Goal: Information Seeking & Learning: Learn about a topic

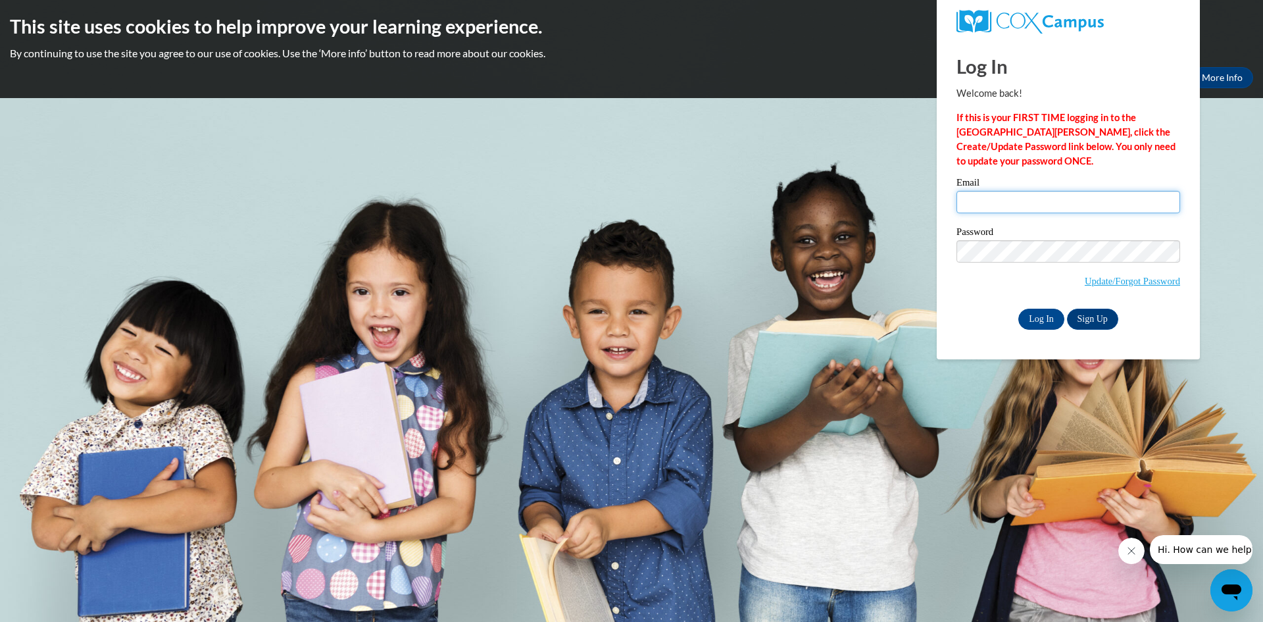
click at [998, 193] on input "Email" at bounding box center [1068, 202] width 224 height 22
type input "tpeterson@clintonville.k12.wi.us"
click at [1018, 308] on input "Log In" at bounding box center [1041, 318] width 46 height 21
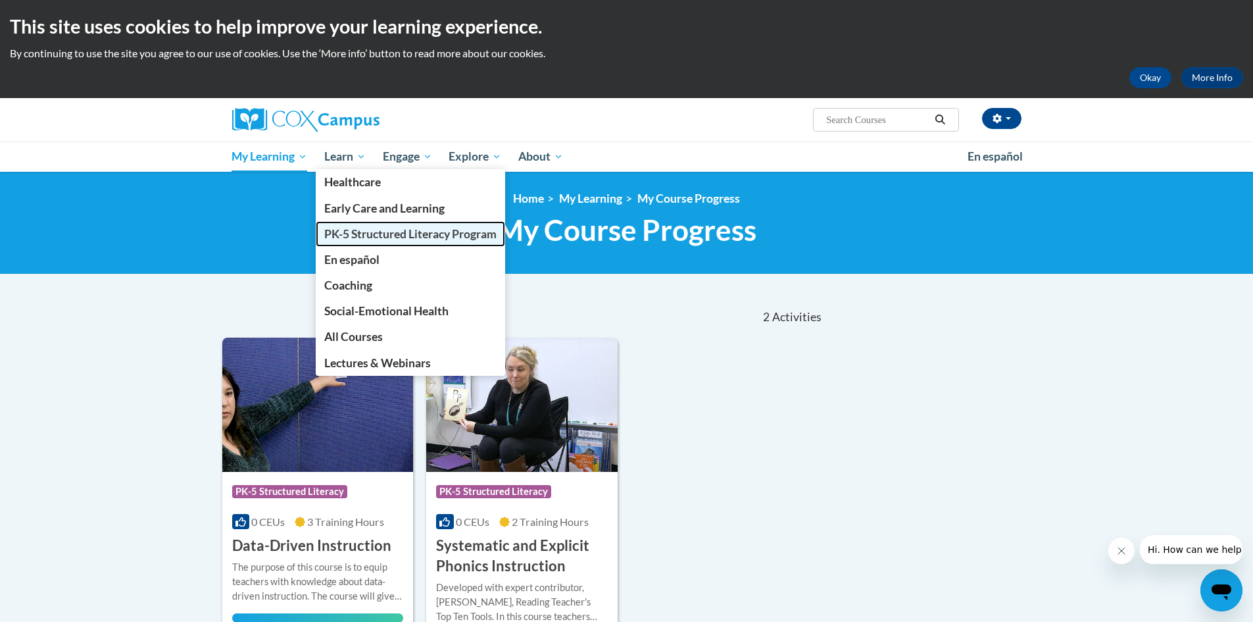
click at [362, 237] on span "PK-5 Structured Literacy Program" at bounding box center [410, 234] width 172 height 14
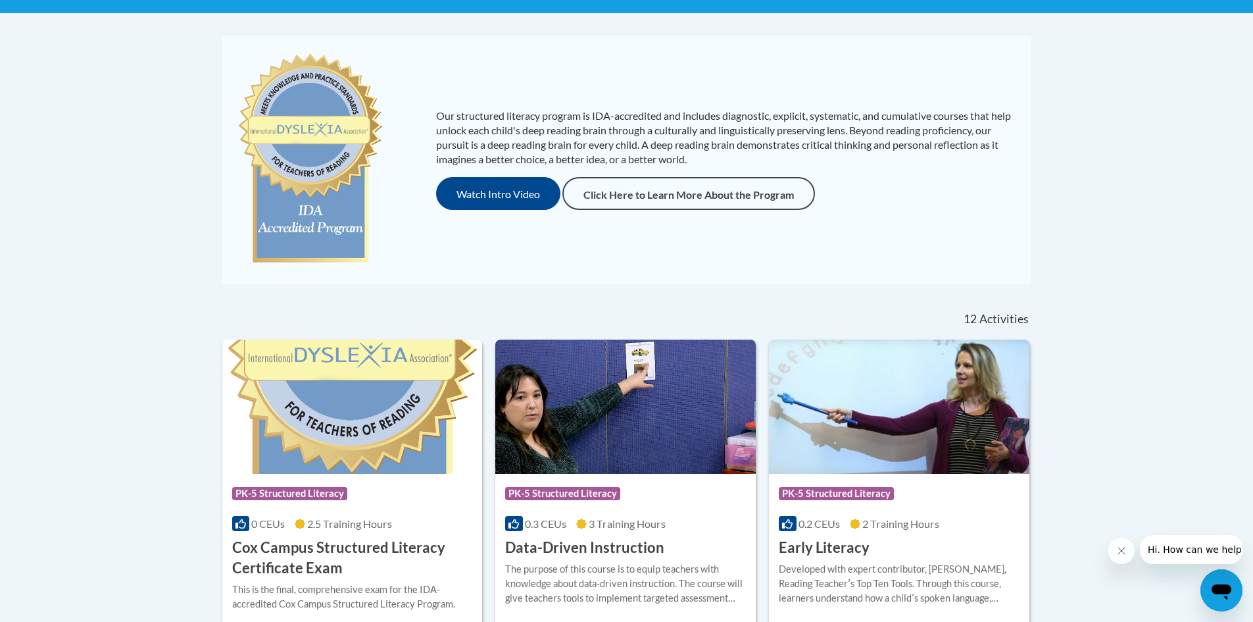
scroll to position [261, 0]
click at [507, 185] on button "Watch Intro Video" at bounding box center [498, 192] width 124 height 33
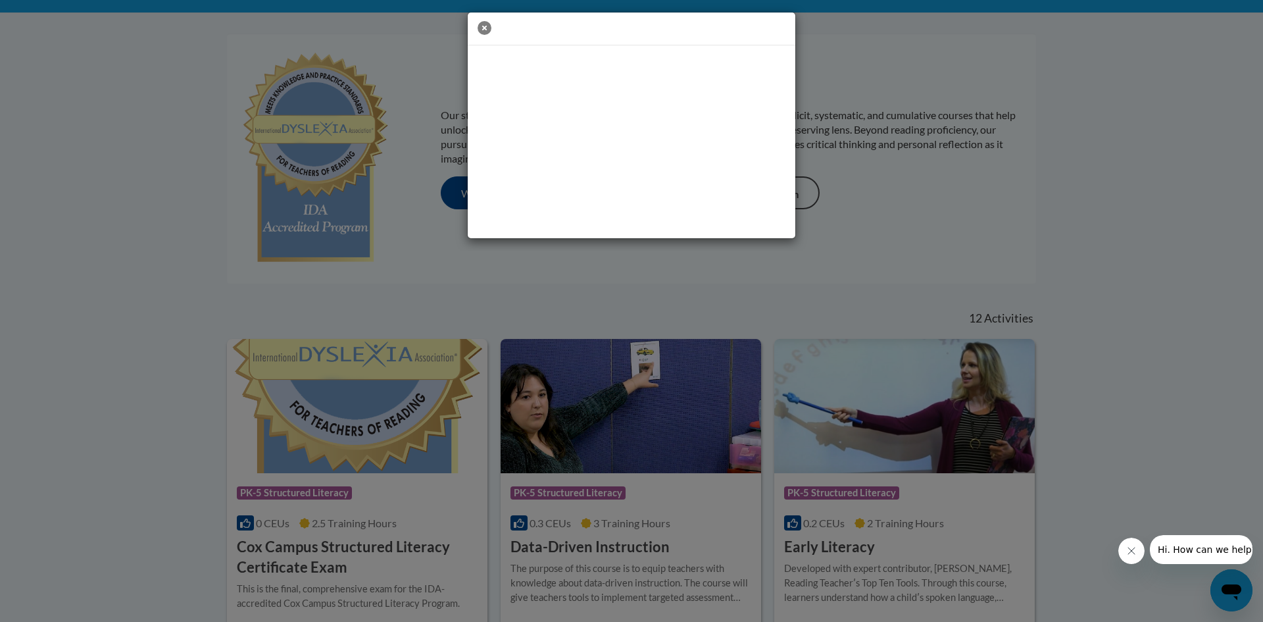
click at [484, 30] on icon "button" at bounding box center [484, 28] width 14 height 14
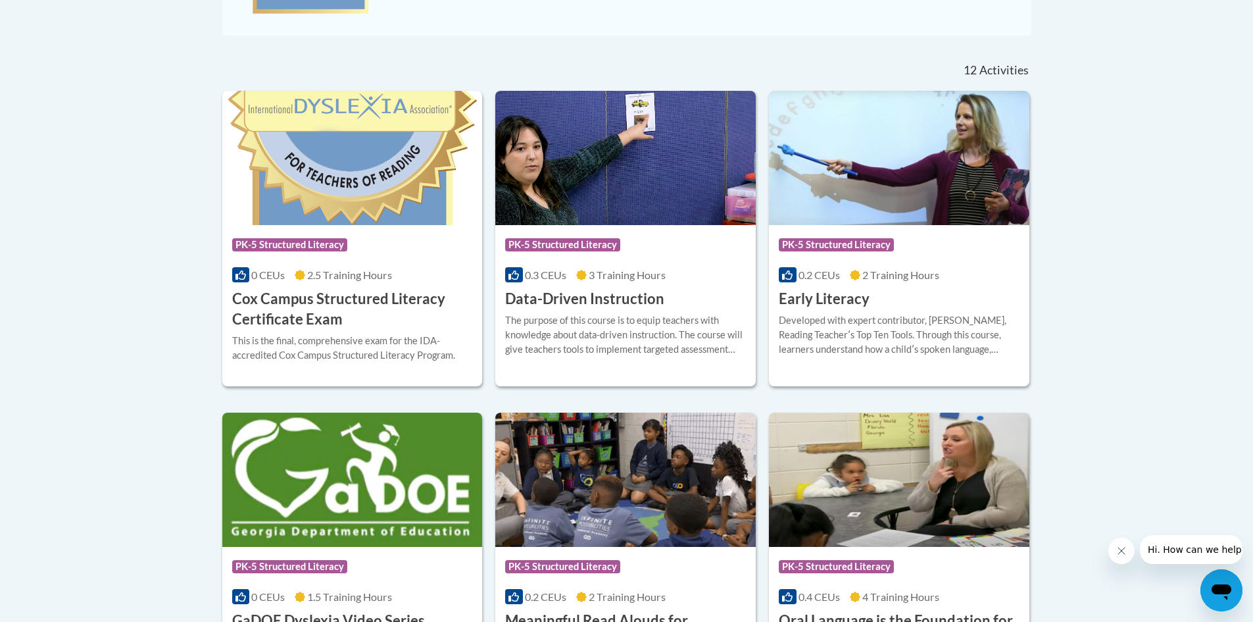
scroll to position [524, 0]
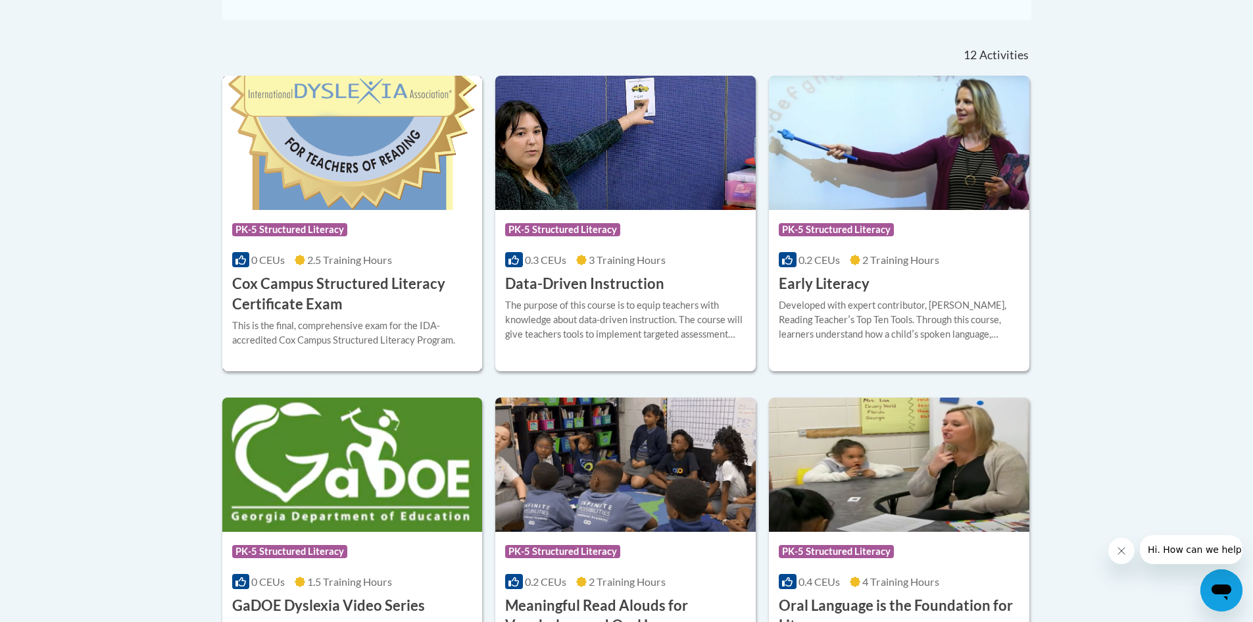
click at [296, 268] on div "Course Category: PK-5 Structured Literacy 0 CEUs 2.5 Training Hours COURSE Cox …" at bounding box center [352, 262] width 260 height 105
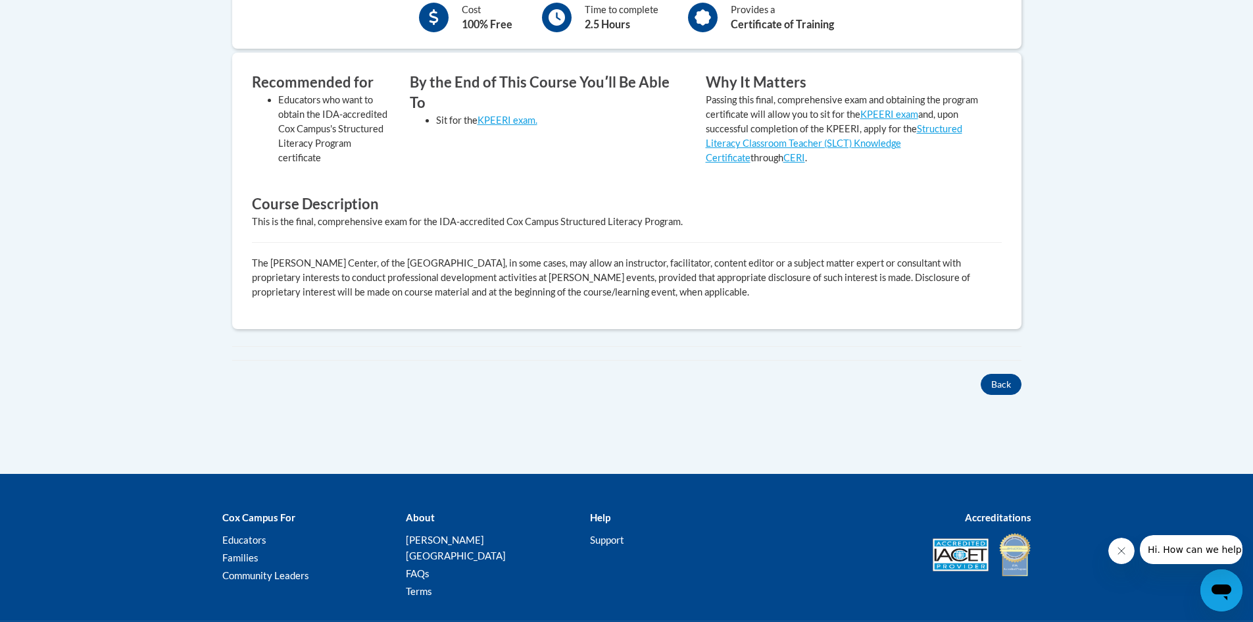
scroll to position [510, 0]
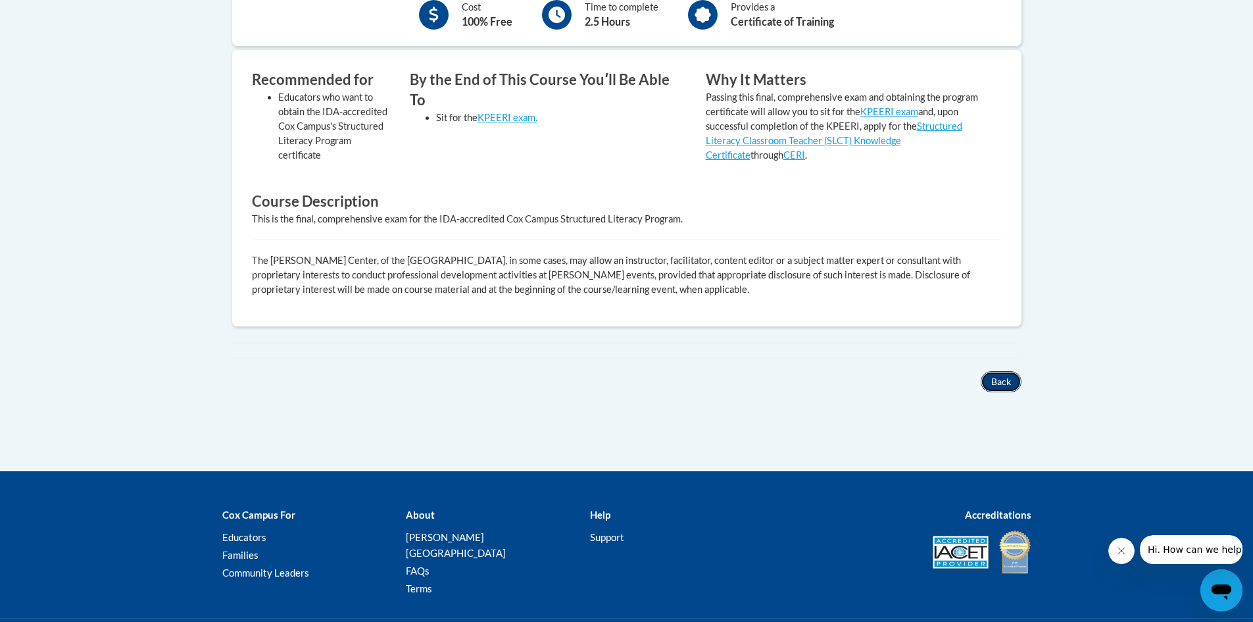
click at [1000, 381] on button "Back" at bounding box center [1001, 381] width 41 height 21
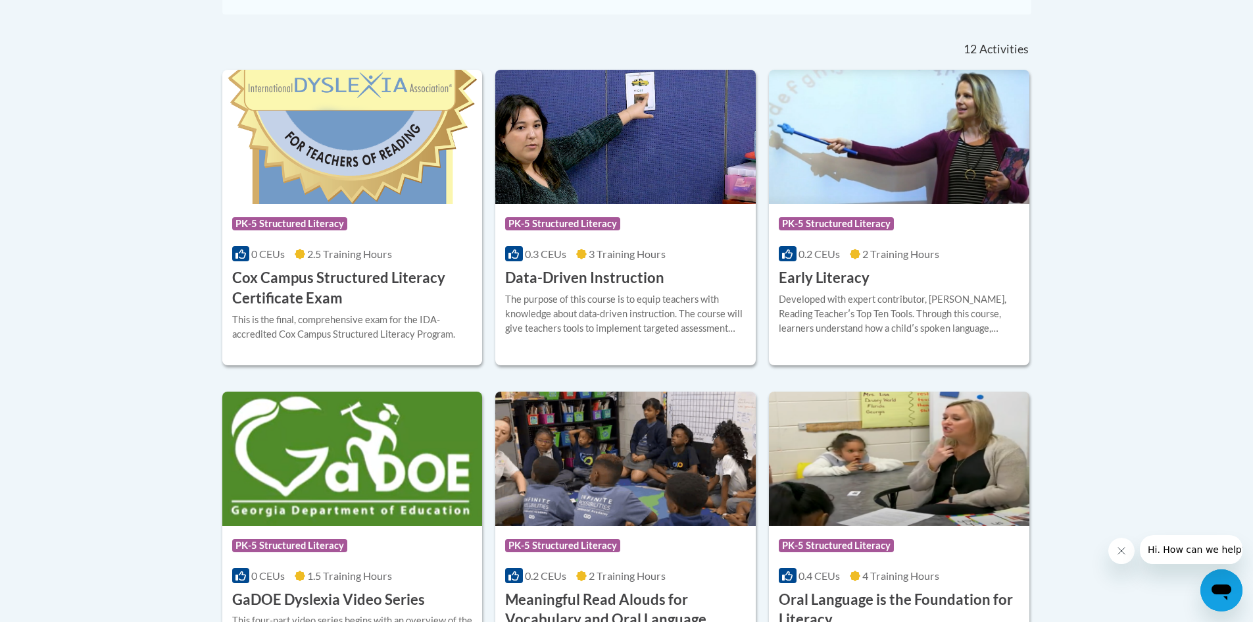
scroll to position [502, 0]
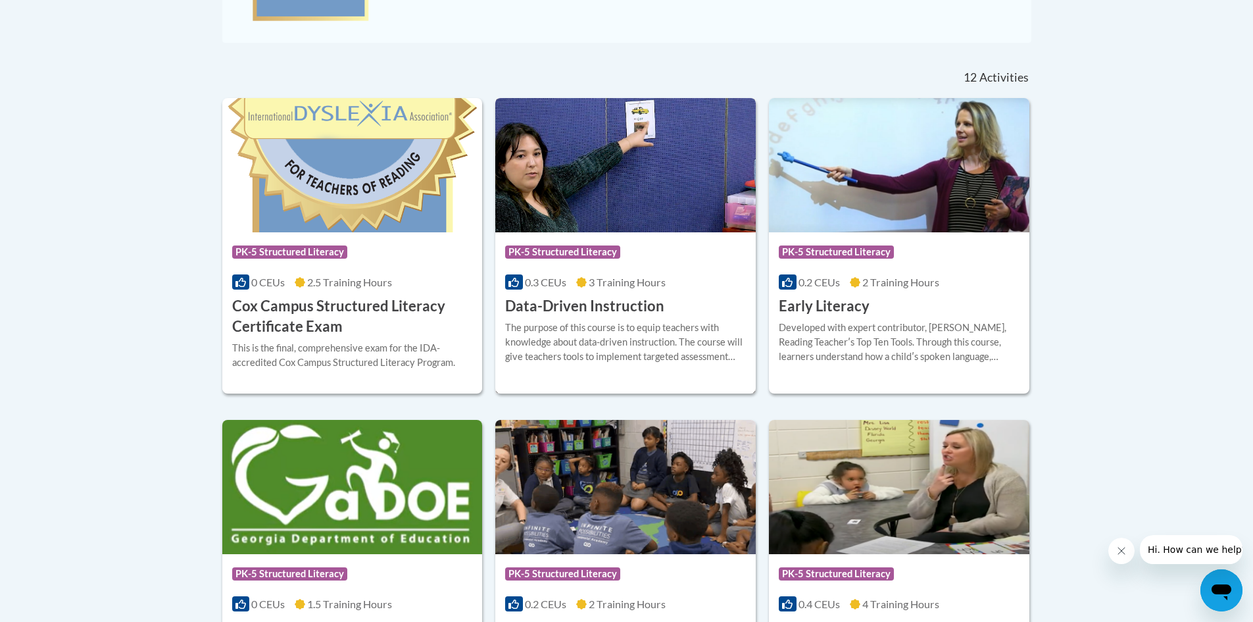
click at [571, 297] on h3 "Data-Driven Instruction" at bounding box center [584, 306] width 159 height 20
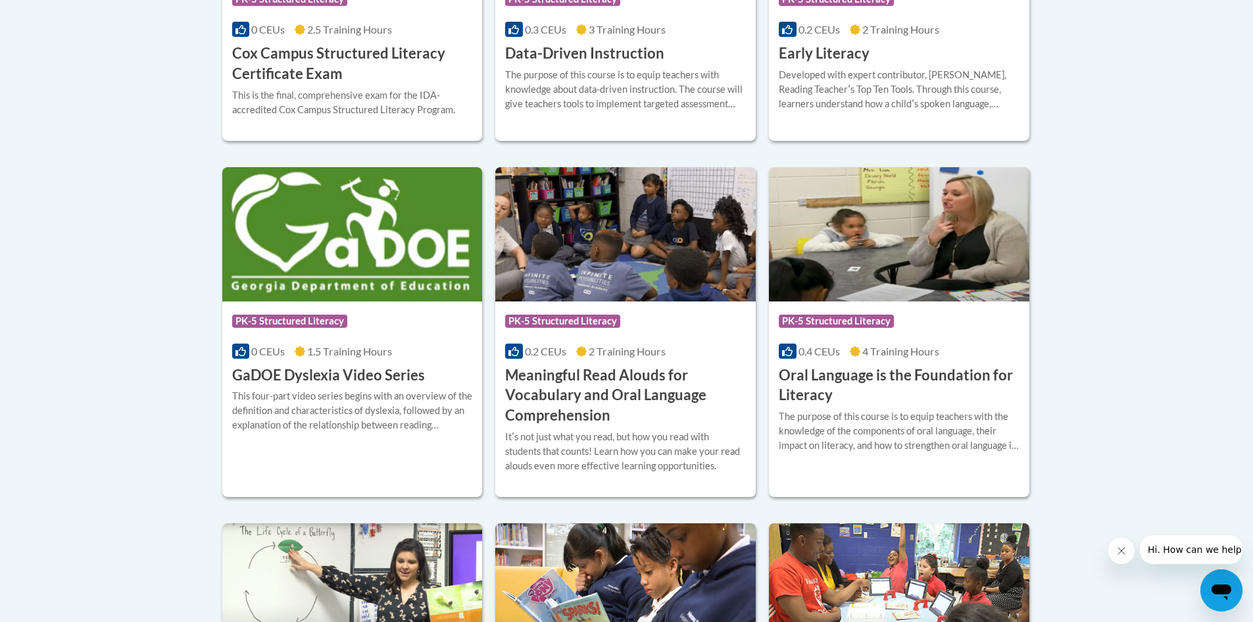
scroll to position [765, 0]
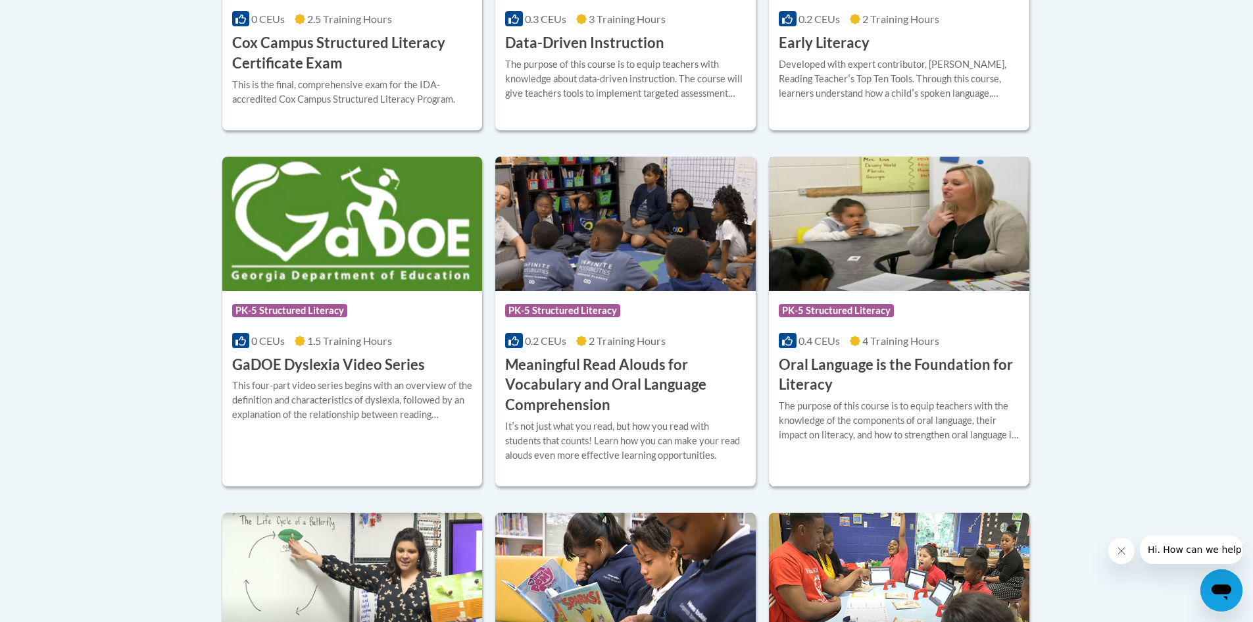
click at [827, 378] on h3 "Oral Language is the Foundation for Literacy" at bounding box center [899, 374] width 241 height 41
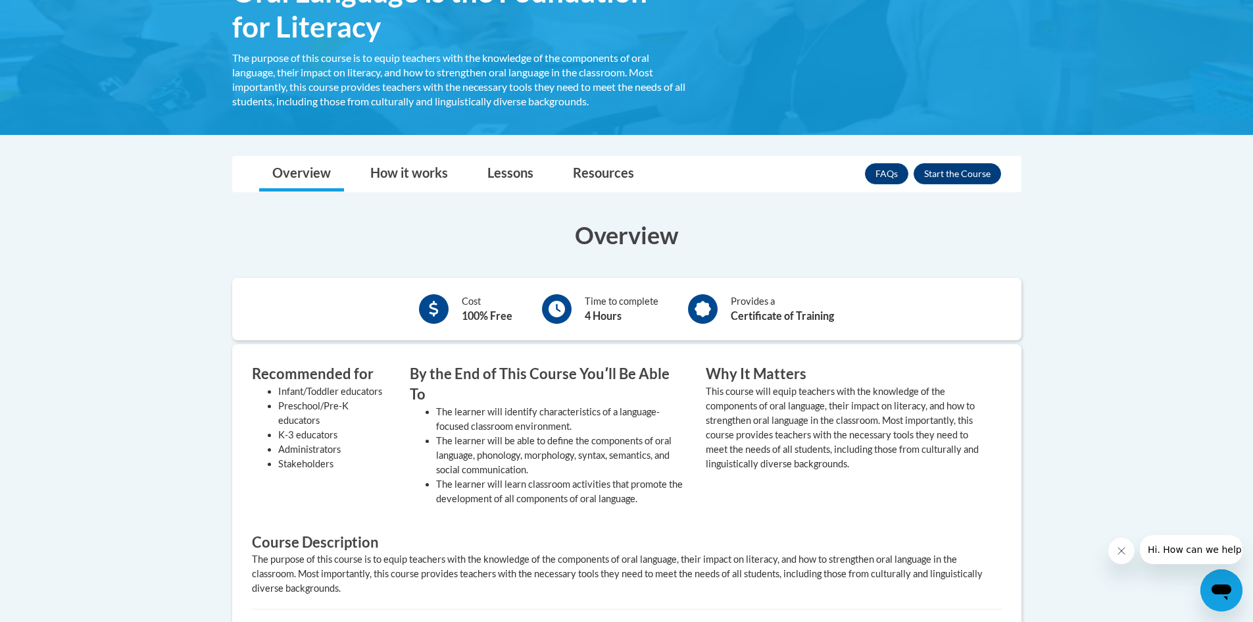
scroll to position [197, 0]
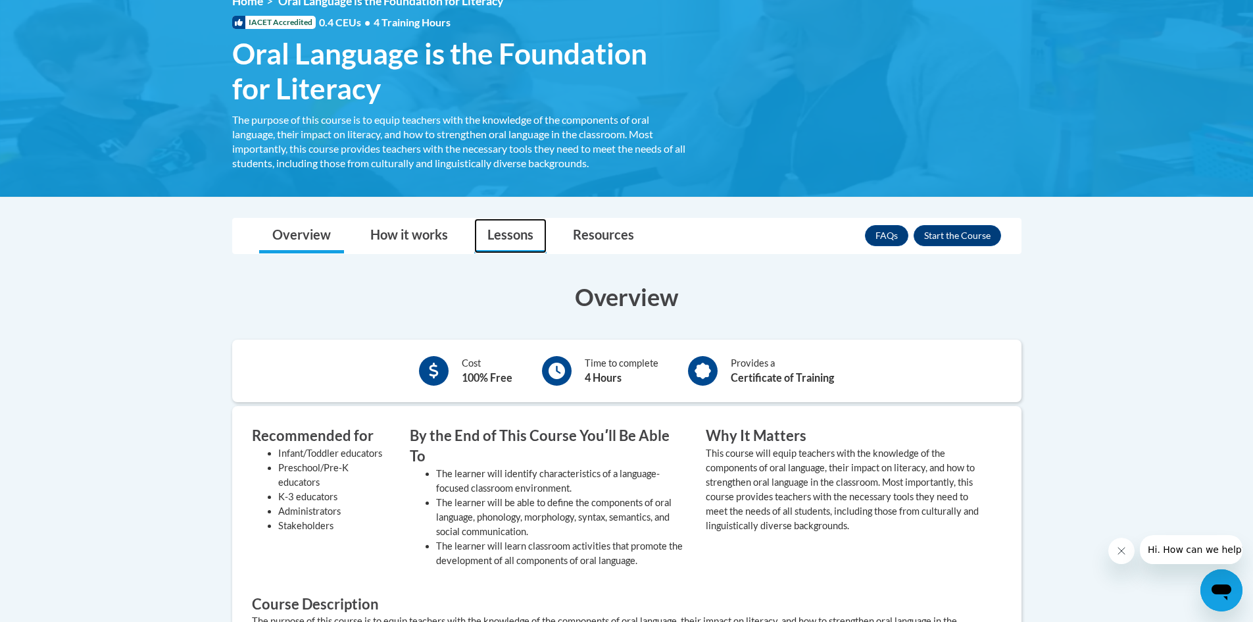
click at [508, 238] on link "Lessons" at bounding box center [510, 235] width 72 height 35
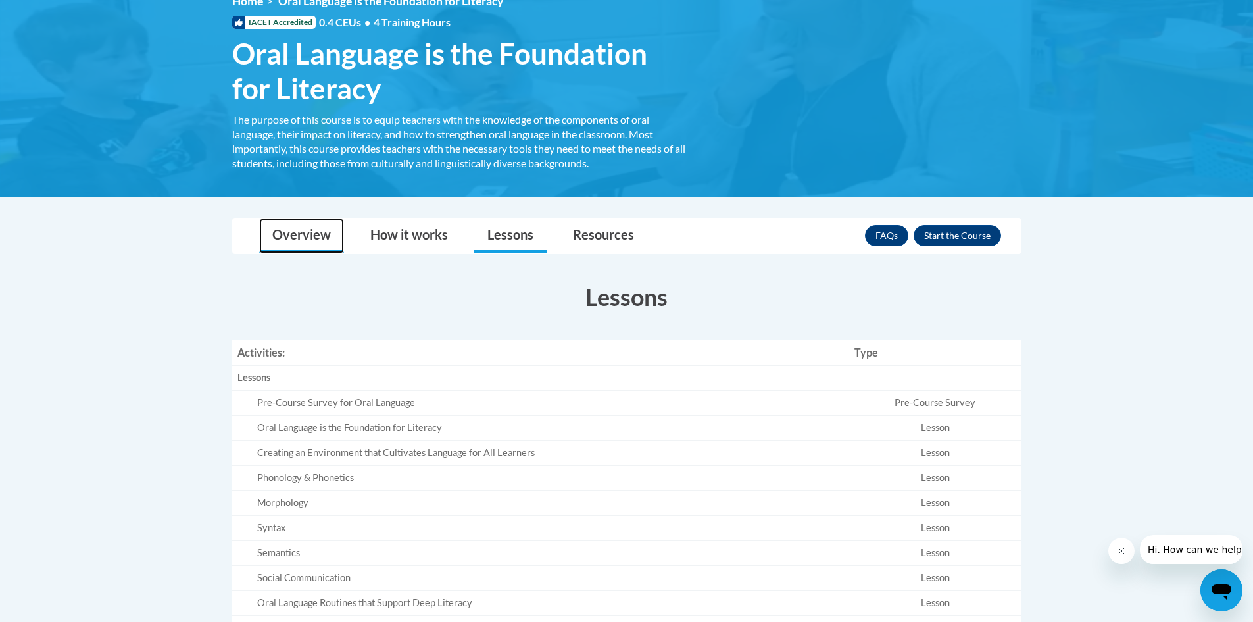
click at [308, 249] on link "Overview" at bounding box center [301, 235] width 85 height 35
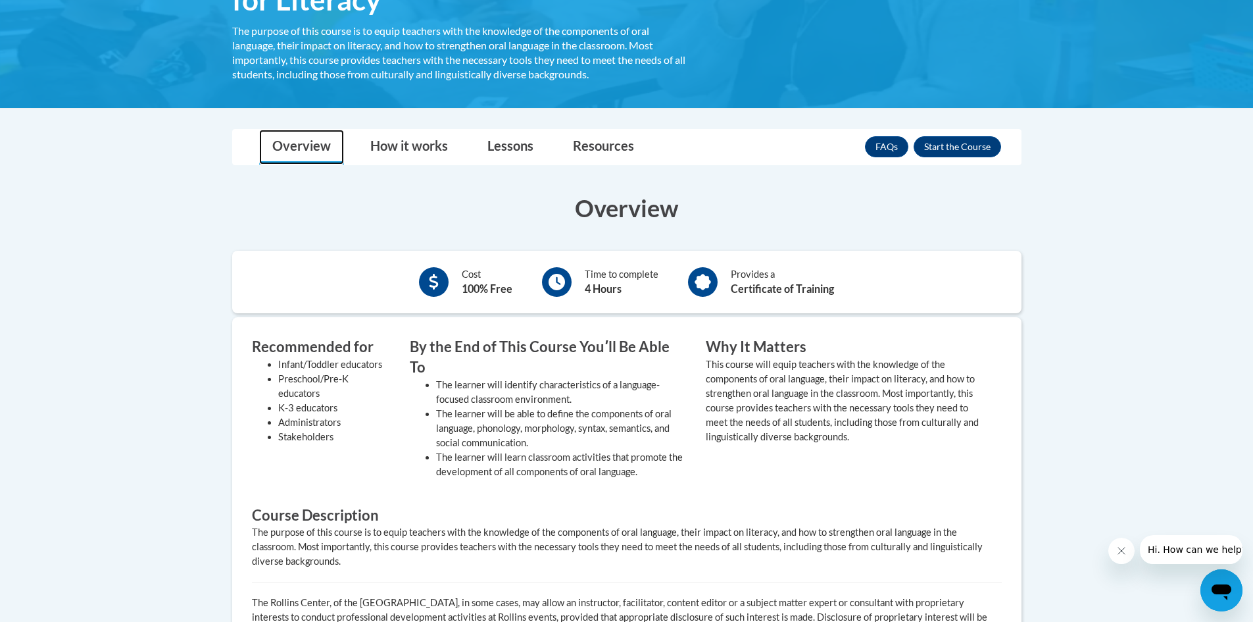
scroll to position [263, 0]
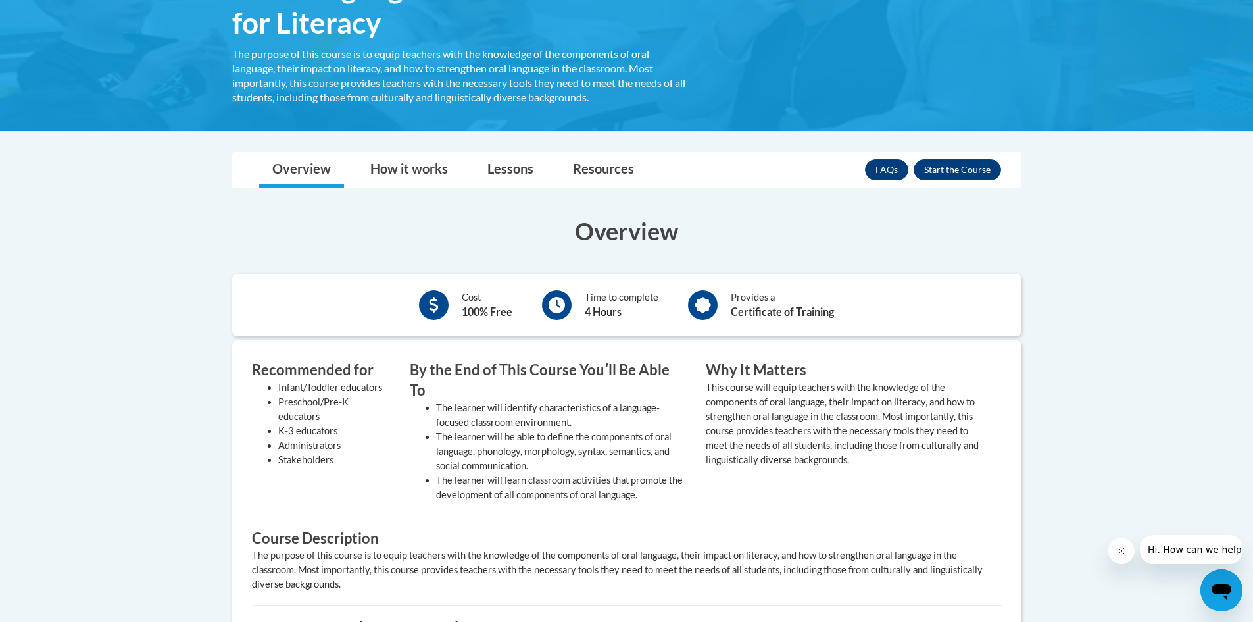
click at [556, 308] on icon at bounding box center [557, 305] width 16 height 16
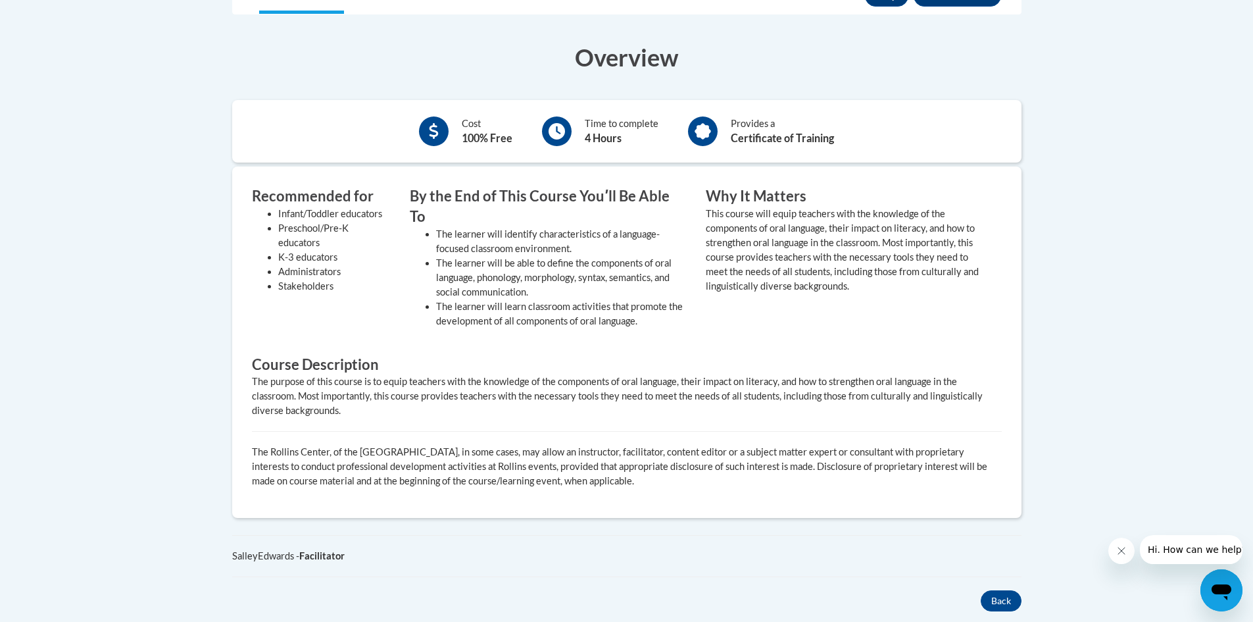
scroll to position [526, 0]
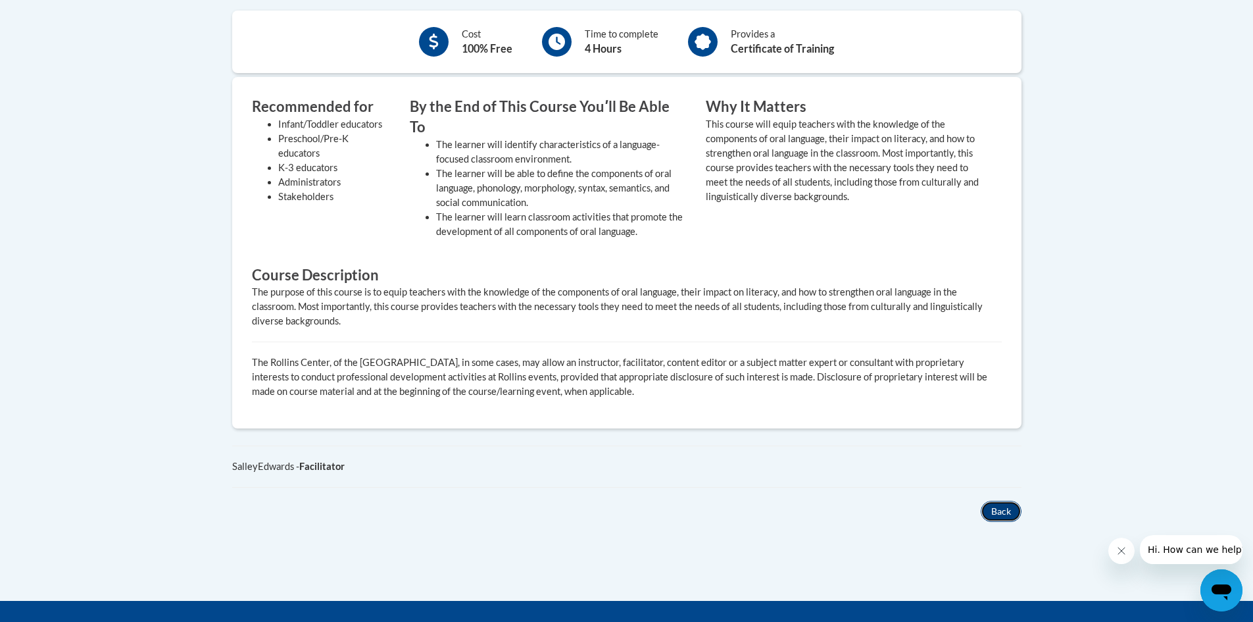
click at [1008, 501] on button "Back" at bounding box center [1001, 511] width 41 height 21
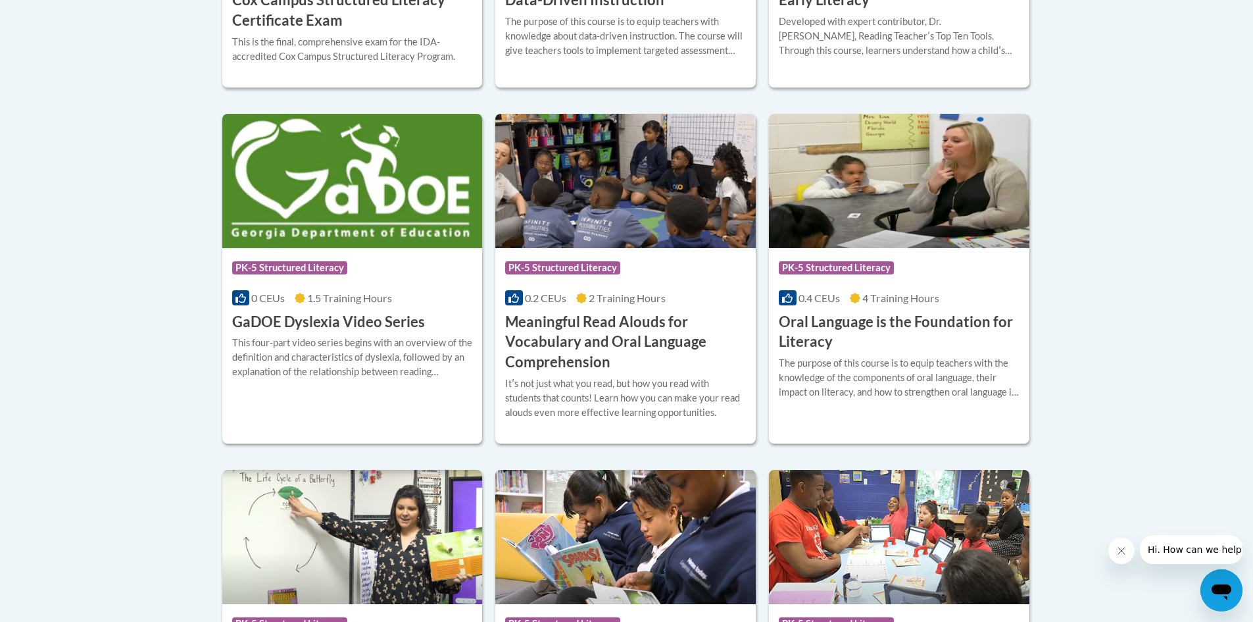
scroll to position [831, 0]
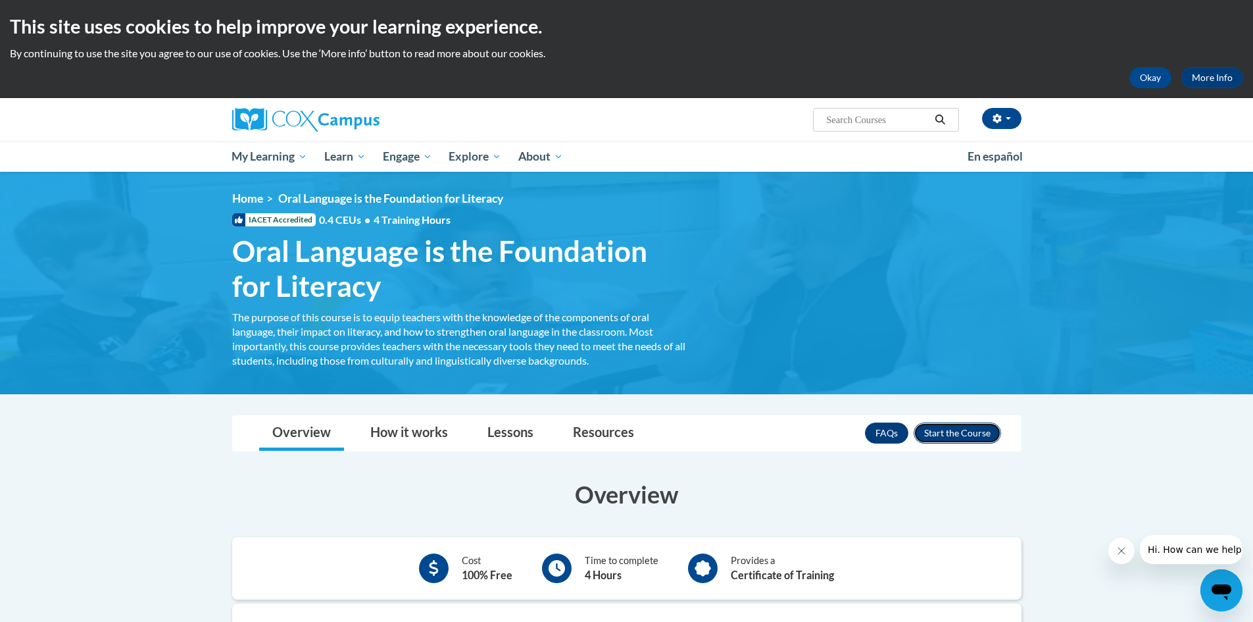
click at [946, 432] on button "Enroll" at bounding box center [957, 432] width 87 height 21
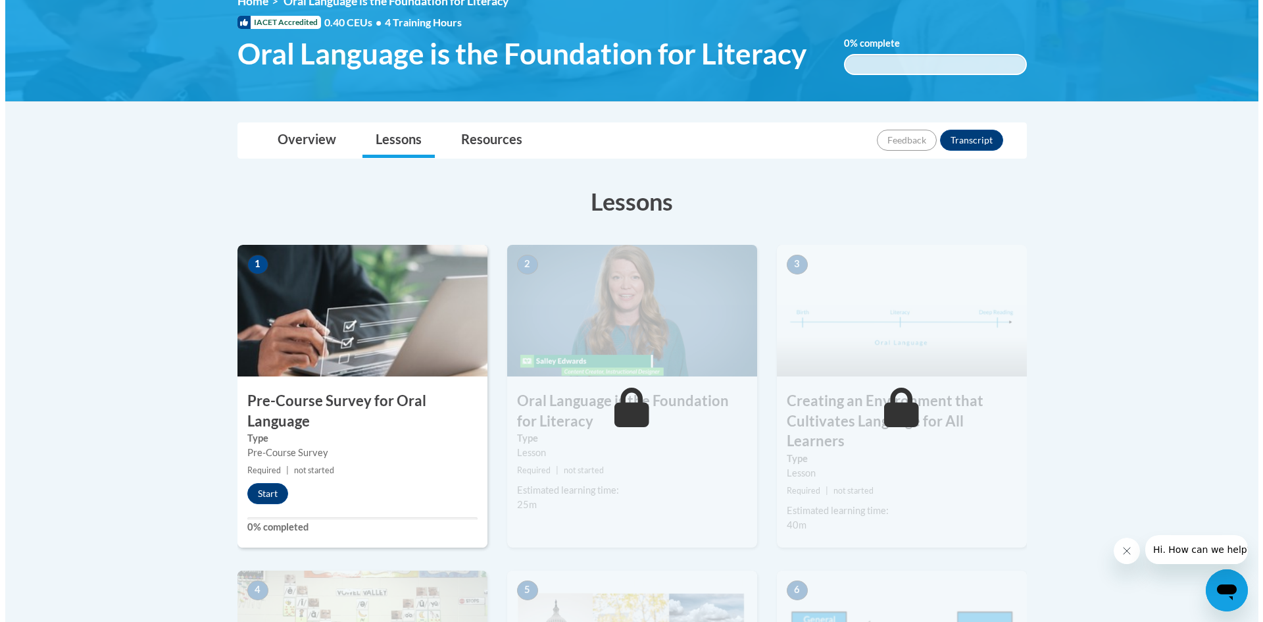
scroll to position [329, 0]
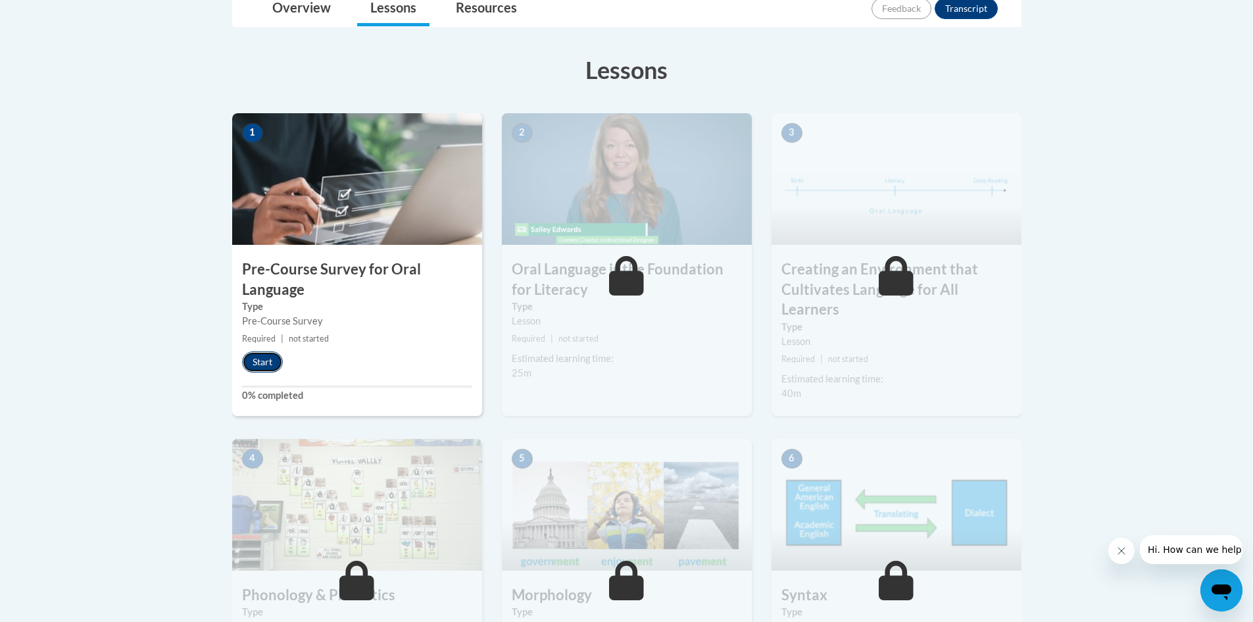
click at [258, 356] on button "Start" at bounding box center [262, 361] width 41 height 21
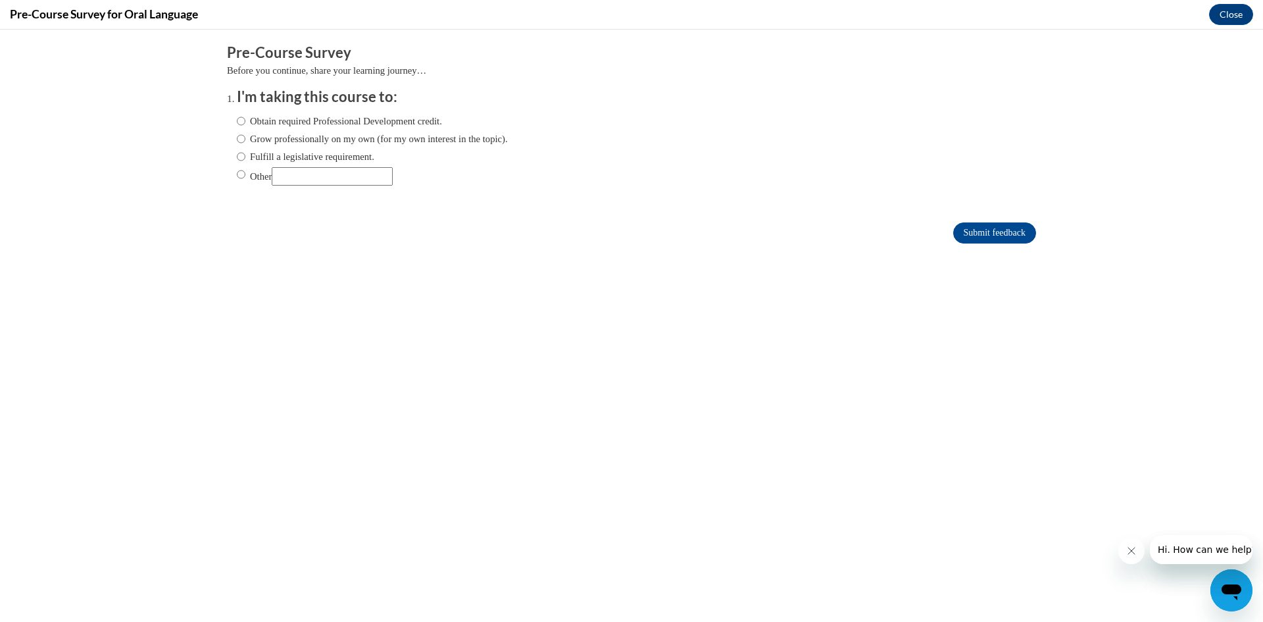
scroll to position [0, 0]
click at [237, 155] on input "Fulfill a legislative requirement." at bounding box center [241, 156] width 9 height 14
radio input "true"
click at [956, 229] on input "Submit feedback" at bounding box center [994, 232] width 83 height 21
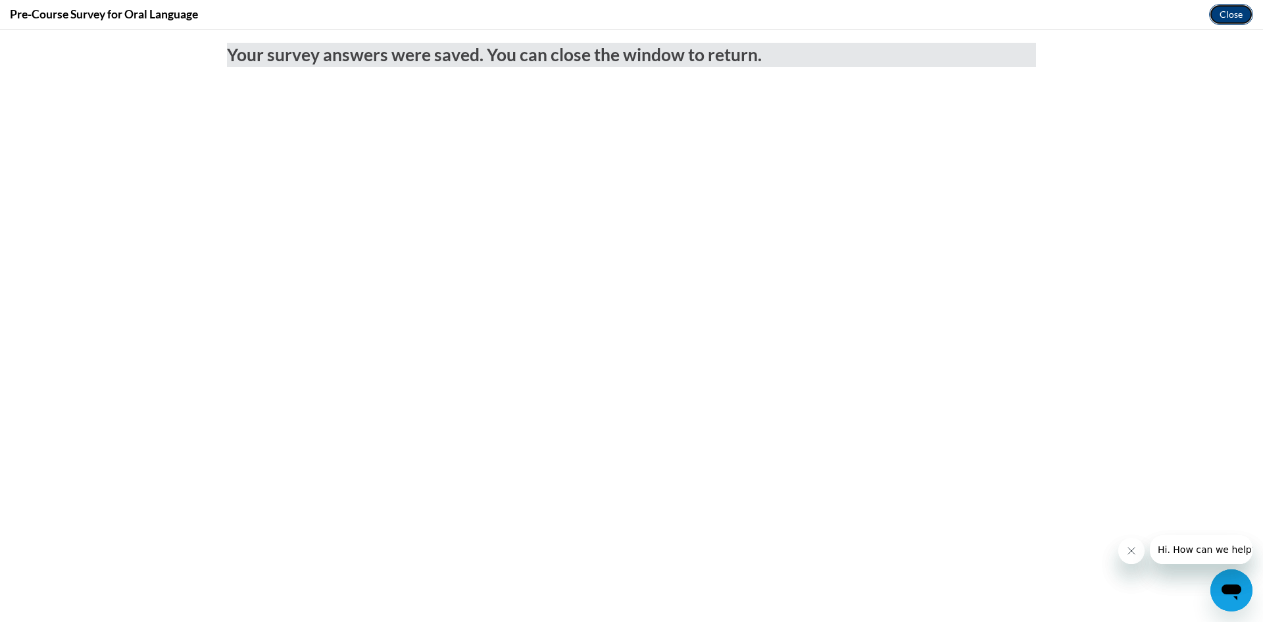
click at [1225, 16] on button "Close" at bounding box center [1231, 14] width 44 height 21
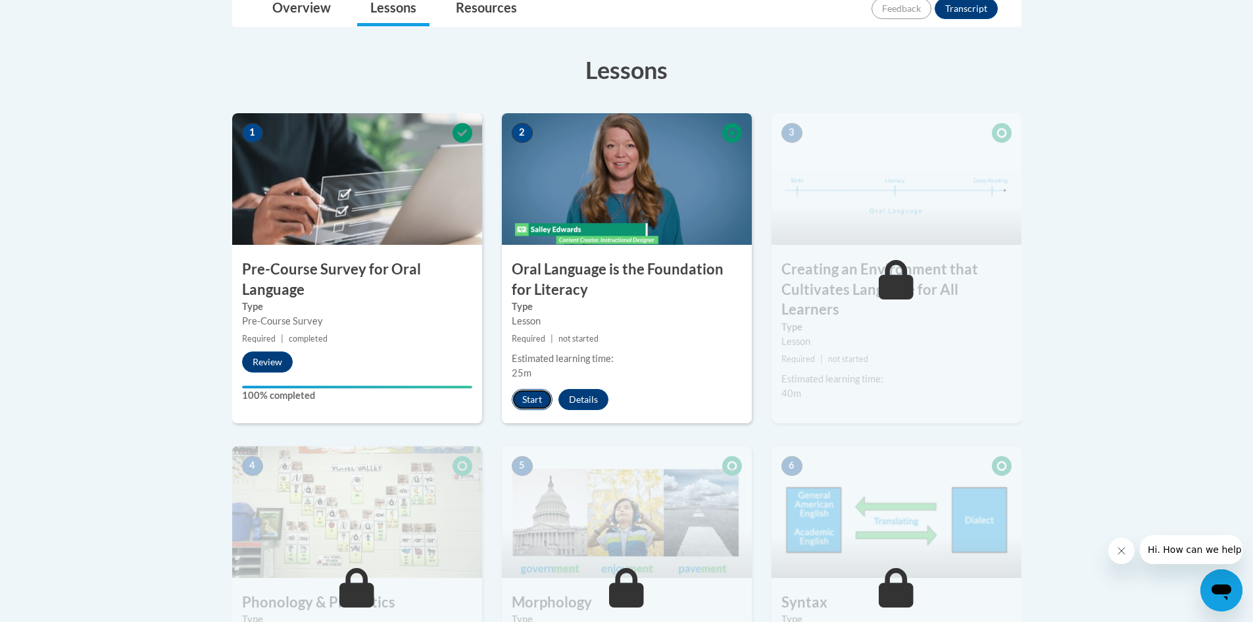
click at [535, 397] on button "Start" at bounding box center [532, 399] width 41 height 21
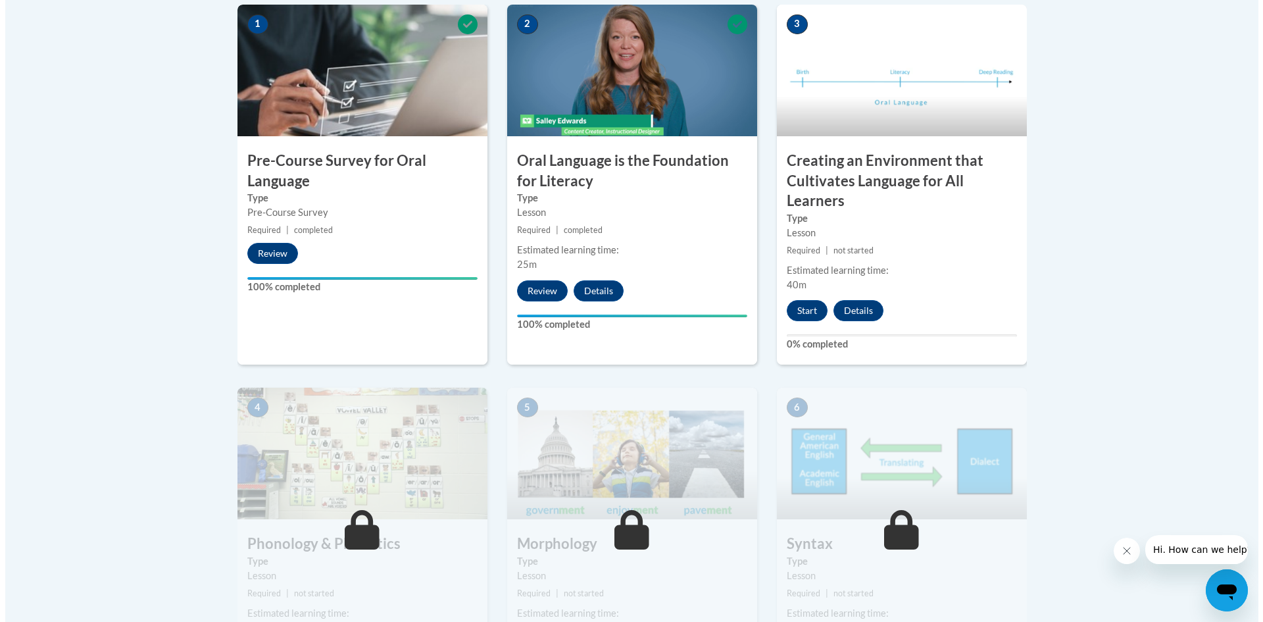
scroll to position [460, 0]
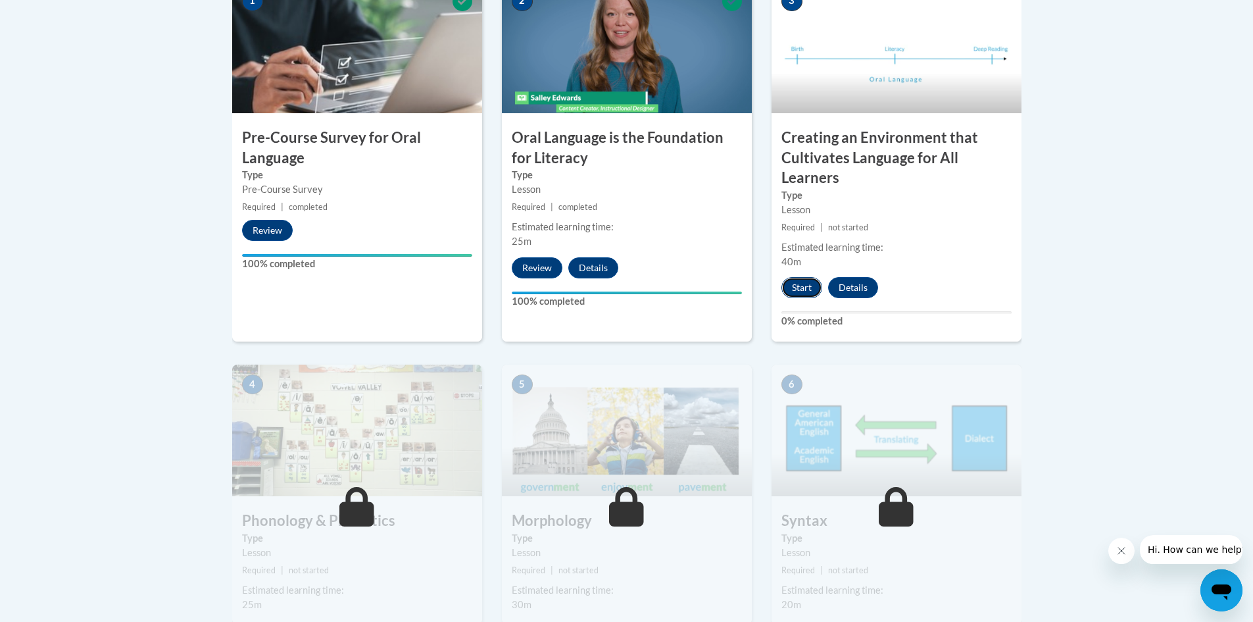
click at [812, 286] on button "Start" at bounding box center [801, 287] width 41 height 21
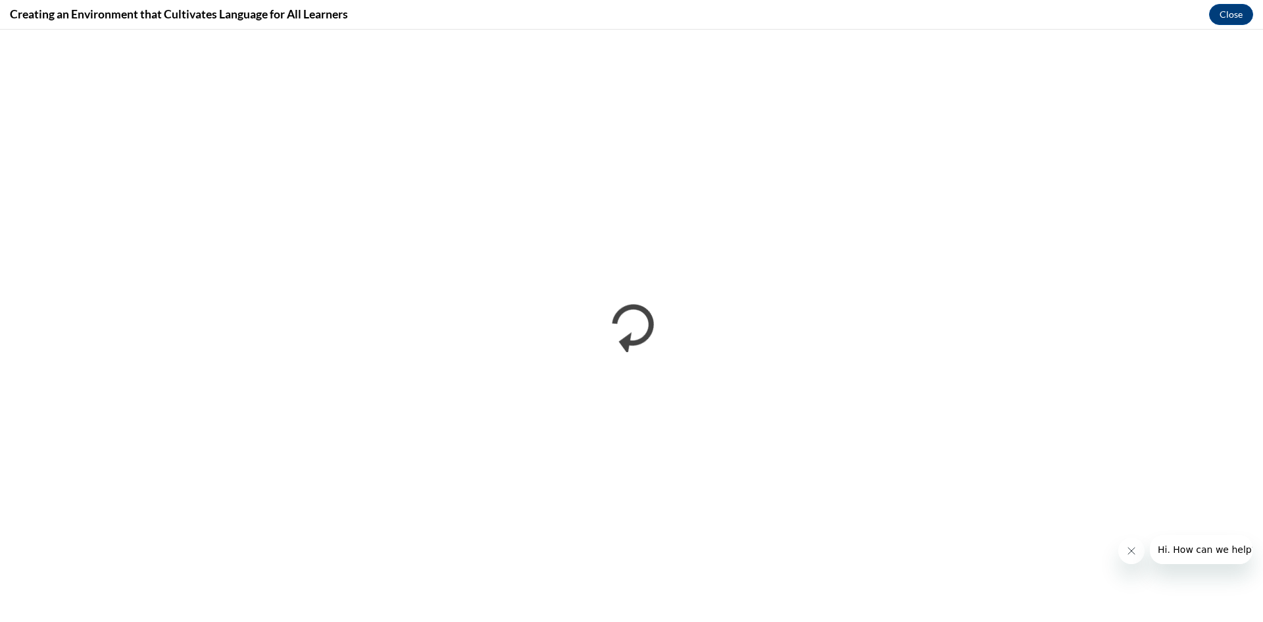
scroll to position [0, 0]
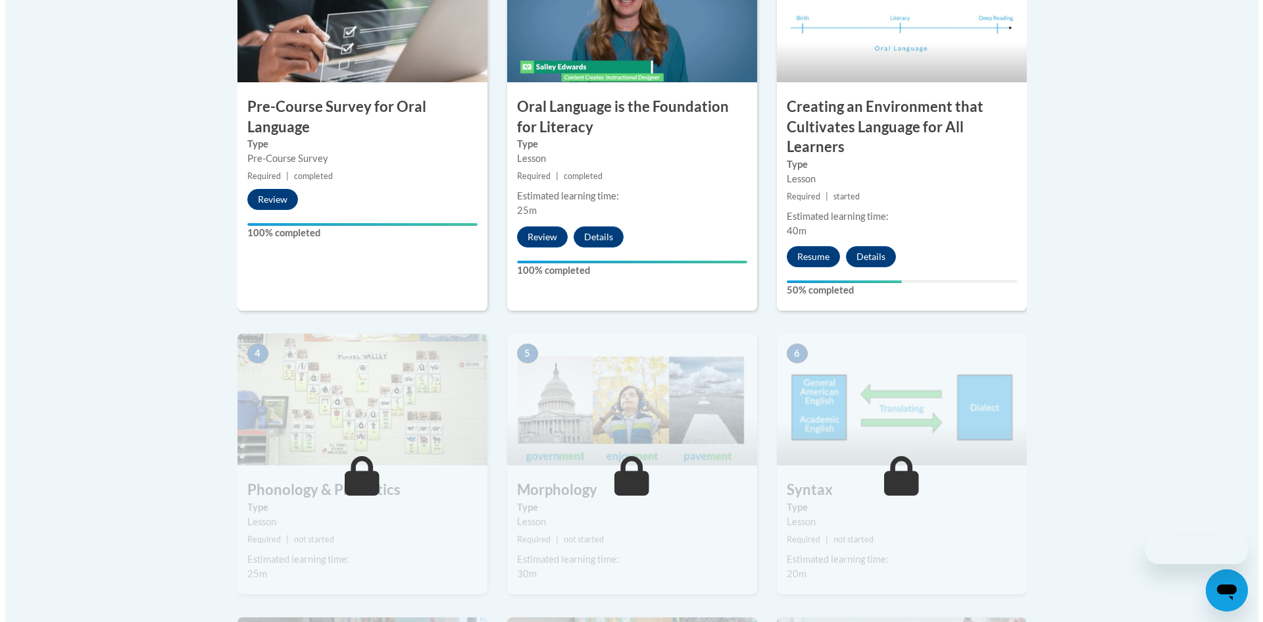
scroll to position [581, 0]
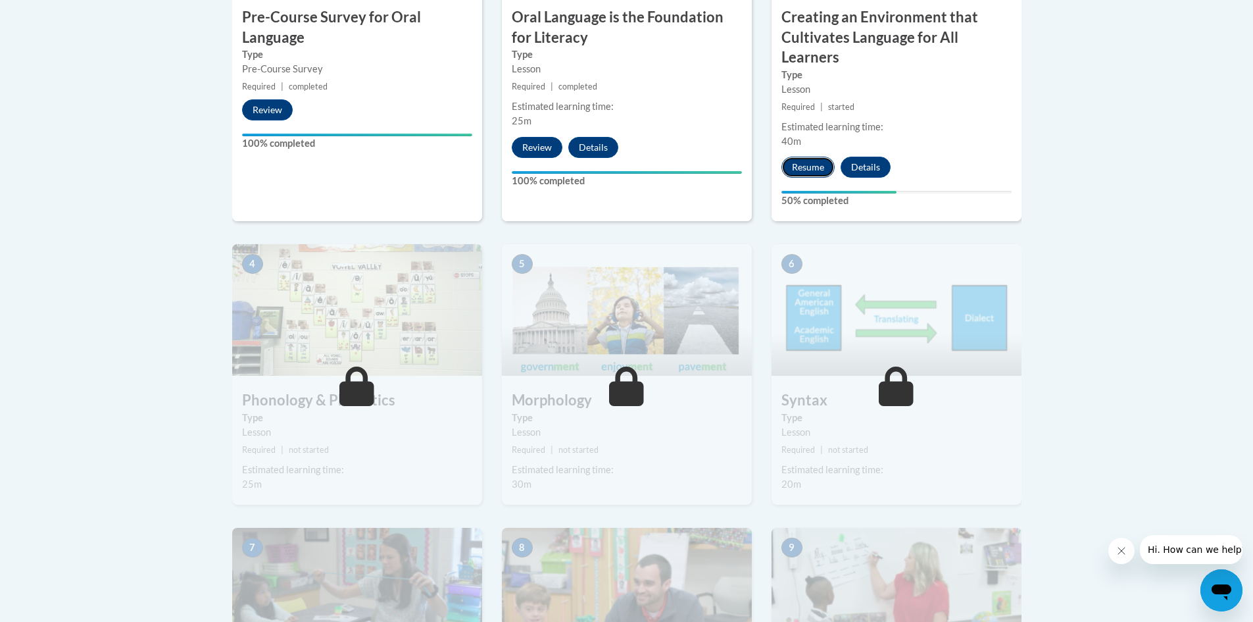
click at [806, 172] on button "Resume" at bounding box center [807, 167] width 53 height 21
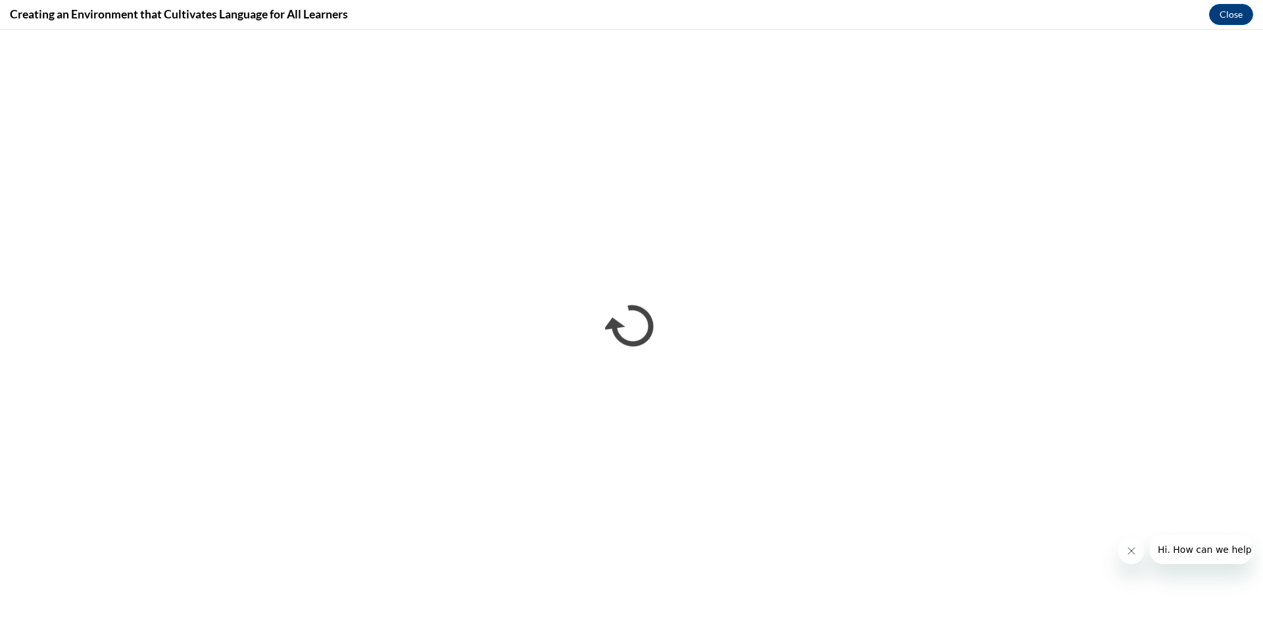
scroll to position [0, 0]
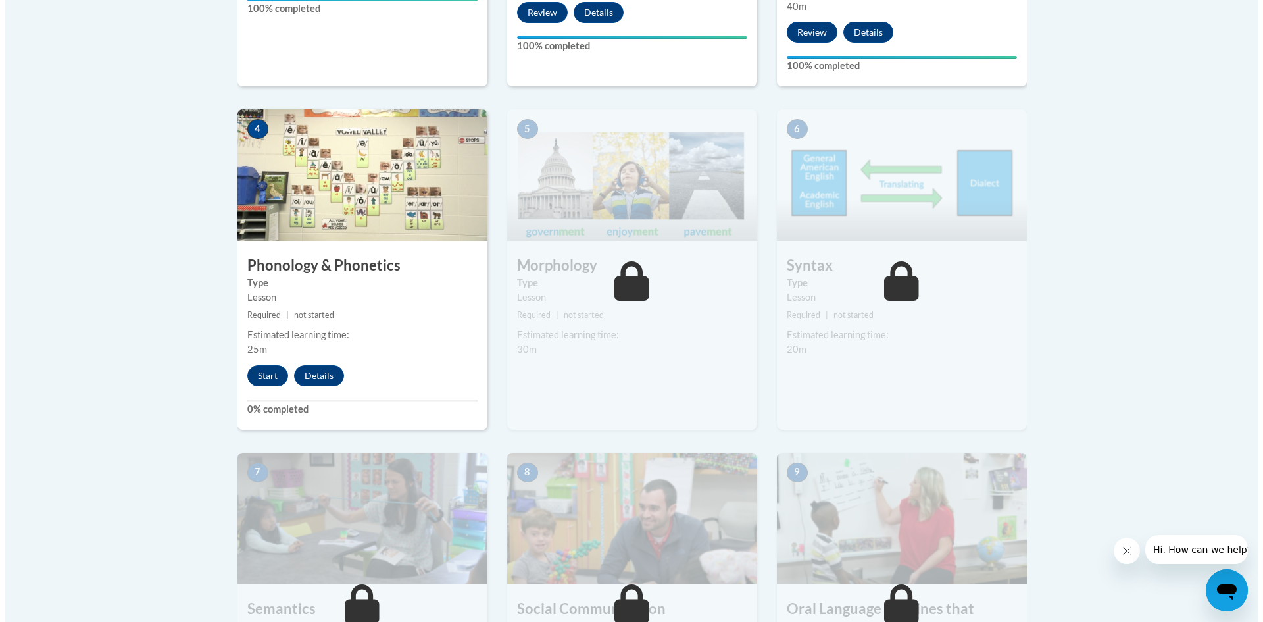
scroll to position [723, 0]
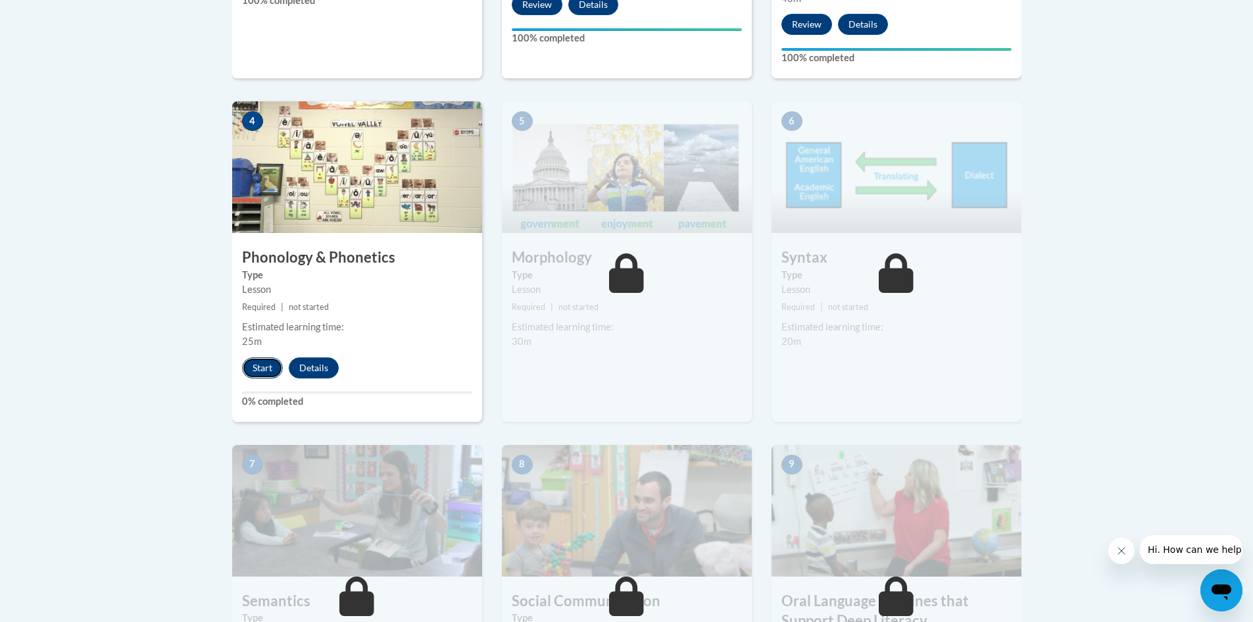
click at [255, 368] on button "Start" at bounding box center [262, 367] width 41 height 21
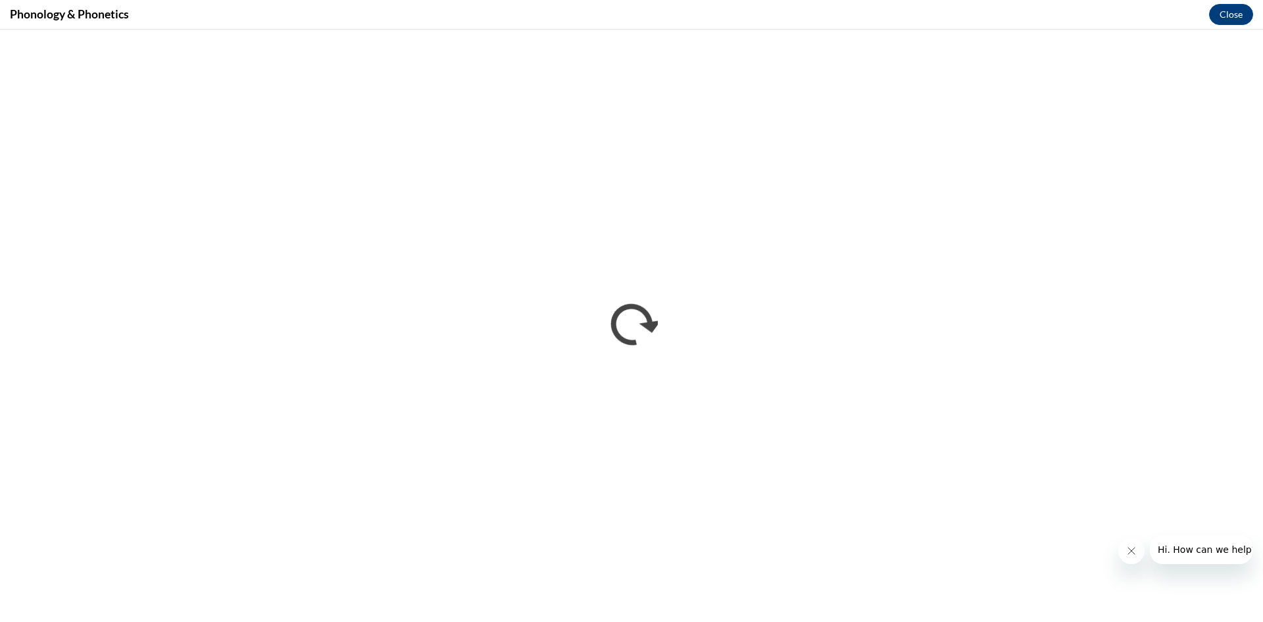
scroll to position [0, 0]
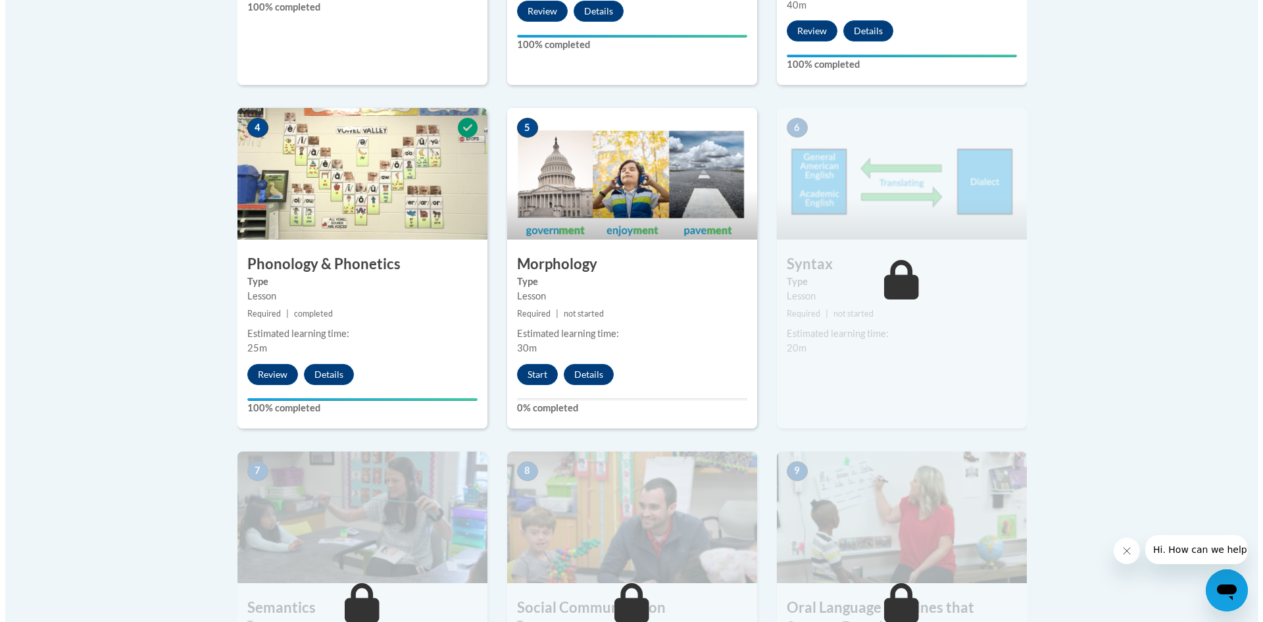
scroll to position [723, 0]
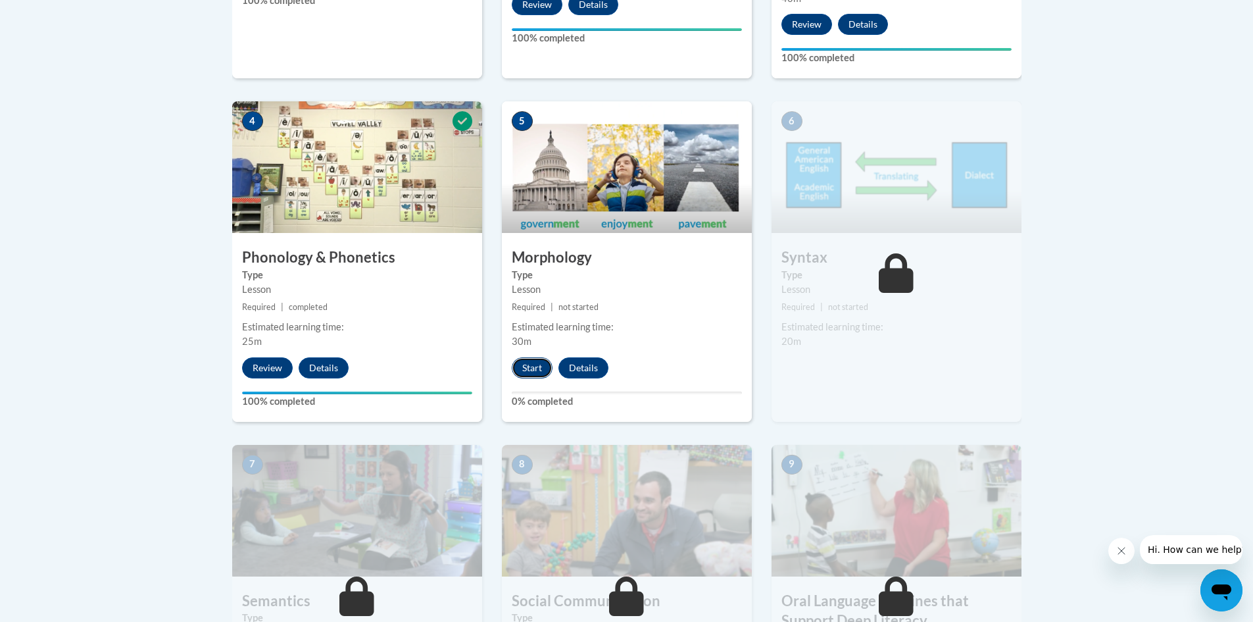
click at [525, 362] on button "Start" at bounding box center [532, 367] width 41 height 21
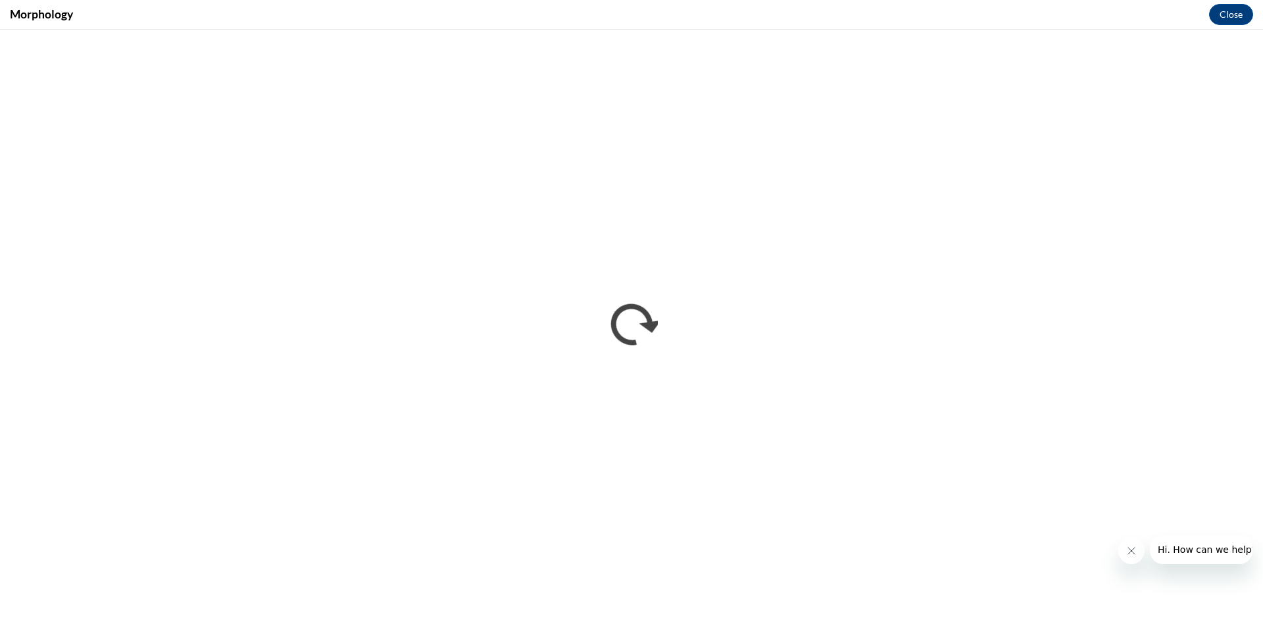
scroll to position [0, 0]
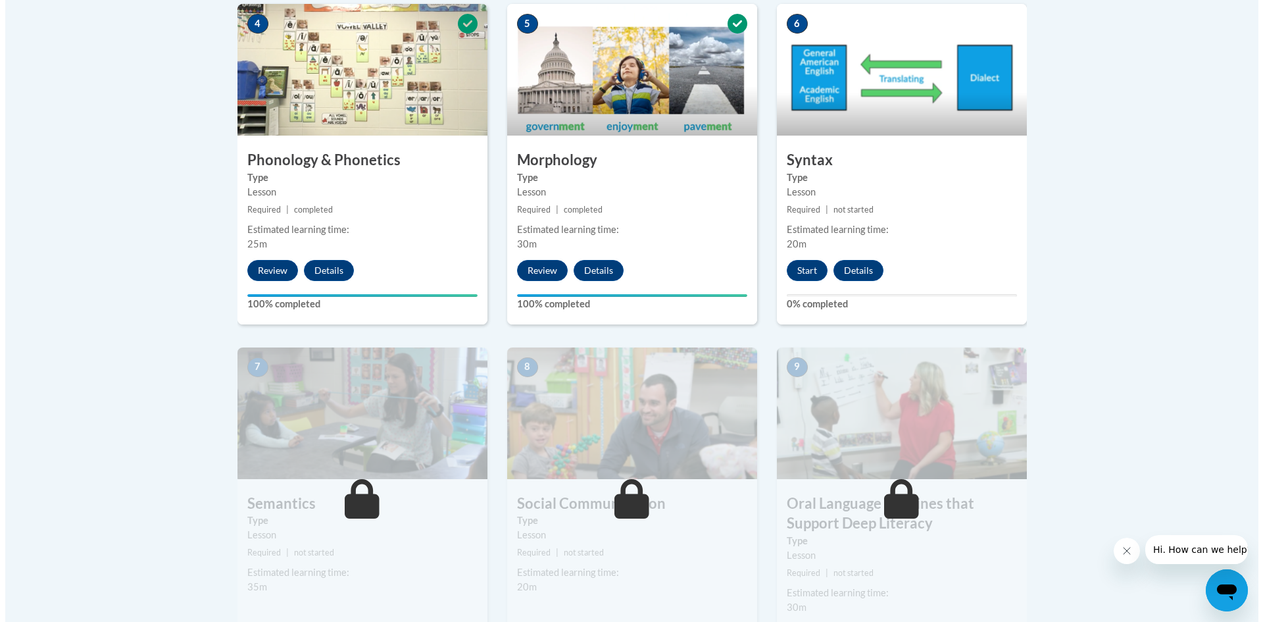
scroll to position [789, 0]
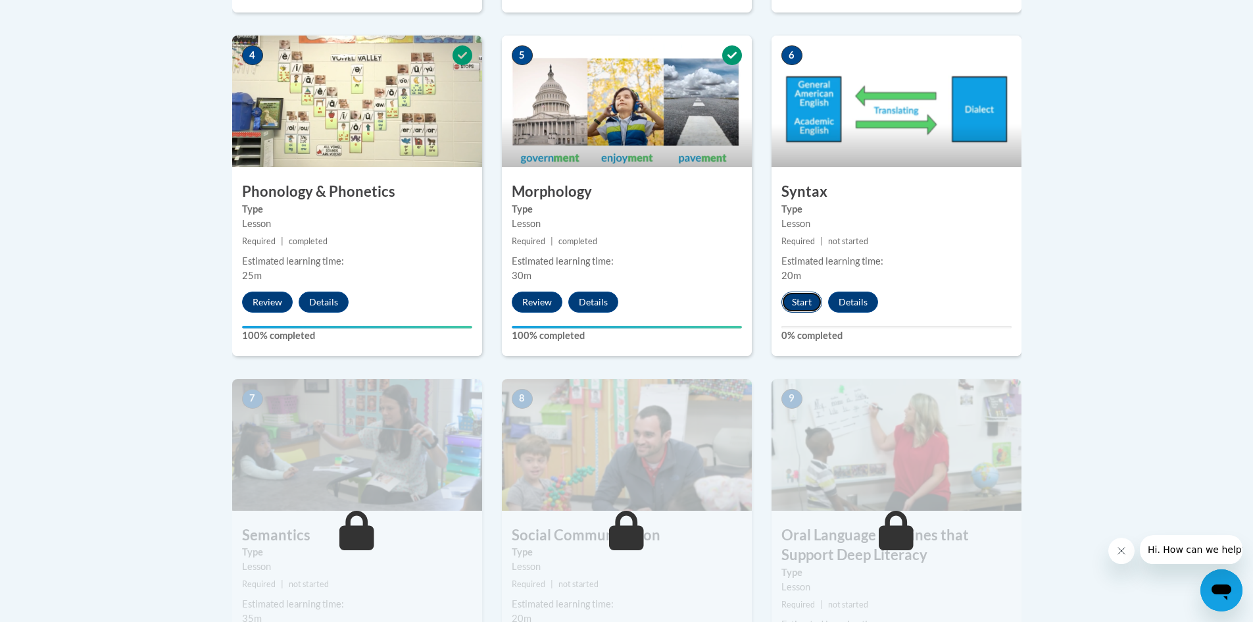
click at [811, 295] on button "Start" at bounding box center [801, 301] width 41 height 21
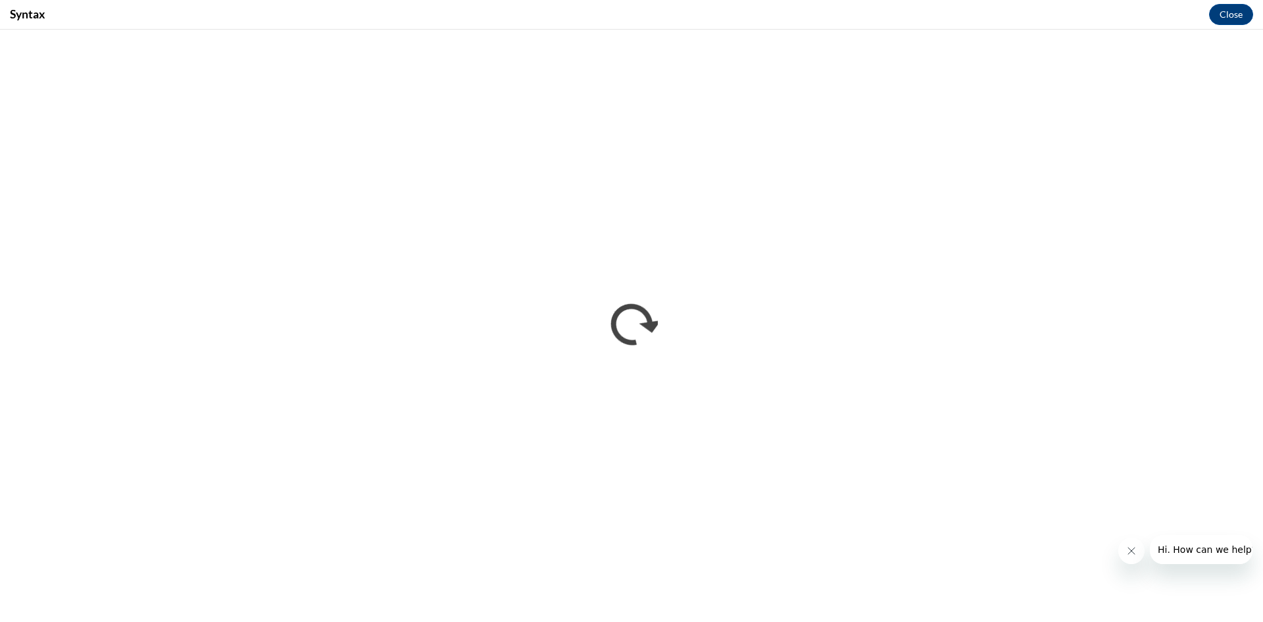
scroll to position [0, 0]
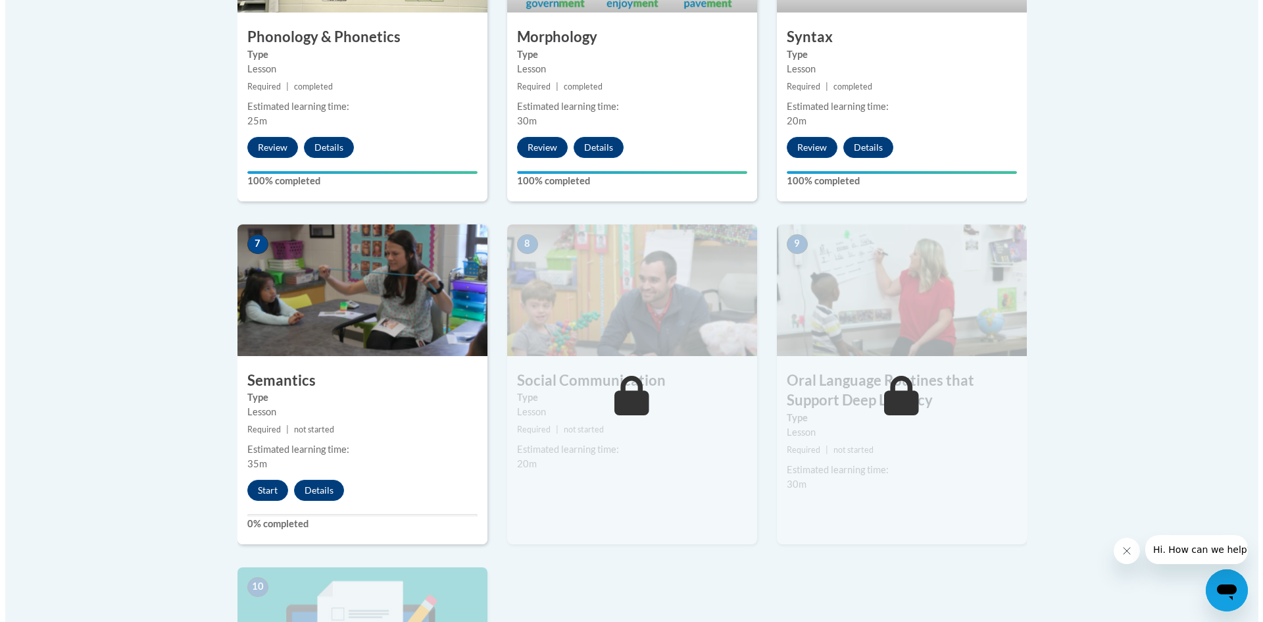
scroll to position [987, 0]
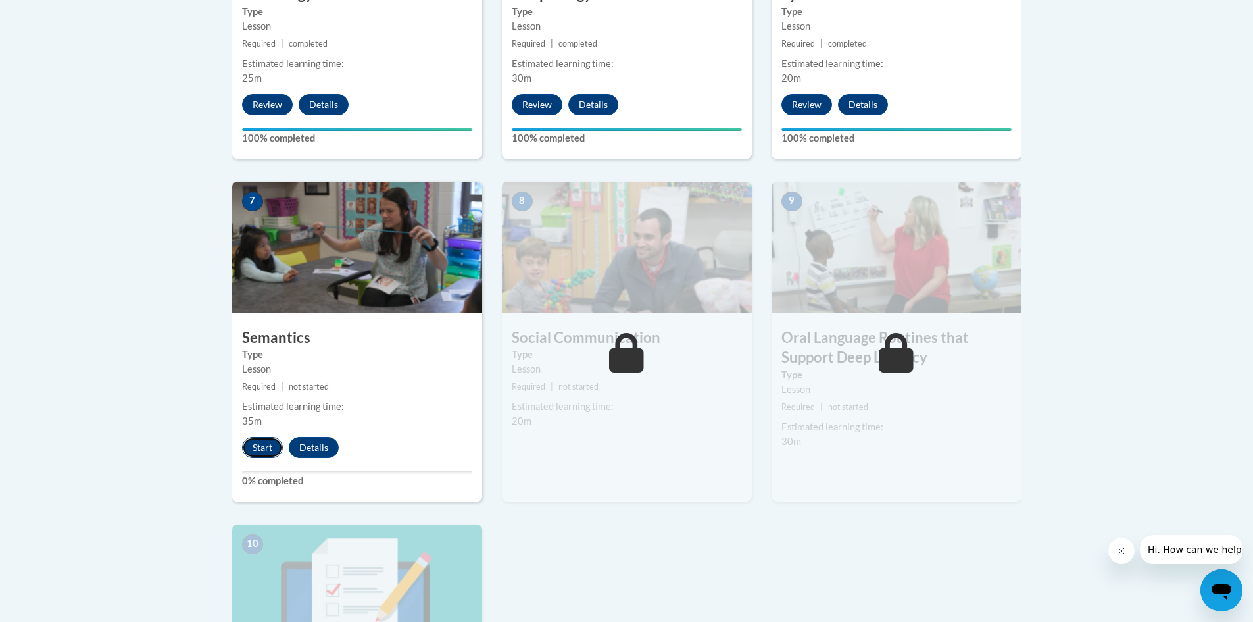
click at [254, 442] on button "Start" at bounding box center [262, 447] width 41 height 21
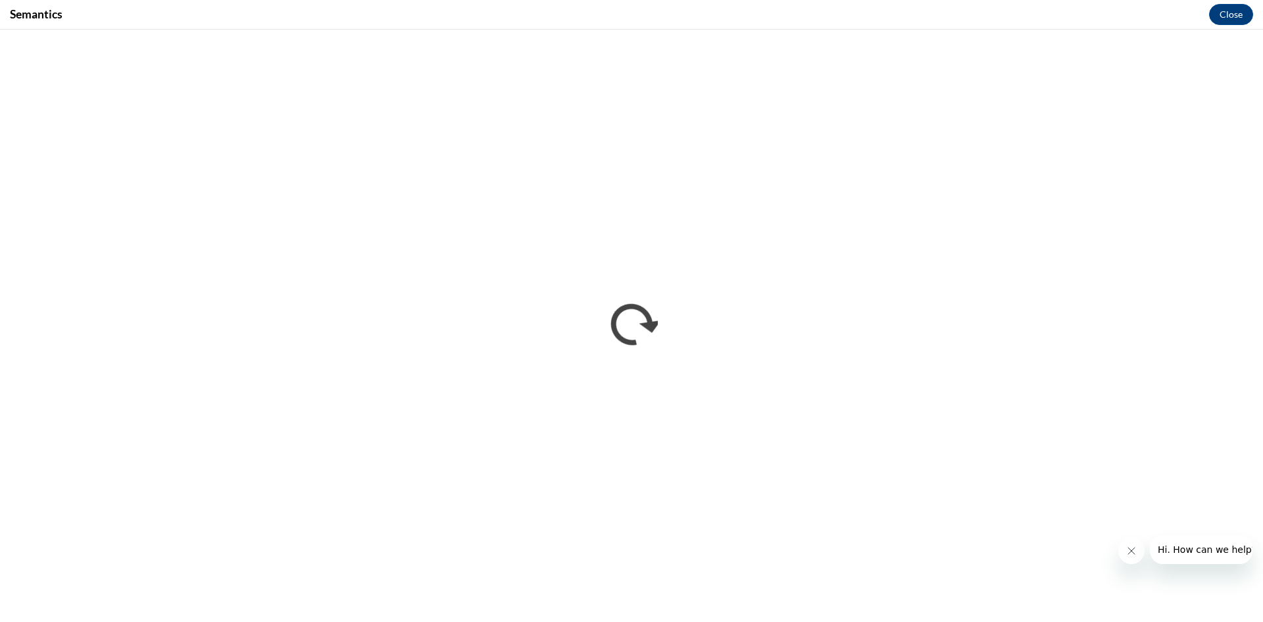
scroll to position [0, 0]
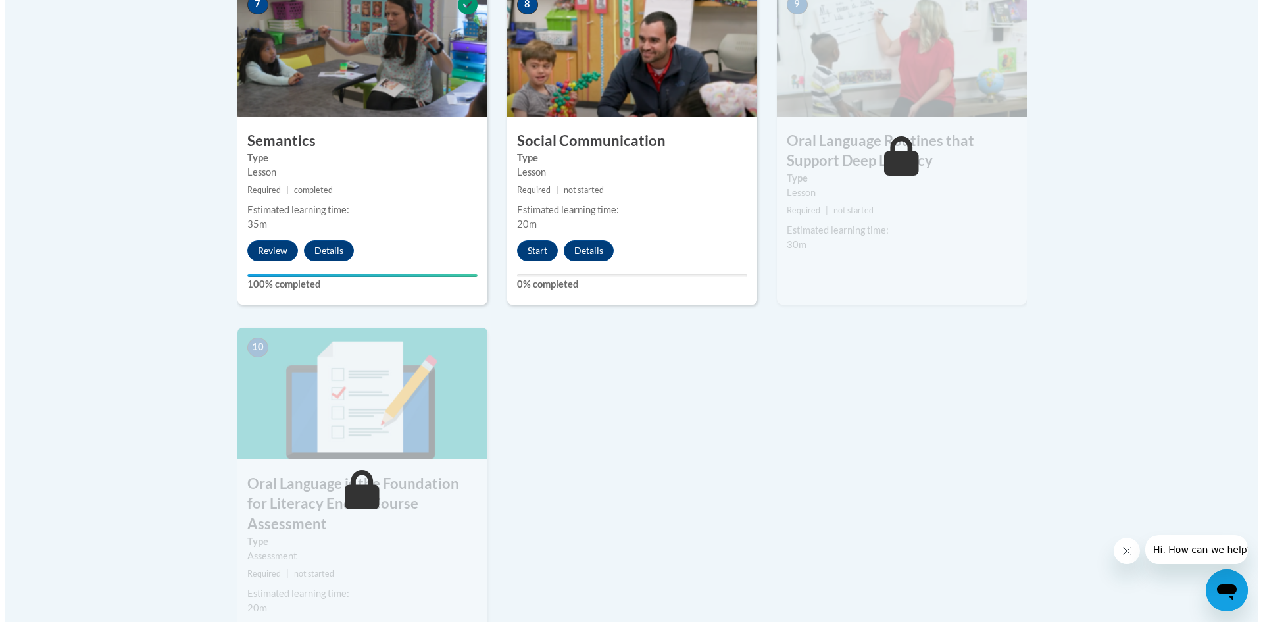
scroll to position [1184, 0]
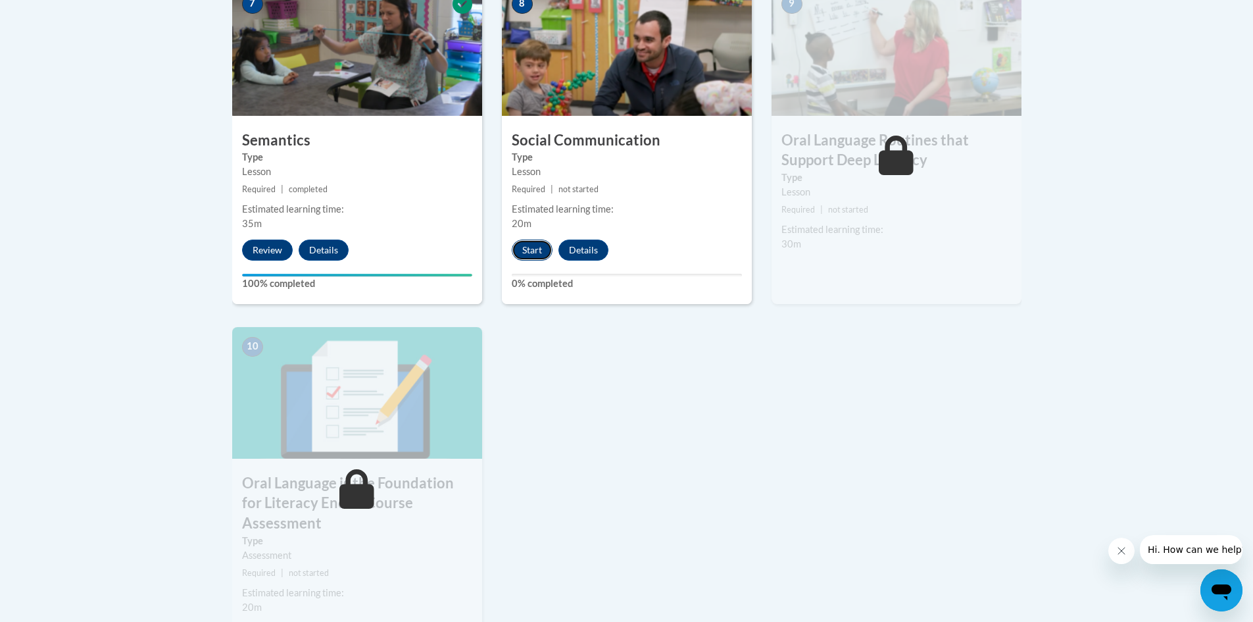
click at [539, 246] on button "Start" at bounding box center [532, 249] width 41 height 21
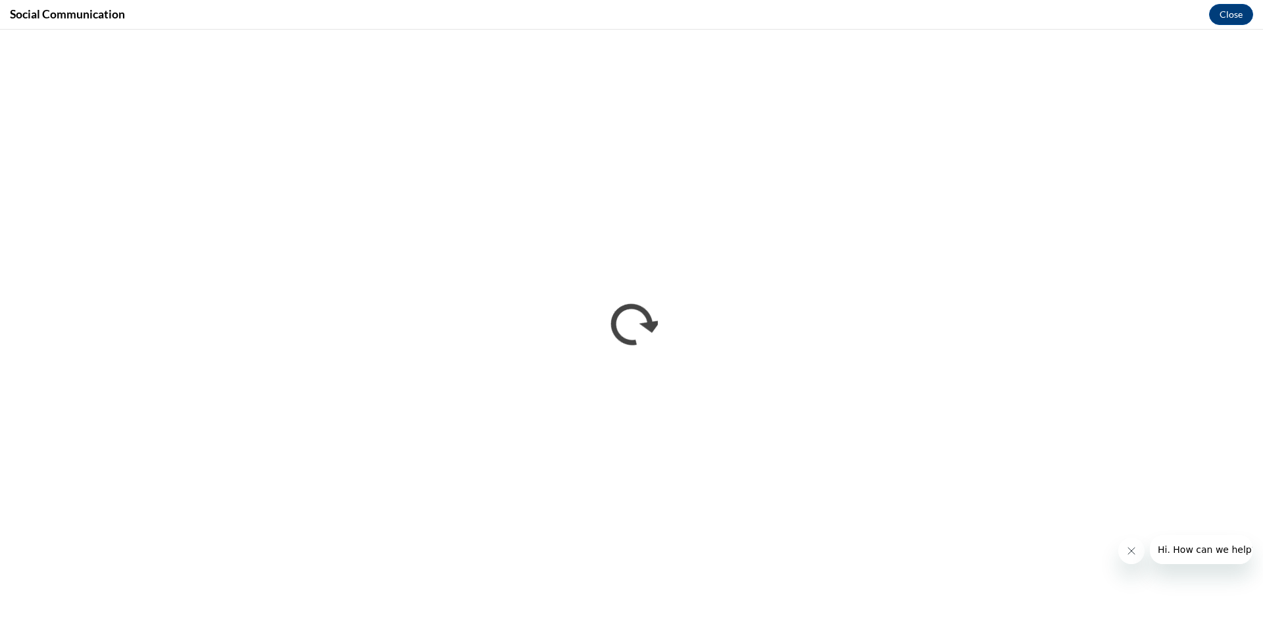
scroll to position [0, 0]
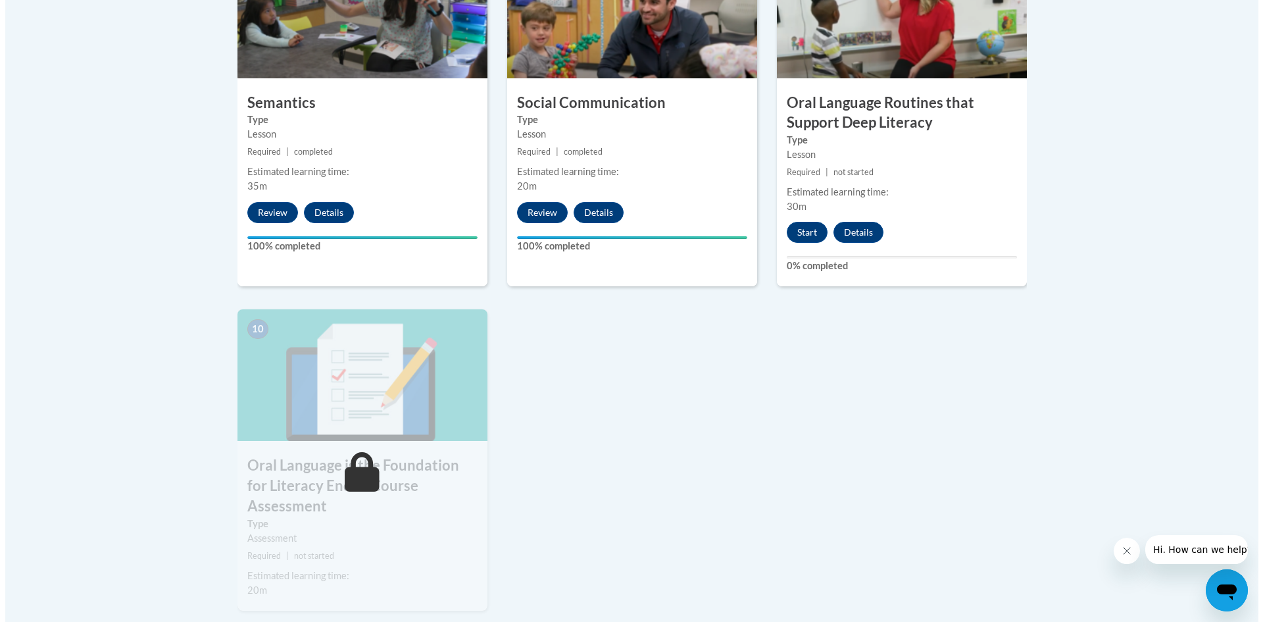
scroll to position [1250, 0]
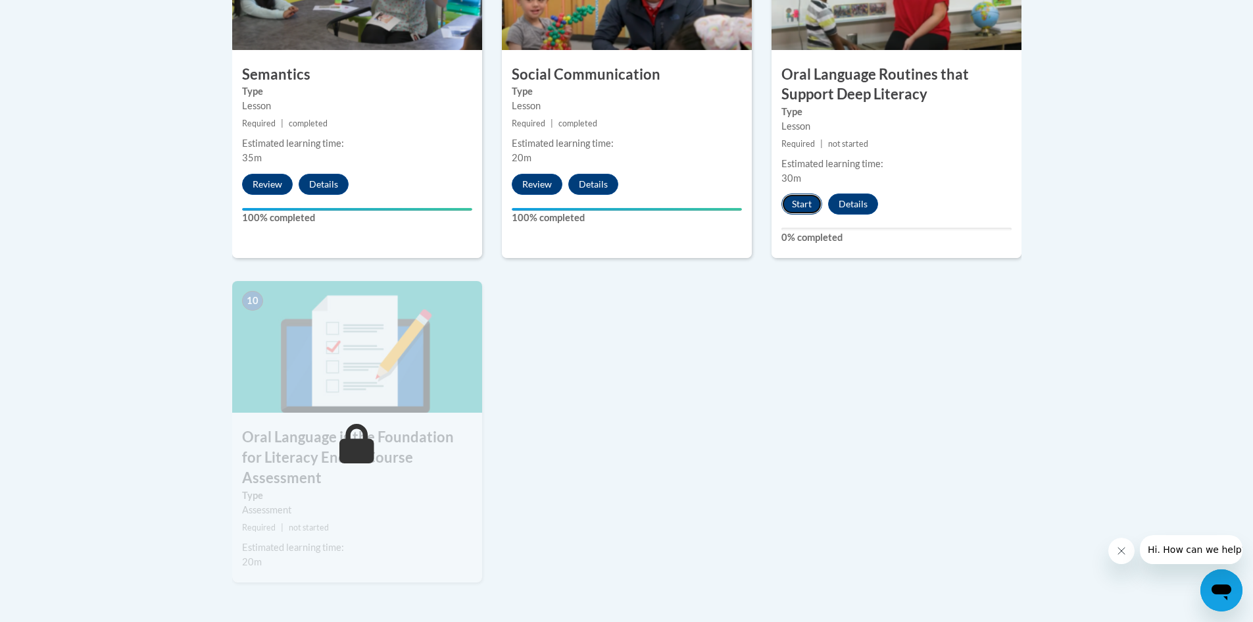
click at [789, 203] on button "Start" at bounding box center [801, 203] width 41 height 21
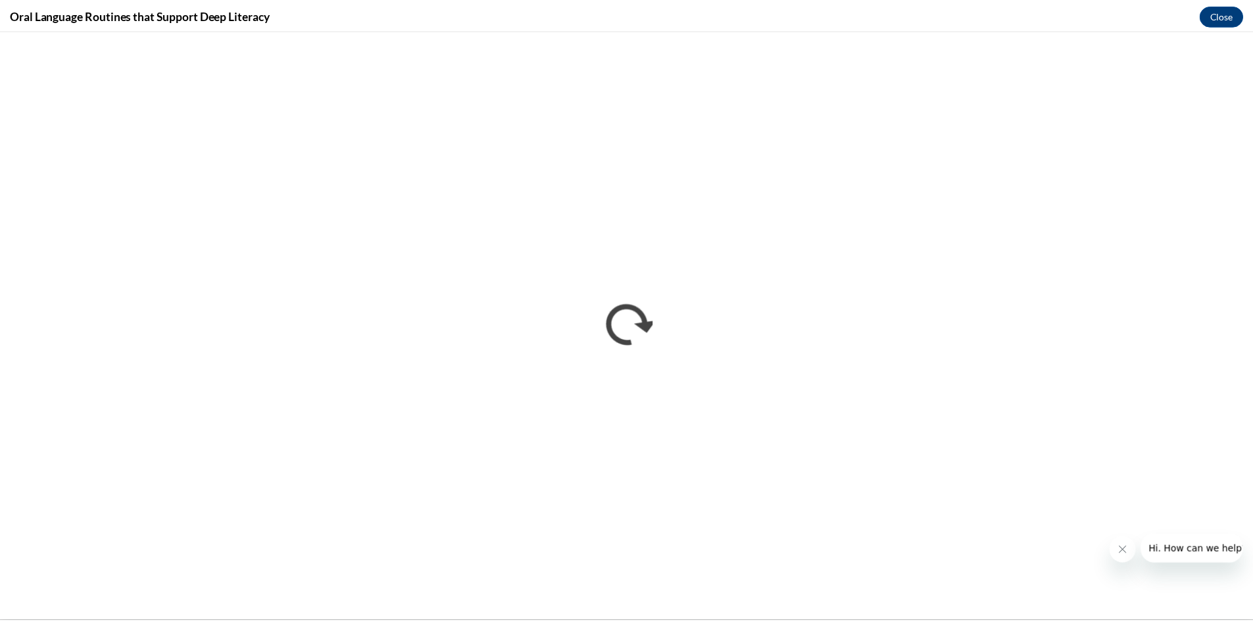
scroll to position [0, 0]
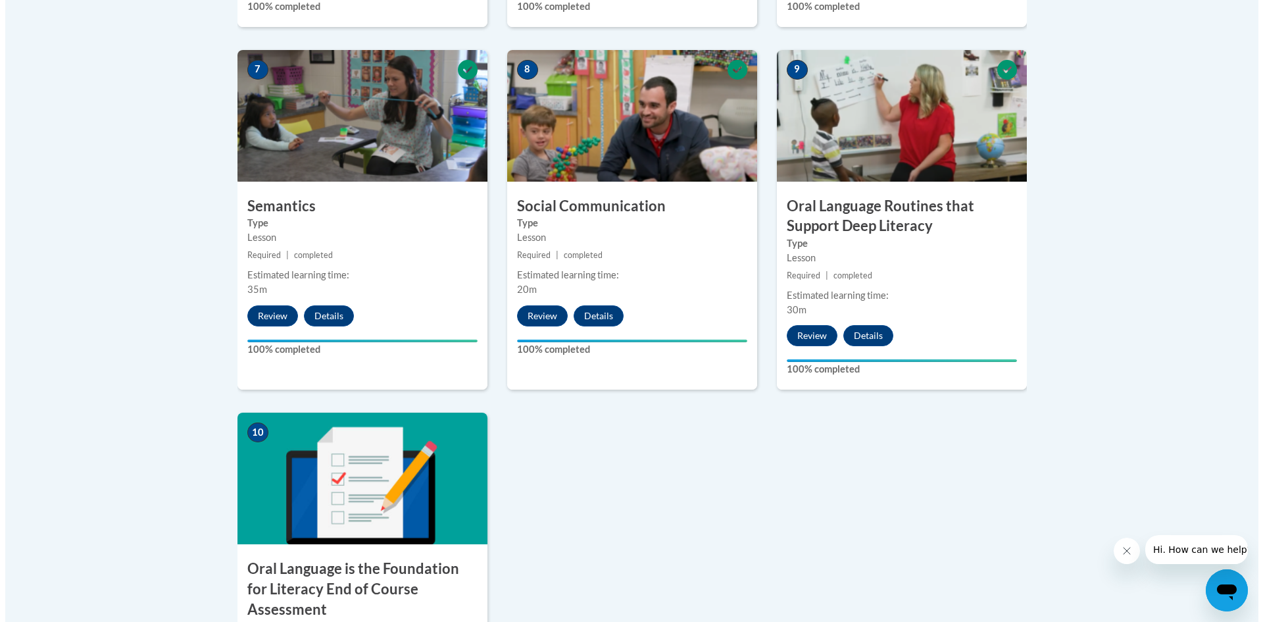
scroll to position [1315, 0]
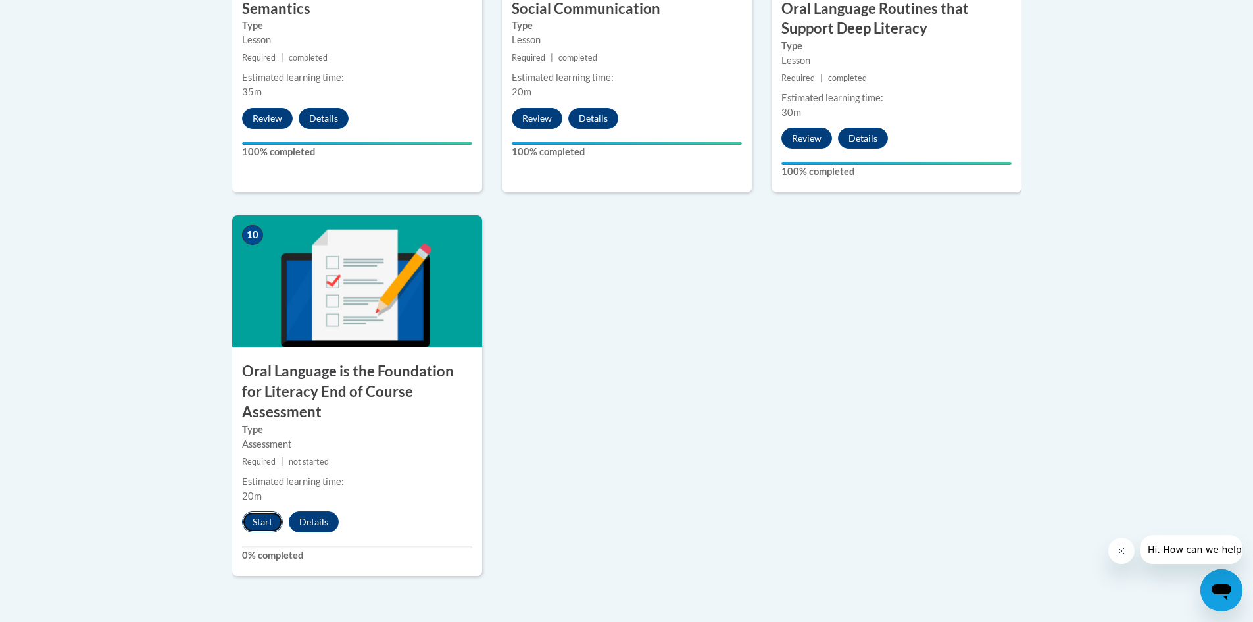
click at [247, 511] on button "Start" at bounding box center [262, 521] width 41 height 21
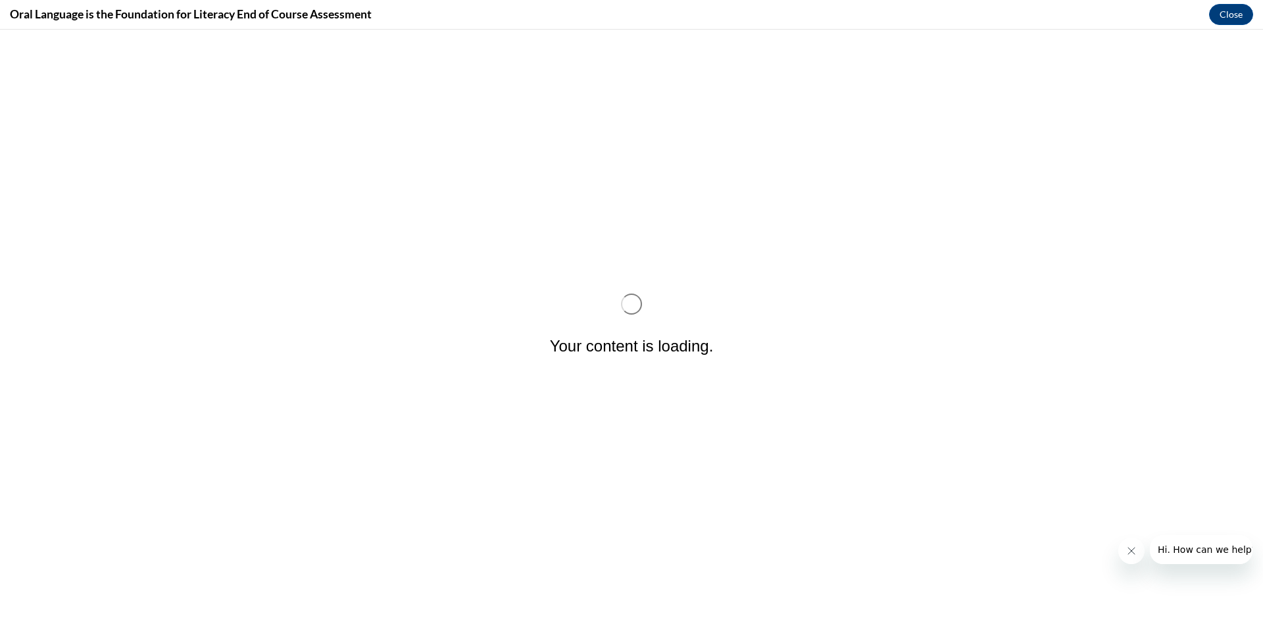
scroll to position [0, 0]
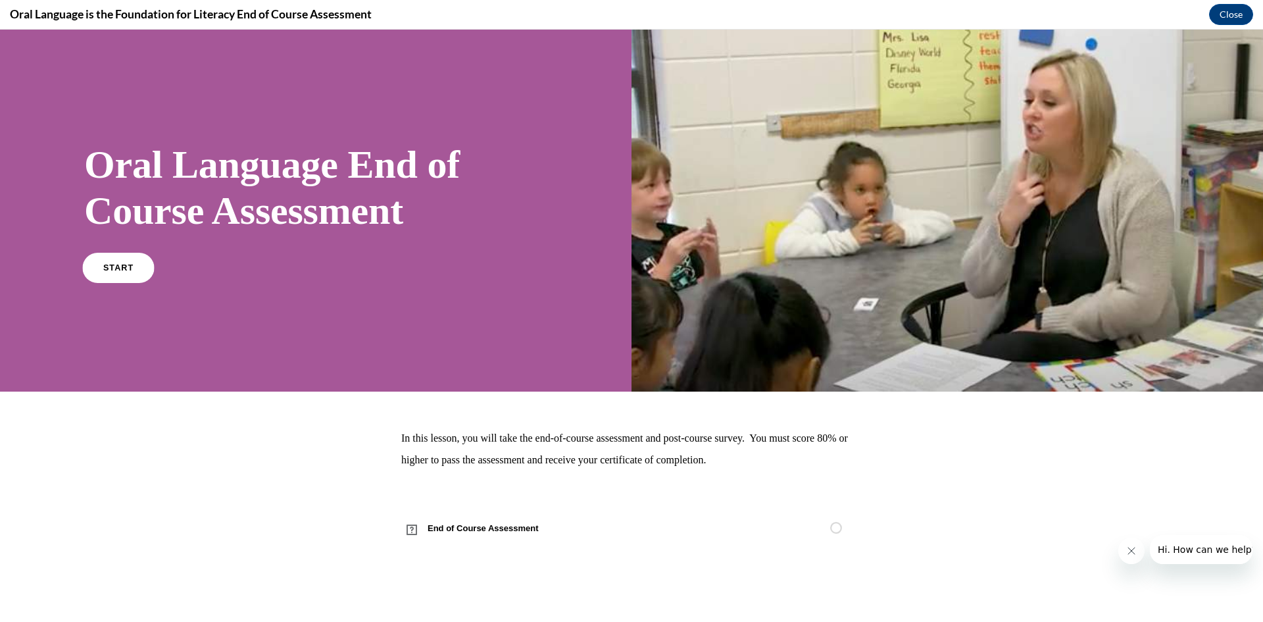
click at [132, 269] on link "START" at bounding box center [118, 267] width 72 height 30
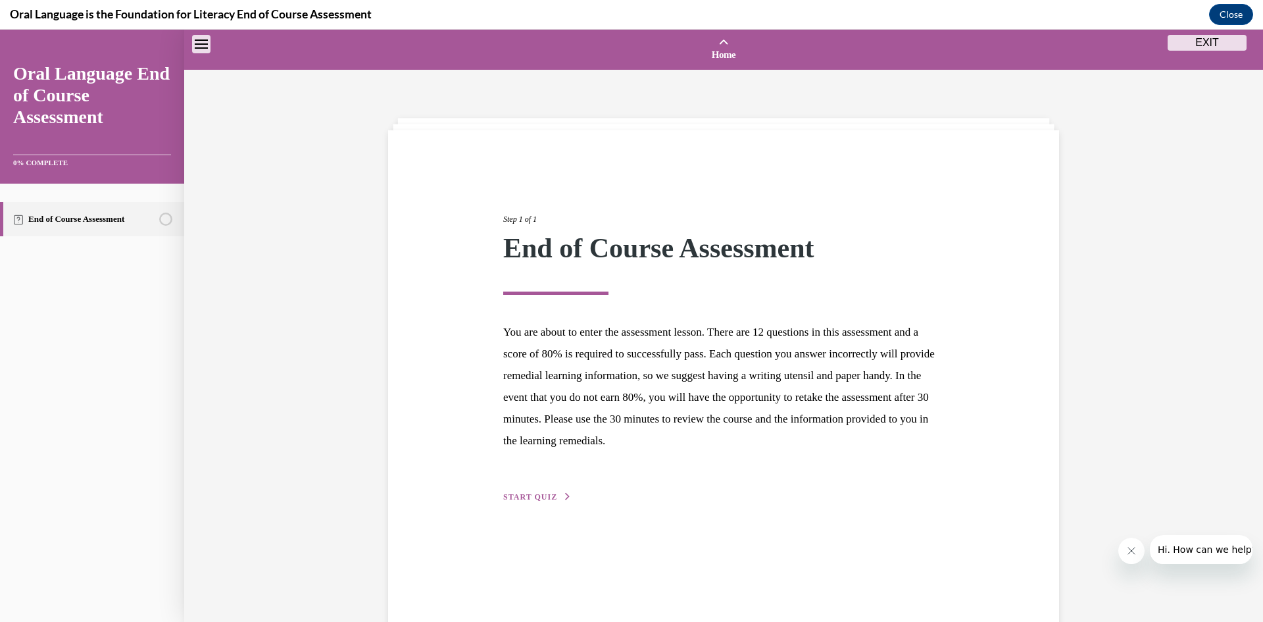
scroll to position [41, 0]
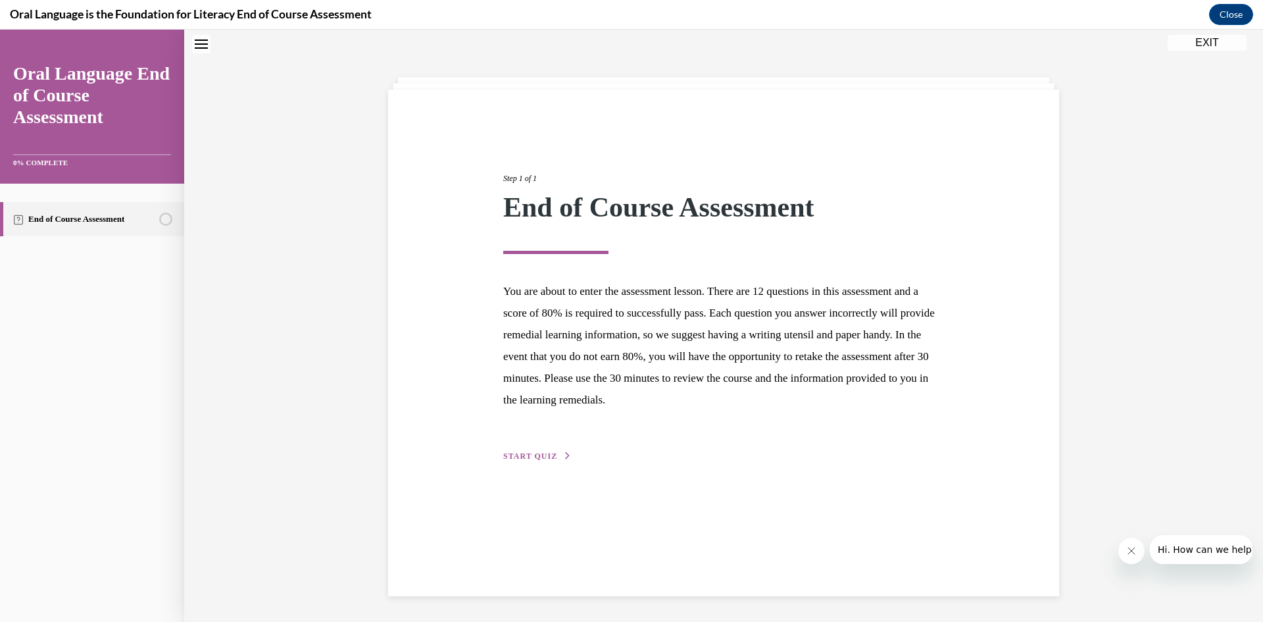
click at [521, 454] on span "START QUIZ" at bounding box center [530, 455] width 54 height 9
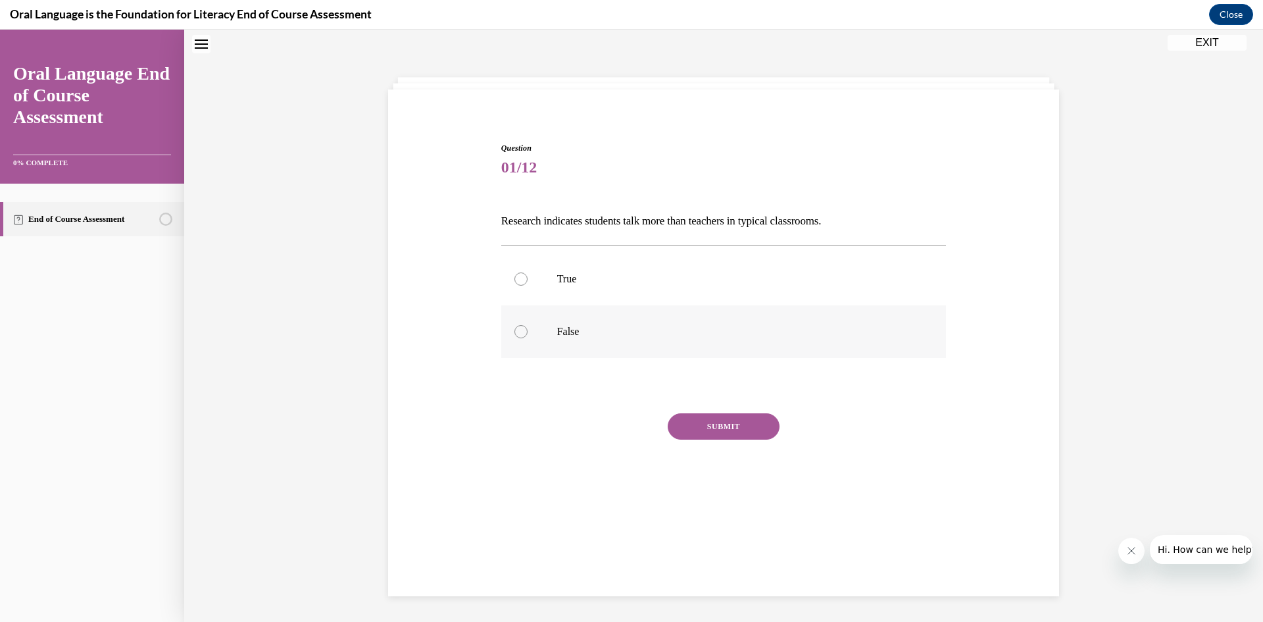
click at [597, 326] on p "False" at bounding box center [735, 331] width 356 height 13
click at [527, 326] on input "False" at bounding box center [520, 331] width 13 height 13
radio input "true"
click at [720, 420] on button "SUBMIT" at bounding box center [724, 426] width 112 height 26
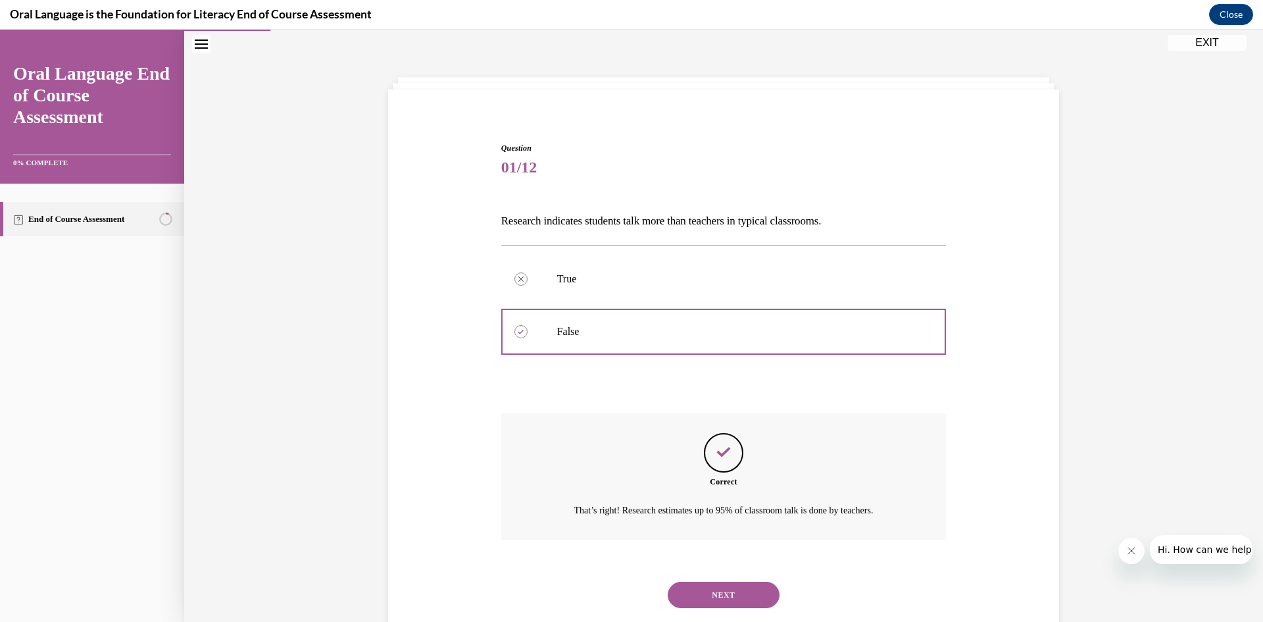
scroll to position [73, 0]
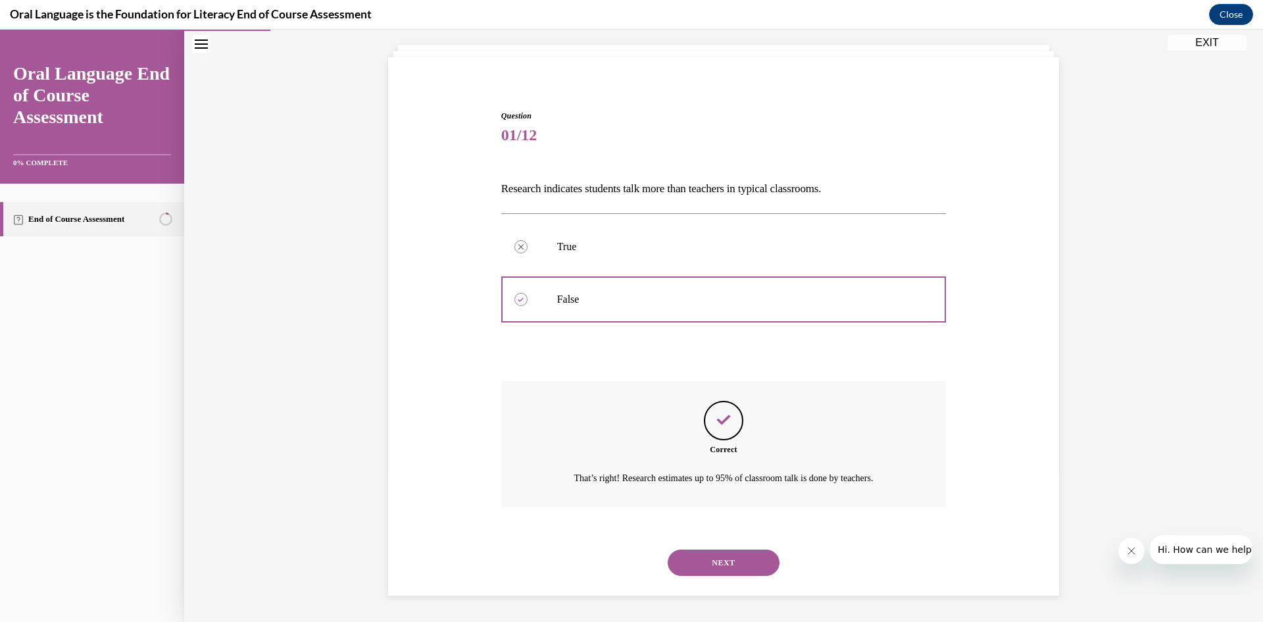
drag, startPoint x: 739, startPoint y: 558, endPoint x: 688, endPoint y: 525, distance: 60.4
click at [738, 558] on button "NEXT" at bounding box center [724, 562] width 112 height 26
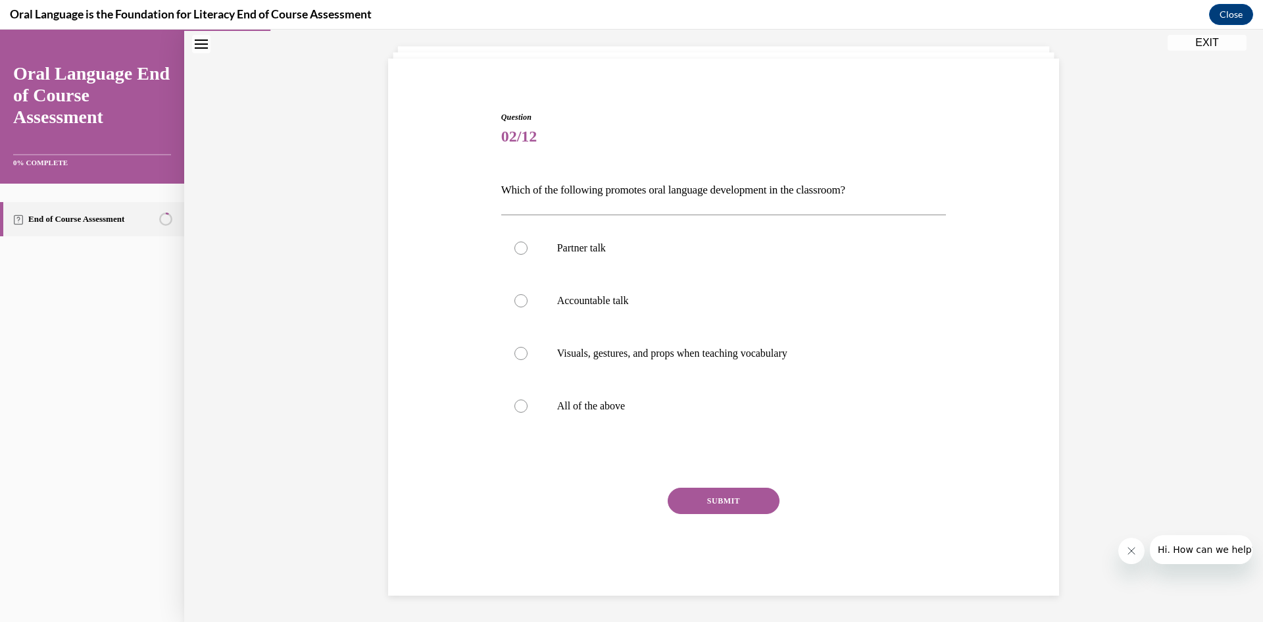
scroll to position [68, 0]
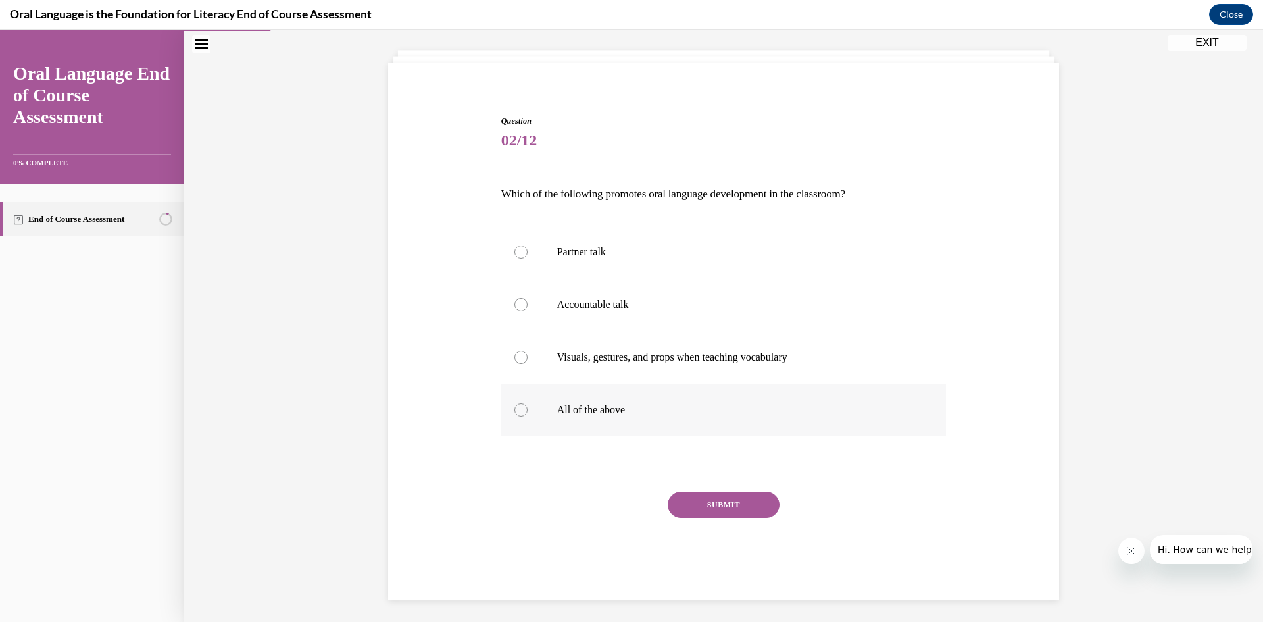
click at [602, 412] on p "All of the above" at bounding box center [735, 409] width 356 height 13
click at [527, 412] on input "All of the above" at bounding box center [520, 409] width 13 height 13
radio input "true"
click at [692, 499] on button "SUBMIT" at bounding box center [724, 504] width 112 height 26
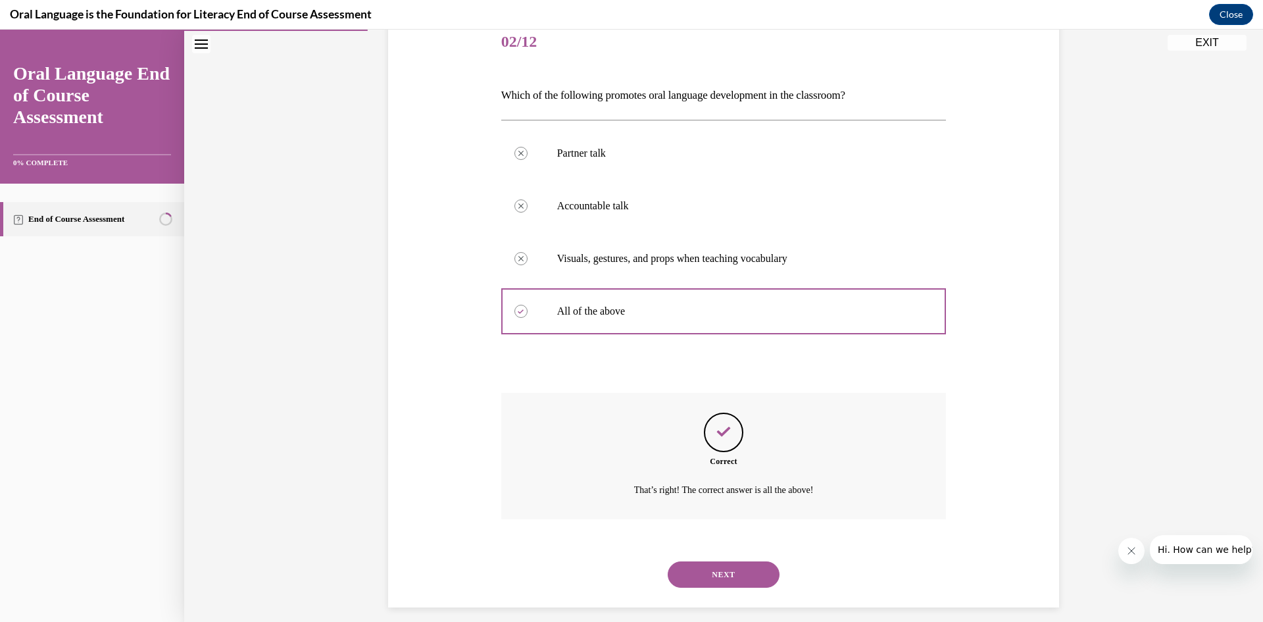
scroll to position [178, 0]
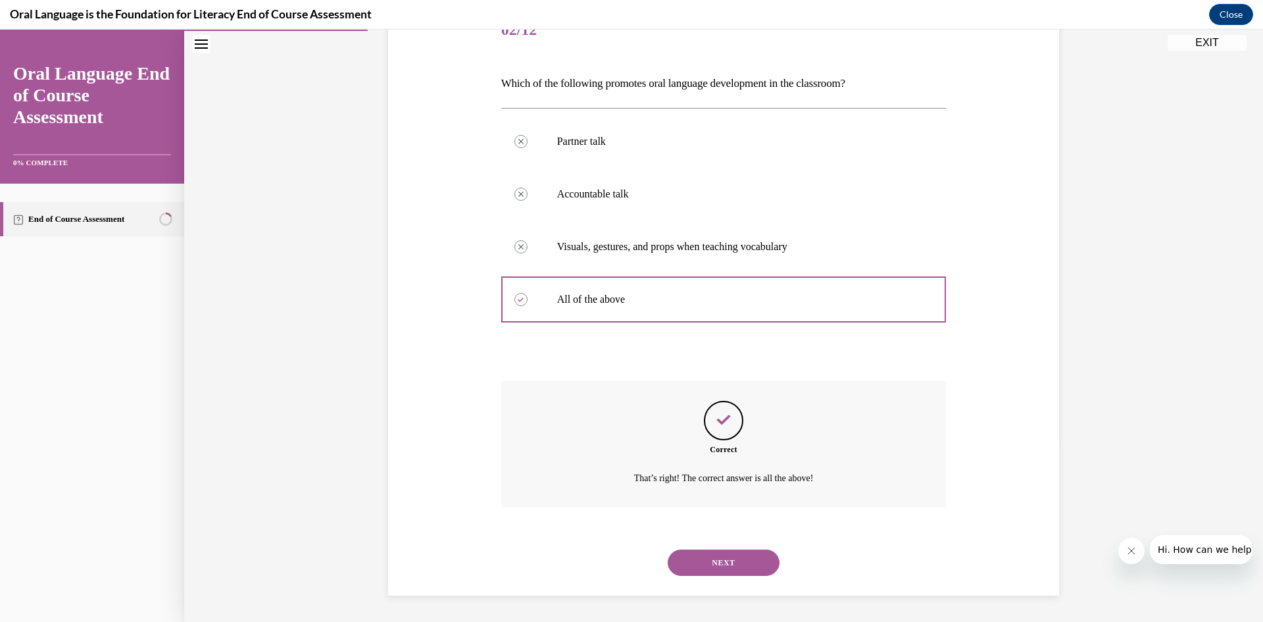
click at [709, 558] on button "NEXT" at bounding box center [724, 562] width 112 height 26
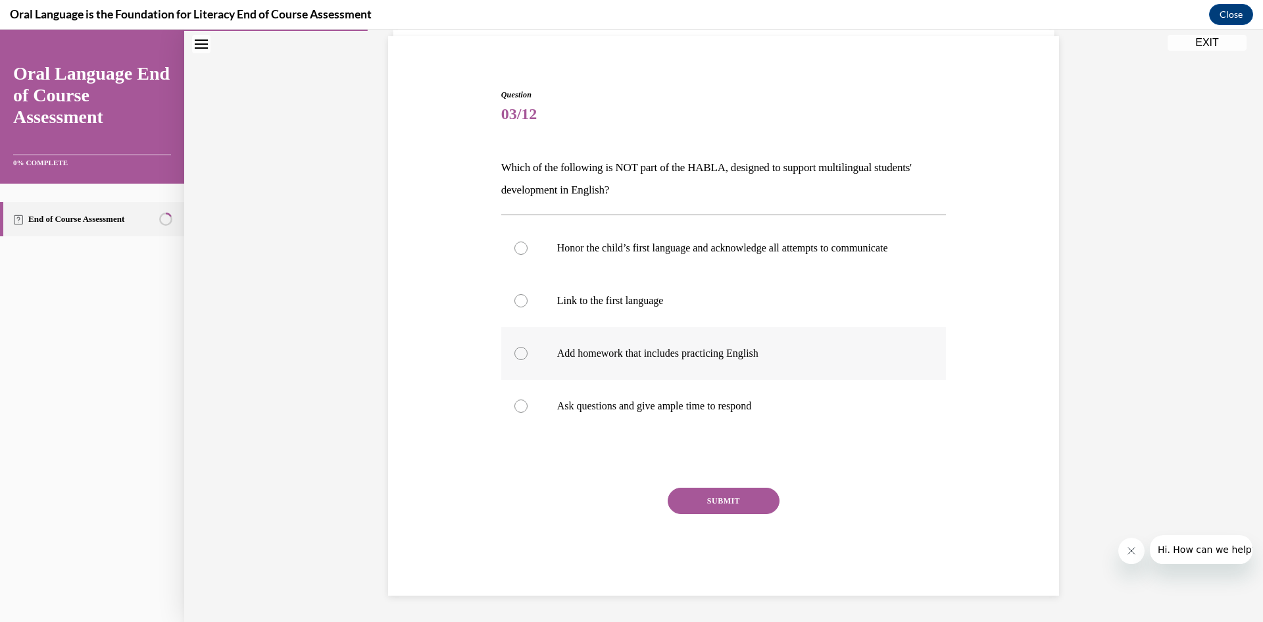
click at [558, 341] on label "Add homework that includes practicing English" at bounding box center [723, 353] width 445 height 53
click at [527, 347] on input "Add homework that includes practicing English" at bounding box center [520, 353] width 13 height 13
radio input "true"
click at [723, 498] on button "SUBMIT" at bounding box center [724, 500] width 112 height 26
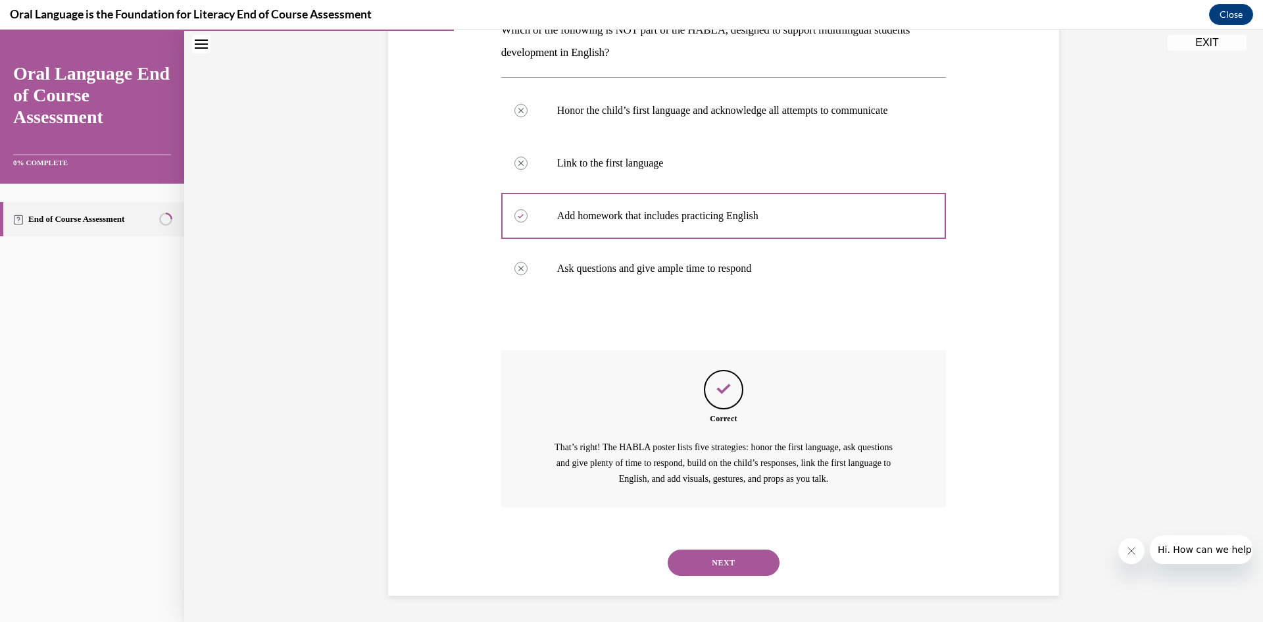
click at [677, 562] on button "NEXT" at bounding box center [724, 562] width 112 height 26
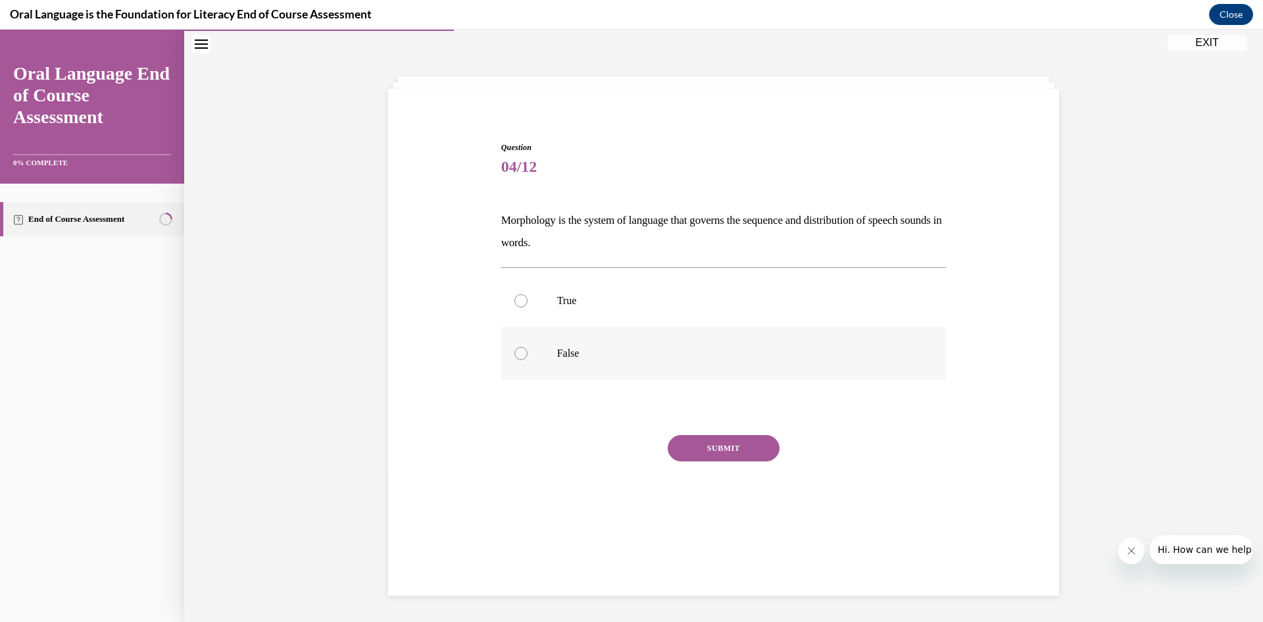
click at [550, 353] on label "False" at bounding box center [723, 353] width 445 height 53
click at [527, 353] on input "False" at bounding box center [520, 353] width 13 height 13
radio input "true"
click at [735, 447] on button "SUBMIT" at bounding box center [724, 448] width 112 height 26
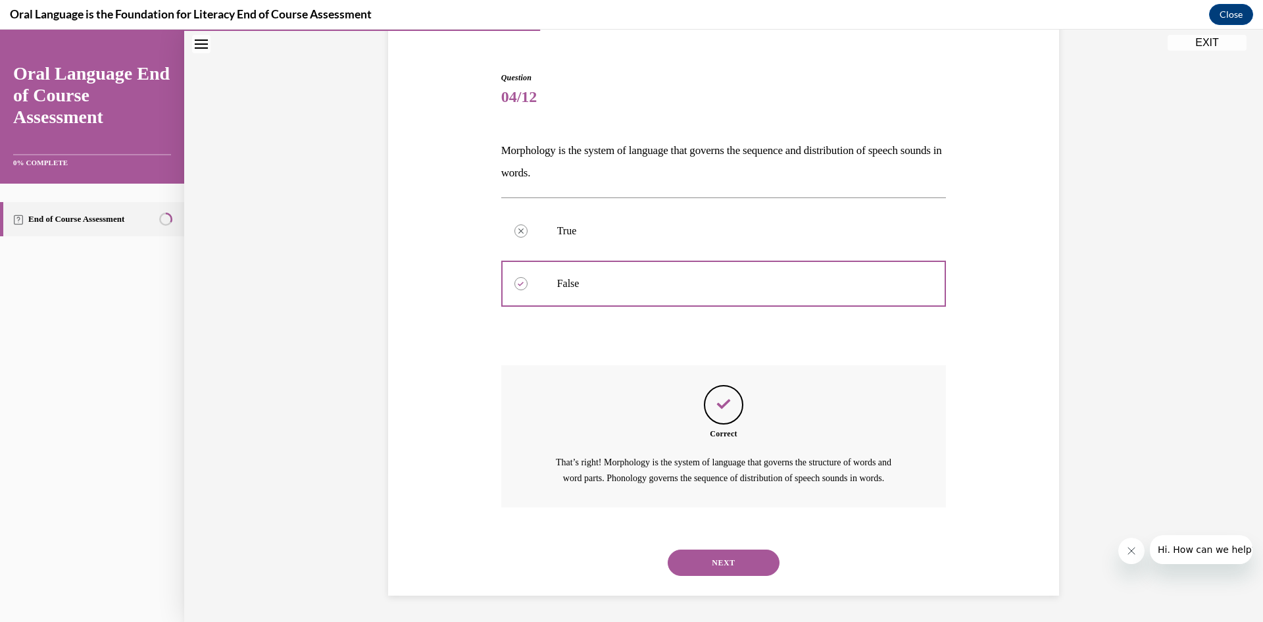
scroll to position [126, 0]
click at [705, 562] on button "NEXT" at bounding box center [724, 562] width 112 height 26
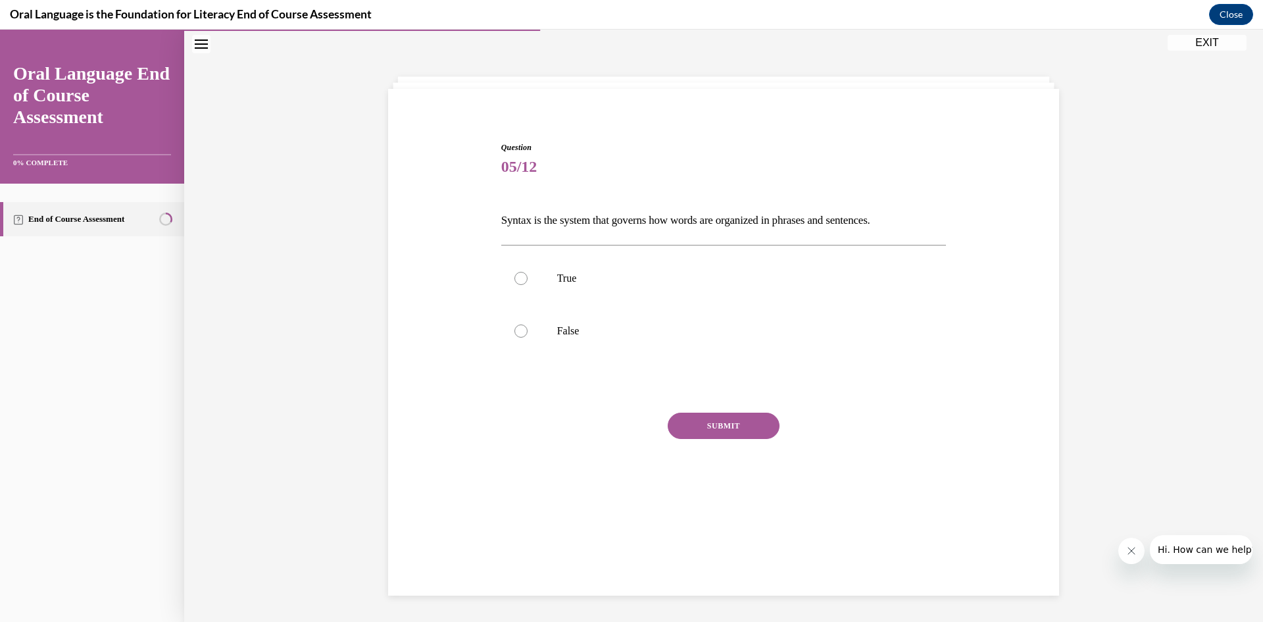
scroll to position [41, 0]
click at [568, 276] on p "True" at bounding box center [735, 278] width 356 height 13
click at [527, 276] on input "True" at bounding box center [520, 278] width 13 height 13
radio input "true"
click at [735, 448] on div "SUBMIT" at bounding box center [723, 445] width 445 height 66
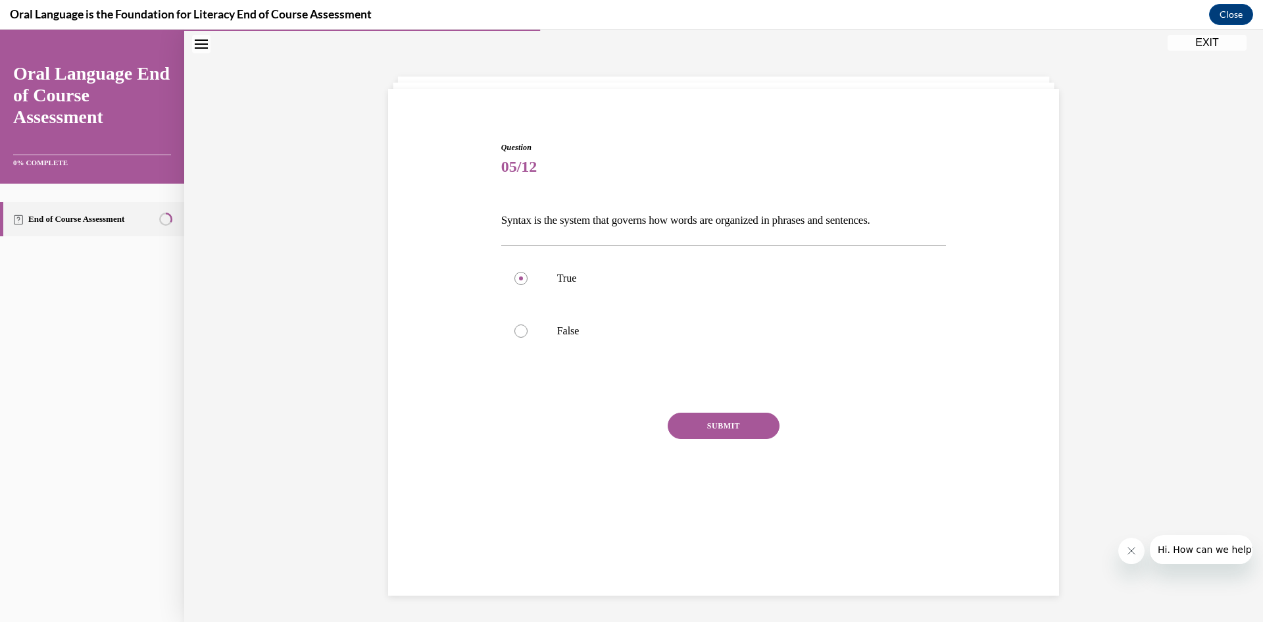
click at [706, 422] on button "SUBMIT" at bounding box center [724, 425] width 112 height 26
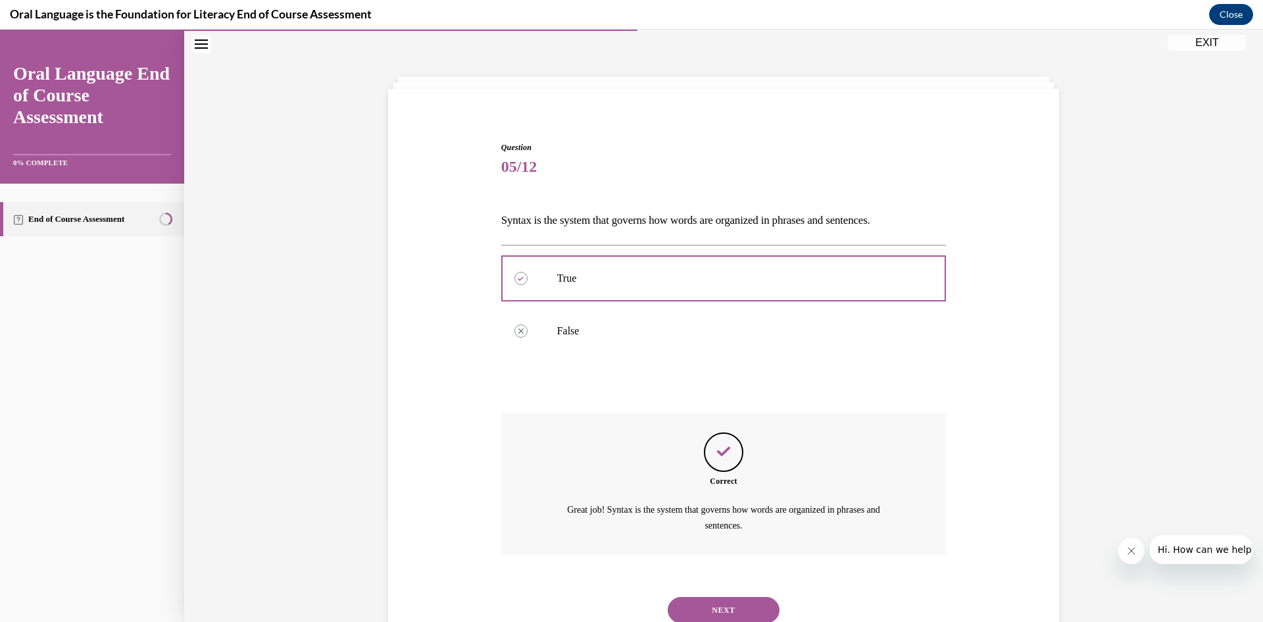
scroll to position [89, 0]
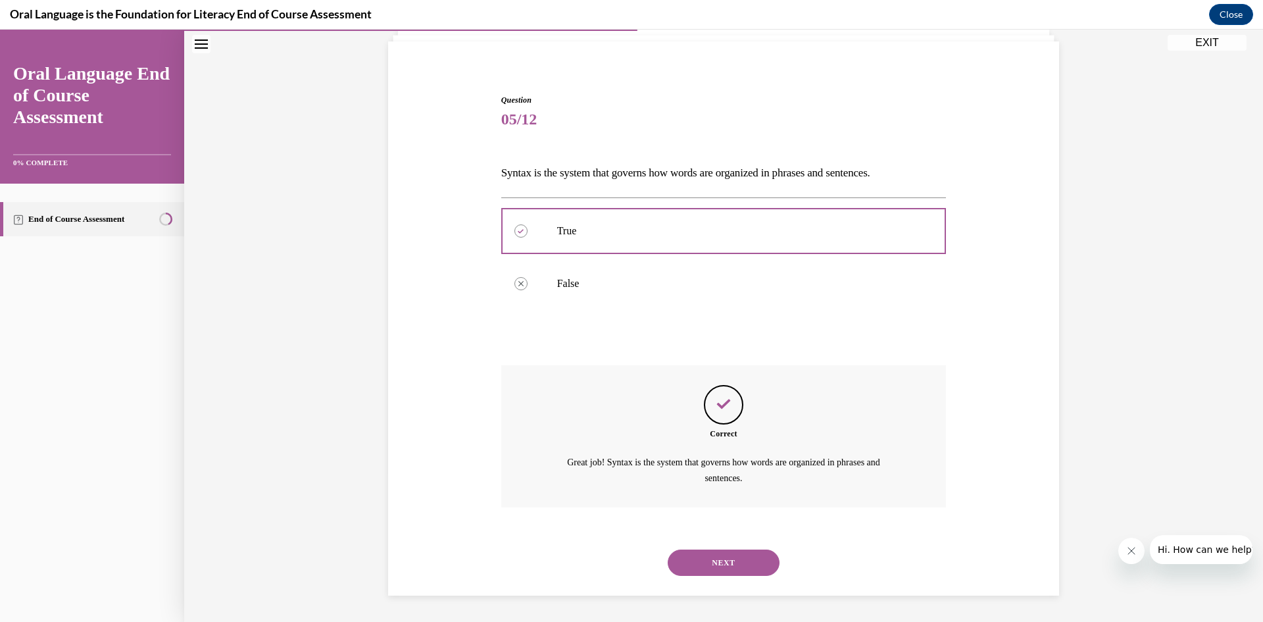
click at [691, 555] on button "NEXT" at bounding box center [724, 562] width 112 height 26
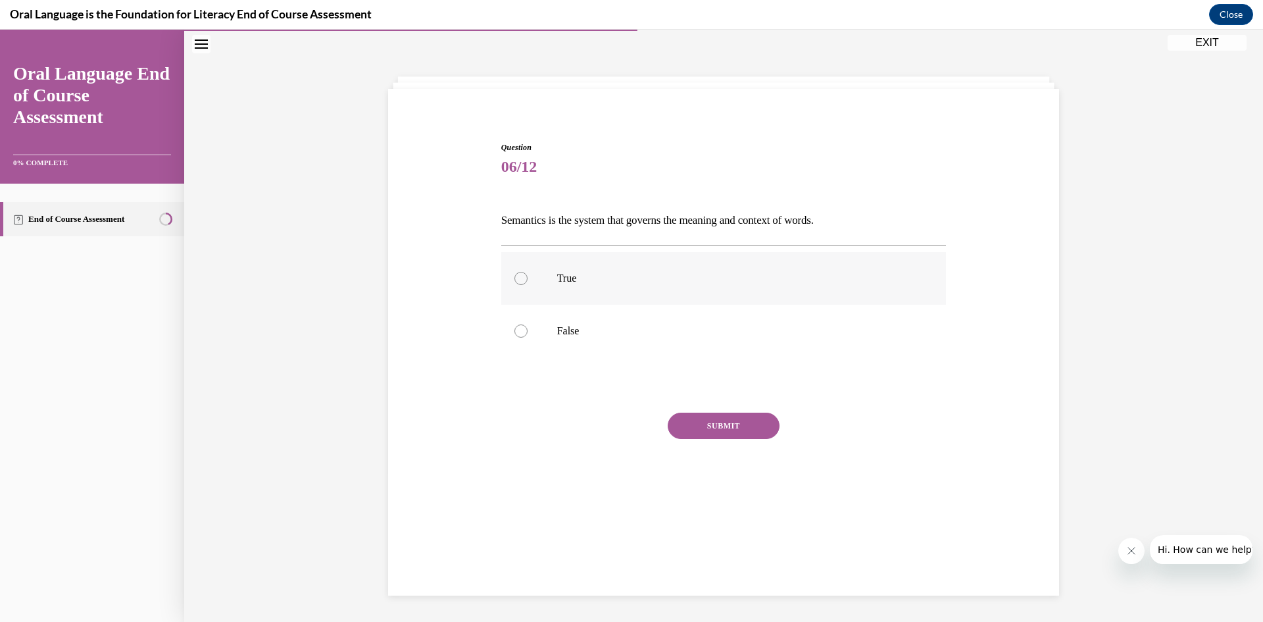
click at [557, 279] on p "True" at bounding box center [735, 278] width 356 height 13
click at [527, 279] on input "True" at bounding box center [520, 278] width 13 height 13
radio input "true"
click at [699, 417] on button "SUBMIT" at bounding box center [724, 425] width 112 height 26
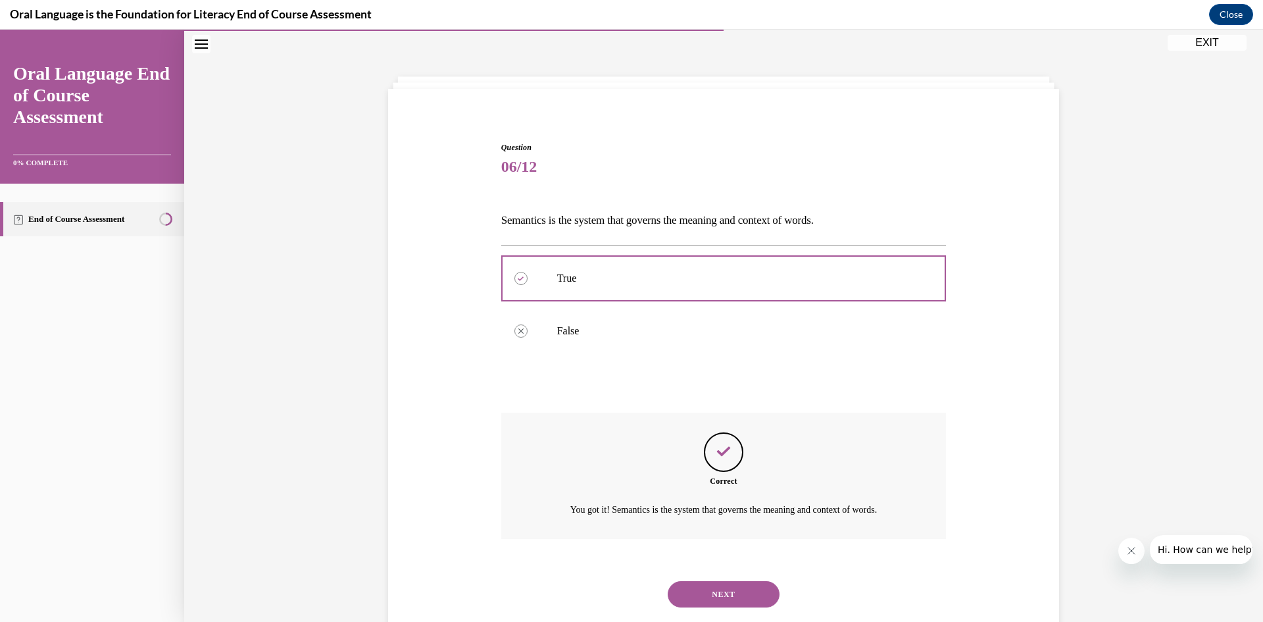
scroll to position [73, 0]
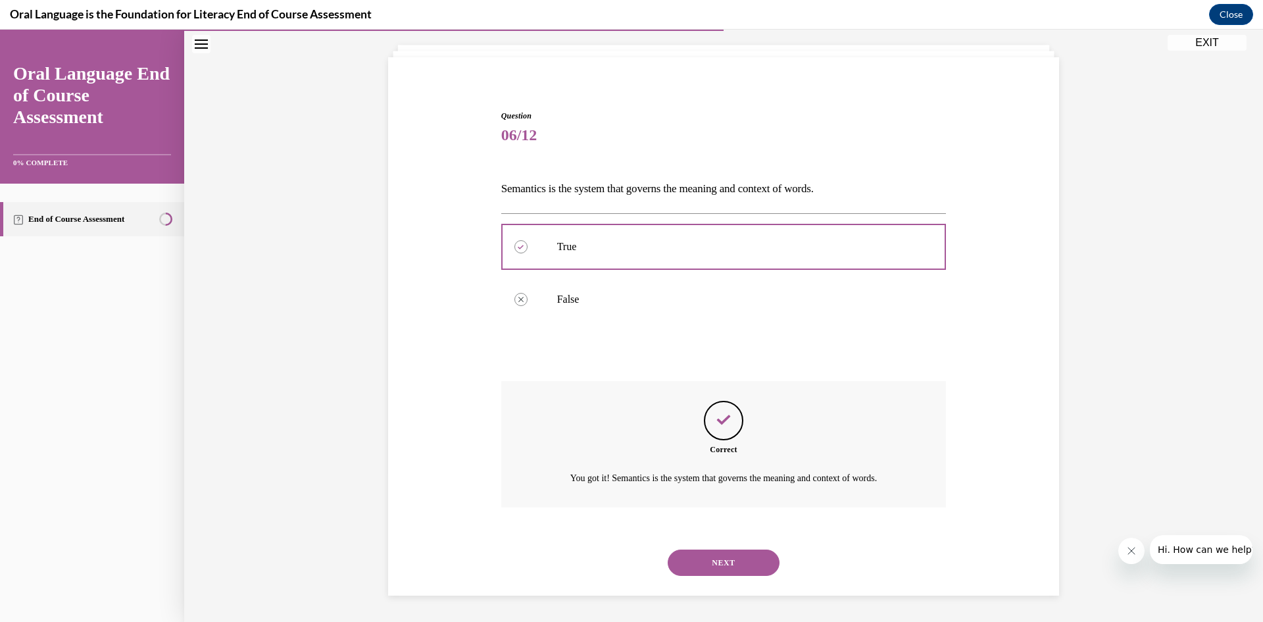
click at [735, 566] on button "NEXT" at bounding box center [724, 562] width 112 height 26
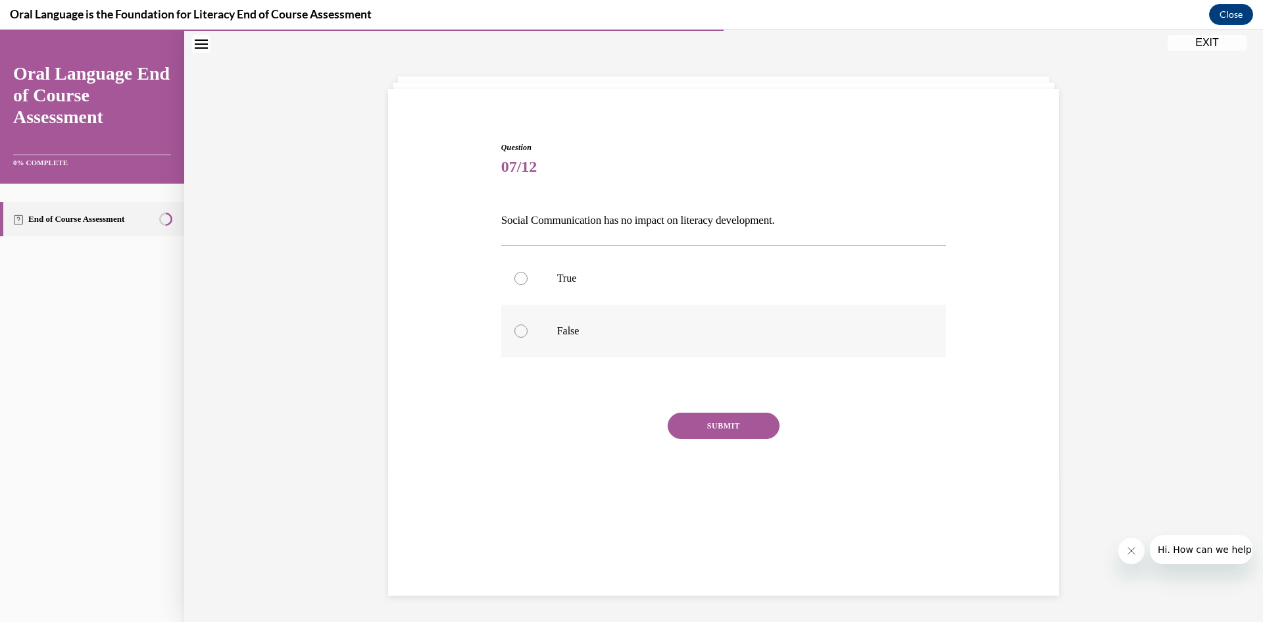
click at [548, 343] on label "False" at bounding box center [723, 331] width 445 height 53
click at [527, 337] on input "False" at bounding box center [520, 330] width 13 height 13
radio input "true"
click at [695, 429] on button "SUBMIT" at bounding box center [724, 425] width 112 height 26
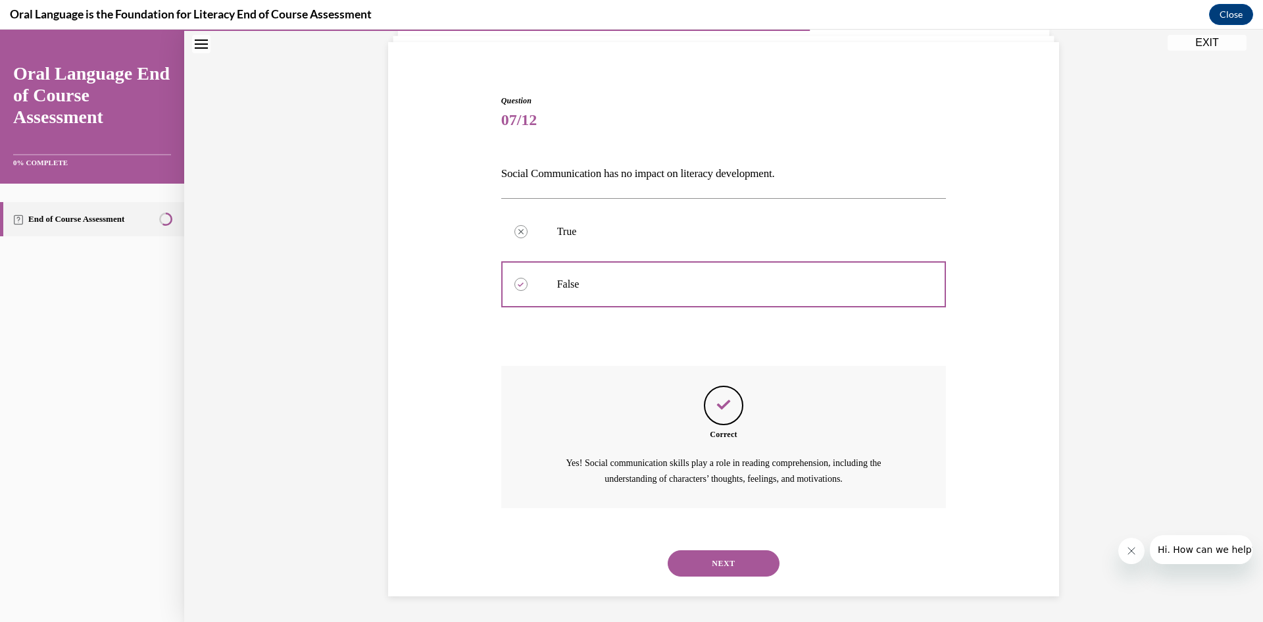
scroll to position [89, 0]
click at [696, 562] on button "NEXT" at bounding box center [724, 562] width 112 height 26
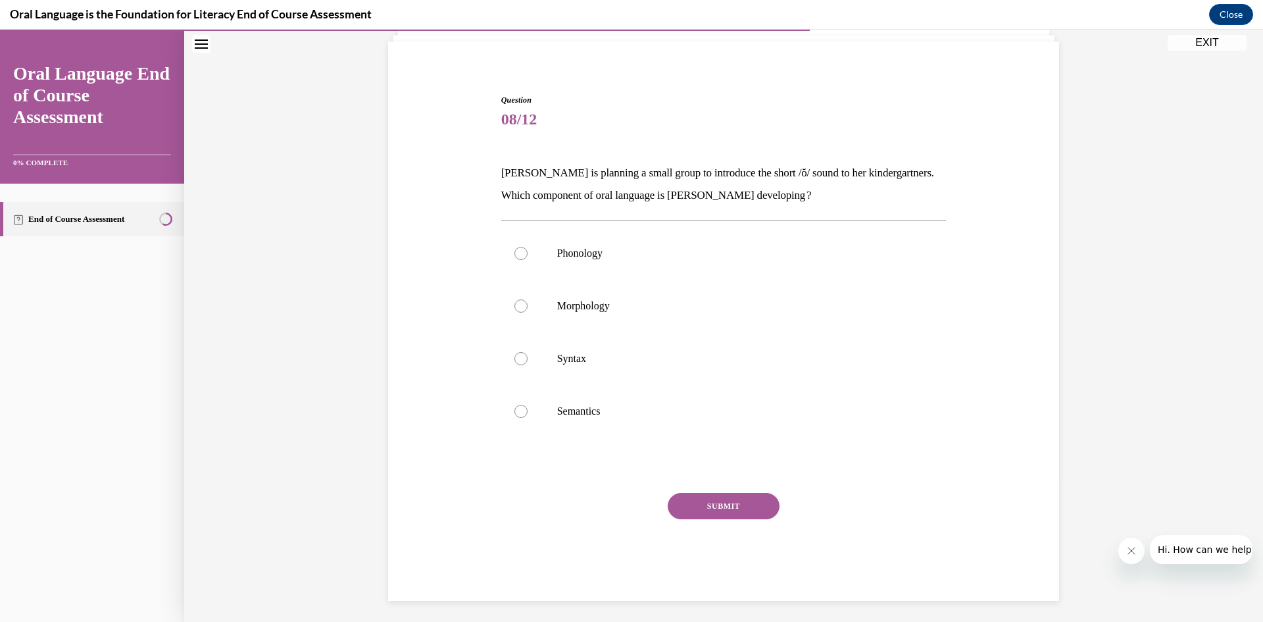
scroll to position [70, 0]
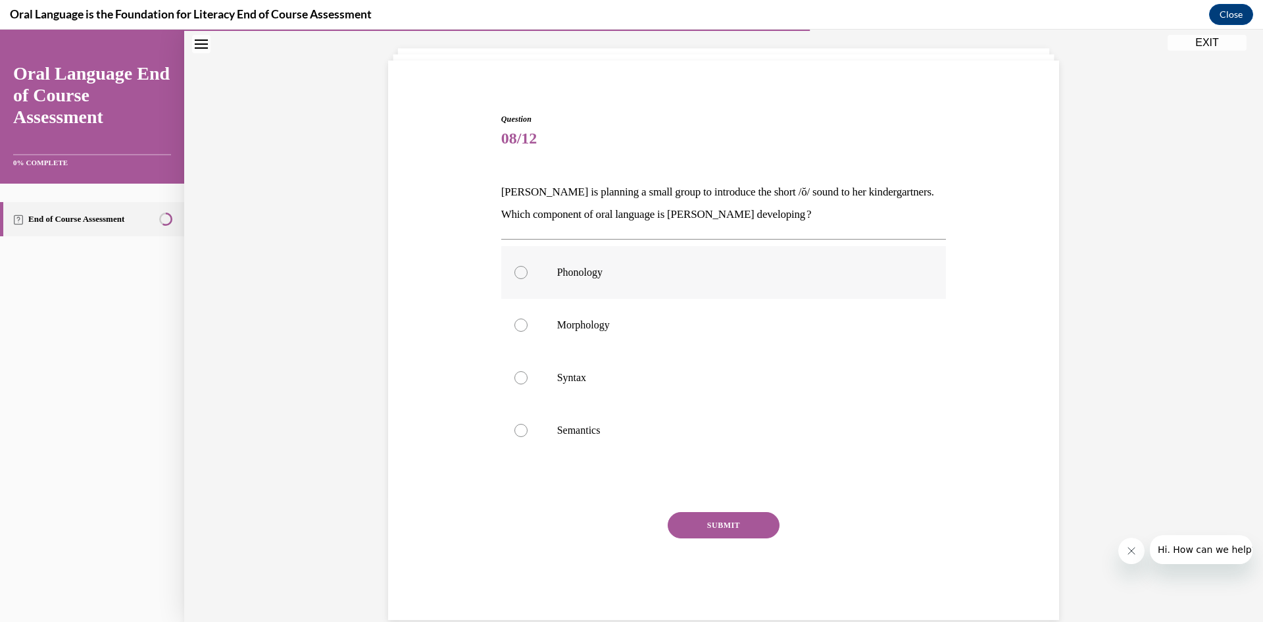
click at [622, 274] on p "Phonology" at bounding box center [735, 272] width 356 height 13
click at [527, 274] on input "Phonology" at bounding box center [520, 272] width 13 height 13
radio input "true"
click at [748, 522] on button "SUBMIT" at bounding box center [724, 525] width 112 height 26
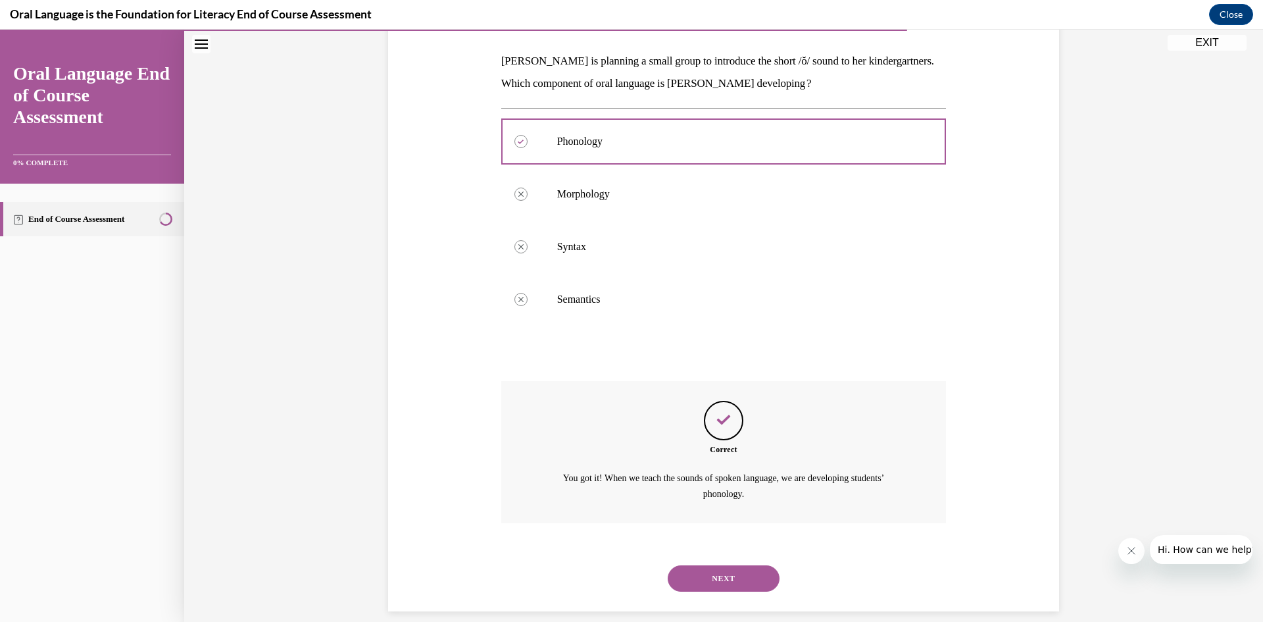
scroll to position [216, 0]
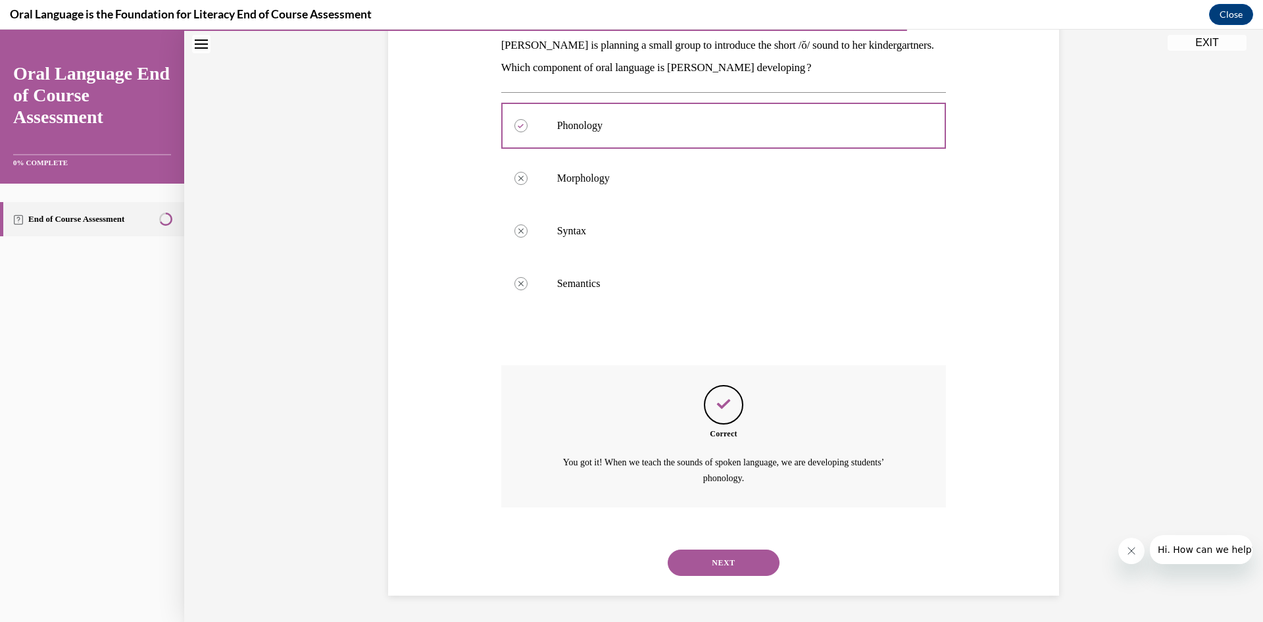
click at [756, 559] on button "NEXT" at bounding box center [724, 562] width 112 height 26
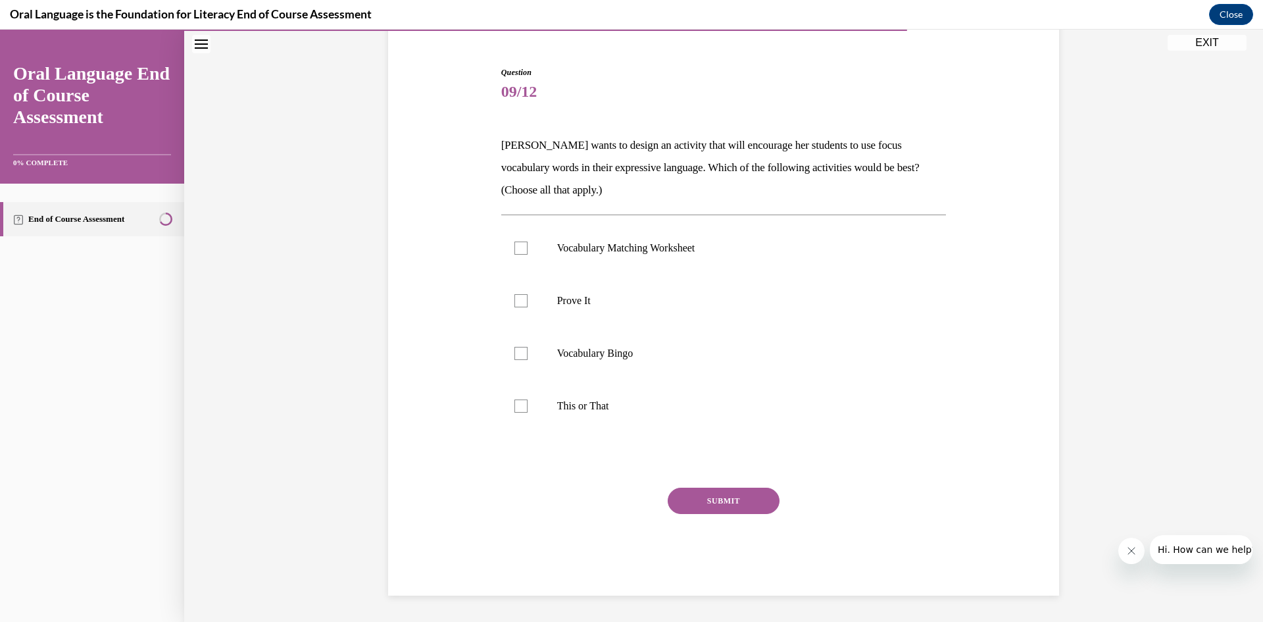
scroll to position [116, 0]
click at [558, 250] on p "Vocabulary Matching Worksheet" at bounding box center [735, 247] width 356 height 13
click at [527, 250] on input "Vocabulary Matching Worksheet" at bounding box center [520, 247] width 13 height 13
checkbox input "true"
click at [562, 289] on label "Prove It" at bounding box center [723, 300] width 445 height 53
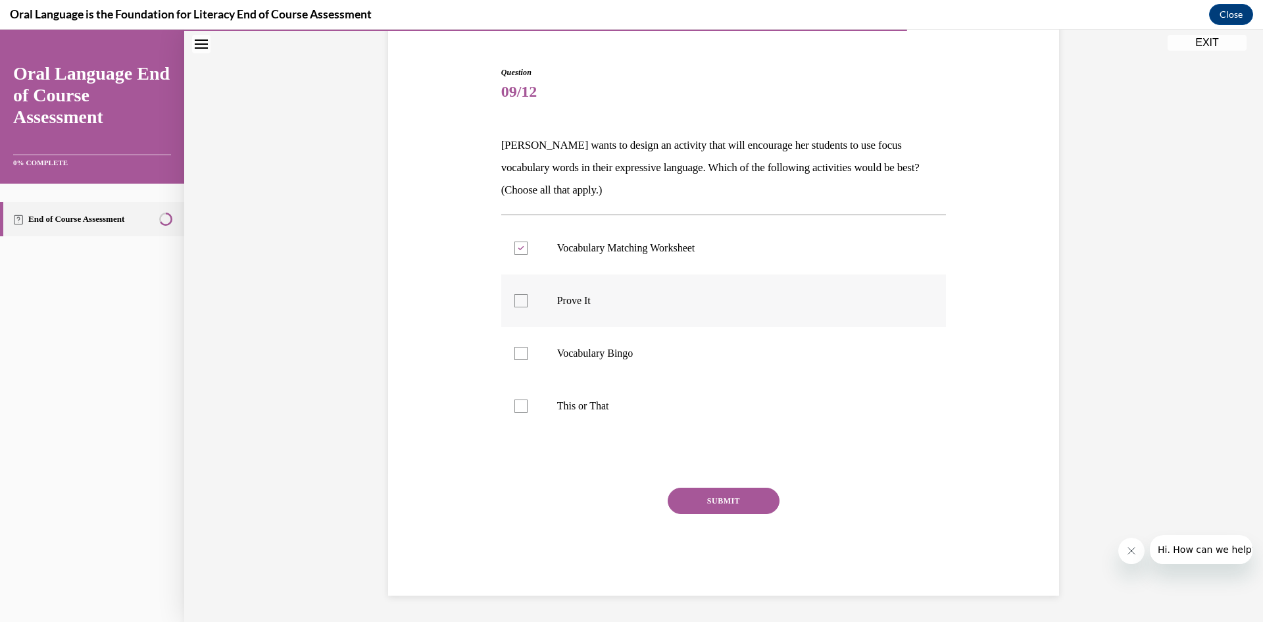
click at [527, 294] on input "Prove It" at bounding box center [520, 300] width 13 height 13
checkbox input "true"
click at [556, 389] on label "This or That" at bounding box center [723, 405] width 445 height 53
click at [527, 399] on input "This or That" at bounding box center [520, 405] width 13 height 13
checkbox input "true"
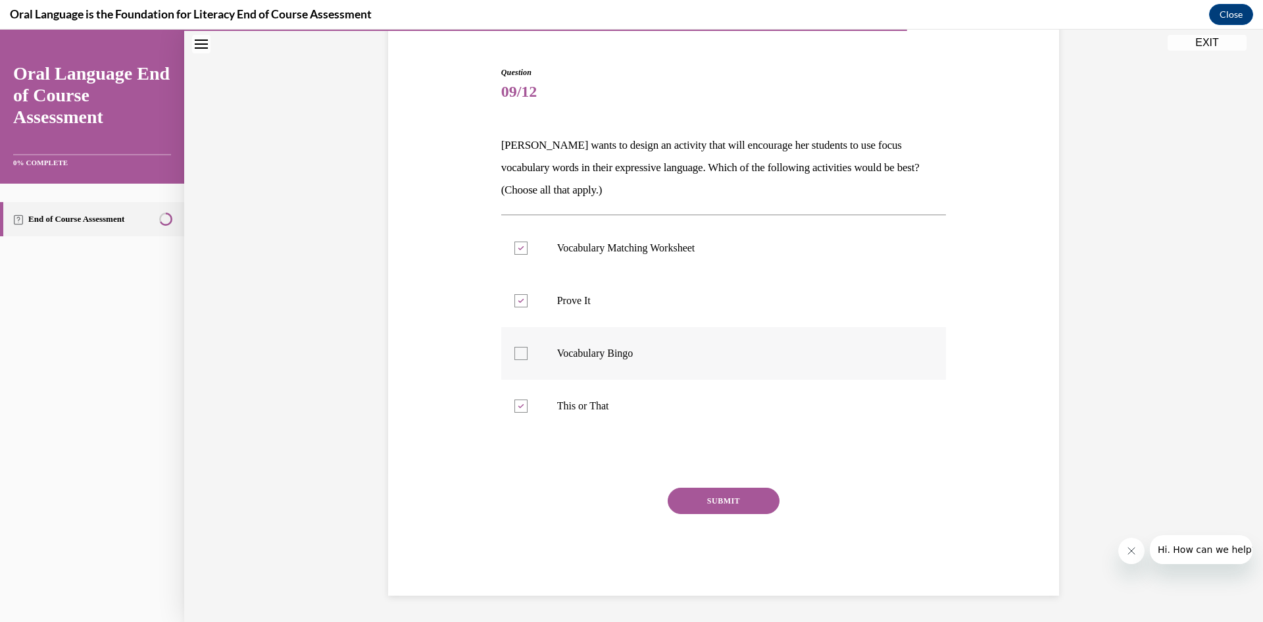
click at [560, 354] on p "Vocabulary Bingo" at bounding box center [735, 353] width 356 height 13
click at [527, 354] on input "Vocabulary Bingo" at bounding box center [520, 353] width 13 height 13
checkbox input "true"
click at [688, 497] on button "SUBMIT" at bounding box center [724, 500] width 112 height 26
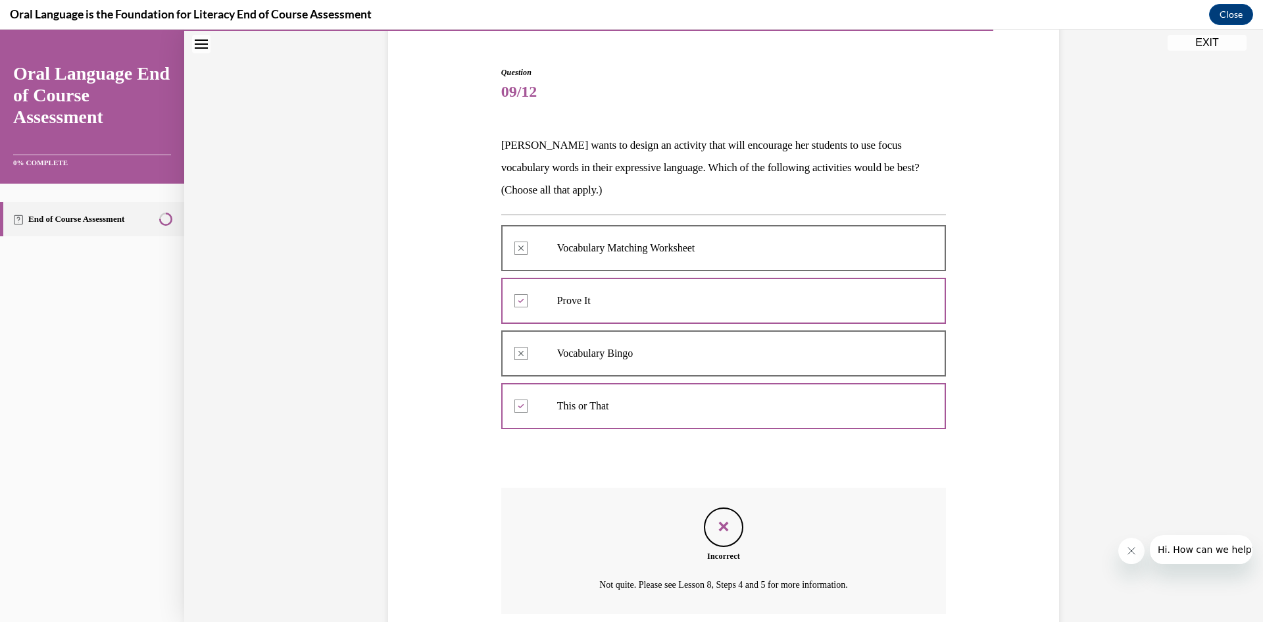
scroll to position [223, 0]
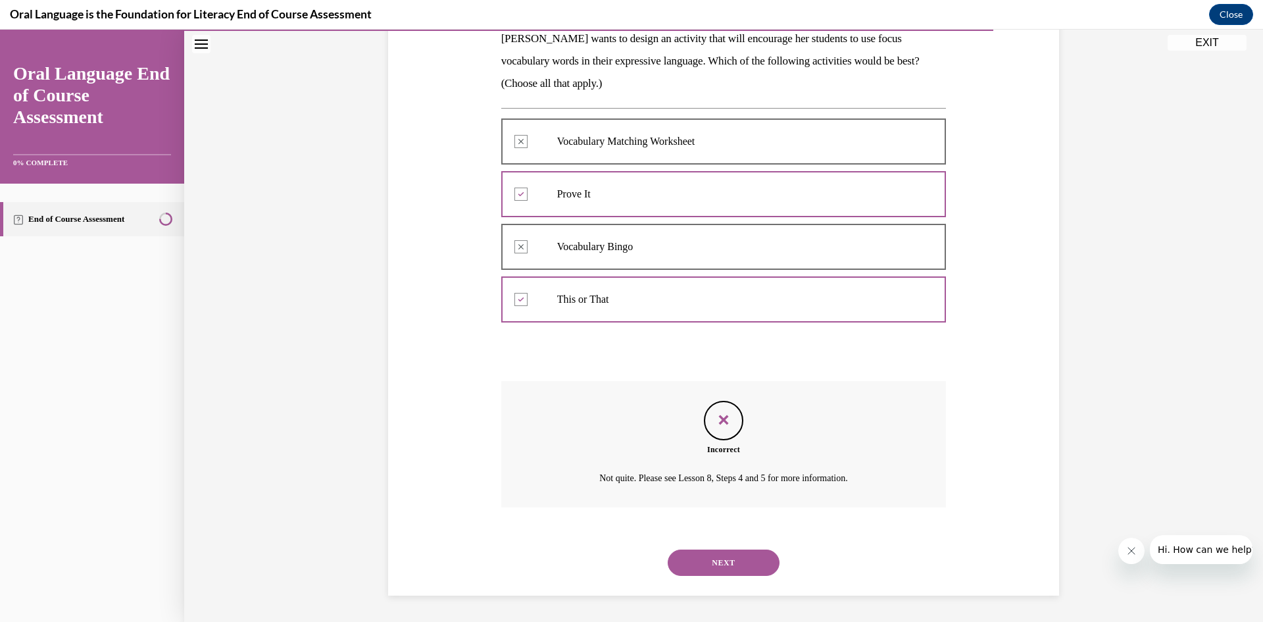
click at [747, 544] on div "NEXT" at bounding box center [723, 562] width 445 height 53
drag, startPoint x: 750, startPoint y: 566, endPoint x: 747, endPoint y: 556, distance: 10.4
click at [750, 564] on button "NEXT" at bounding box center [724, 562] width 112 height 26
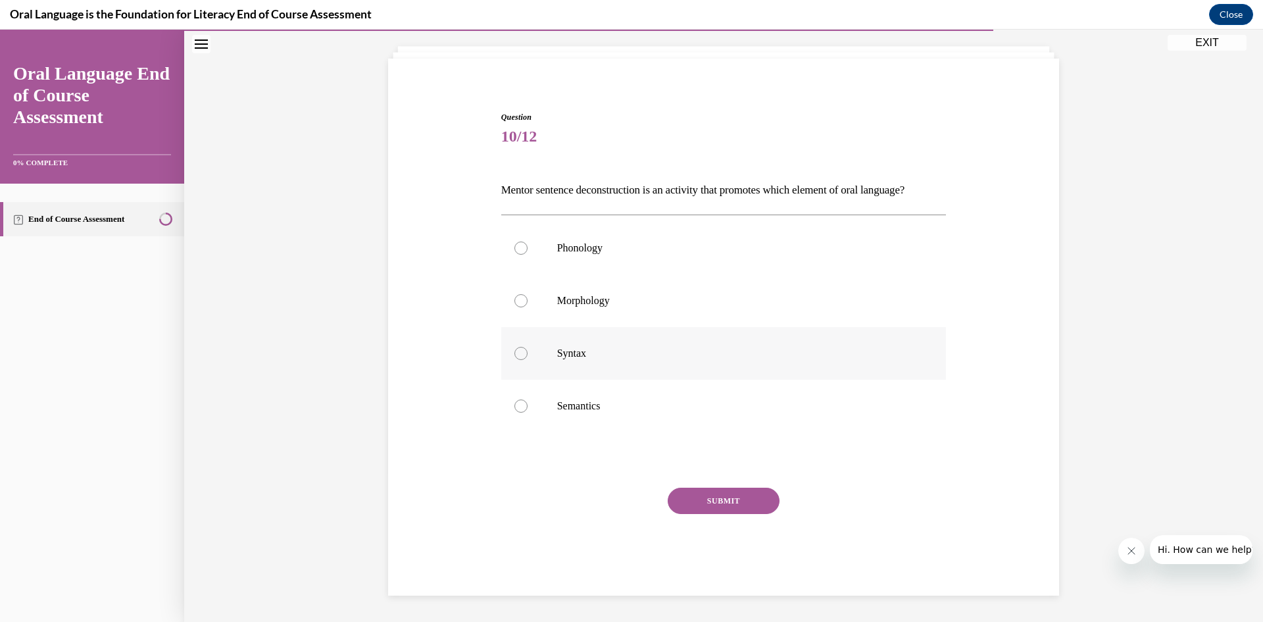
click at [645, 341] on label "Syntax" at bounding box center [723, 353] width 445 height 53
click at [527, 347] on input "Syntax" at bounding box center [520, 353] width 13 height 13
radio input "true"
click at [718, 501] on button "SUBMIT" at bounding box center [724, 500] width 112 height 26
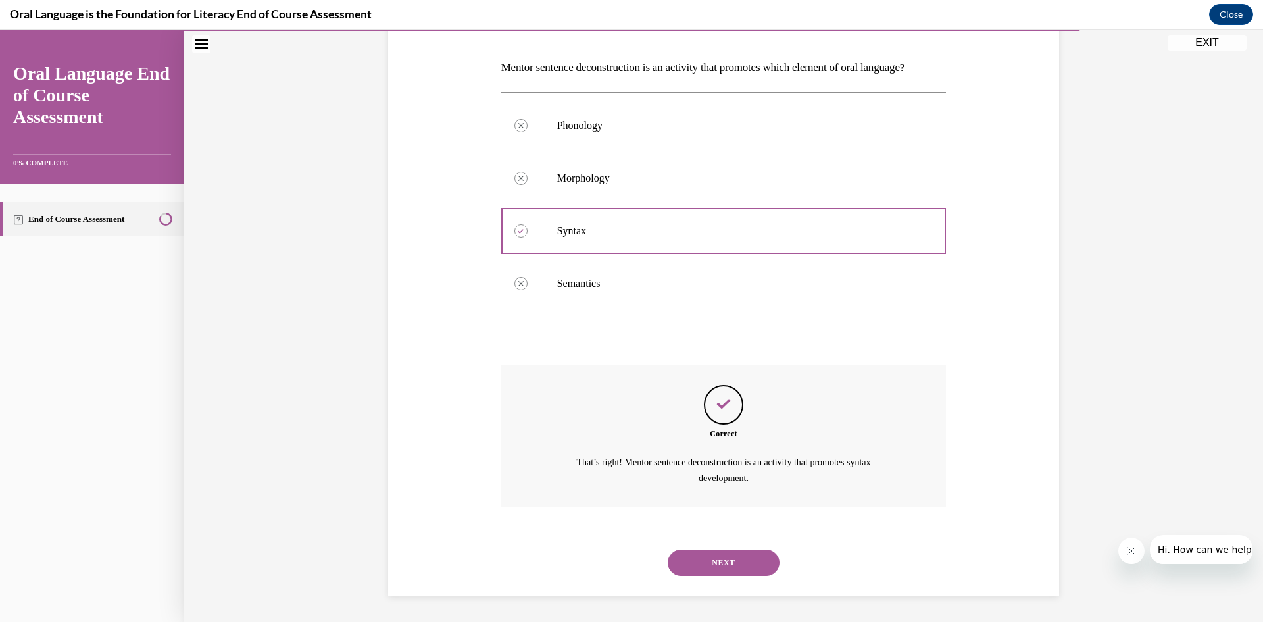
scroll to position [216, 0]
click at [745, 552] on button "NEXT" at bounding box center [724, 562] width 112 height 26
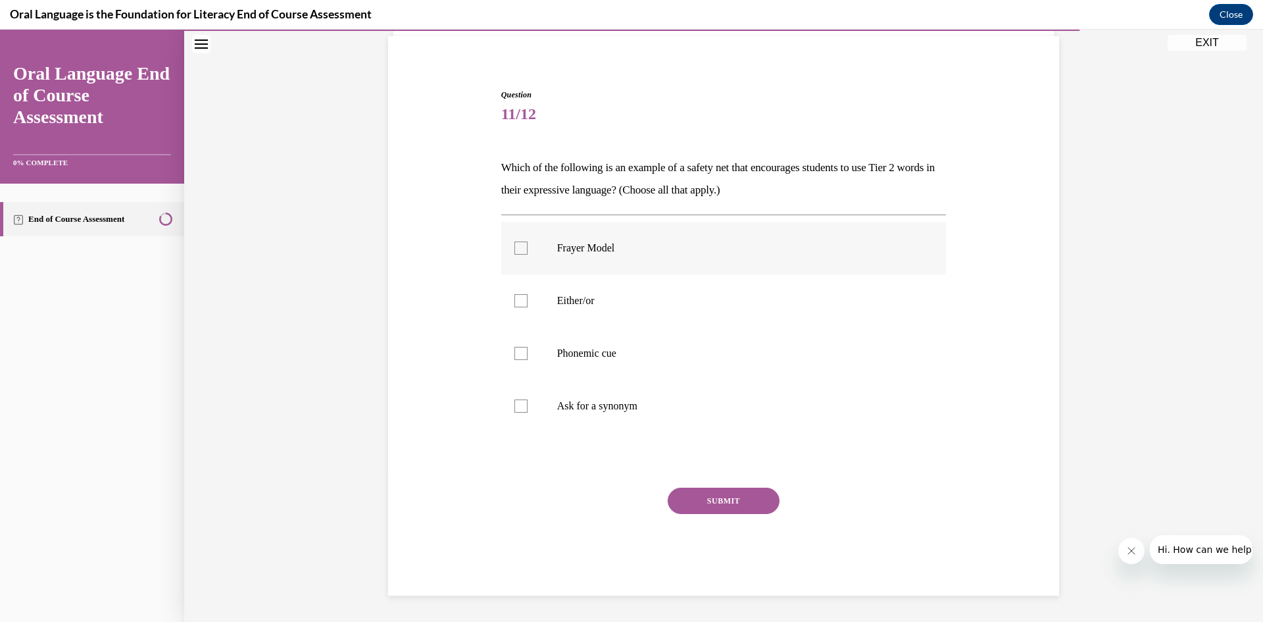
click at [539, 232] on label "Frayer Model" at bounding box center [723, 248] width 445 height 53
click at [527, 241] on input "Frayer Model" at bounding box center [520, 247] width 13 height 13
checkbox input "true"
click at [706, 481] on div "Question 11/12 Which of the following is an example of a safety net that encour…" at bounding box center [723, 342] width 445 height 506
click at [716, 502] on button "SUBMIT" at bounding box center [724, 500] width 112 height 26
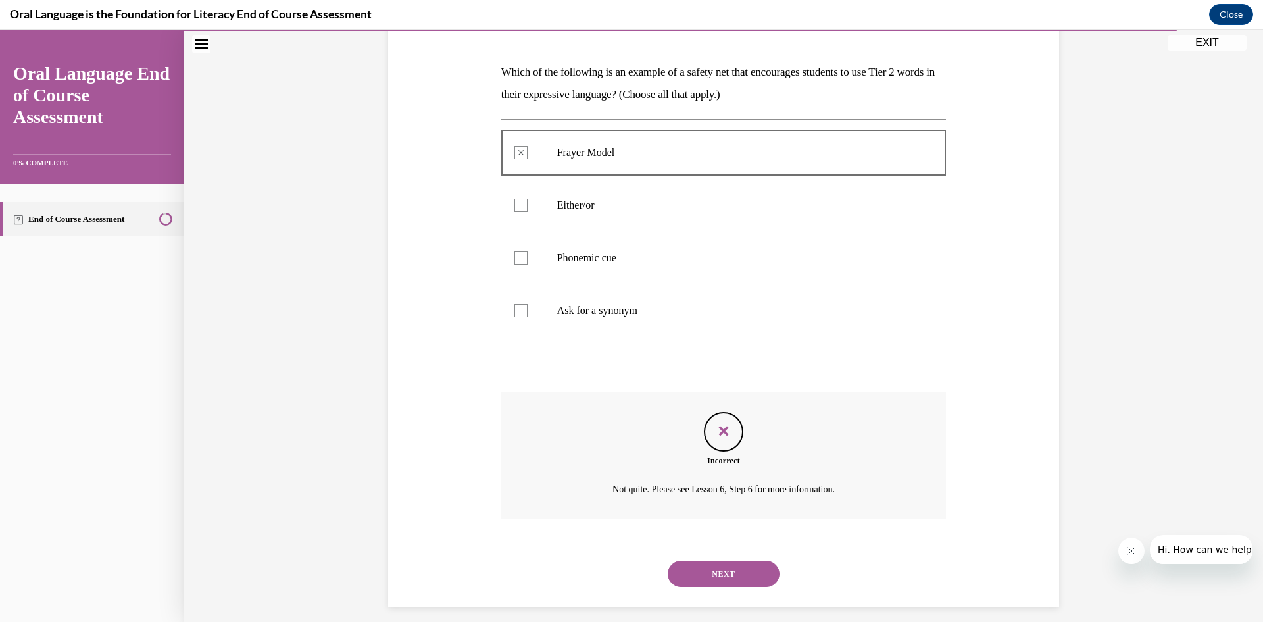
scroll to position [201, 0]
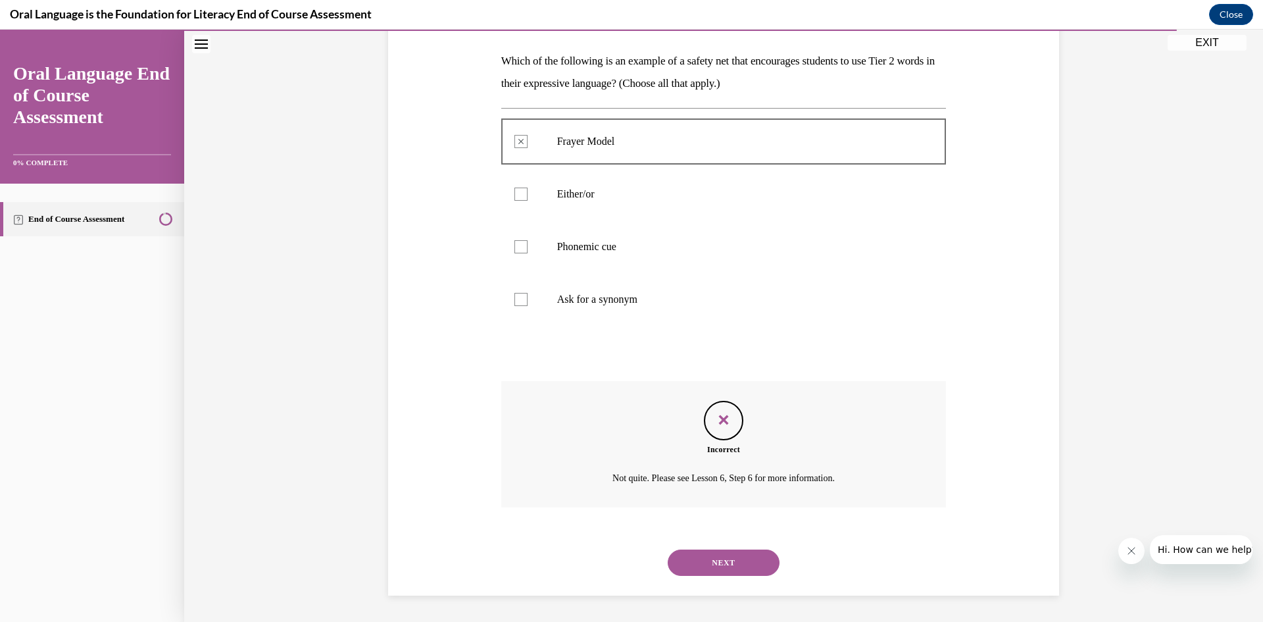
click at [723, 561] on button "NEXT" at bounding box center [724, 562] width 112 height 26
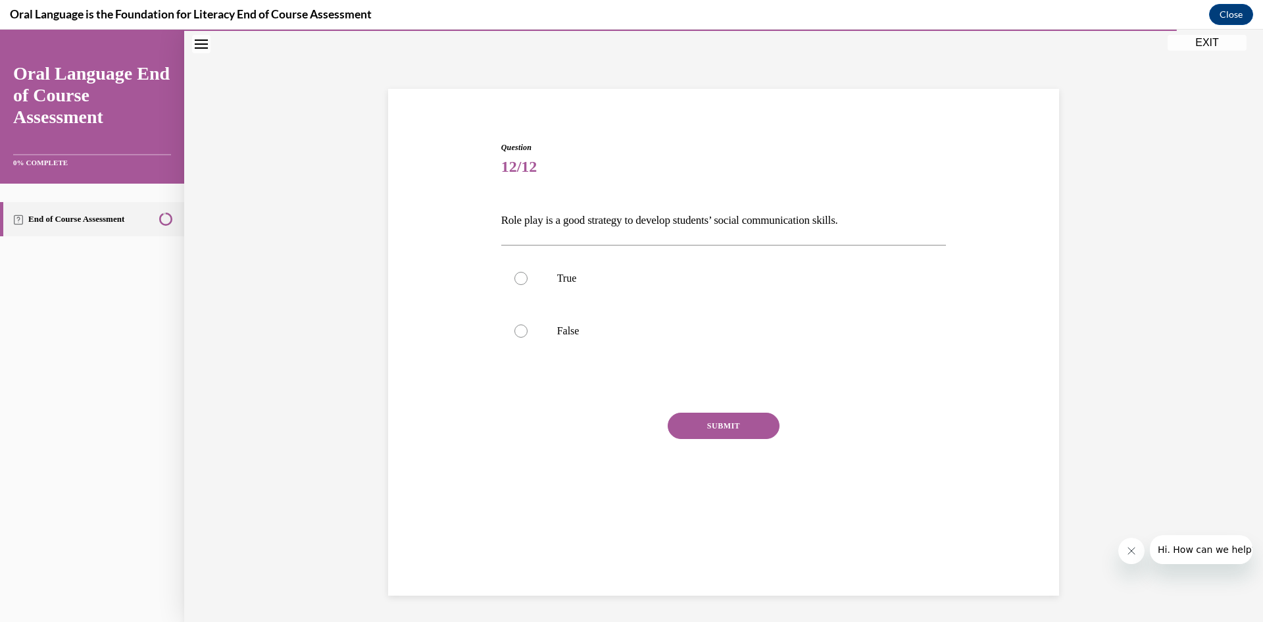
scroll to position [41, 0]
click at [527, 284] on label "True" at bounding box center [723, 278] width 445 height 53
click at [527, 284] on input "True" at bounding box center [520, 278] width 13 height 13
radio input "true"
click at [677, 425] on button "SUBMIT" at bounding box center [724, 425] width 112 height 26
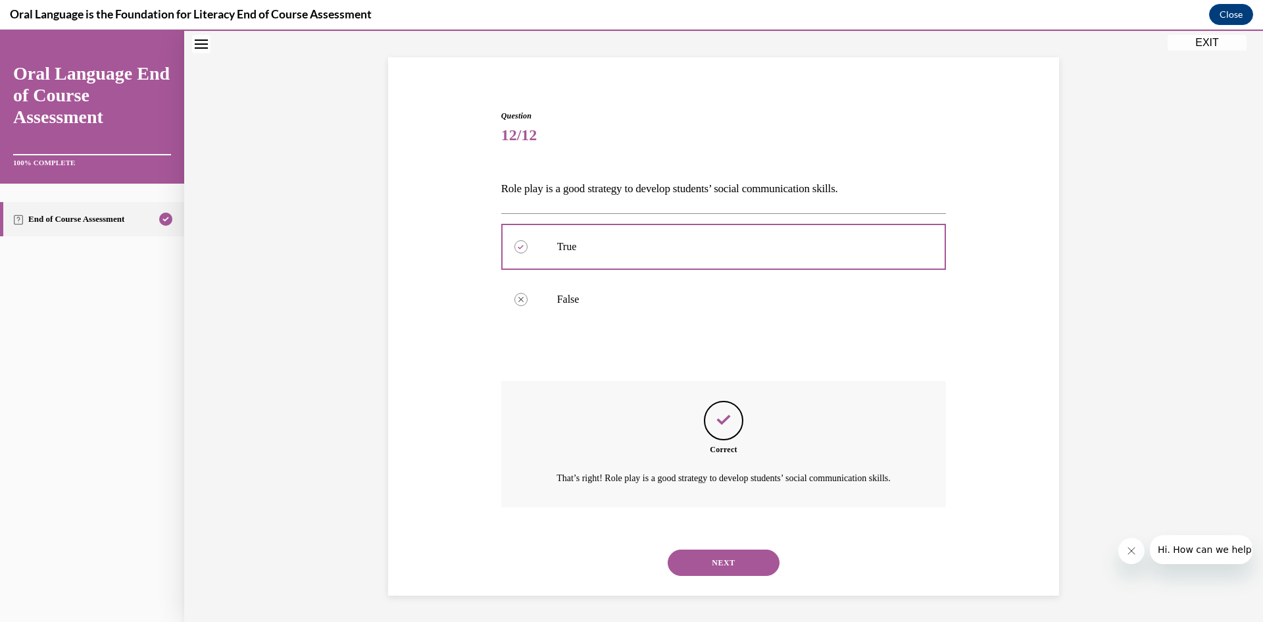
scroll to position [89, 0]
click at [725, 561] on button "NEXT" at bounding box center [724, 562] width 112 height 26
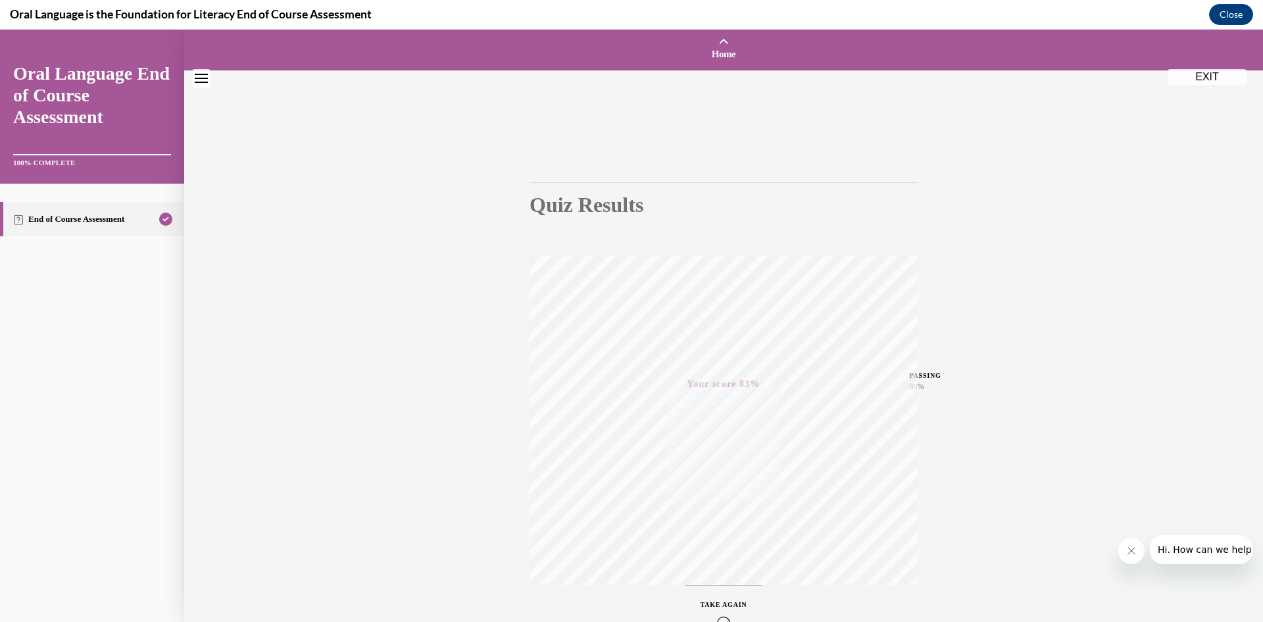
scroll to position [0, 0]
click at [1215, 87] on button "EXIT" at bounding box center [1206, 83] width 79 height 16
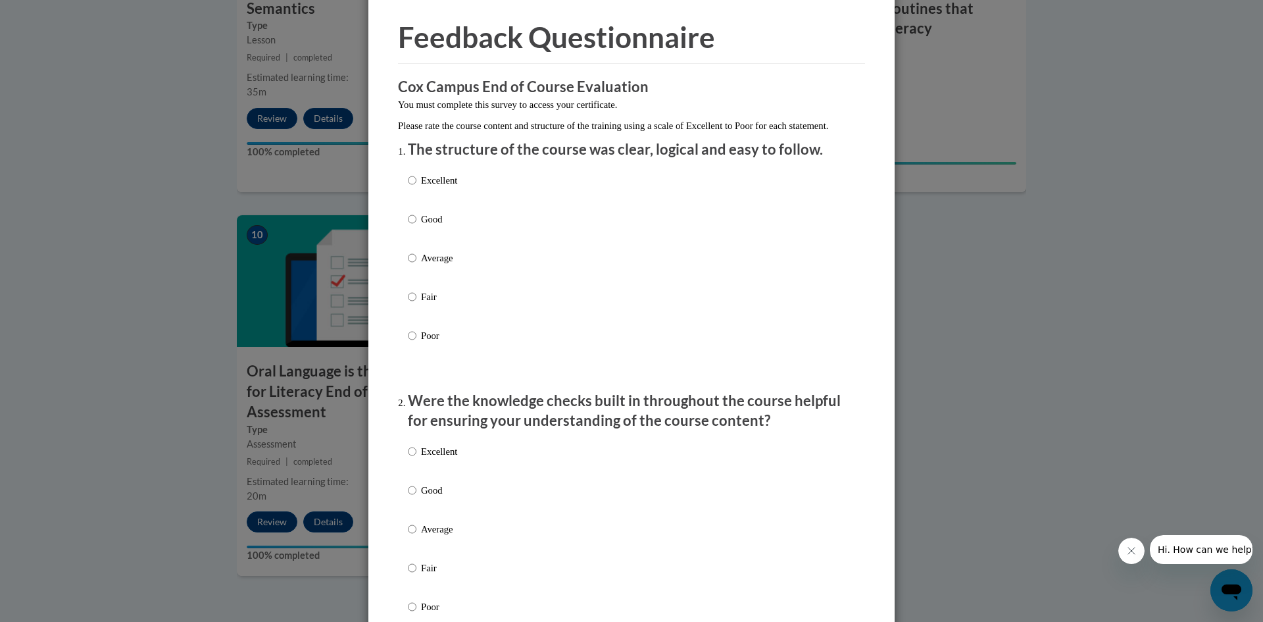
scroll to position [66, 0]
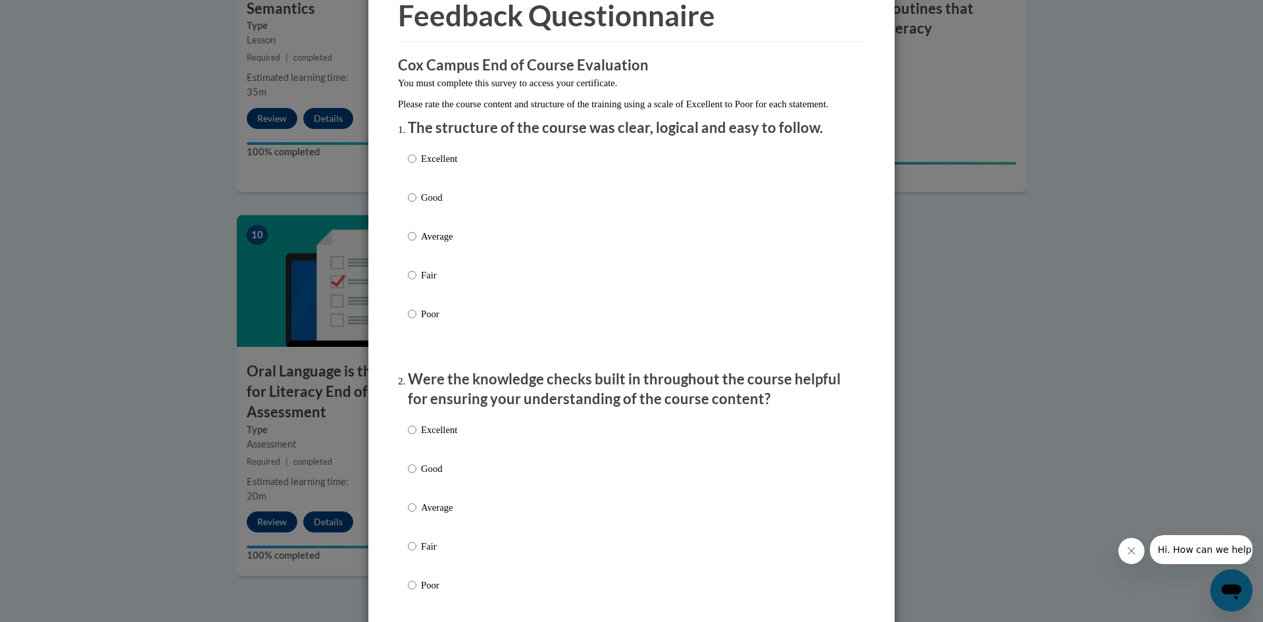
click at [429, 205] on p "Good" at bounding box center [439, 197] width 36 height 14
click at [416, 205] on input "Good" at bounding box center [412, 197] width 9 height 14
radio input "true"
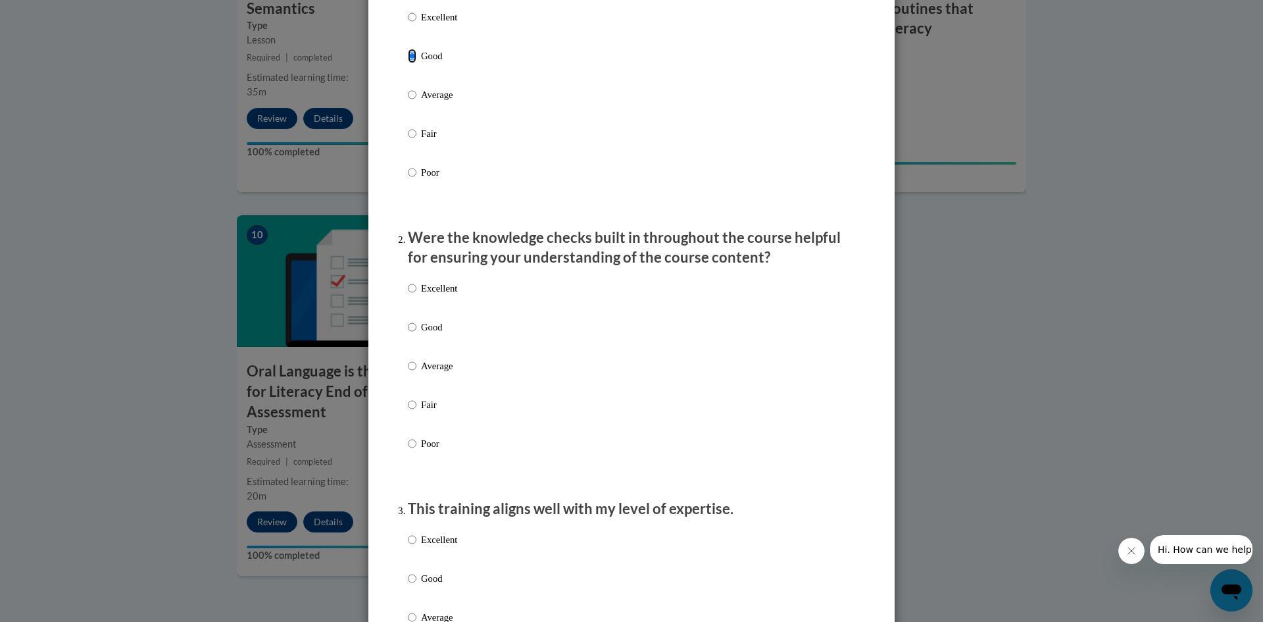
scroll to position [263, 0]
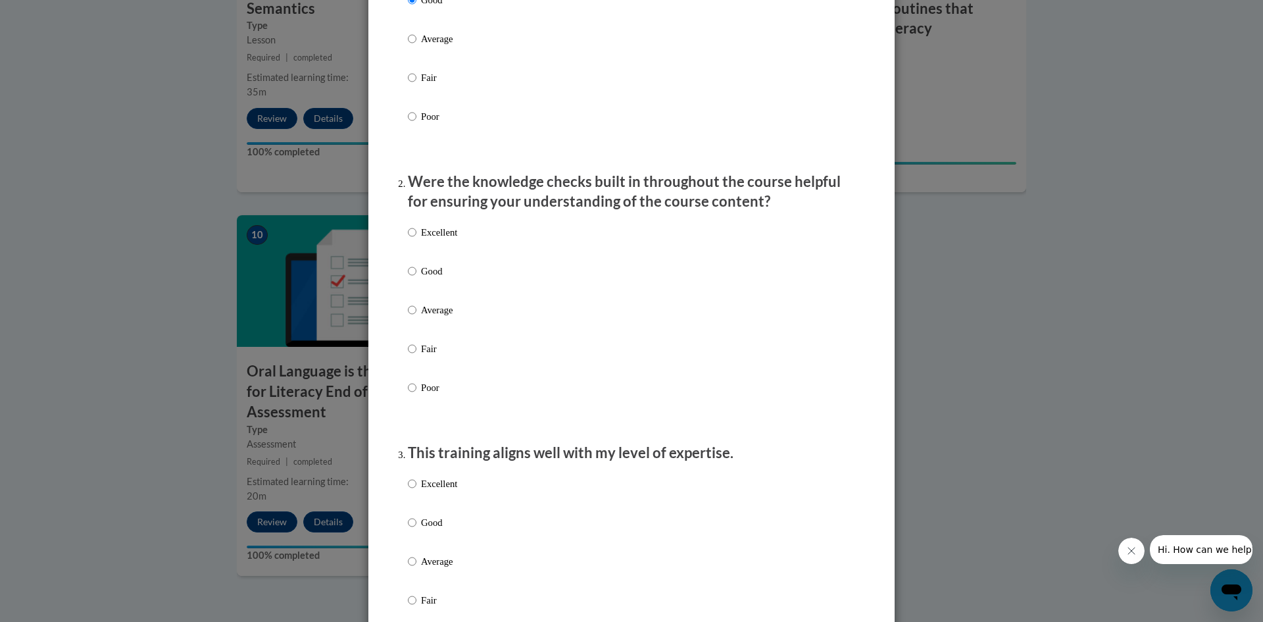
click at [446, 278] on p "Good" at bounding box center [439, 271] width 36 height 14
click at [416, 278] on input "Good" at bounding box center [412, 271] width 9 height 14
radio input "true"
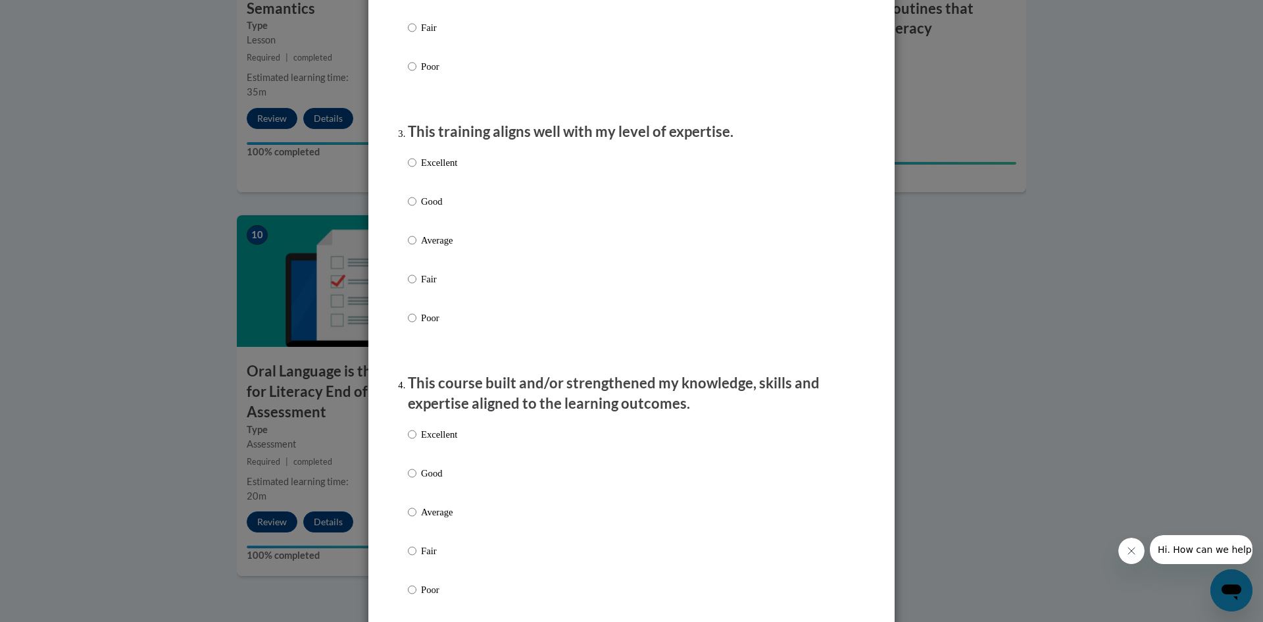
scroll to position [592, 0]
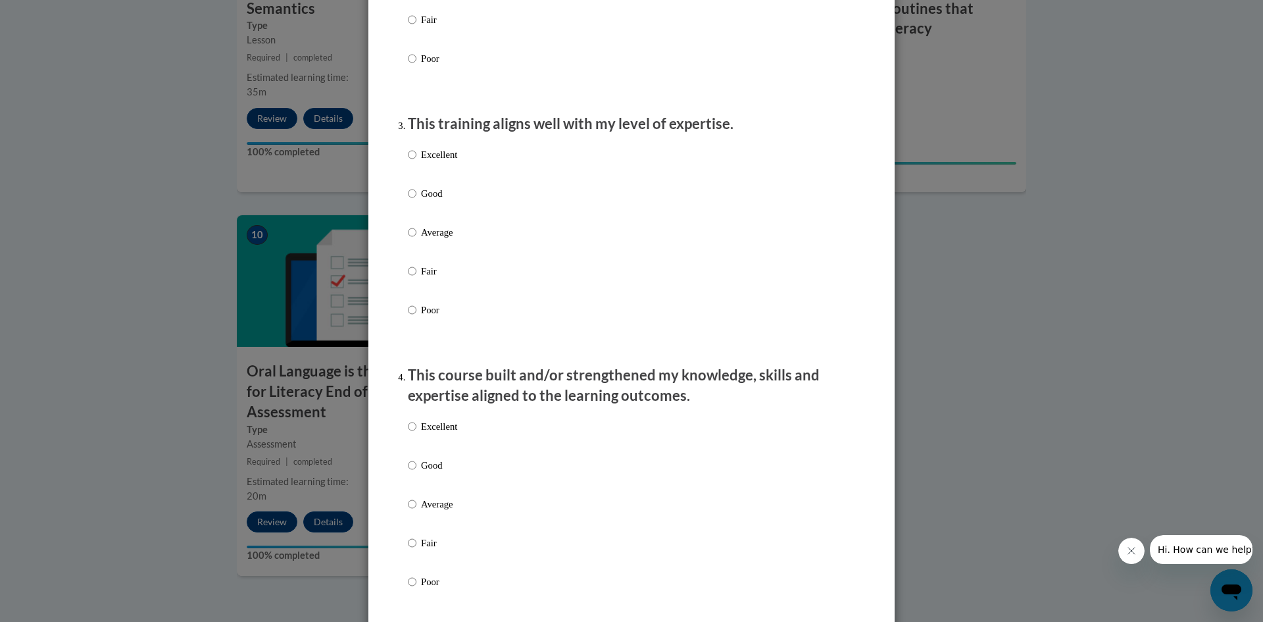
click at [440, 201] on p "Good" at bounding box center [439, 193] width 36 height 14
click at [416, 201] on input "Good" at bounding box center [412, 193] width 9 height 14
radio input "true"
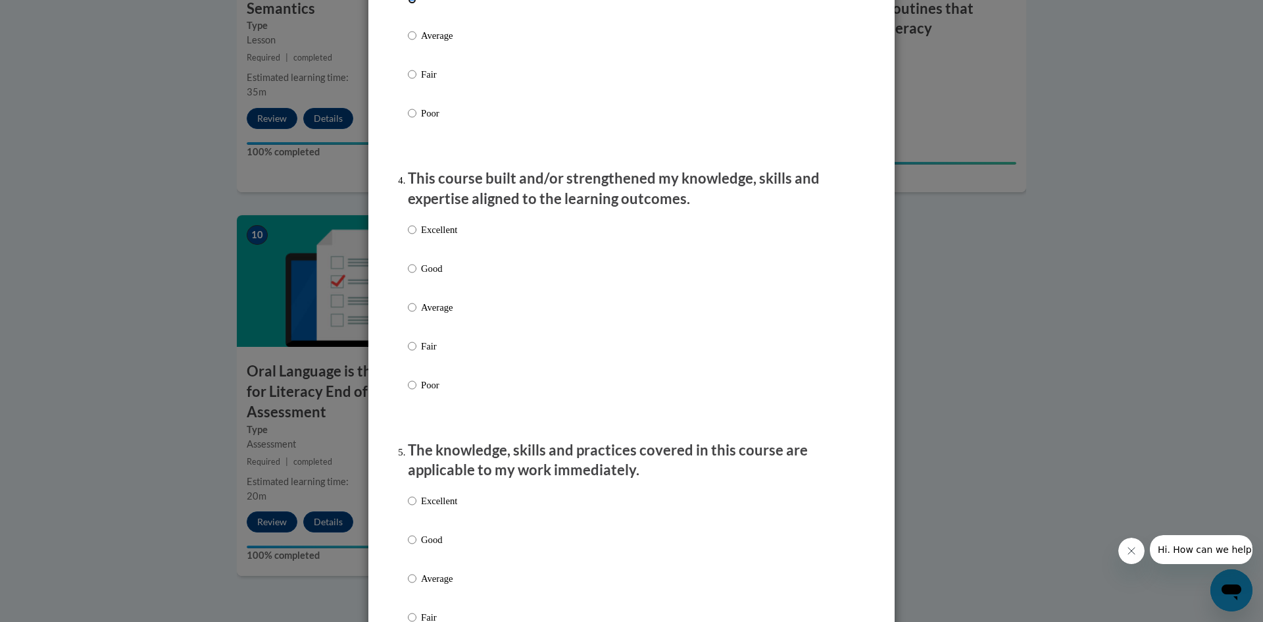
scroll to position [789, 0]
click at [437, 255] on label "Excellent" at bounding box center [432, 240] width 49 height 36
click at [416, 236] on input "Excellent" at bounding box center [412, 229] width 9 height 14
radio input "true"
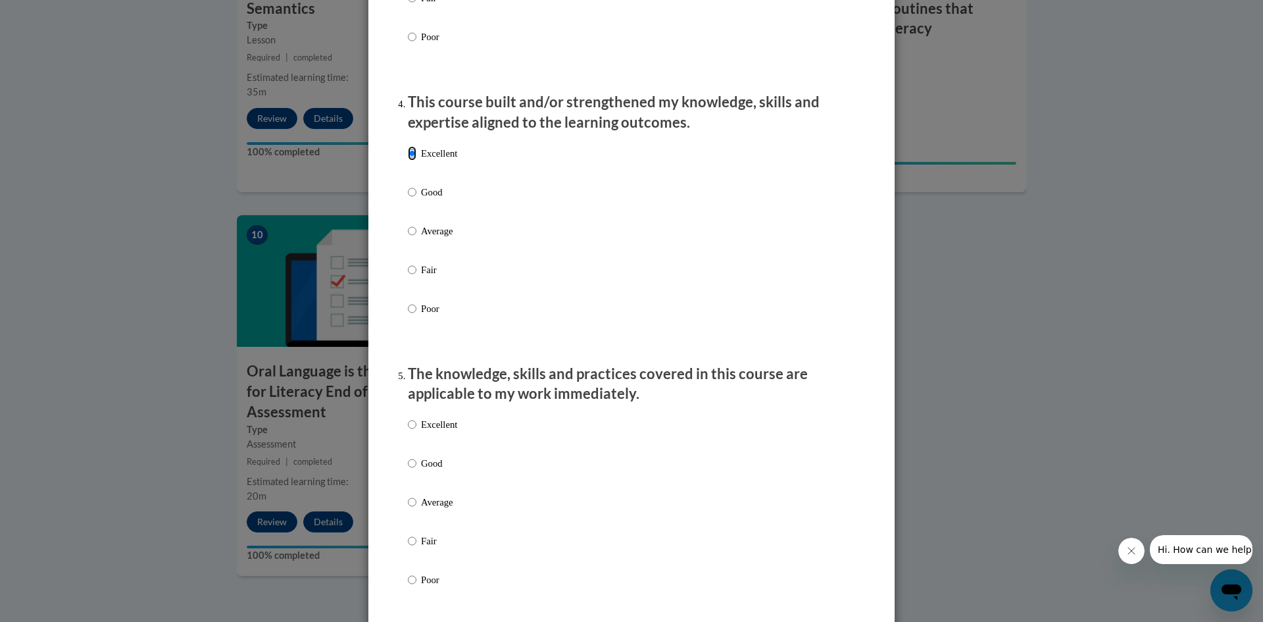
scroll to position [1052, 0]
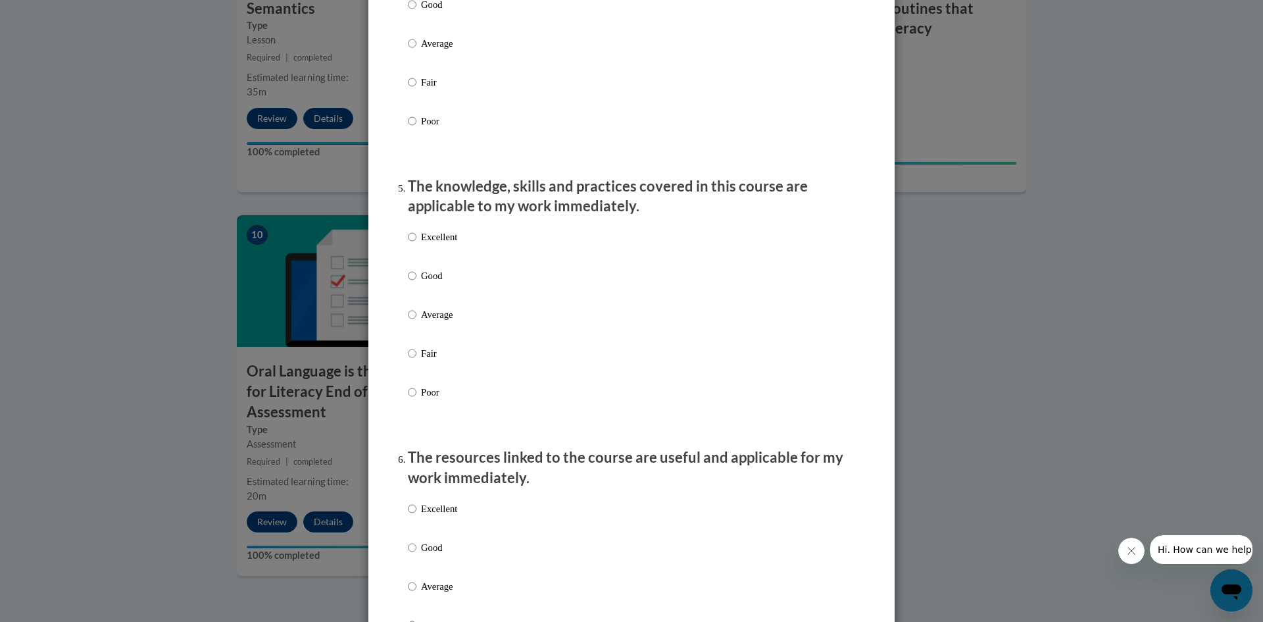
click at [432, 283] on p "Good" at bounding box center [439, 275] width 36 height 14
click at [416, 283] on input "Good" at bounding box center [412, 275] width 9 height 14
radio input "true"
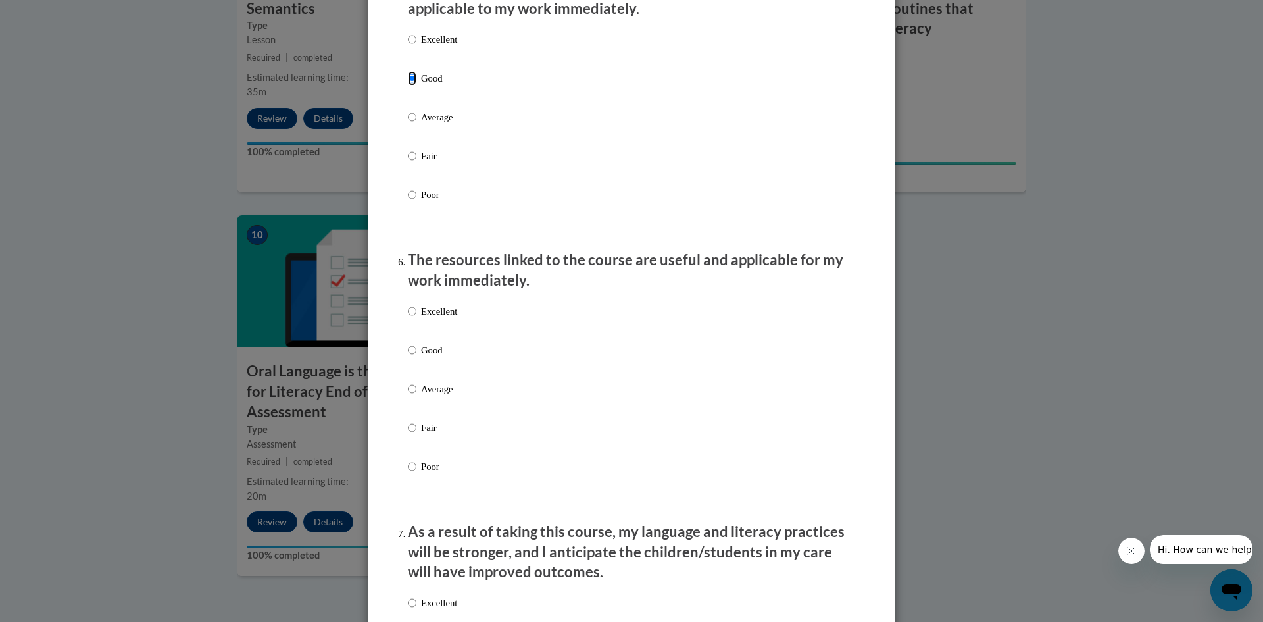
scroll to position [1315, 0]
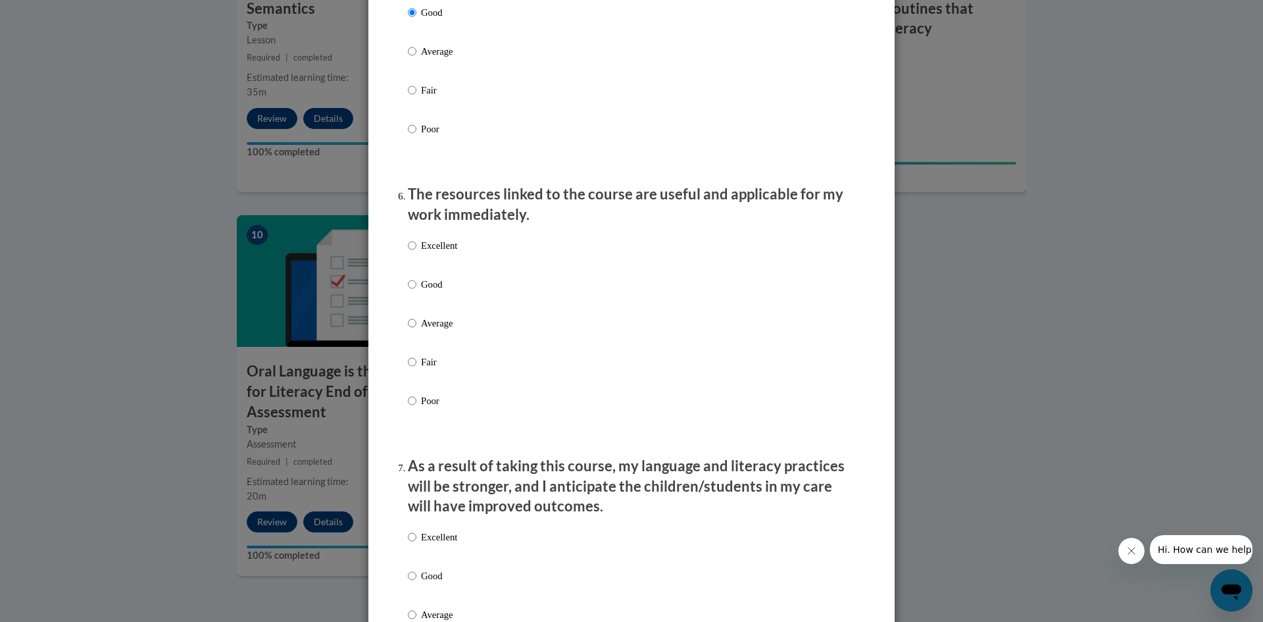
click at [430, 287] on p "Good" at bounding box center [439, 284] width 36 height 14
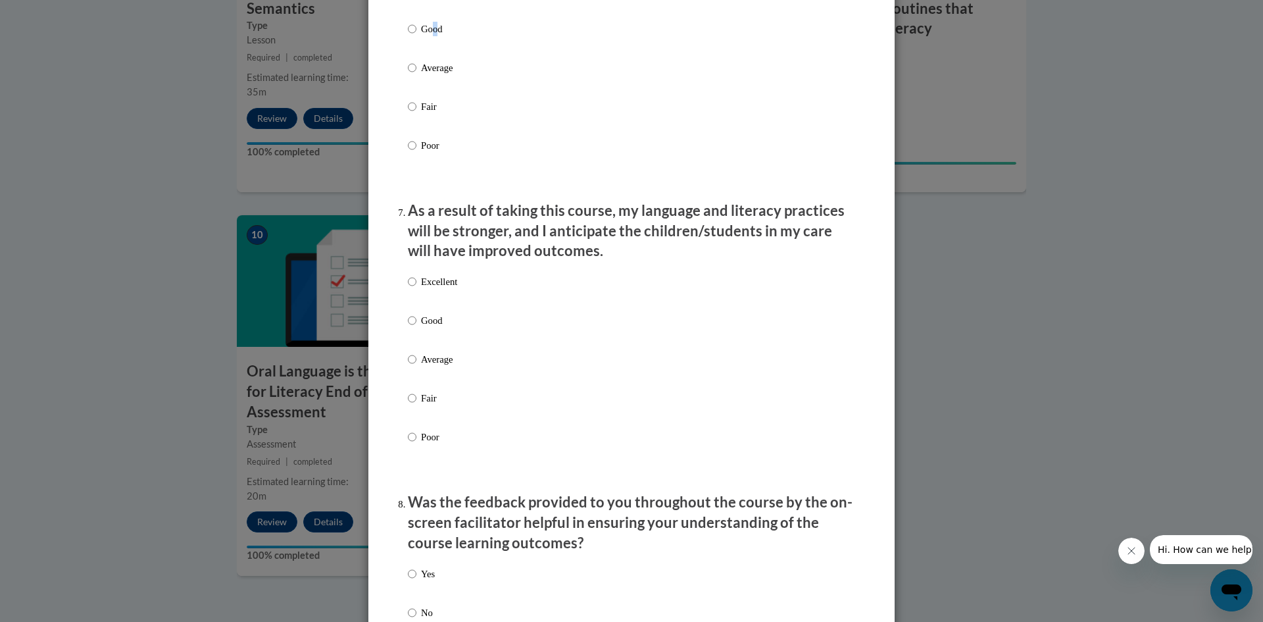
scroll to position [1578, 0]
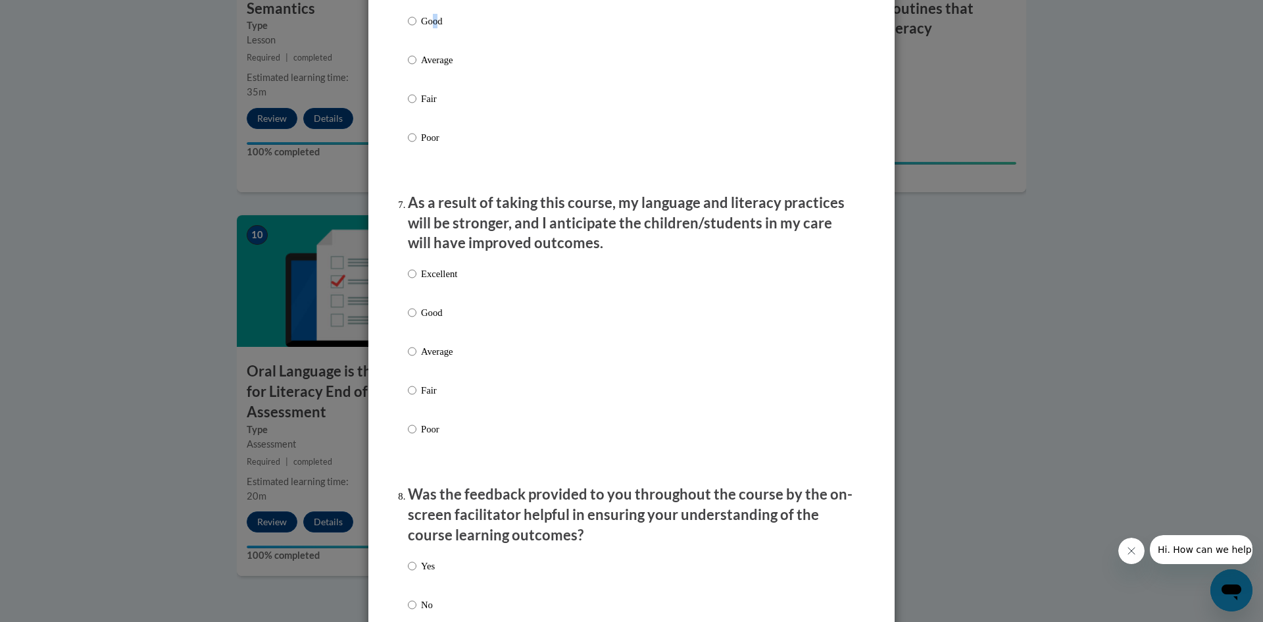
click at [427, 28] on p "Good" at bounding box center [439, 21] width 36 height 14
click at [416, 28] on input "Good" at bounding box center [412, 21] width 9 height 14
radio input "true"
click at [454, 282] on div "Excellent Good Average Fair Poor" at bounding box center [631, 367] width 447 height 214
click at [446, 281] on p "Excellent" at bounding box center [439, 273] width 36 height 14
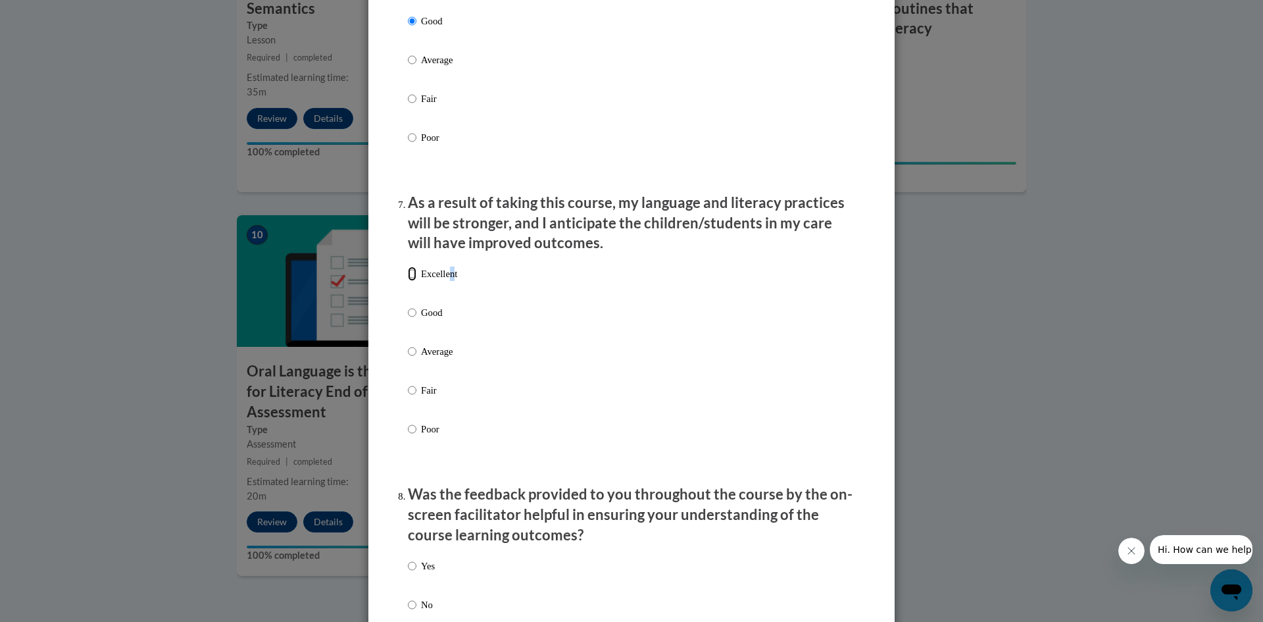
click at [410, 281] on input "Excellent" at bounding box center [412, 273] width 9 height 14
radio input "true"
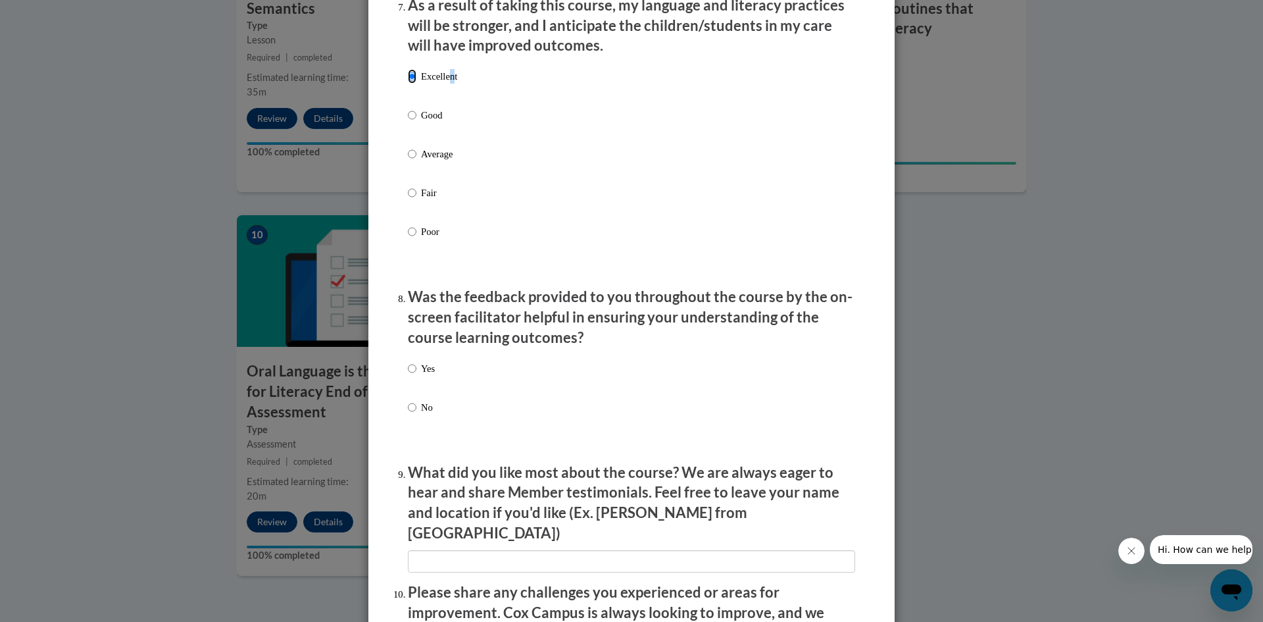
scroll to position [1907, 0]
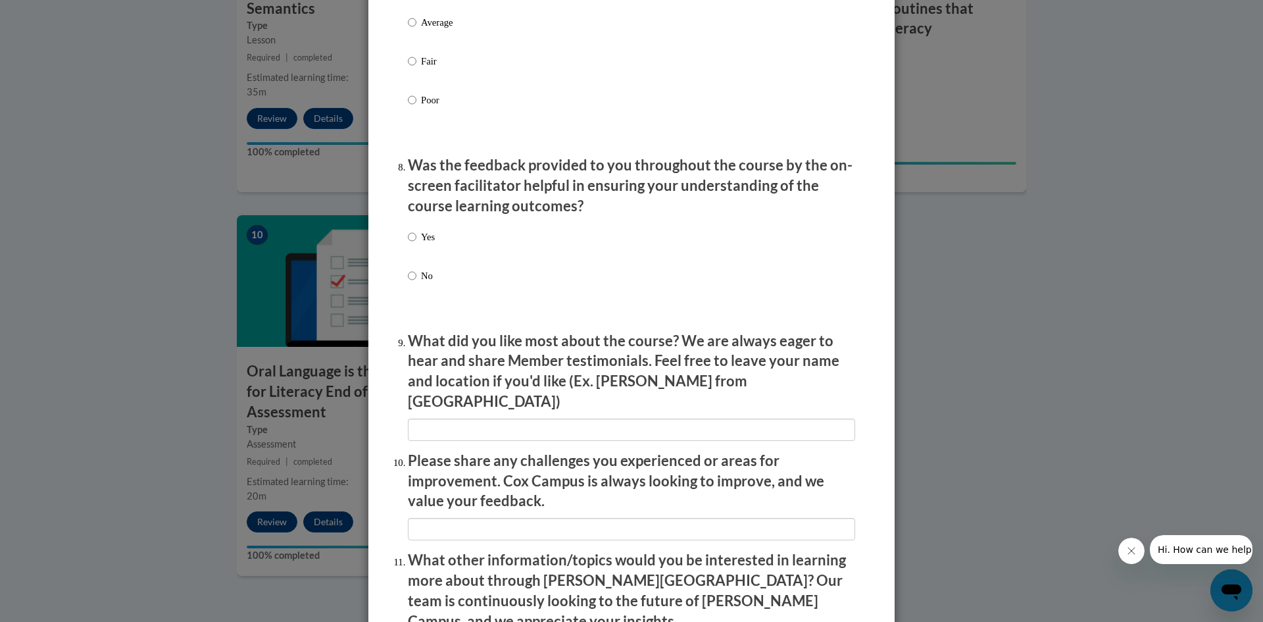
click at [413, 256] on label "Yes" at bounding box center [421, 248] width 27 height 36
click at [413, 244] on input "Yes" at bounding box center [412, 237] width 9 height 14
radio input "true"
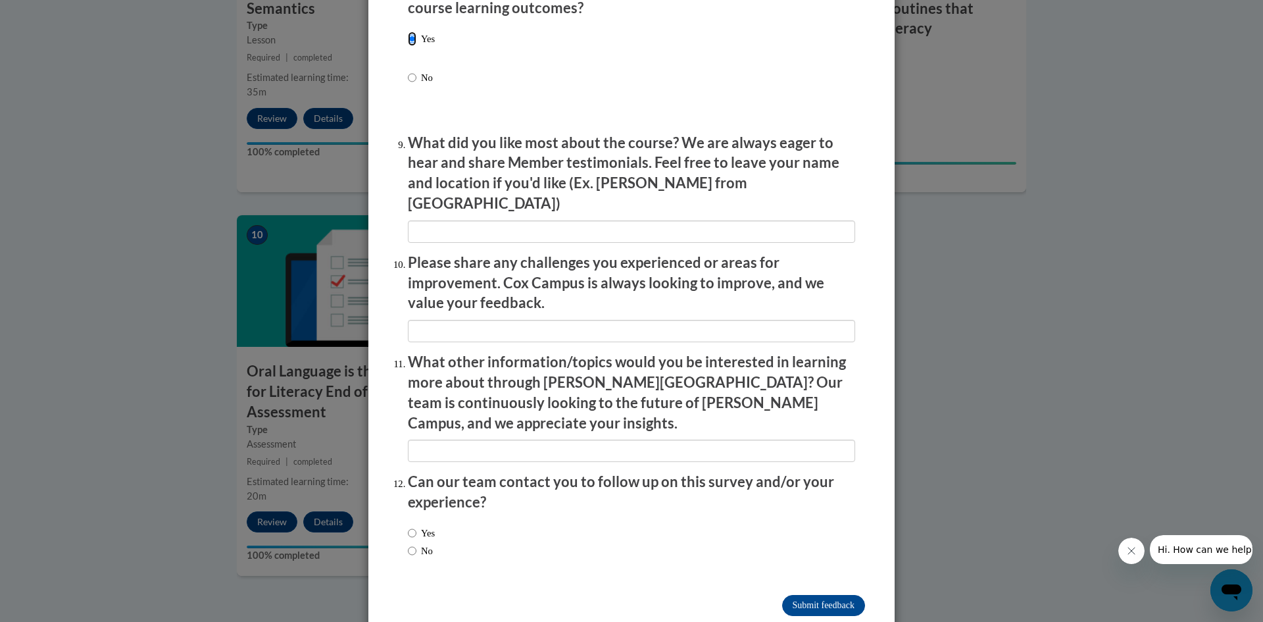
scroll to position [2111, 0]
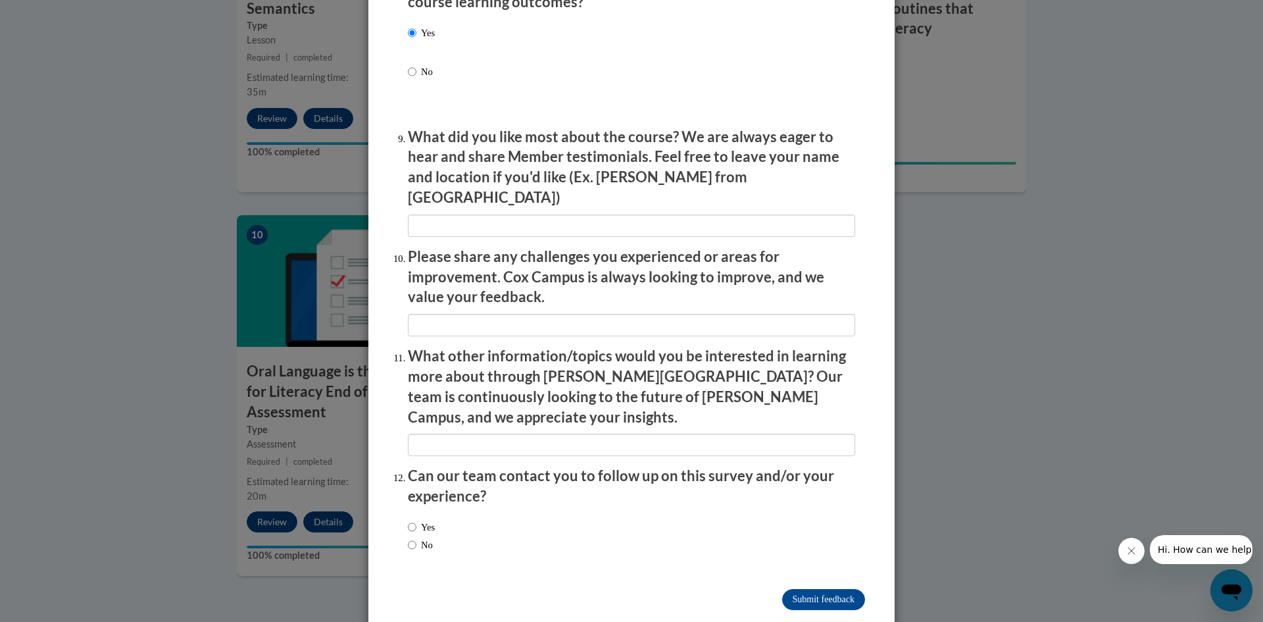
click at [422, 537] on label "No" at bounding box center [420, 544] width 25 height 14
click at [416, 537] on input "No" at bounding box center [412, 544] width 9 height 14
radio input "true"
click at [825, 589] on input "Submit feedback" at bounding box center [823, 599] width 83 height 21
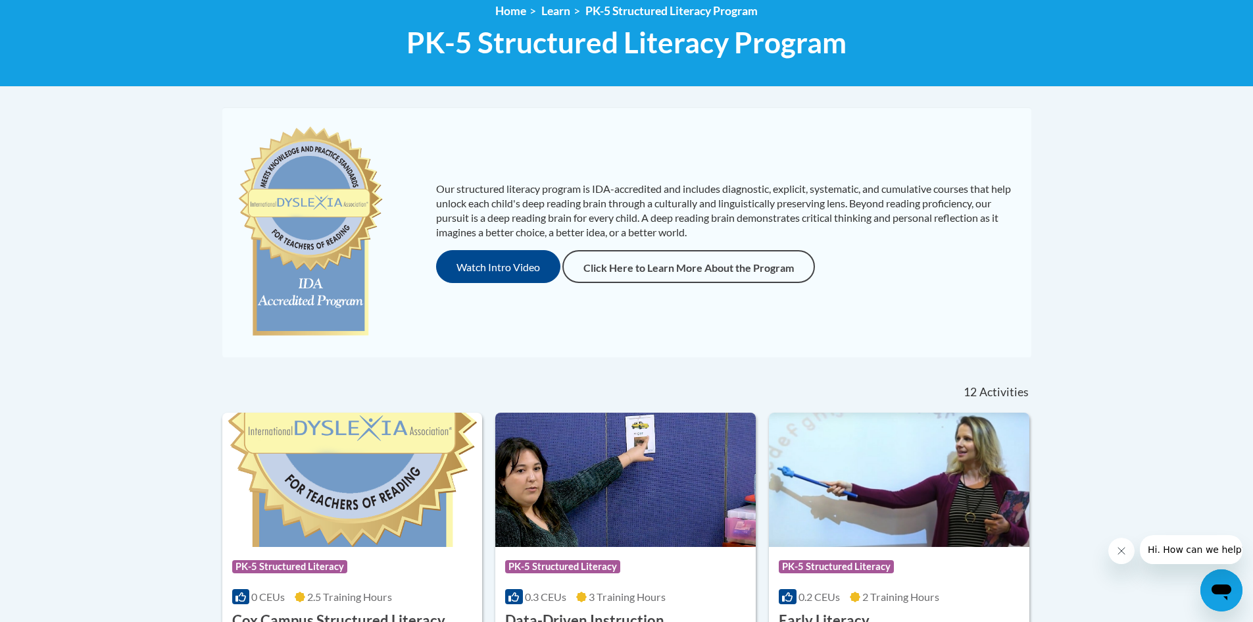
scroll to position [197, 0]
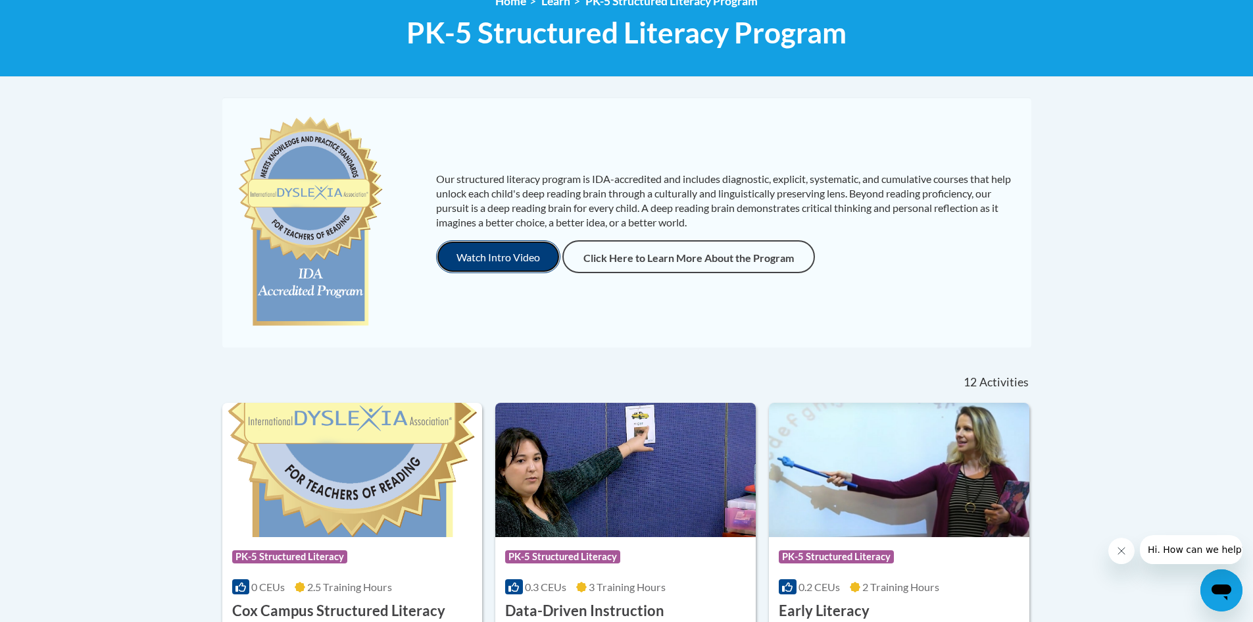
click at [519, 260] on button "Watch Intro Video" at bounding box center [498, 256] width 124 height 33
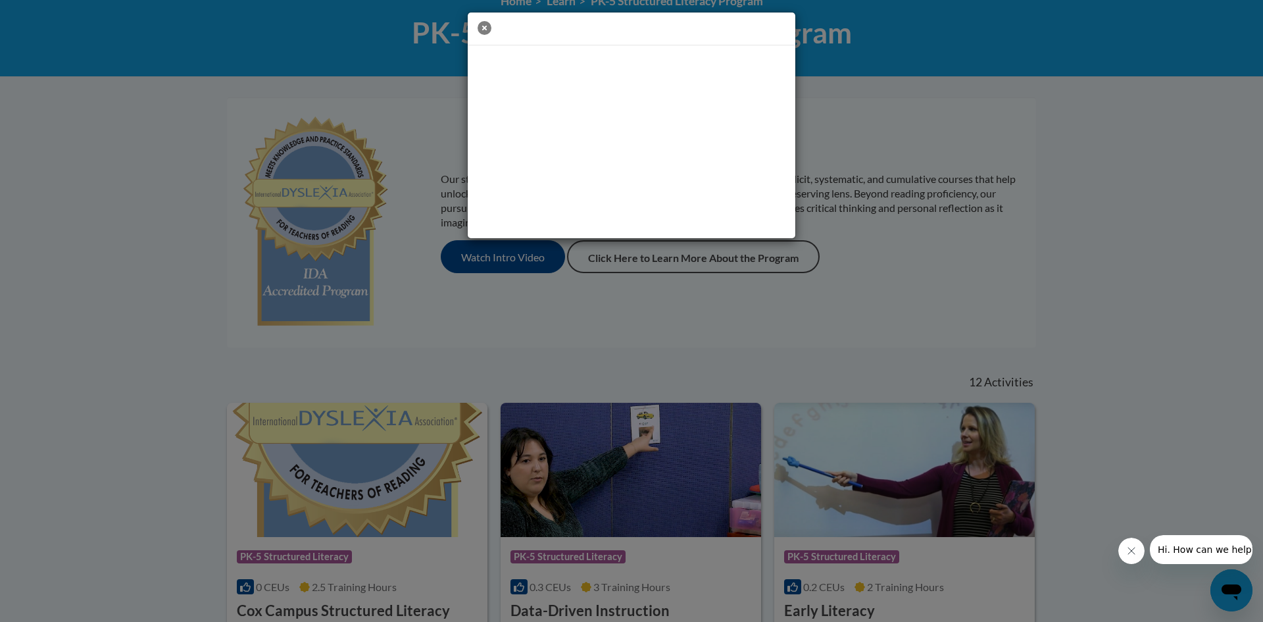
click at [485, 29] on icon "button" at bounding box center [484, 28] width 14 height 14
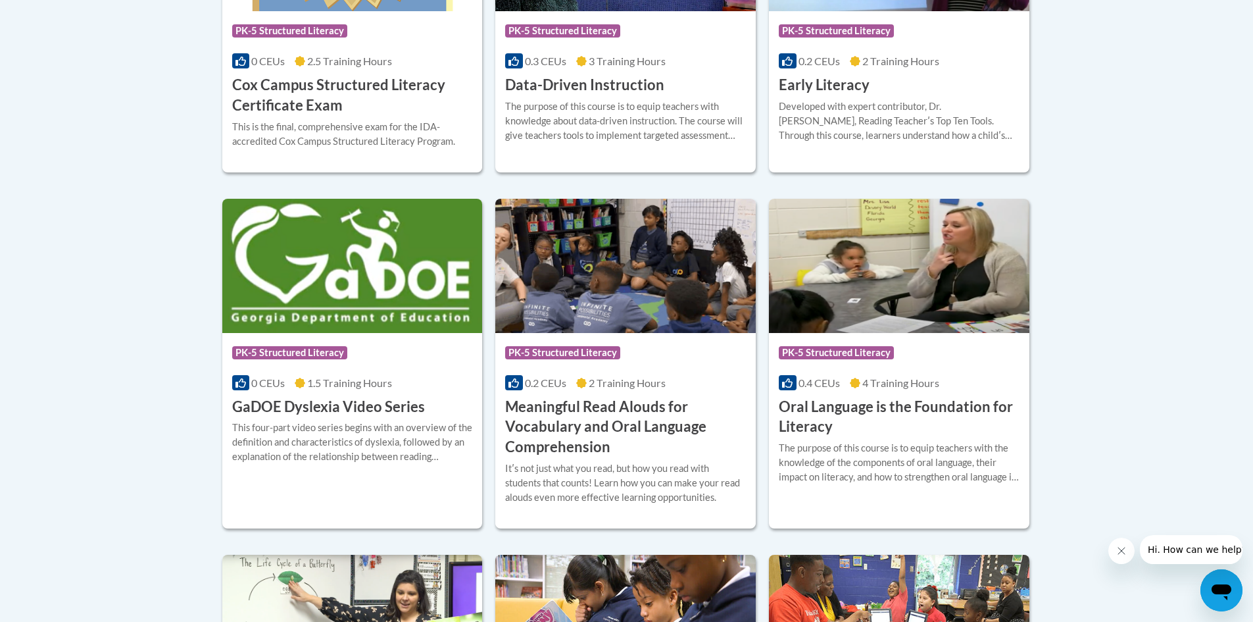
scroll to position [723, 0]
click at [825, 402] on h3 "Oral Language is the Foundation for Literacy" at bounding box center [899, 416] width 241 height 41
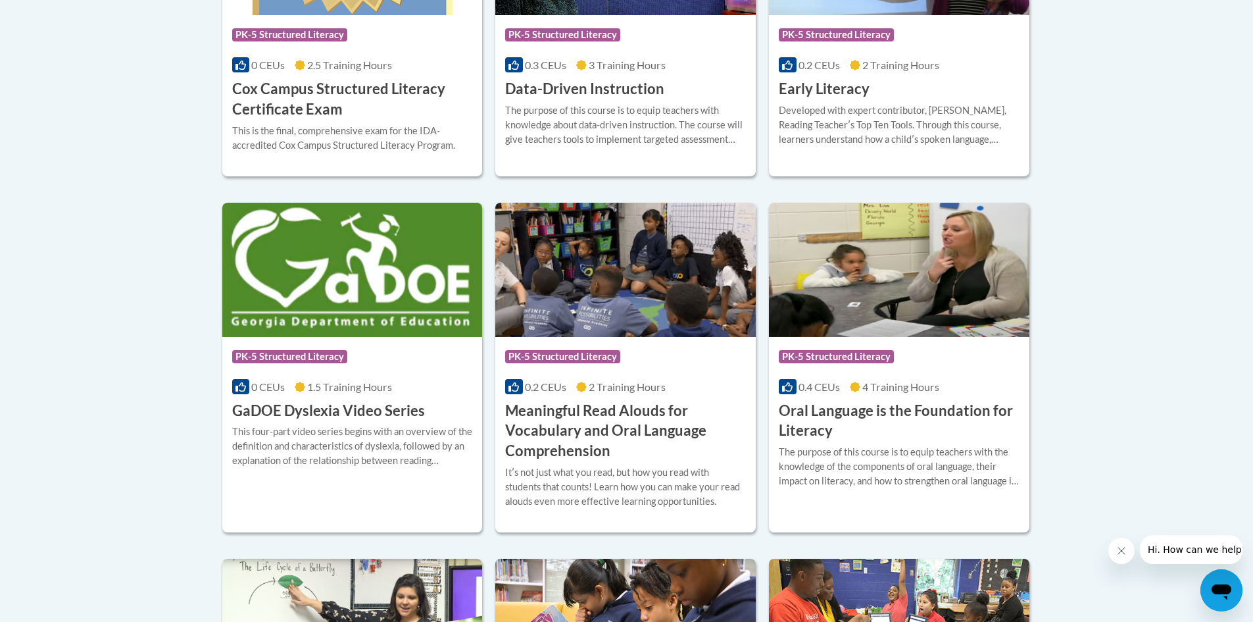
scroll to position [723, 0]
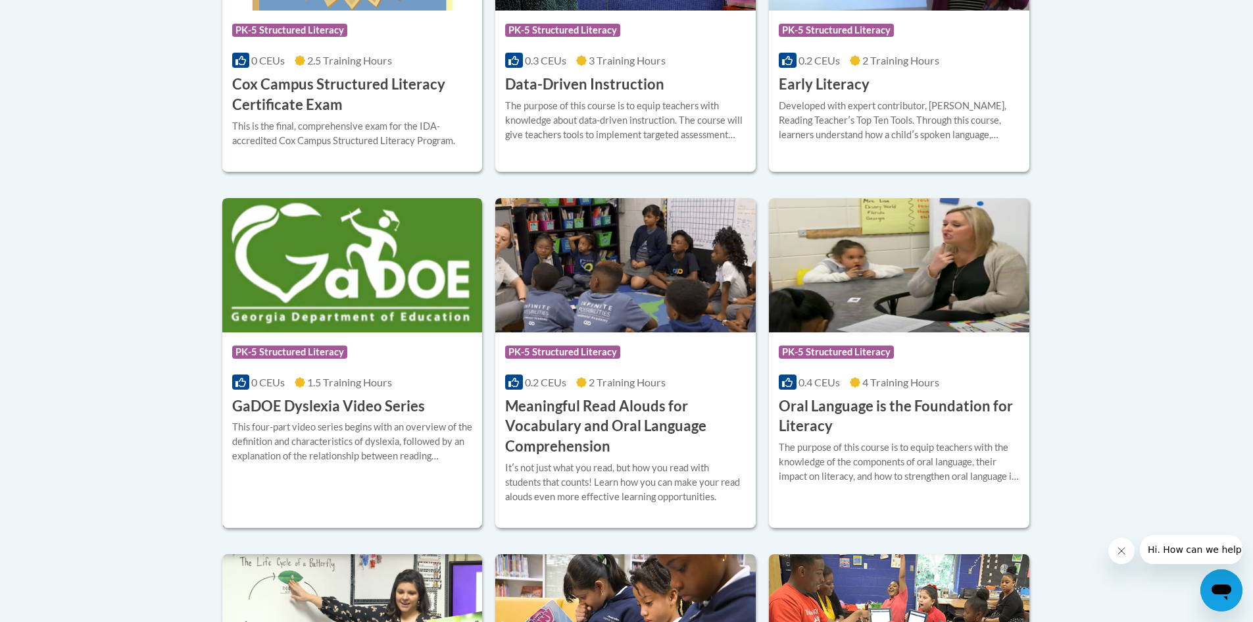
click at [363, 402] on h3 "GaDOE Dyslexia Video Series" at bounding box center [328, 406] width 193 height 20
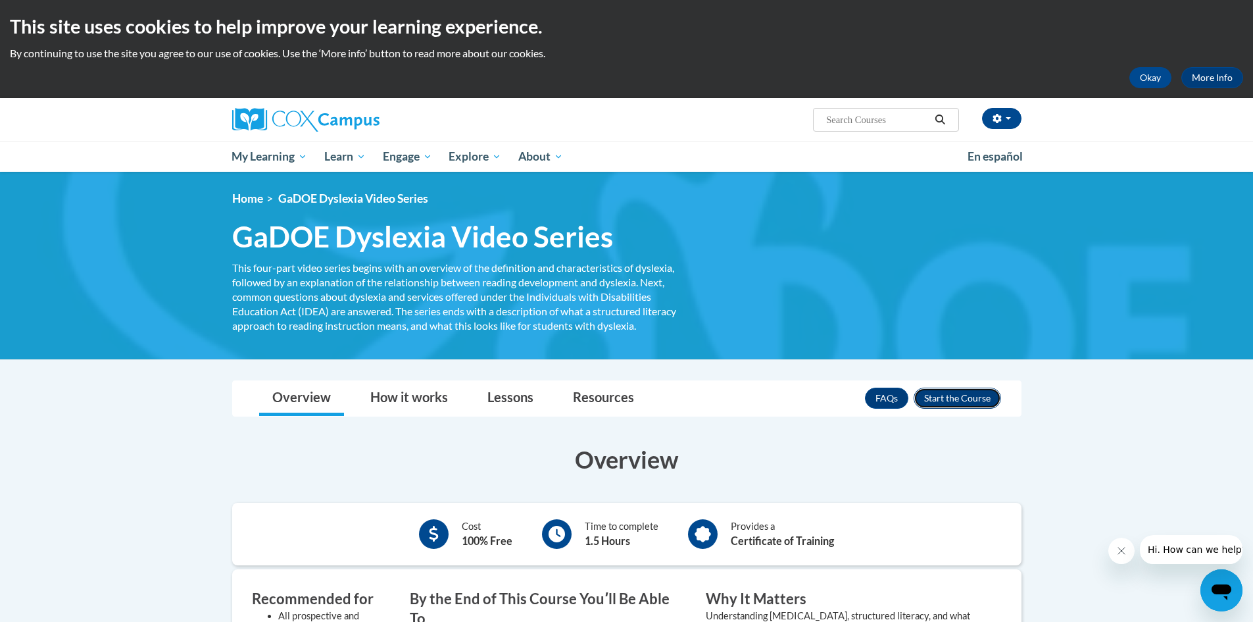
click at [965, 397] on button "Enroll" at bounding box center [957, 397] width 87 height 21
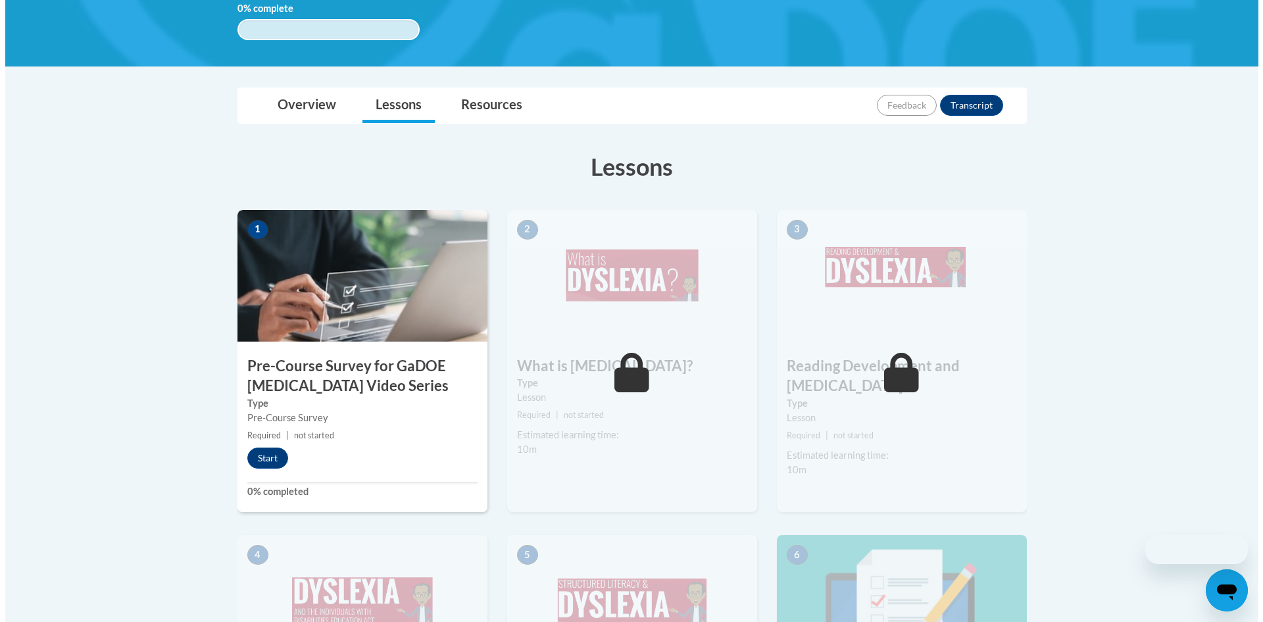
scroll to position [263, 0]
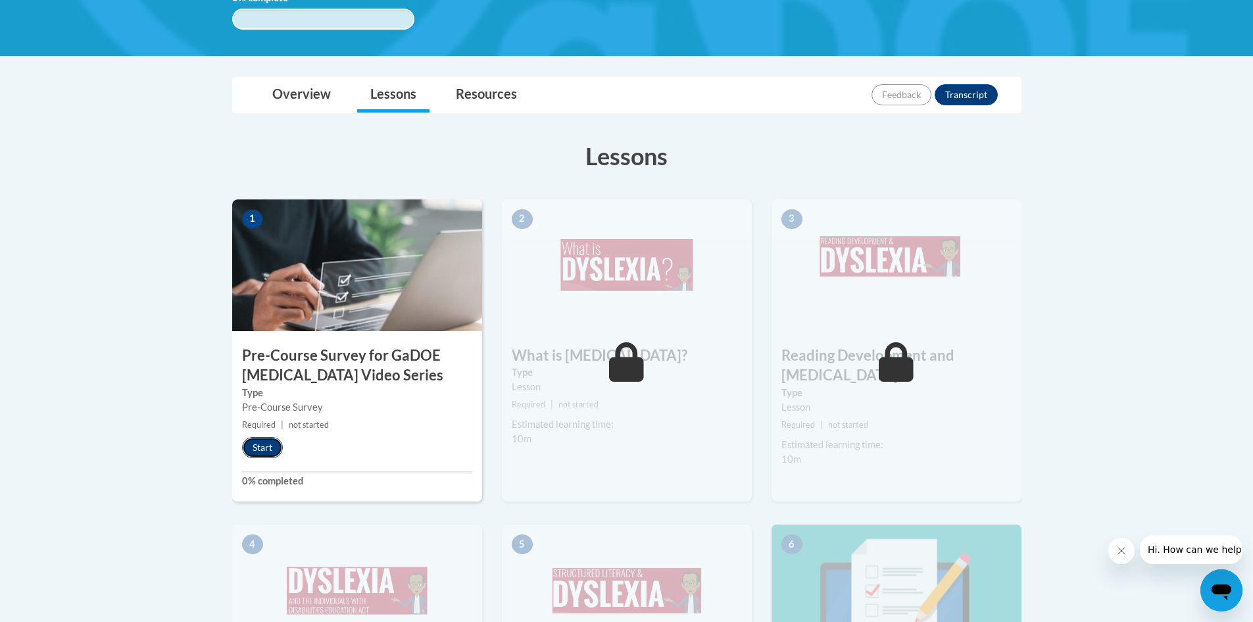
click at [263, 450] on button "Start" at bounding box center [262, 447] width 41 height 21
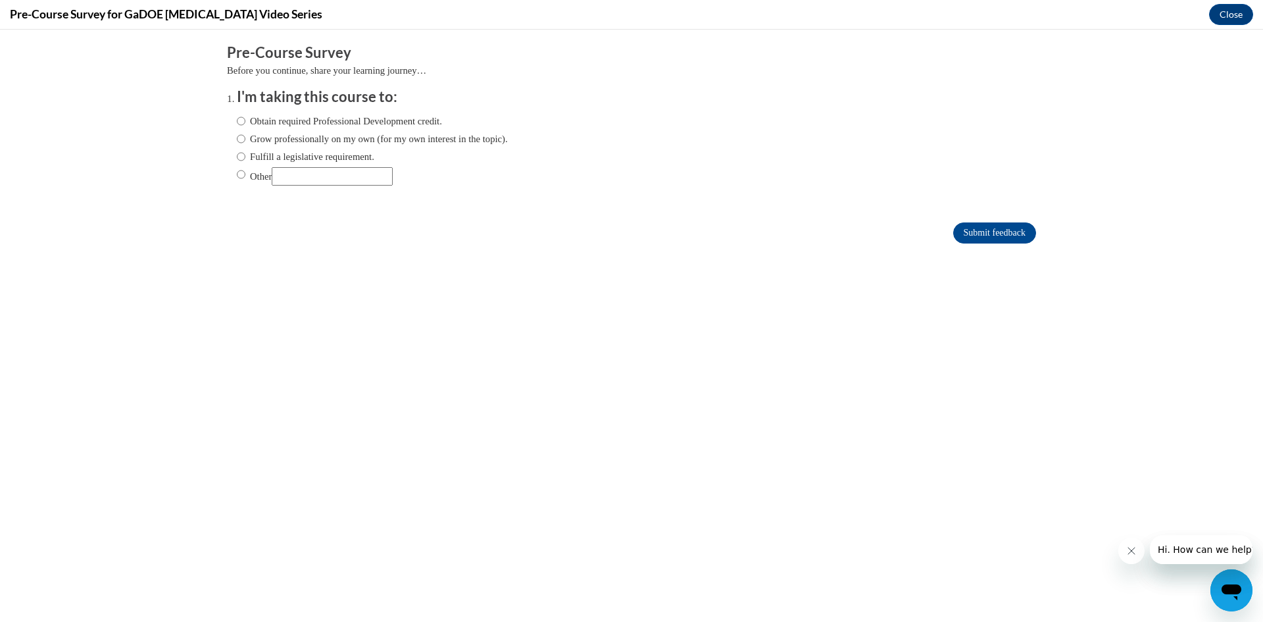
scroll to position [0, 0]
click at [276, 154] on label "Fulfill a legislative requirement." at bounding box center [305, 156] width 137 height 14
click at [245, 154] on input "Fulfill a legislative requirement." at bounding box center [241, 156] width 9 height 14
radio input "true"
click at [981, 243] on form "Pre-Course Survey Before you continue, share your learning journey… I'm taking …" at bounding box center [631, 150] width 809 height 214
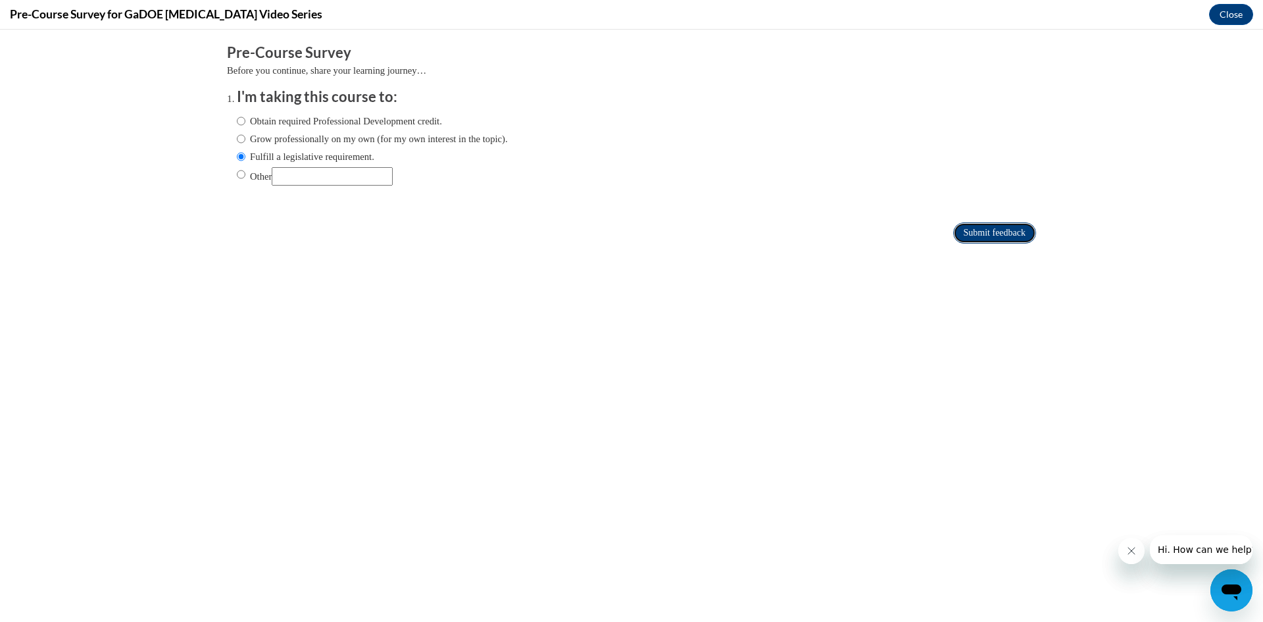
click at [981, 235] on input "Submit feedback" at bounding box center [994, 232] width 83 height 21
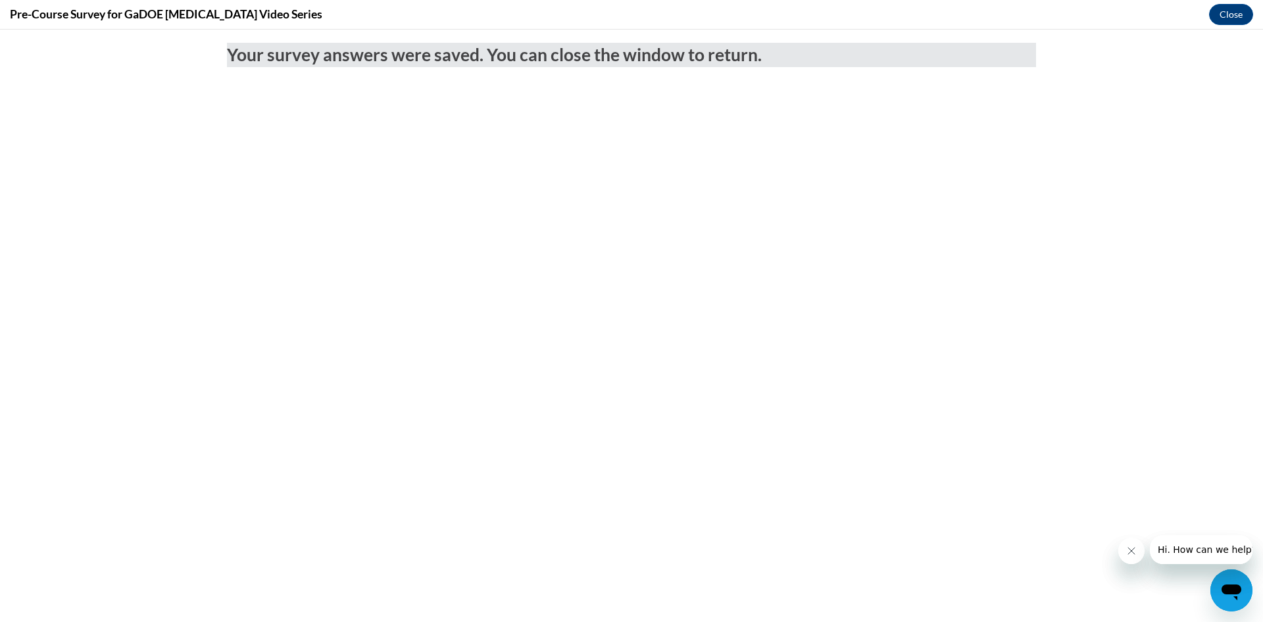
click at [1135, 546] on icon "Close message from company" at bounding box center [1130, 550] width 11 height 11
click at [1113, 522] on body "Your survey answers were saved. You can close the window to return." at bounding box center [631, 326] width 1263 height 592
click at [1229, 8] on button "Close" at bounding box center [1231, 14] width 44 height 21
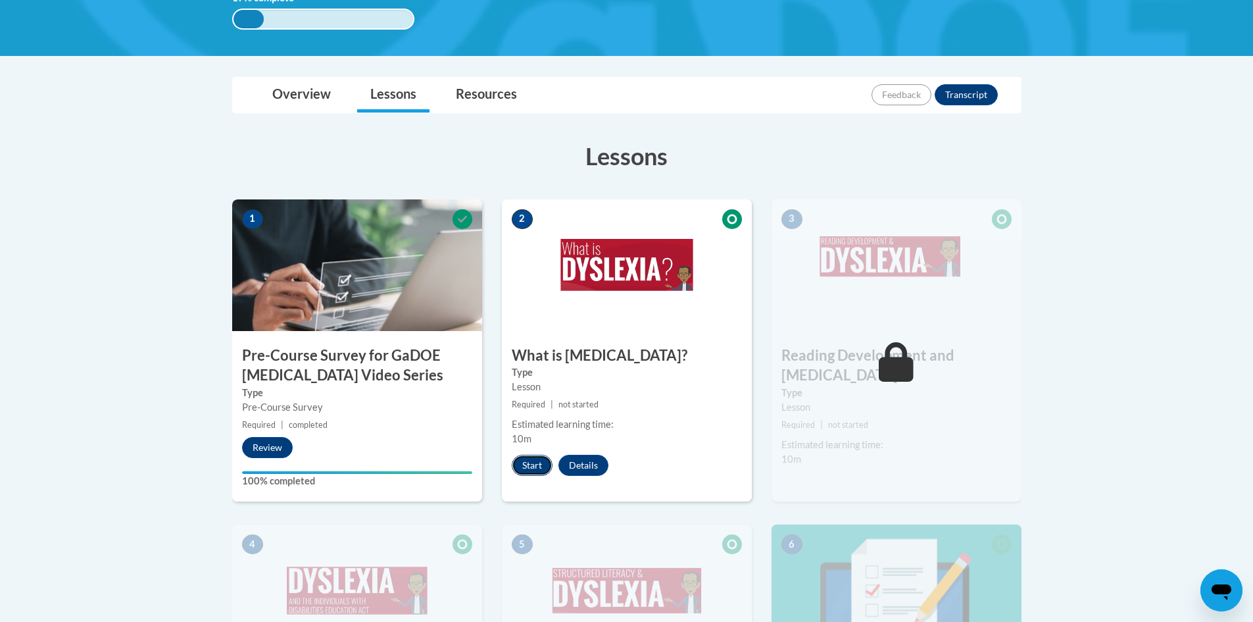
click at [533, 460] on button "Start" at bounding box center [532, 464] width 41 height 21
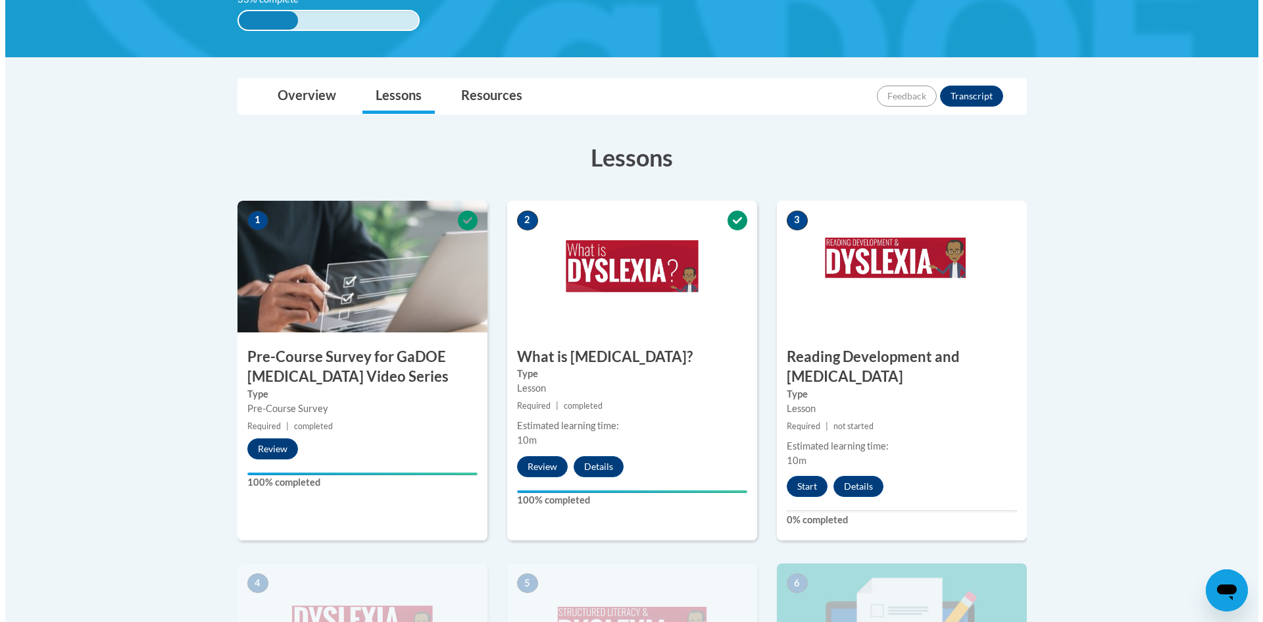
scroll to position [263, 0]
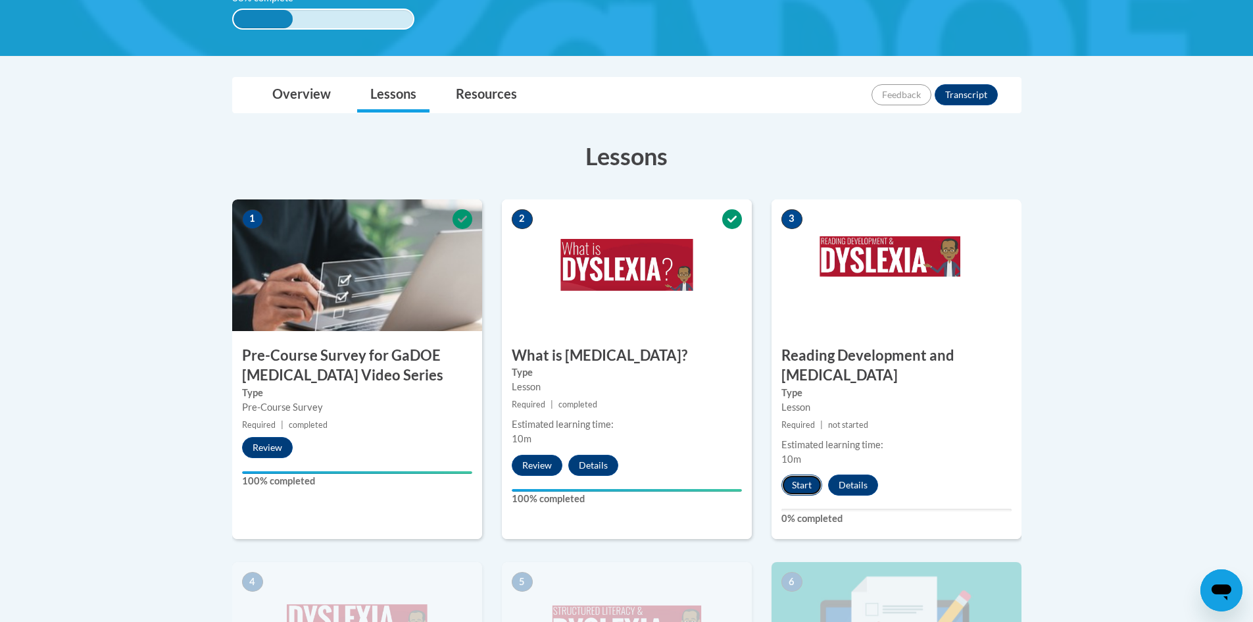
click at [792, 474] on button "Start" at bounding box center [801, 484] width 41 height 21
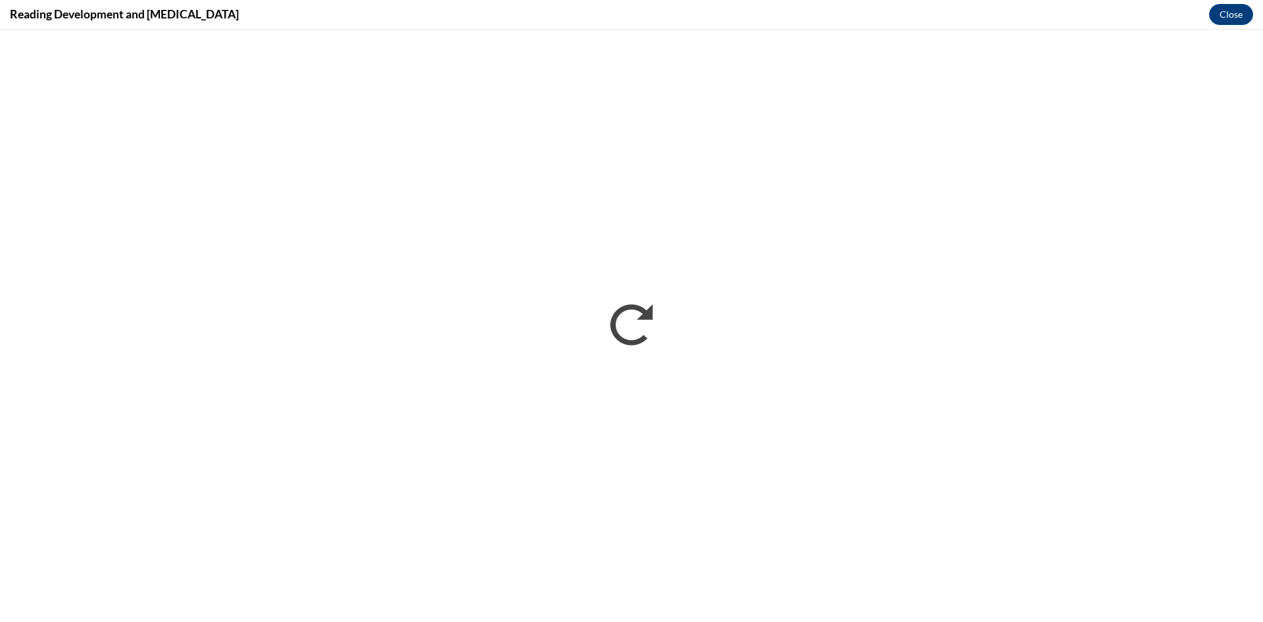
scroll to position [0, 0]
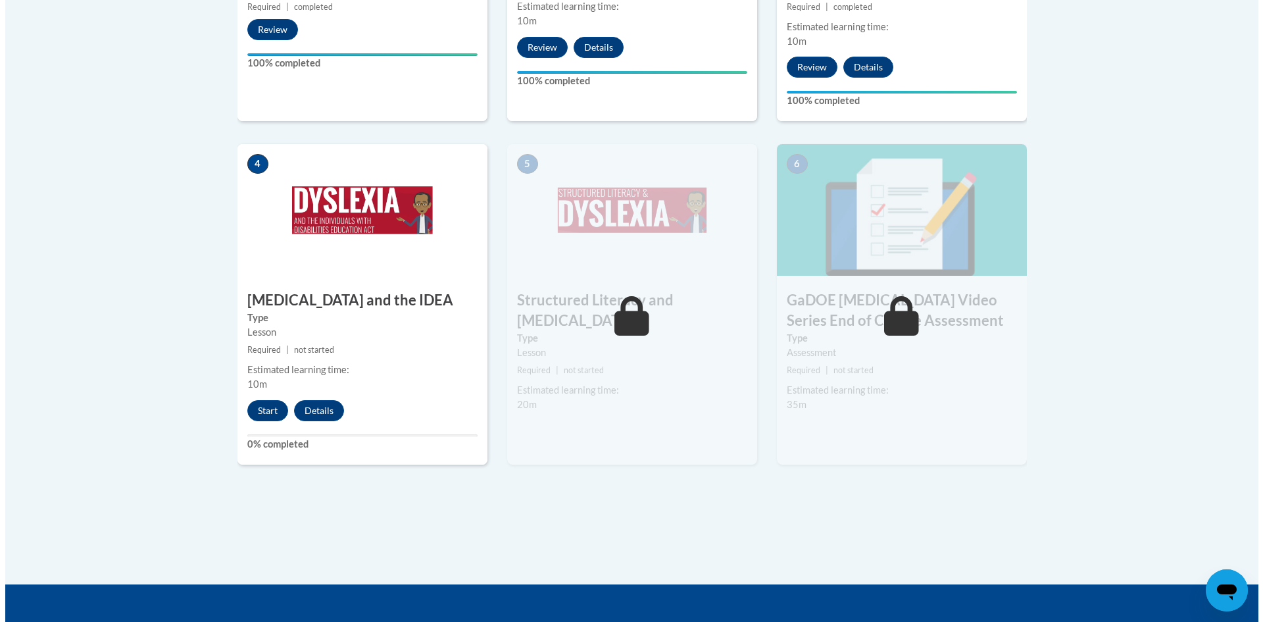
scroll to position [658, 0]
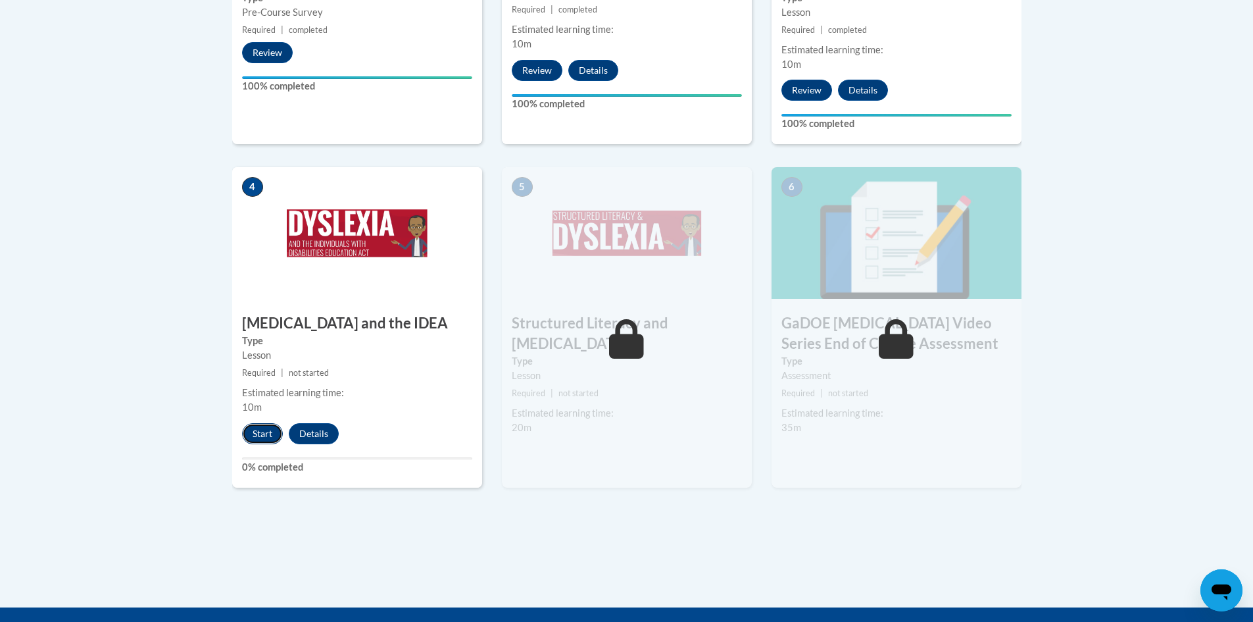
click at [253, 423] on button "Start" at bounding box center [262, 433] width 41 height 21
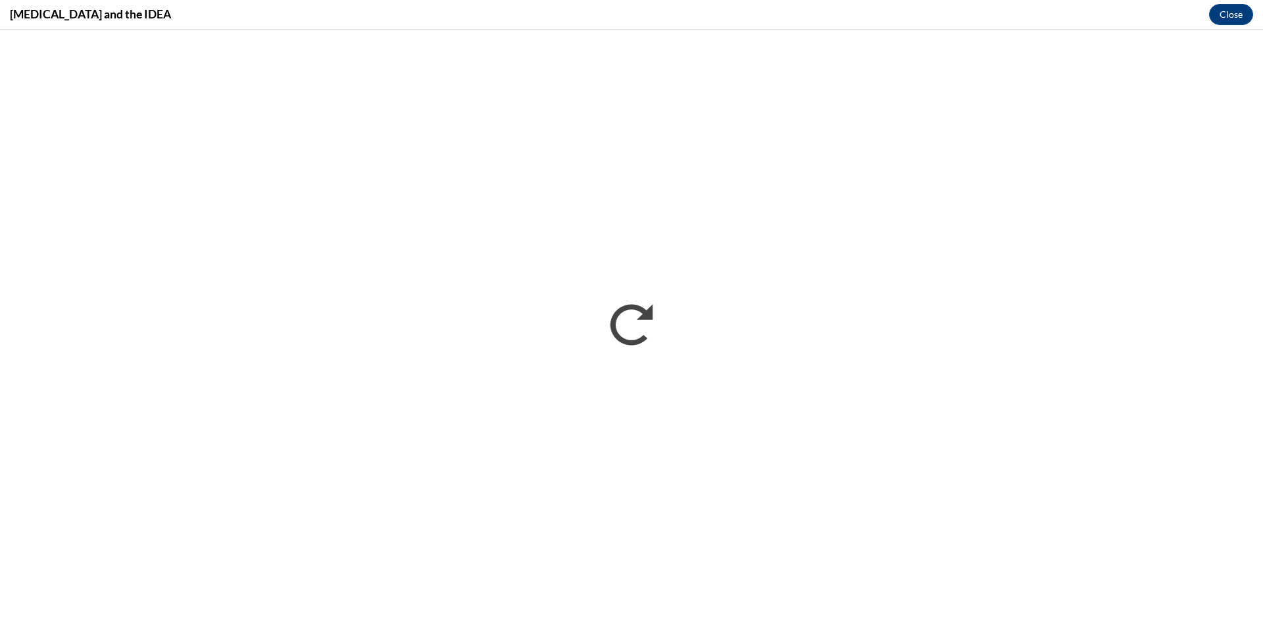
scroll to position [0, 0]
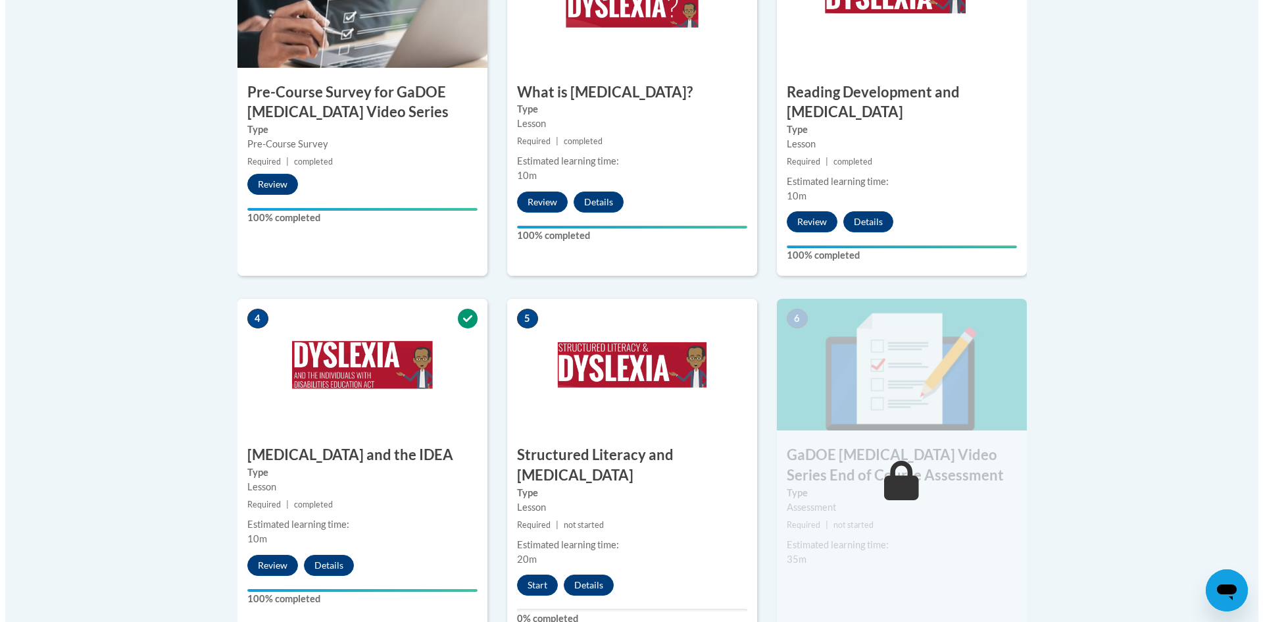
scroll to position [789, 0]
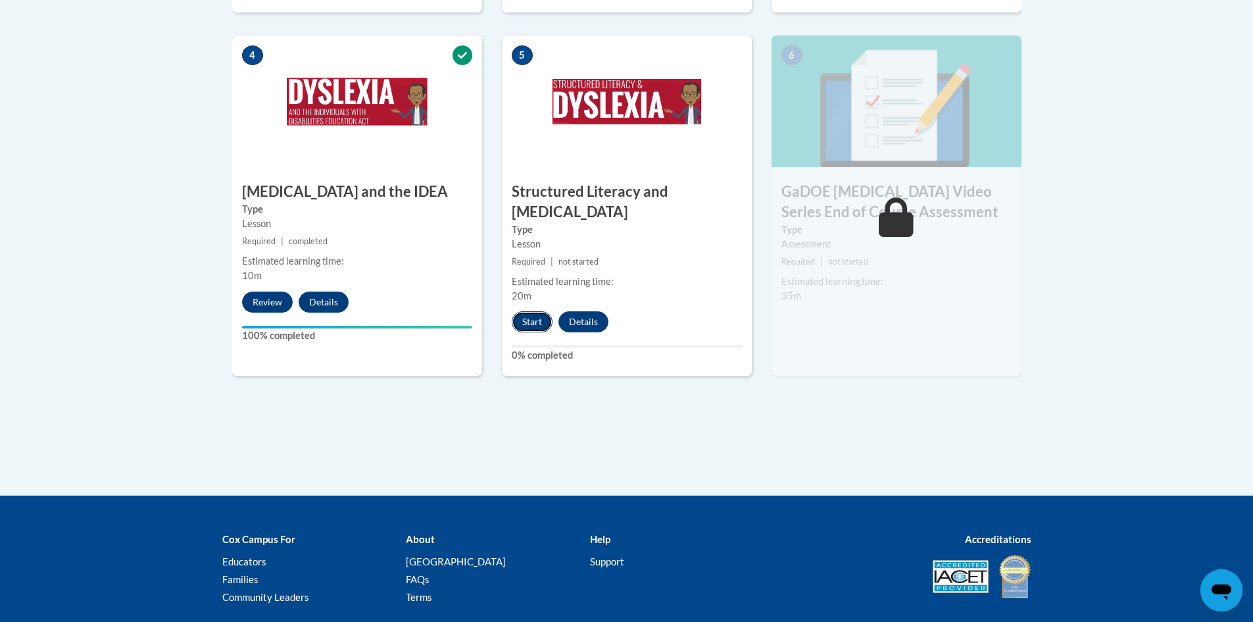
click at [537, 311] on button "Start" at bounding box center [532, 321] width 41 height 21
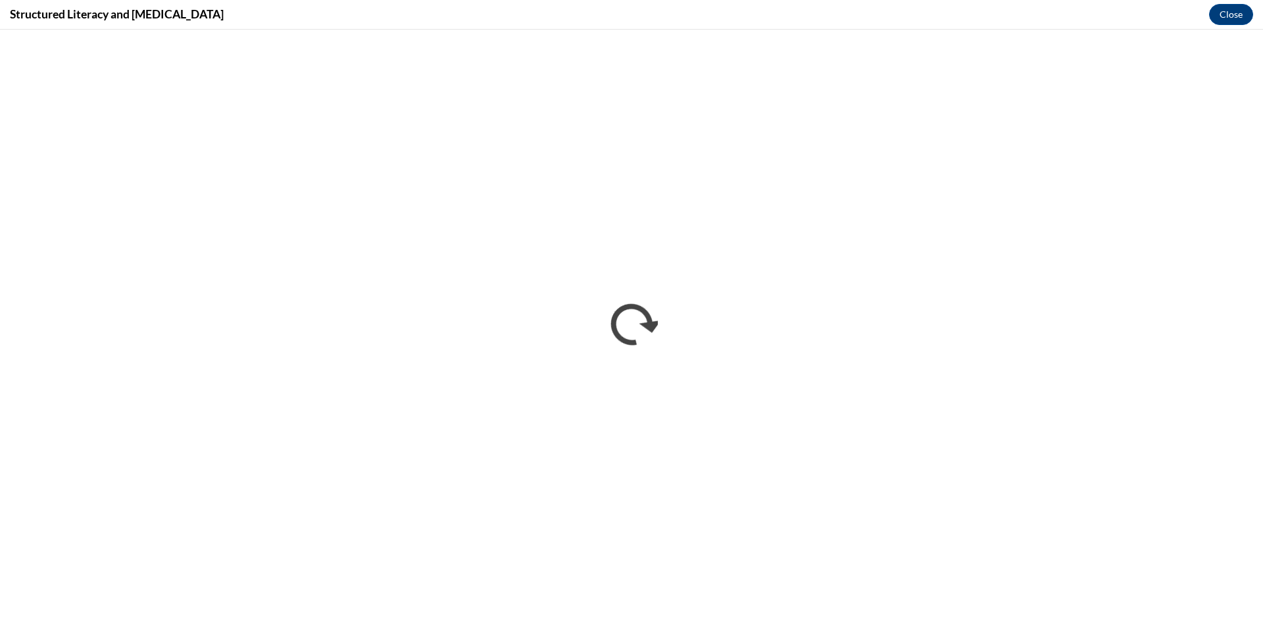
scroll to position [0, 0]
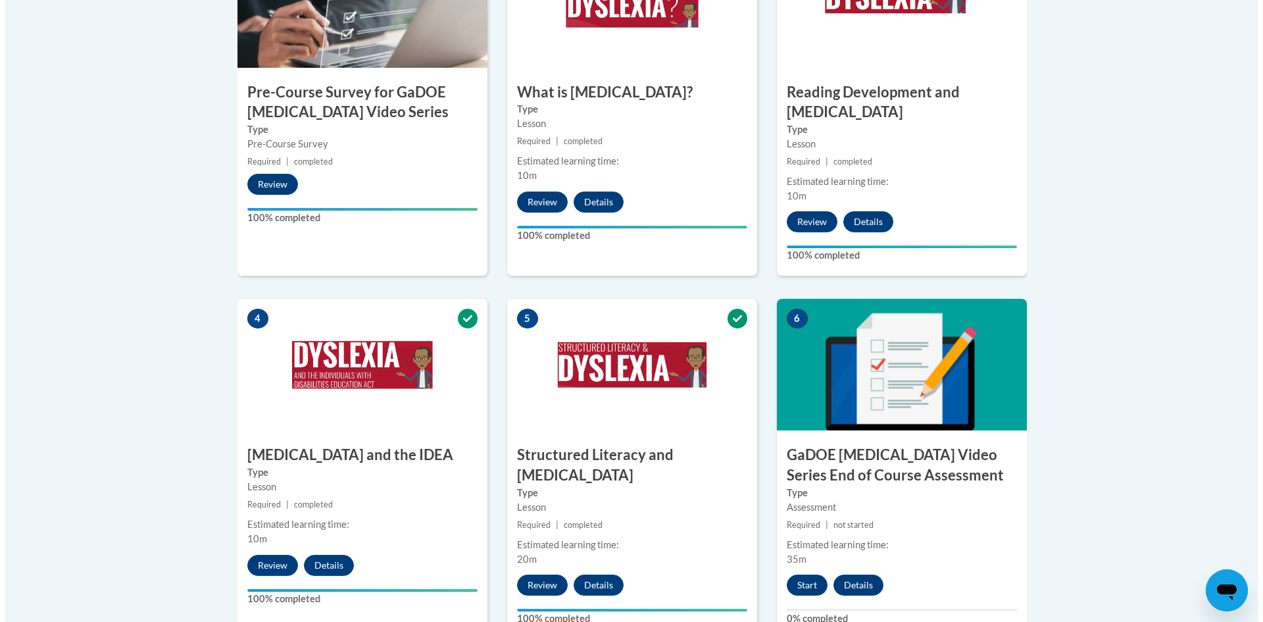
scroll to position [789, 0]
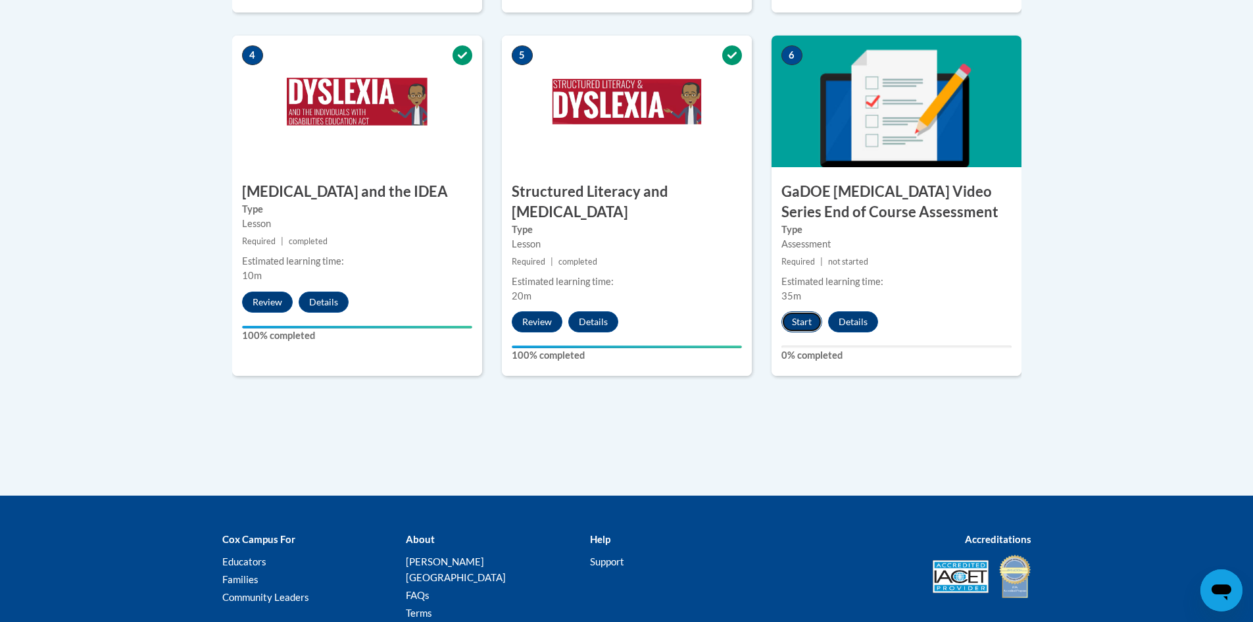
drag, startPoint x: 804, startPoint y: 299, endPoint x: 800, endPoint y: 291, distance: 9.1
click at [800, 311] on button "Start" at bounding box center [801, 321] width 41 height 21
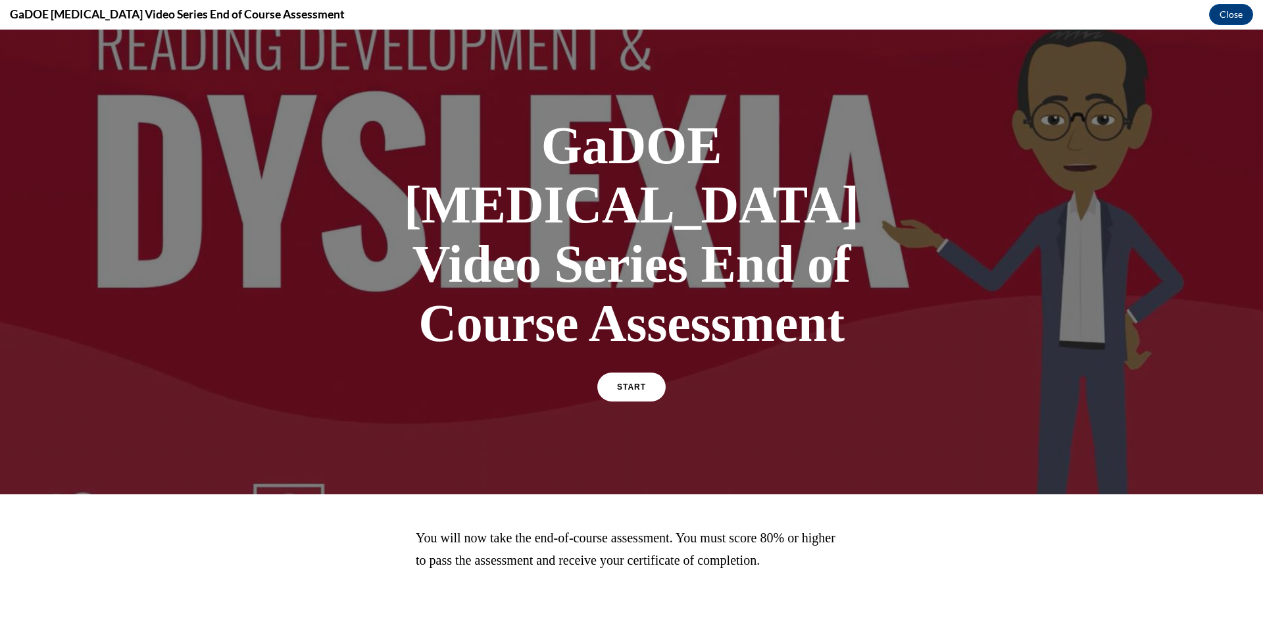
scroll to position [0, 0]
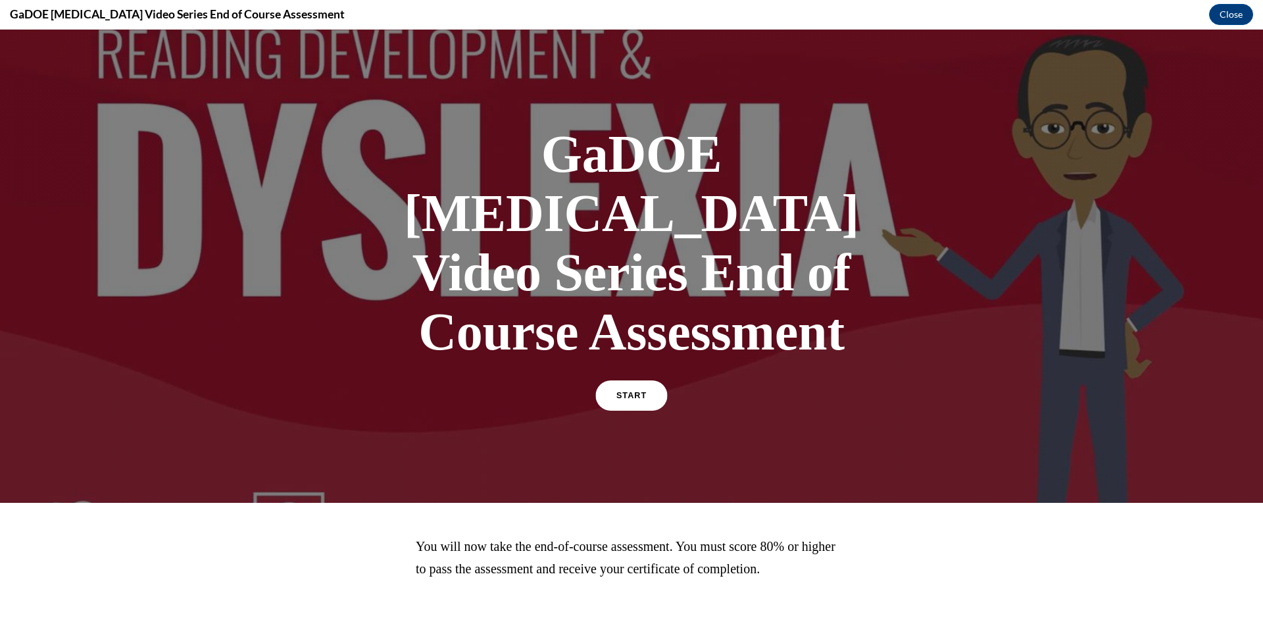
click at [652, 380] on link "START" at bounding box center [631, 395] width 72 height 30
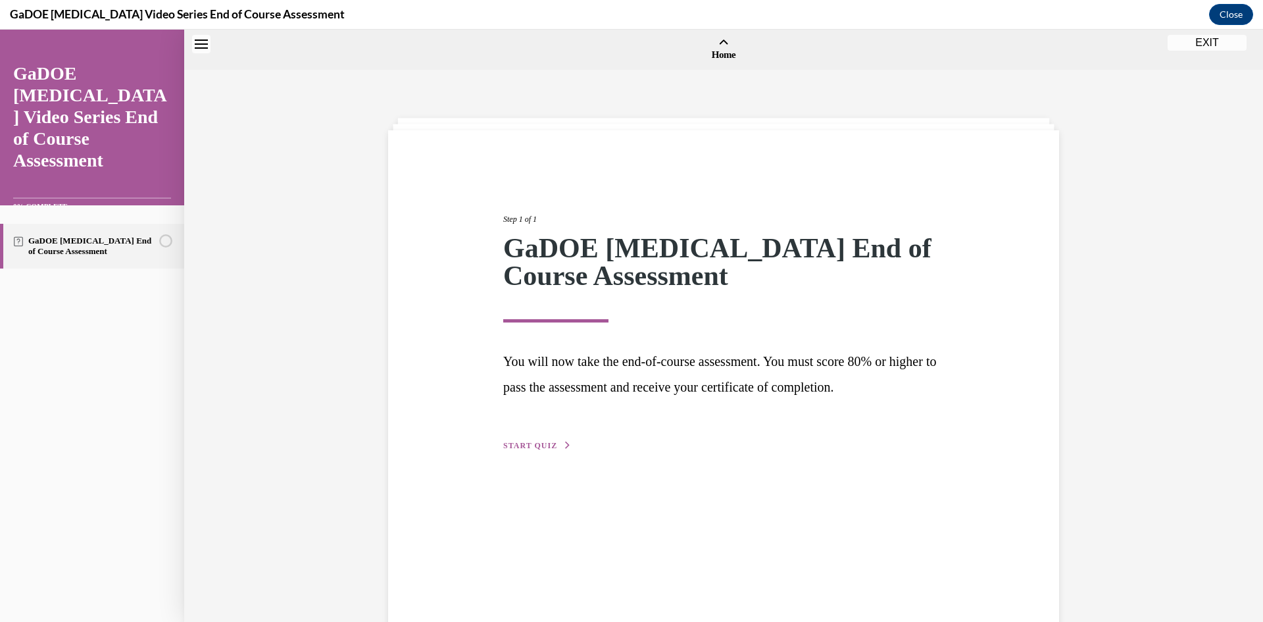
scroll to position [41, 0]
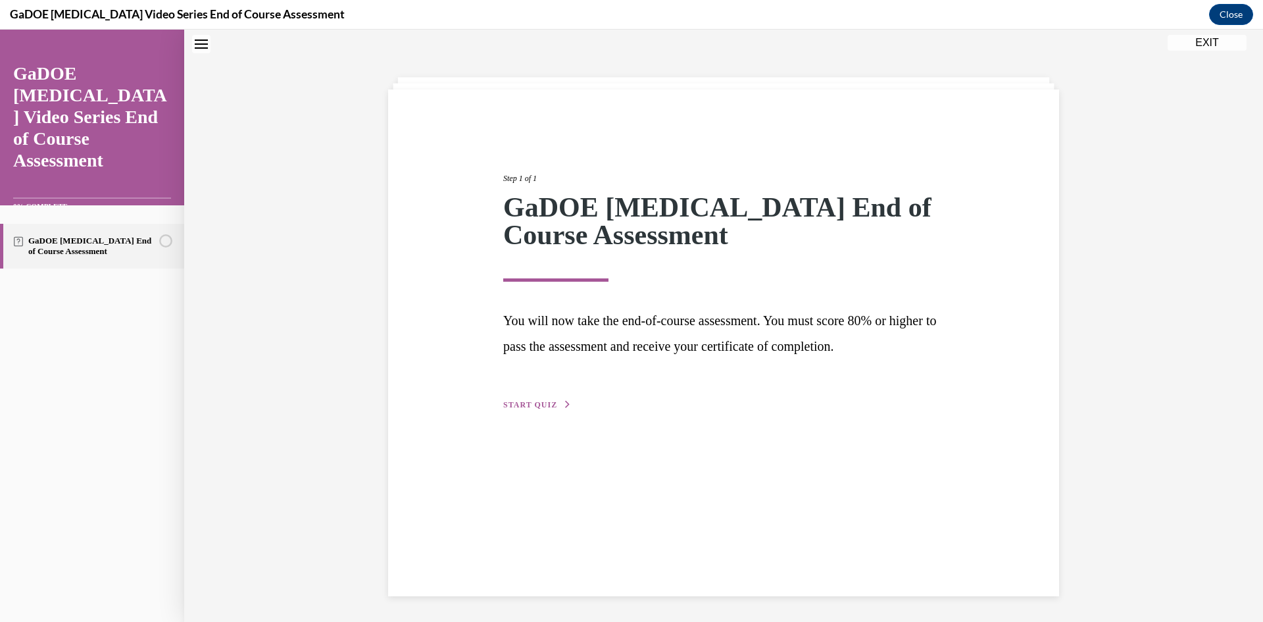
click at [537, 409] on button "START QUIZ" at bounding box center [537, 405] width 68 height 12
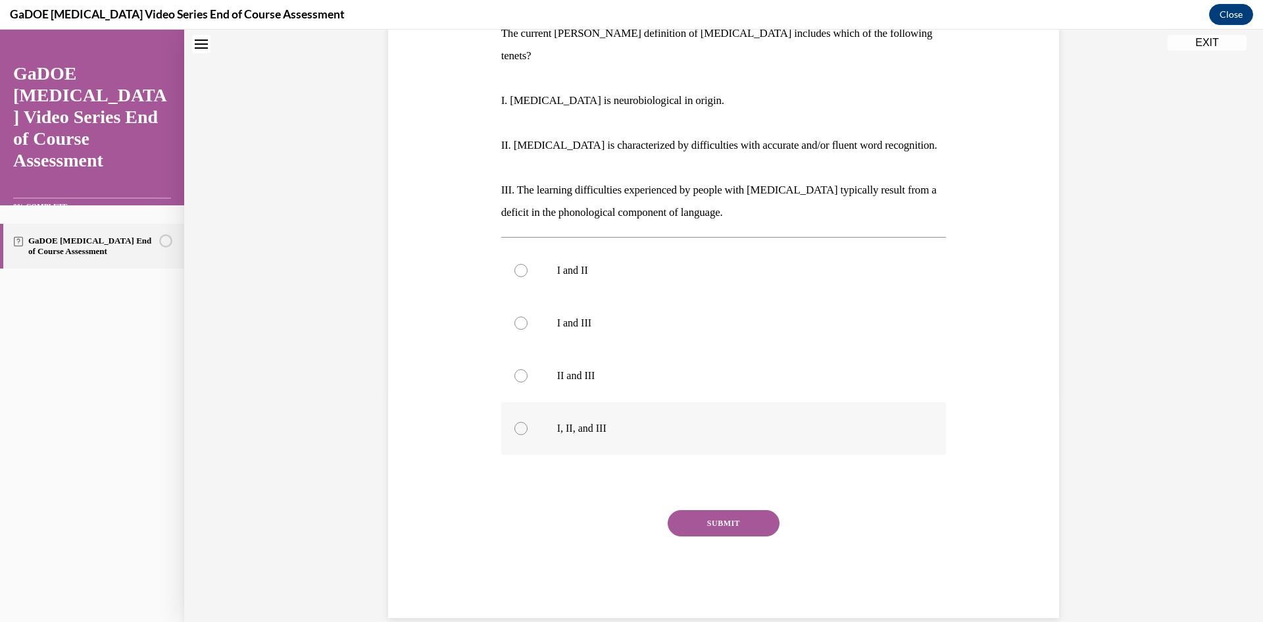
scroll to position [162, 0]
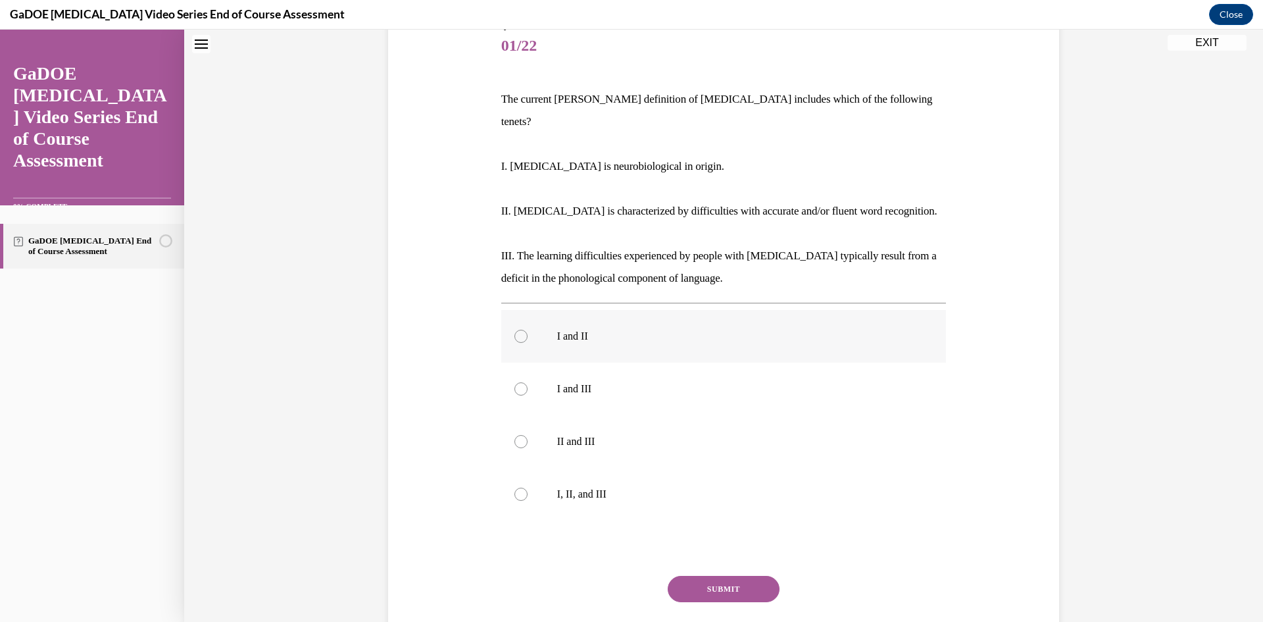
click at [605, 330] on p "I and II" at bounding box center [735, 336] width 356 height 13
click at [527, 330] on input "I and II" at bounding box center [520, 336] width 13 height 13
radio input "true"
click at [718, 551] on div "Question 01/22 The current IDA definition of dyslexia includes which of the fol…" at bounding box center [723, 351] width 445 height 663
click at [718, 575] on button "SUBMIT" at bounding box center [724, 588] width 112 height 26
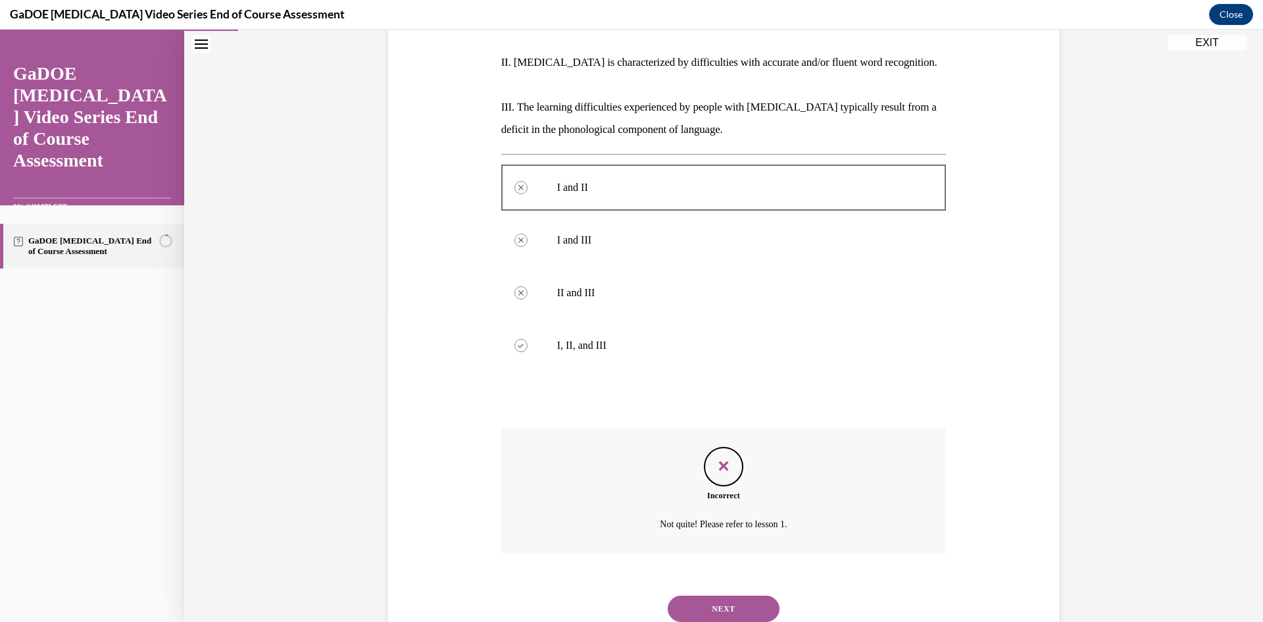
scroll to position [335, 0]
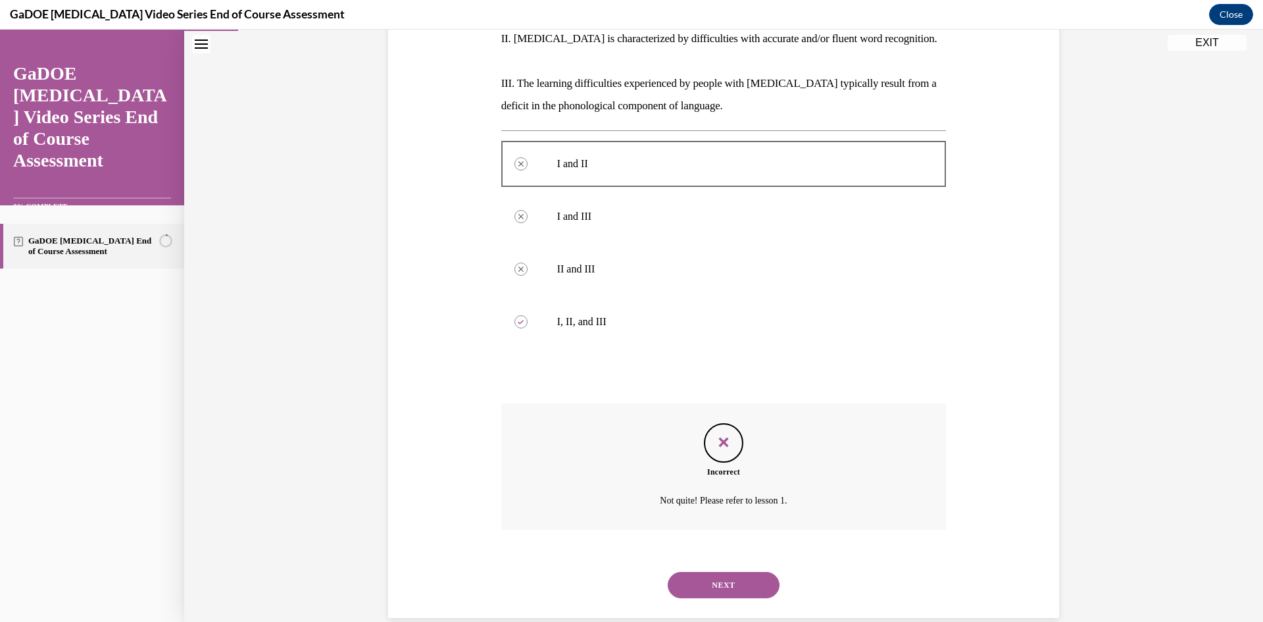
click at [1190, 42] on button "EXIT" at bounding box center [1206, 43] width 79 height 16
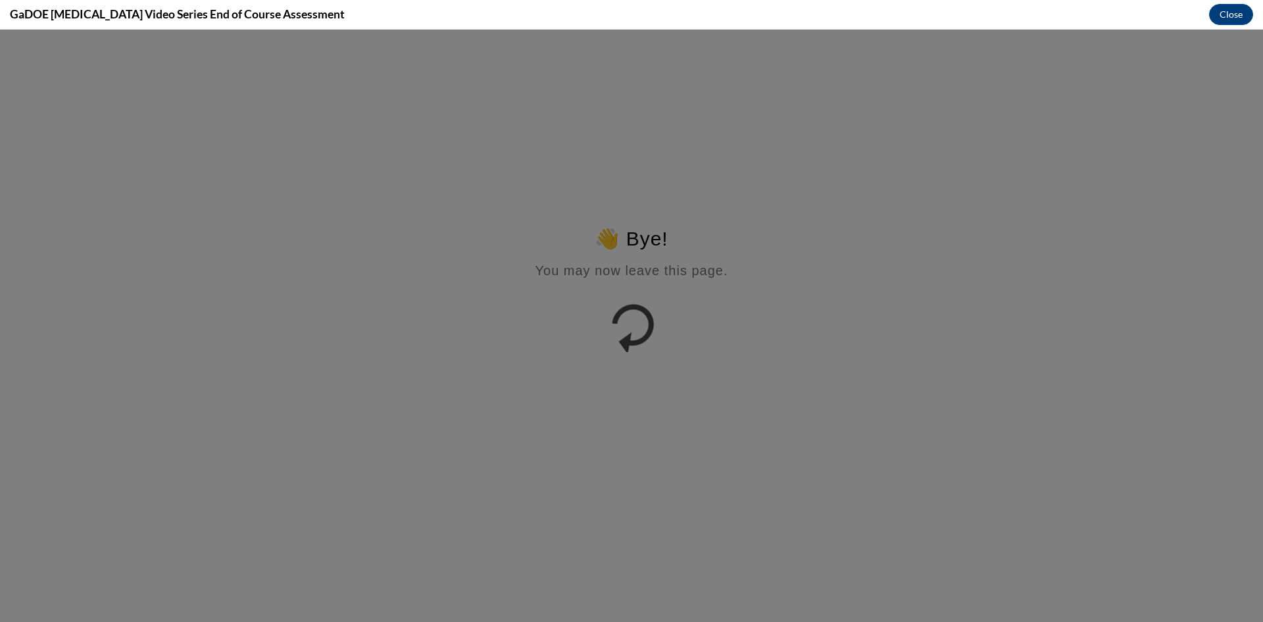
scroll to position [0, 0]
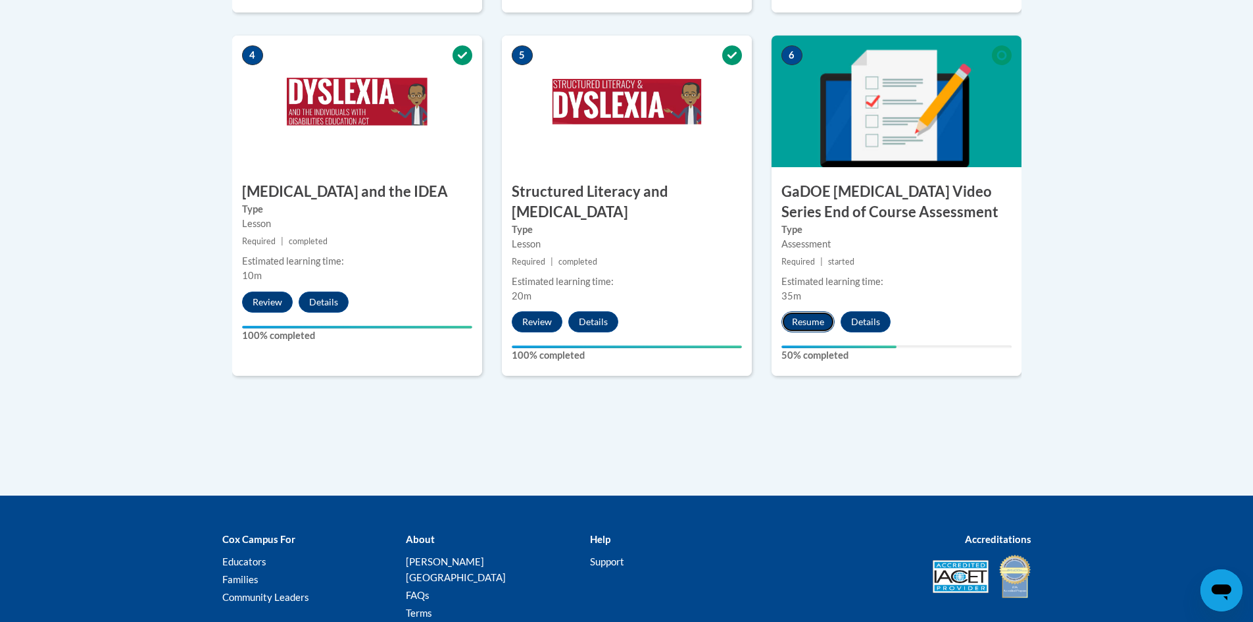
click at [791, 311] on button "Resume" at bounding box center [807, 321] width 53 height 21
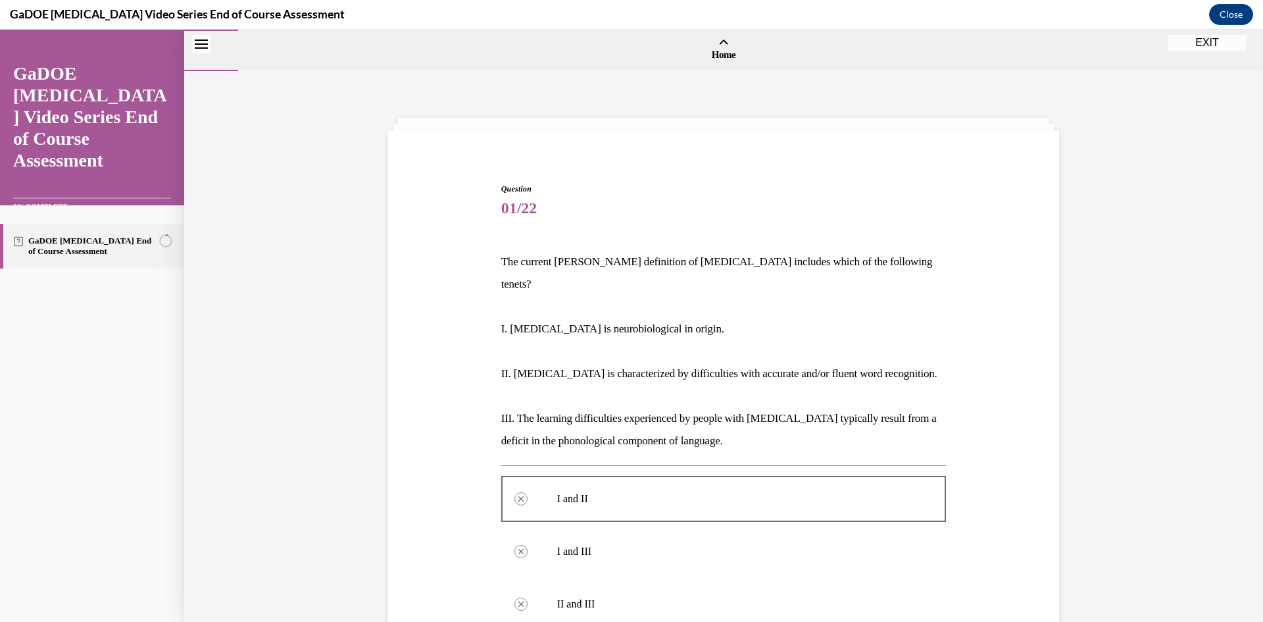
scroll to position [335, 0]
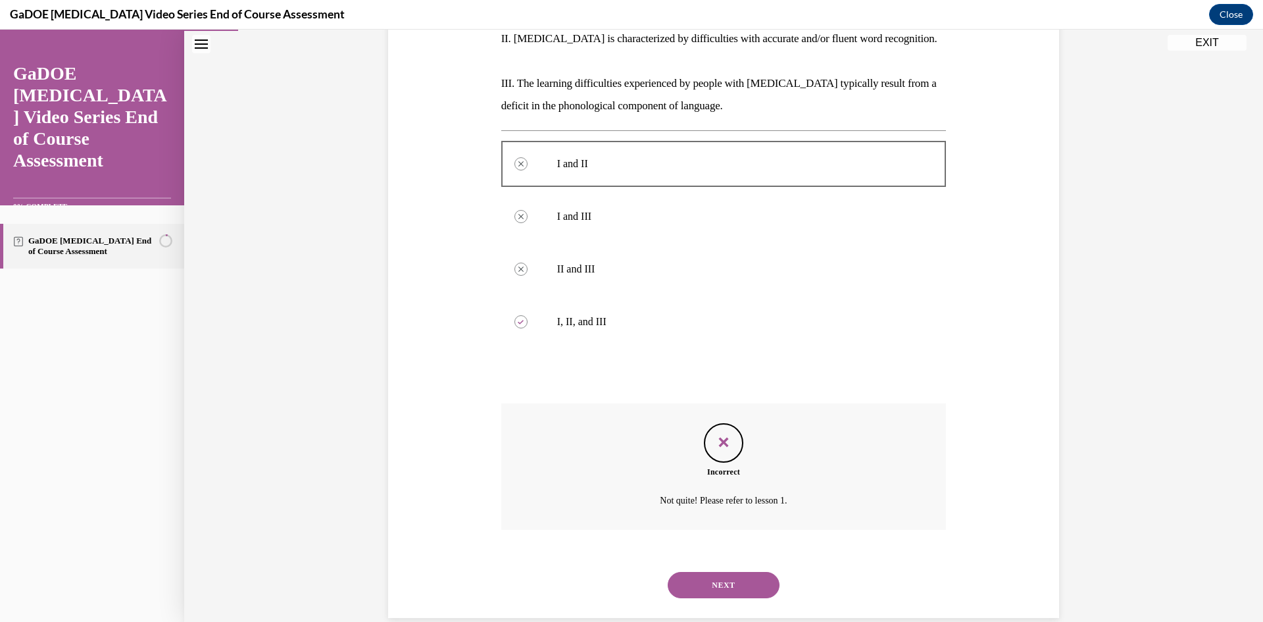
click at [718, 572] on button "NEXT" at bounding box center [724, 585] width 112 height 26
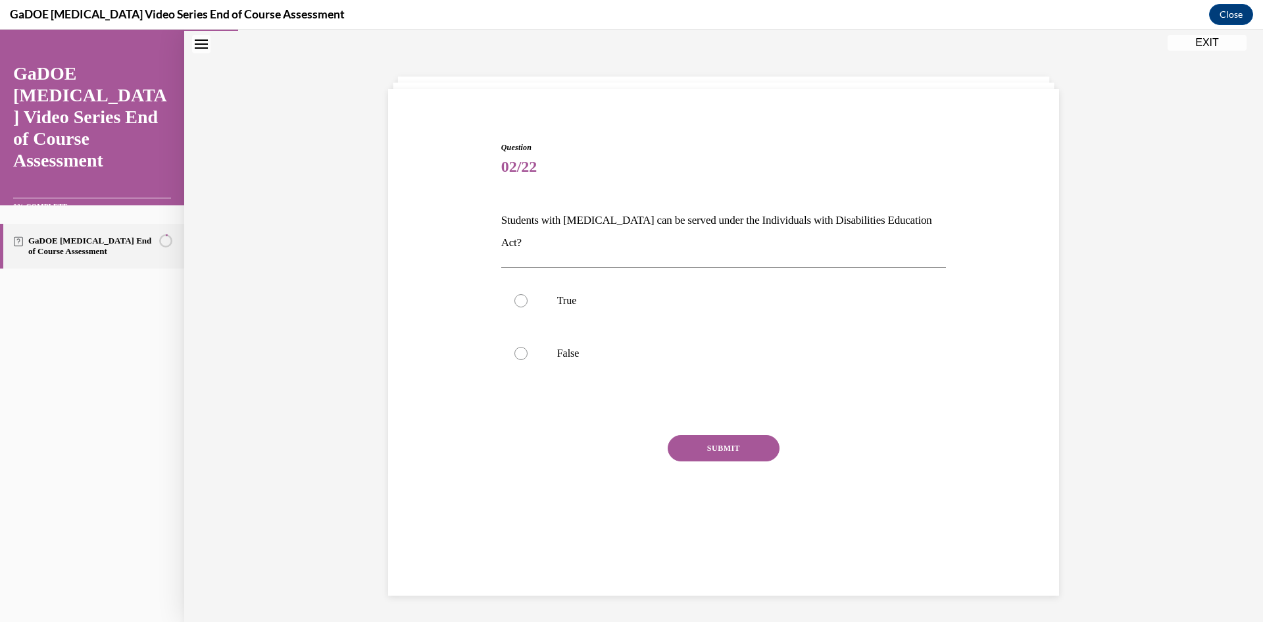
scroll to position [41, 0]
click at [593, 295] on label "True" at bounding box center [723, 300] width 445 height 53
click at [527, 295] on input "True" at bounding box center [520, 300] width 13 height 13
radio input "true"
click at [677, 435] on button "SUBMIT" at bounding box center [724, 448] width 112 height 26
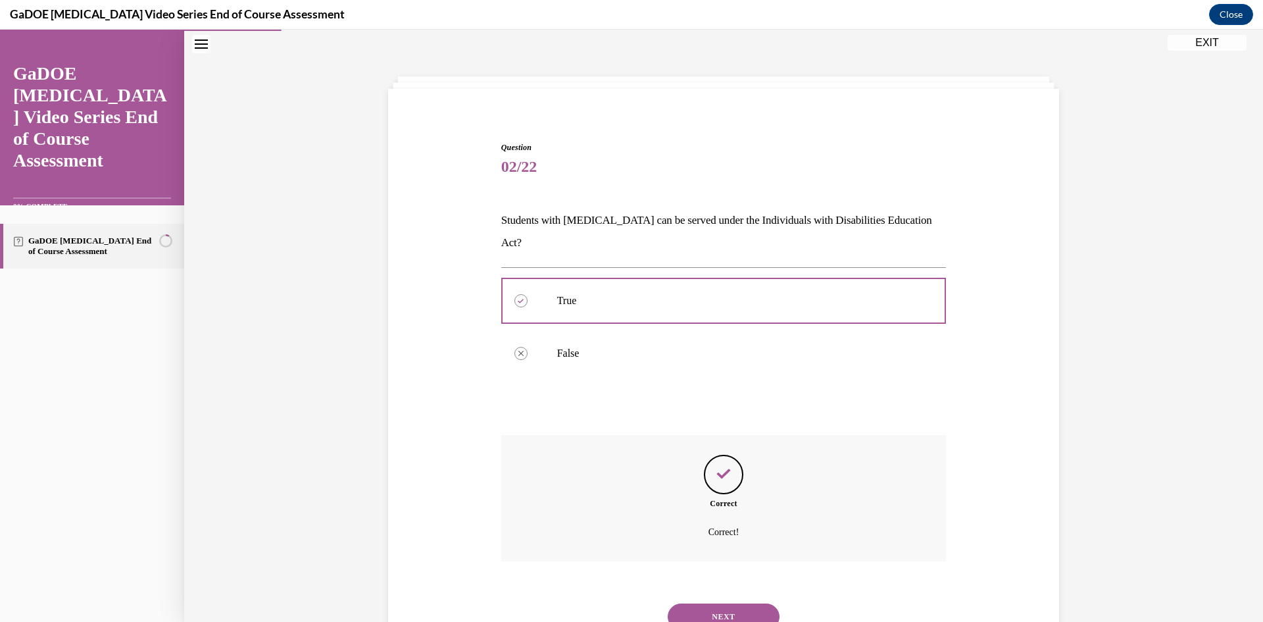
scroll to position [73, 0]
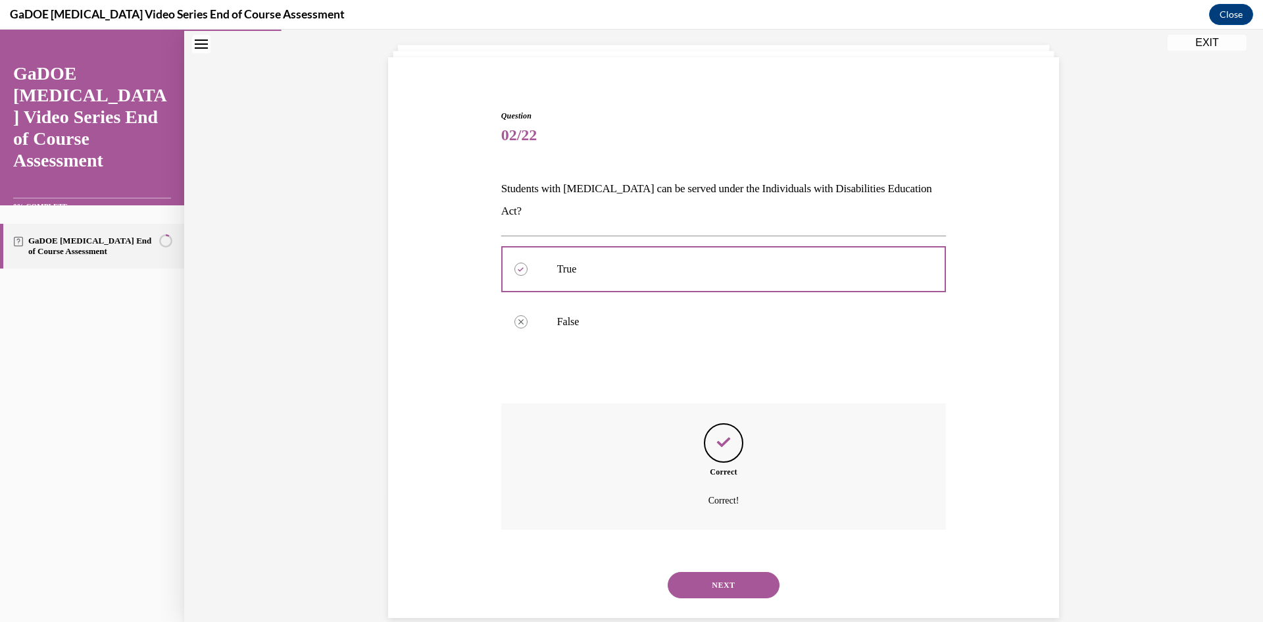
click at [697, 572] on button "NEXT" at bounding box center [724, 585] width 112 height 26
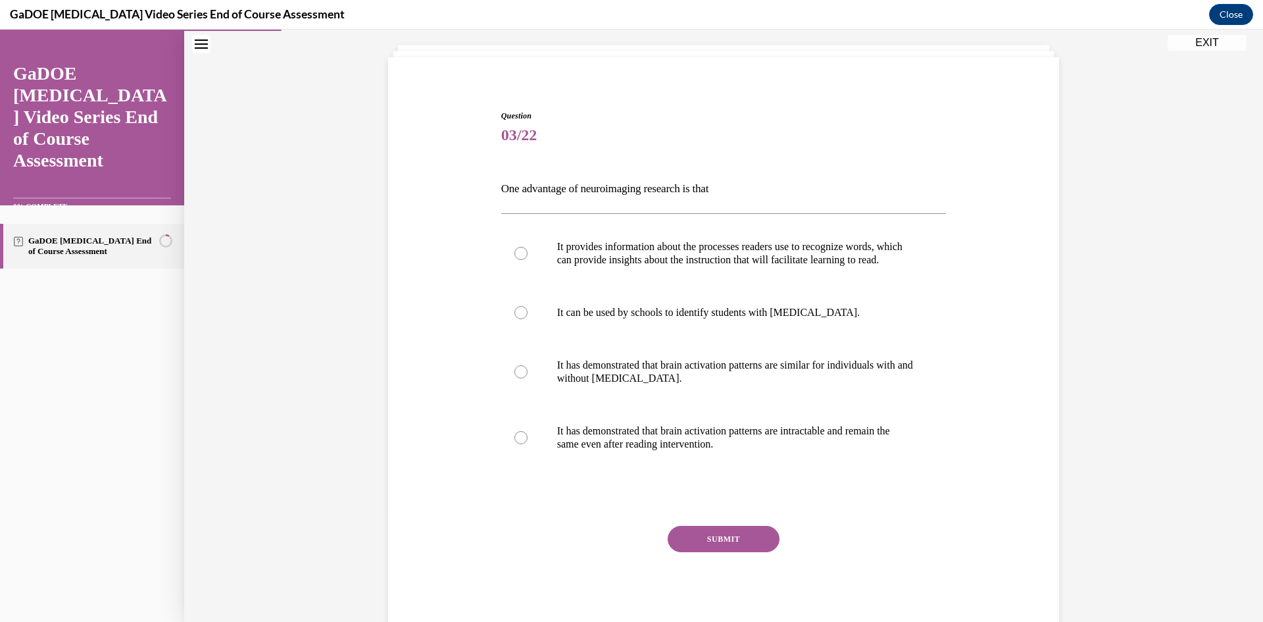
scroll to position [69, 0]
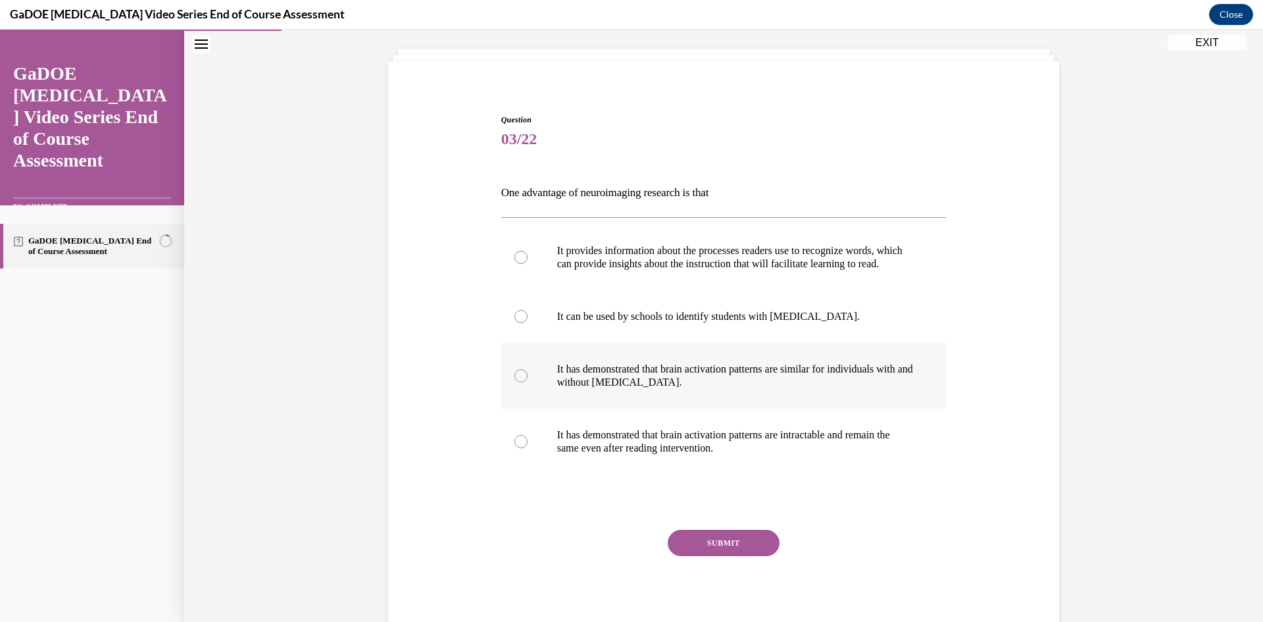
click at [622, 378] on p "It has demonstrated that brain activation patterns are similar for individuals …" at bounding box center [735, 375] width 356 height 26
click at [527, 378] on input "It has demonstrated that brain activation patterns are similar for individuals …" at bounding box center [520, 375] width 13 height 13
radio input "true"
drag, startPoint x: 732, startPoint y: 554, endPoint x: 733, endPoint y: 566, distance: 11.3
click at [733, 571] on div "SUBMIT" at bounding box center [723, 562] width 445 height 66
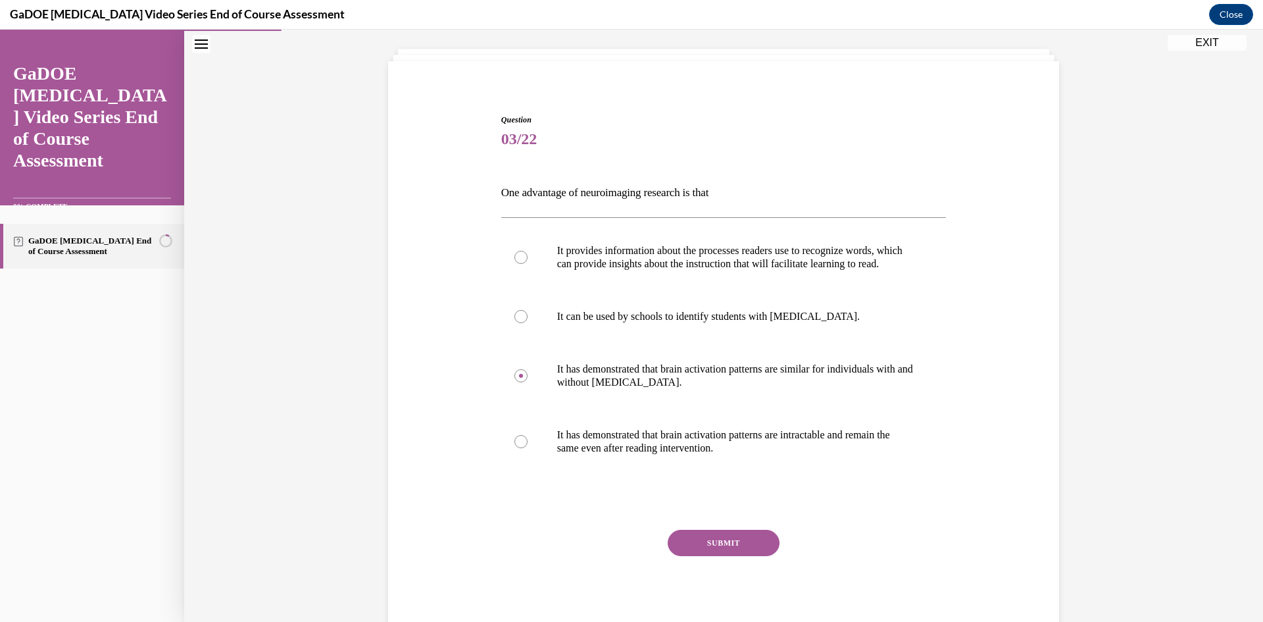
click at [717, 556] on button "SUBMIT" at bounding box center [724, 542] width 112 height 26
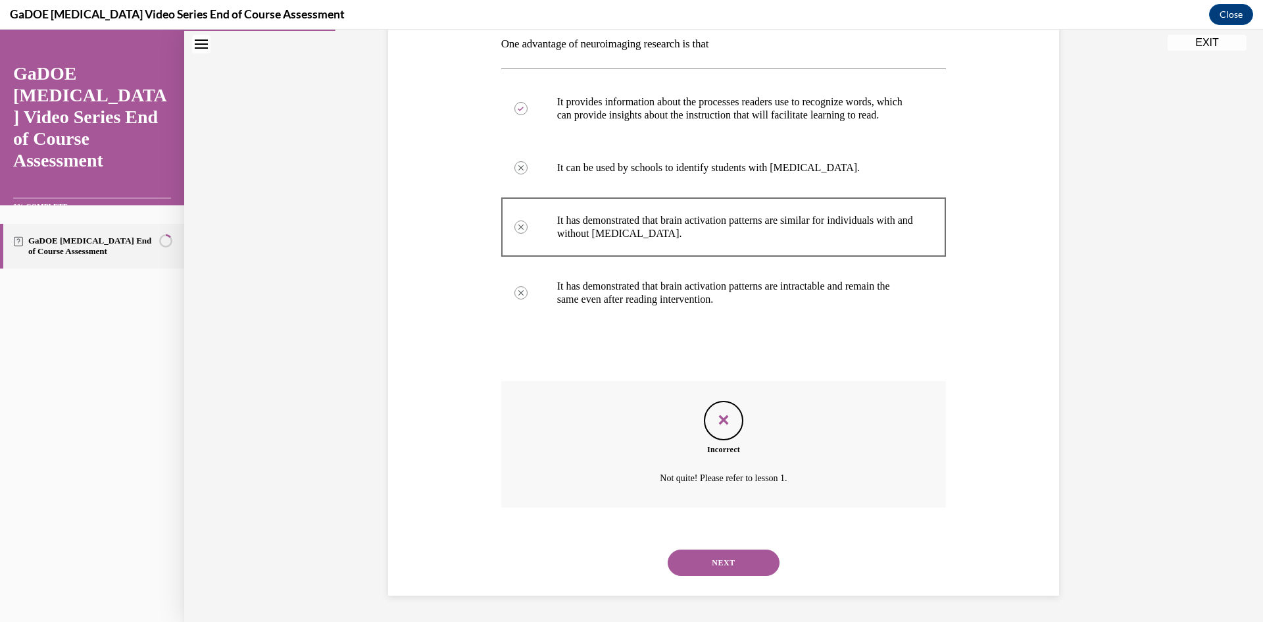
scroll to position [231, 0]
click at [731, 550] on button "NEXT" at bounding box center [724, 562] width 112 height 26
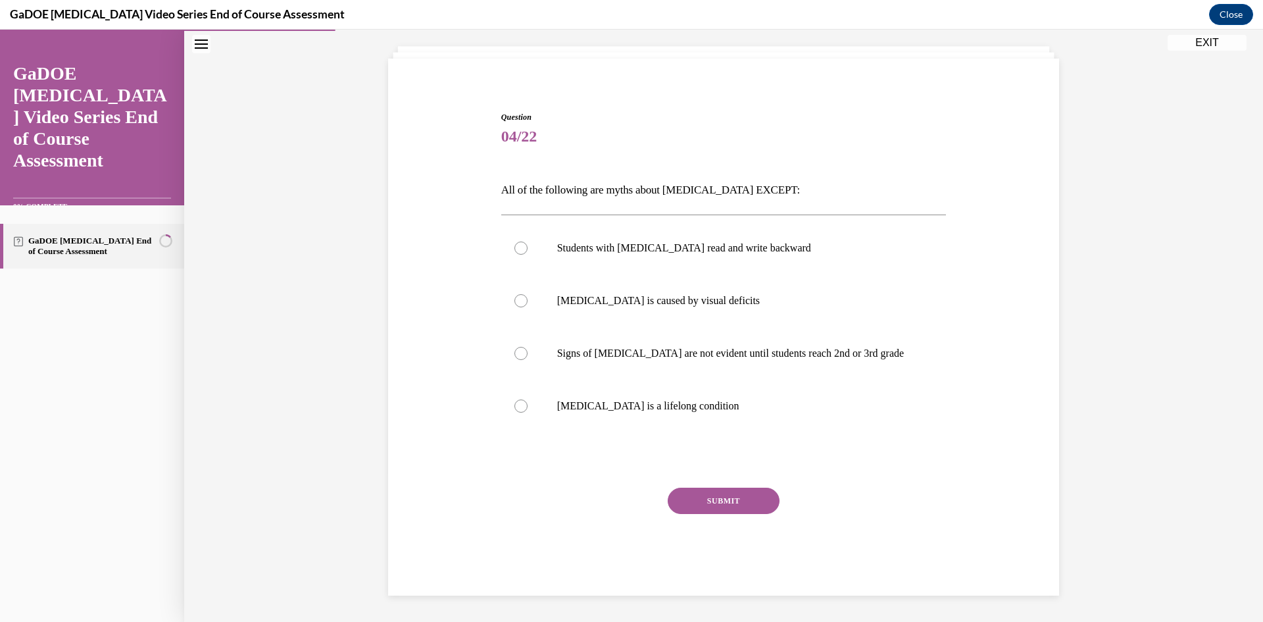
scroll to position [72, 0]
click at [652, 355] on p "Signs of dyslexia are not evident until students reach 2nd or 3rd grade" at bounding box center [735, 353] width 356 height 13
click at [527, 355] on input "Signs of dyslexia are not evident until students reach 2nd or 3rd grade" at bounding box center [520, 353] width 13 height 13
radio input "true"
click at [698, 499] on button "SUBMIT" at bounding box center [724, 500] width 112 height 26
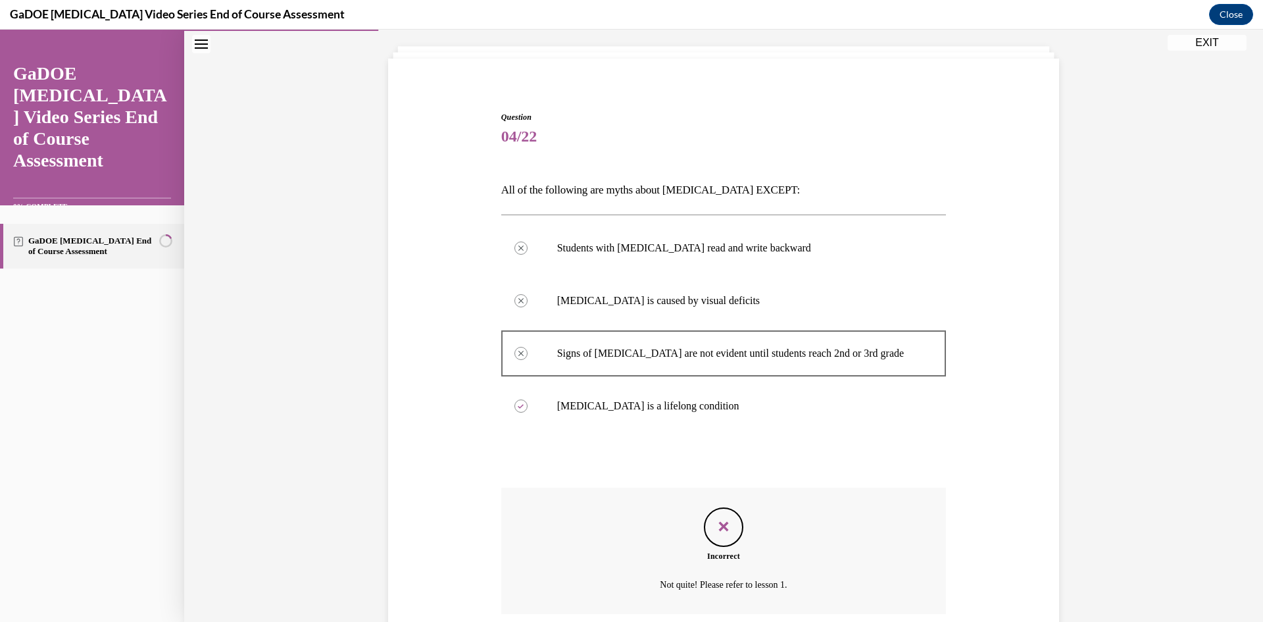
scroll to position [178, 0]
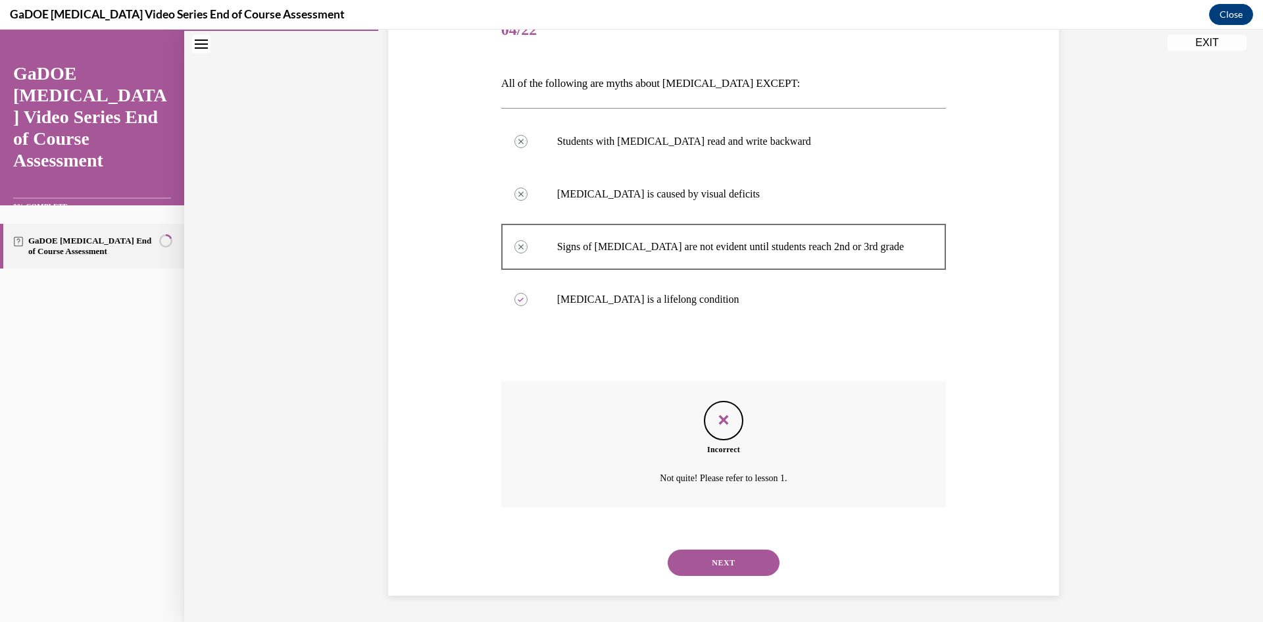
click at [731, 563] on button "NEXT" at bounding box center [724, 562] width 112 height 26
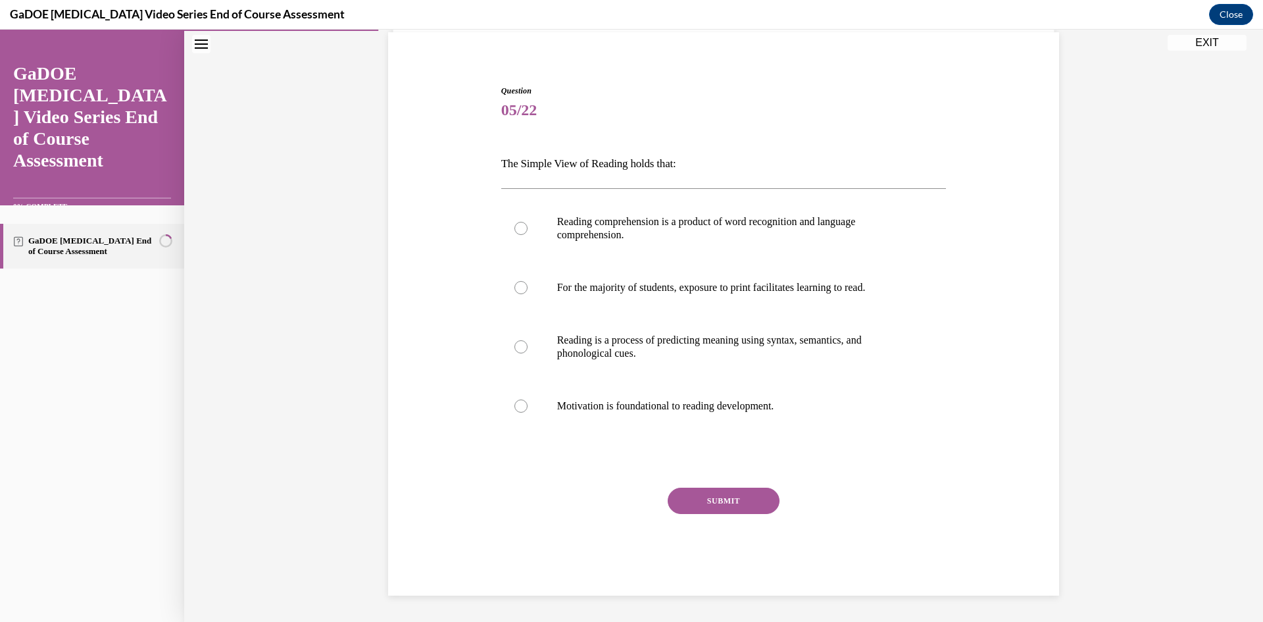
scroll to position [98, 0]
click at [586, 228] on p "Reading comprehension is a product of word recognition and language comprehensi…" at bounding box center [735, 228] width 356 height 26
click at [527, 228] on input "Reading comprehension is a product of word recognition and language comprehensi…" at bounding box center [520, 228] width 13 height 13
radio input "true"
click at [714, 495] on button "SUBMIT" at bounding box center [724, 500] width 112 height 26
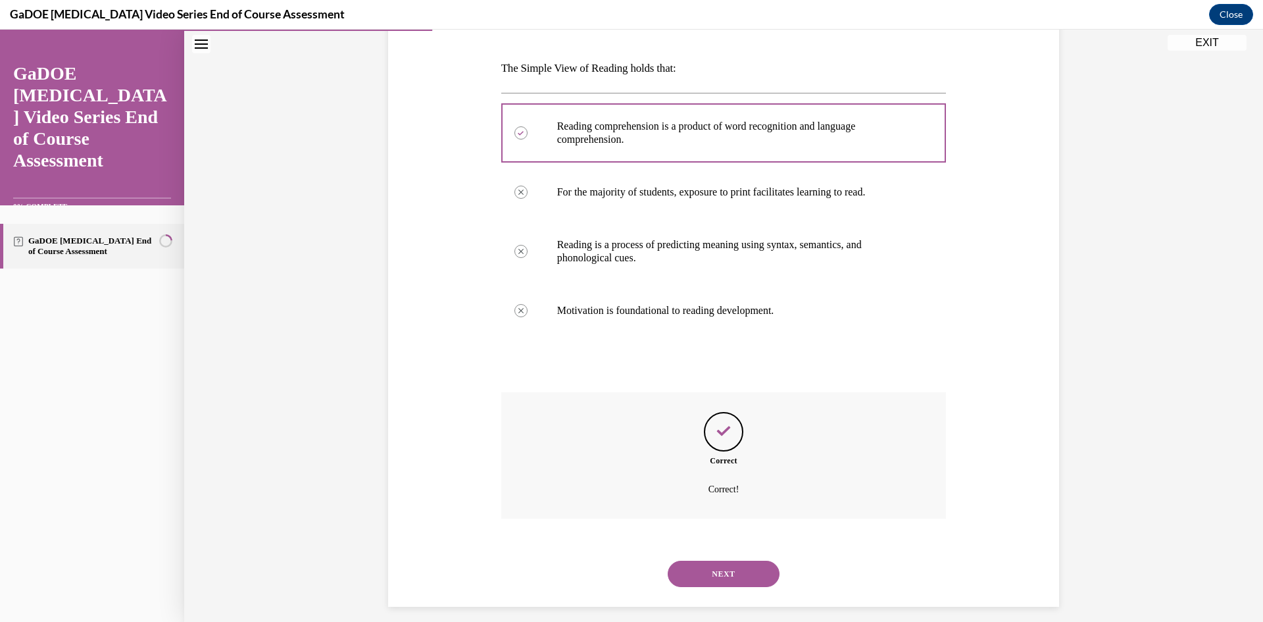
scroll to position [205, 0]
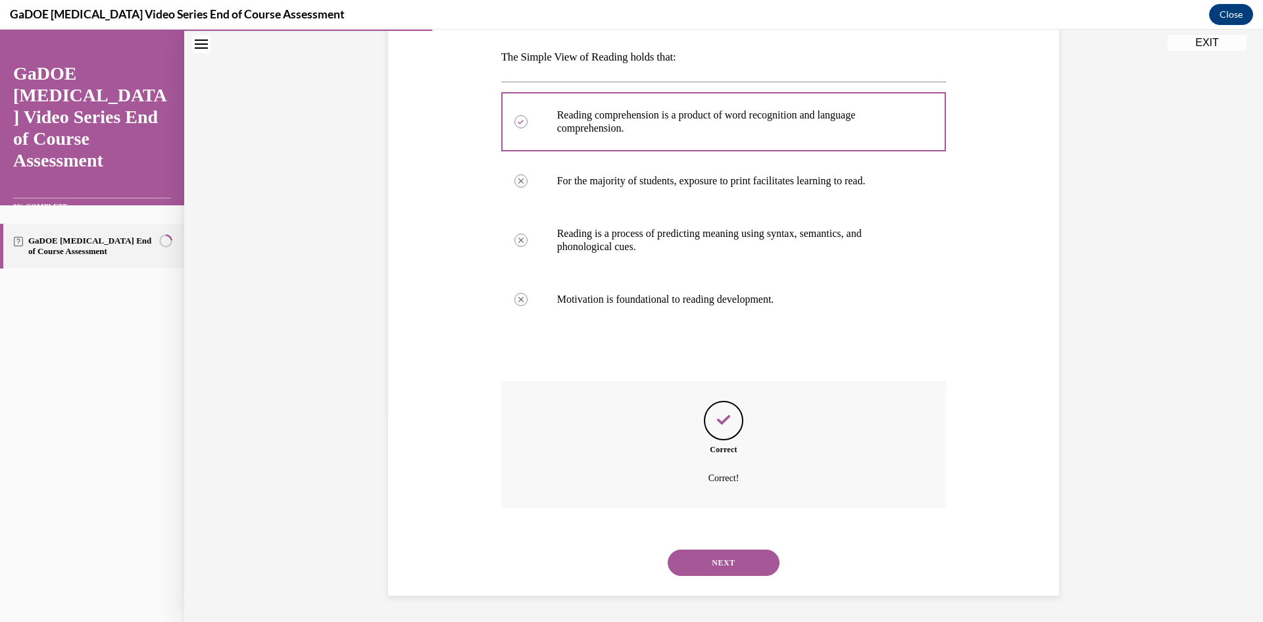
click at [726, 564] on button "NEXT" at bounding box center [724, 562] width 112 height 26
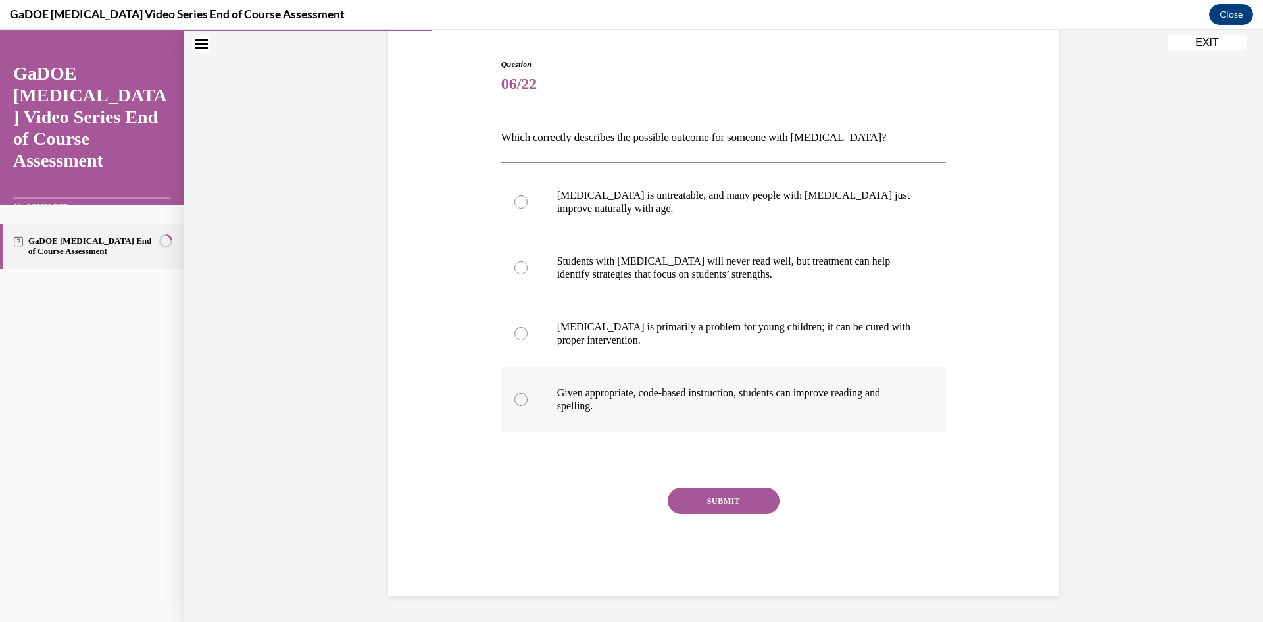
click at [532, 381] on label "Given appropriate, code-based instruction, students can improve reading and spe…" at bounding box center [723, 399] width 445 height 66
click at [527, 393] on input "Given appropriate, code-based instruction, students can improve reading and spe…" at bounding box center [520, 399] width 13 height 13
radio input "true"
click at [687, 498] on button "SUBMIT" at bounding box center [724, 500] width 112 height 26
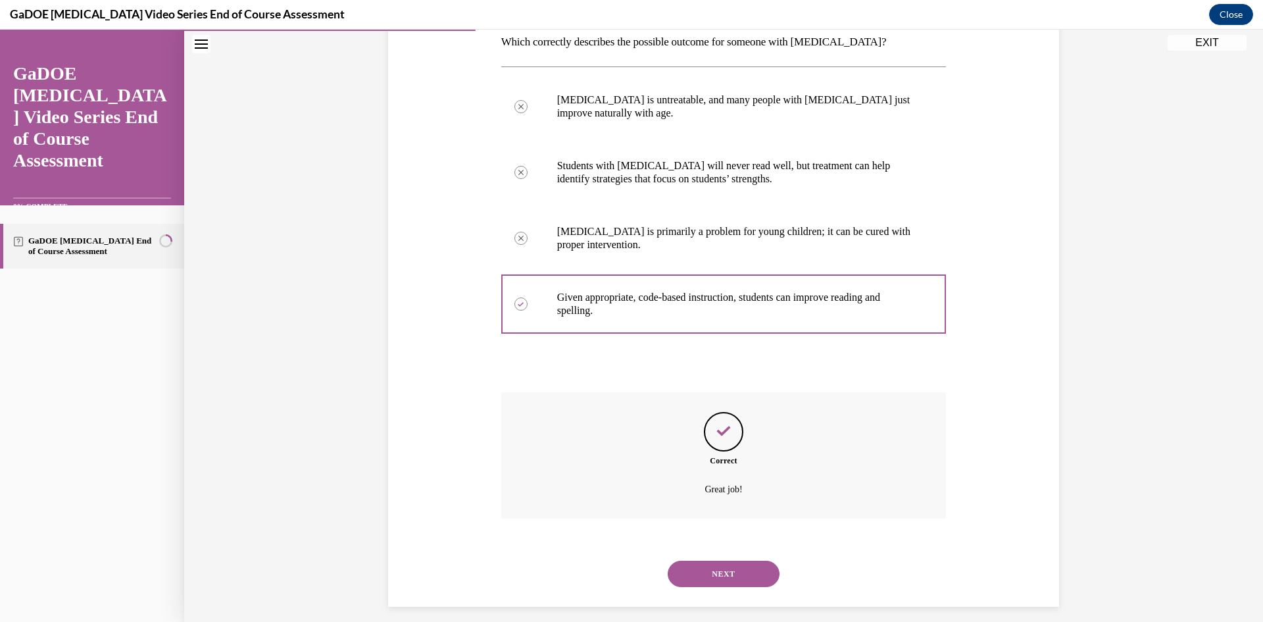
scroll to position [231, 0]
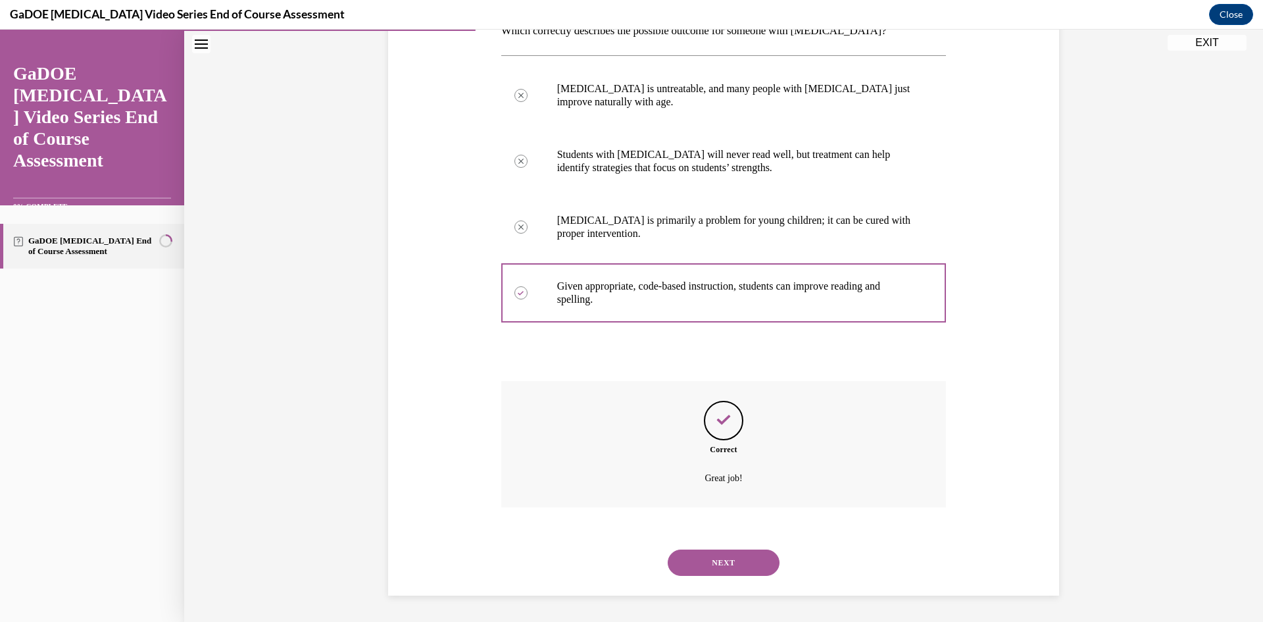
click at [748, 562] on button "NEXT" at bounding box center [724, 562] width 112 height 26
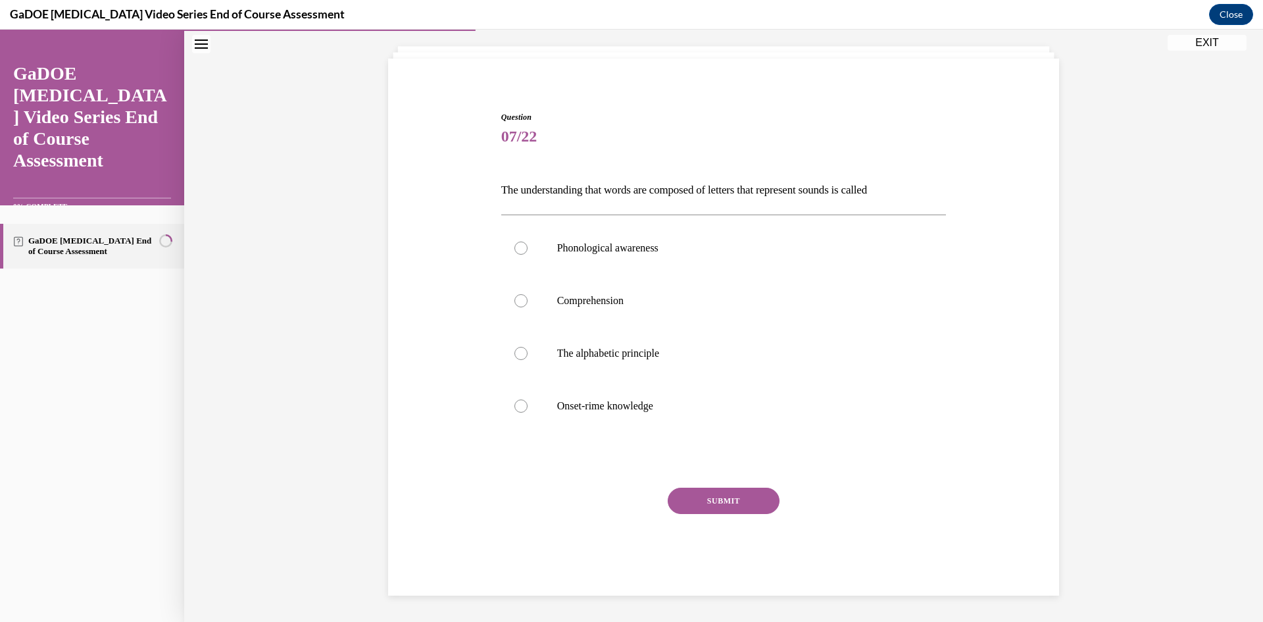
scroll to position [72, 0]
click at [690, 351] on p "The alphabetic principle" at bounding box center [735, 353] width 356 height 13
click at [527, 351] on input "The alphabetic principle" at bounding box center [520, 353] width 13 height 13
radio input "true"
click at [724, 497] on button "SUBMIT" at bounding box center [724, 500] width 112 height 26
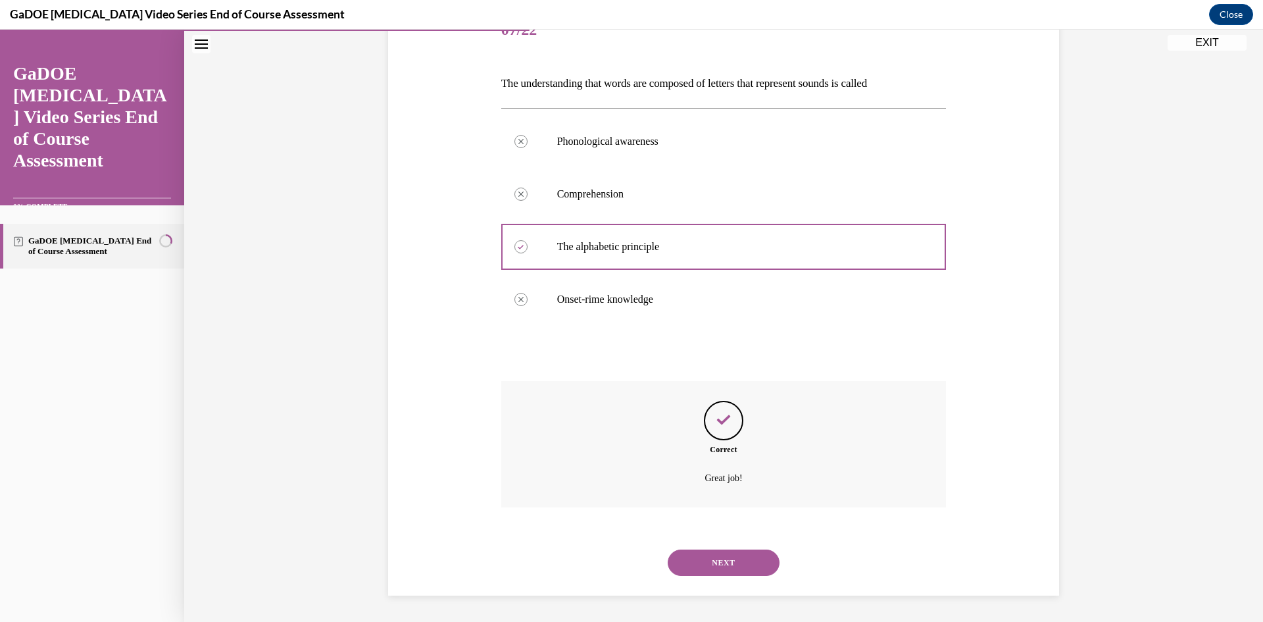
click at [729, 552] on button "NEXT" at bounding box center [724, 562] width 112 height 26
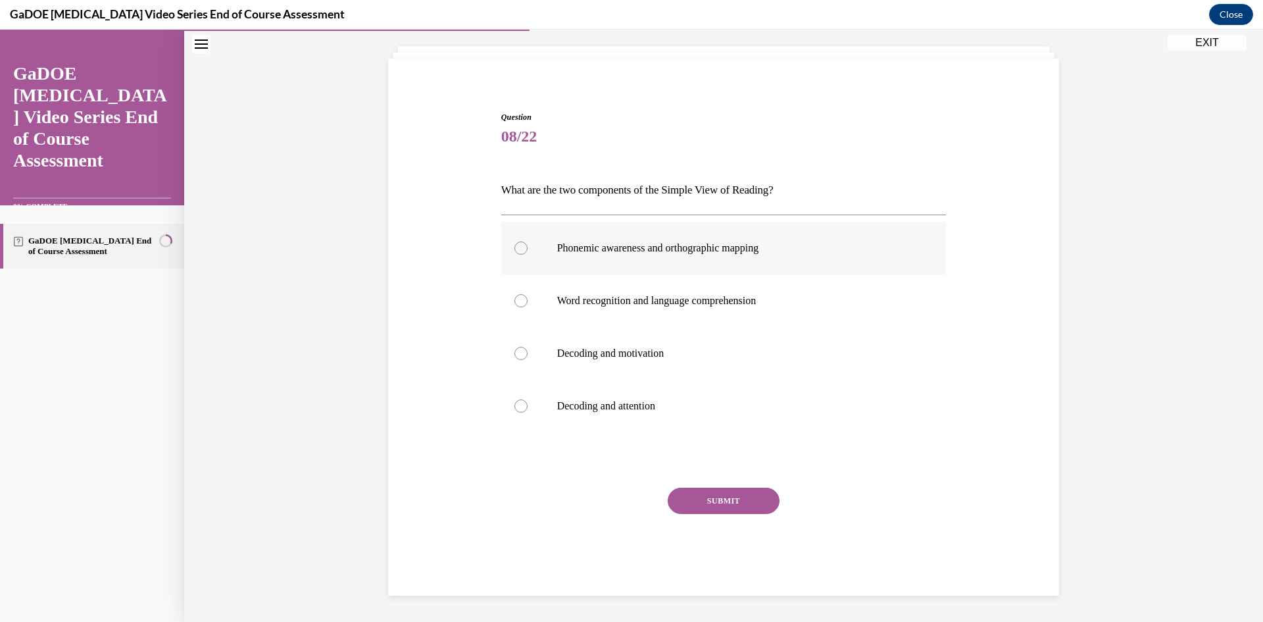
click at [775, 256] on label "Phonemic awareness and orthographic mapping" at bounding box center [723, 248] width 445 height 53
click at [527, 255] on input "Phonemic awareness and orthographic mapping" at bounding box center [520, 247] width 13 height 13
radio input "true"
click at [747, 507] on button "SUBMIT" at bounding box center [724, 500] width 112 height 26
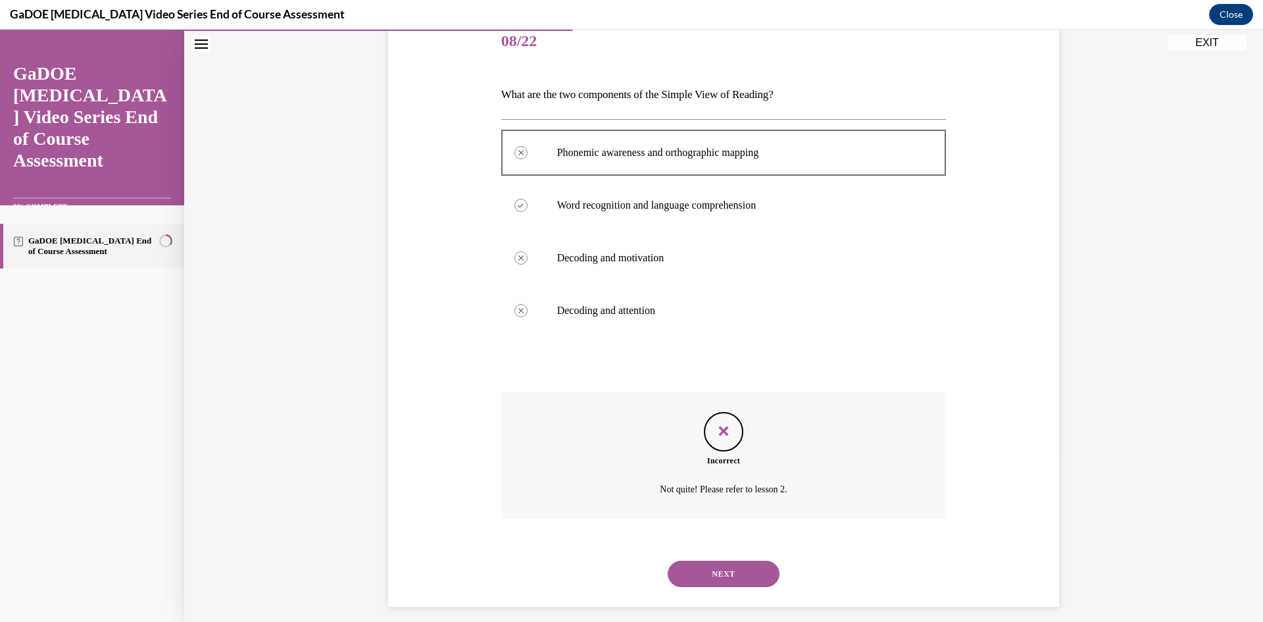
scroll to position [178, 0]
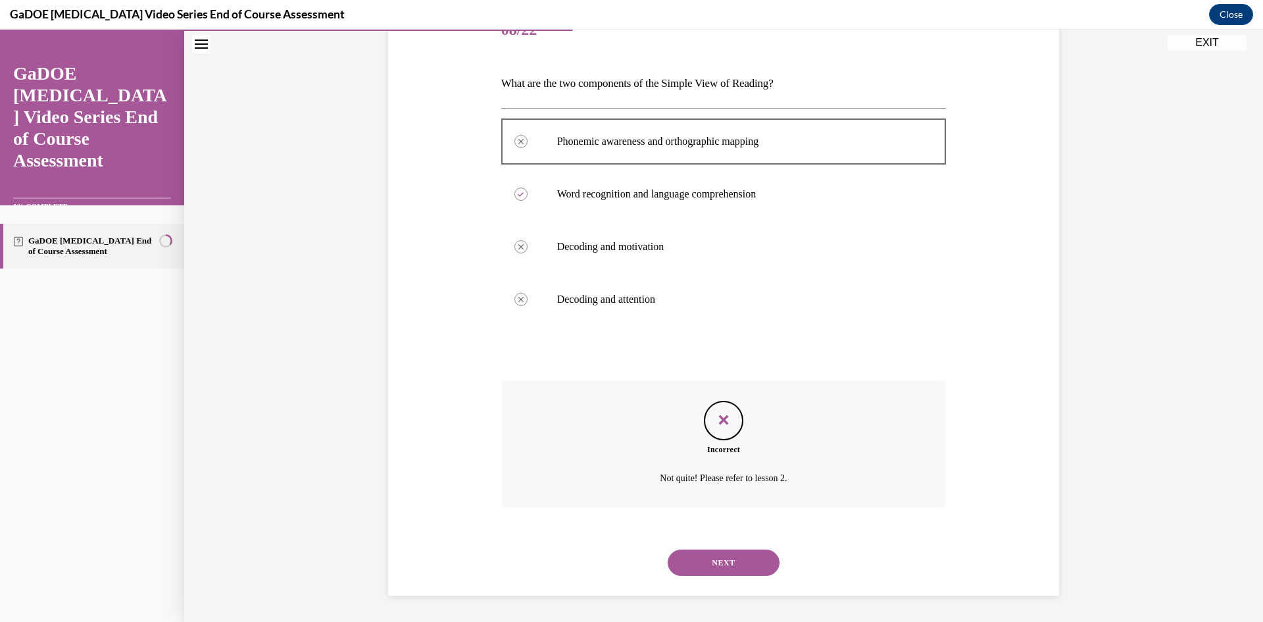
click at [735, 556] on button "NEXT" at bounding box center [724, 562] width 112 height 26
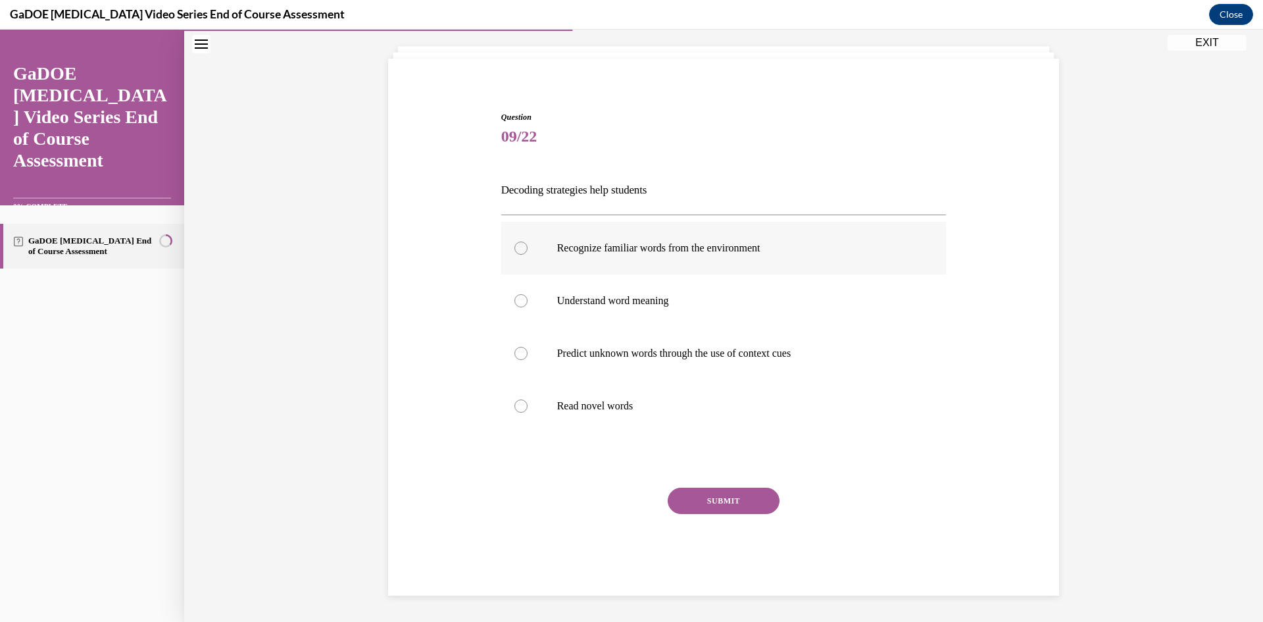
click at [545, 245] on label "Recognize familiar words from the environment" at bounding box center [723, 248] width 445 height 53
click at [527, 245] on input "Recognize familiar words from the environment" at bounding box center [520, 247] width 13 height 13
radio input "true"
click at [558, 289] on label "Understand word meaning" at bounding box center [723, 300] width 445 height 53
click at [527, 294] on input "Understand word meaning" at bounding box center [520, 300] width 13 height 13
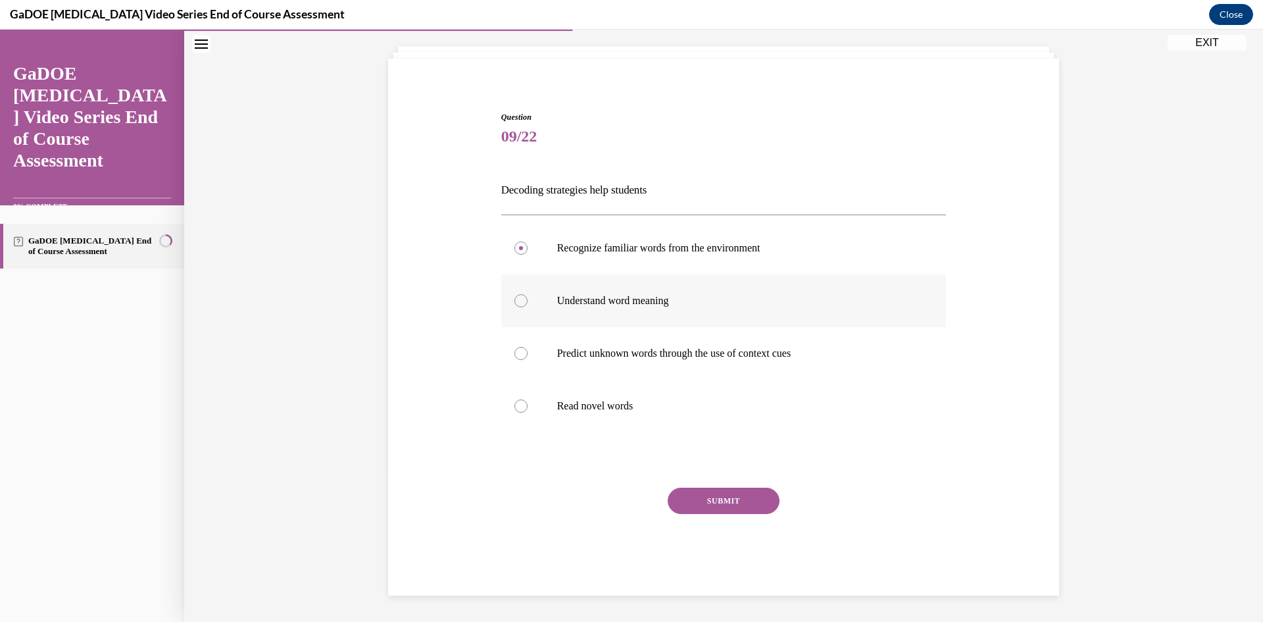
radio input "true"
click at [540, 351] on label "Predict unknown words through the use of context cues" at bounding box center [723, 353] width 445 height 53
click at [527, 351] on input "Predict unknown words through the use of context cues" at bounding box center [520, 353] width 13 height 13
radio input "true"
click at [589, 324] on label "Understand word meaning" at bounding box center [723, 300] width 445 height 53
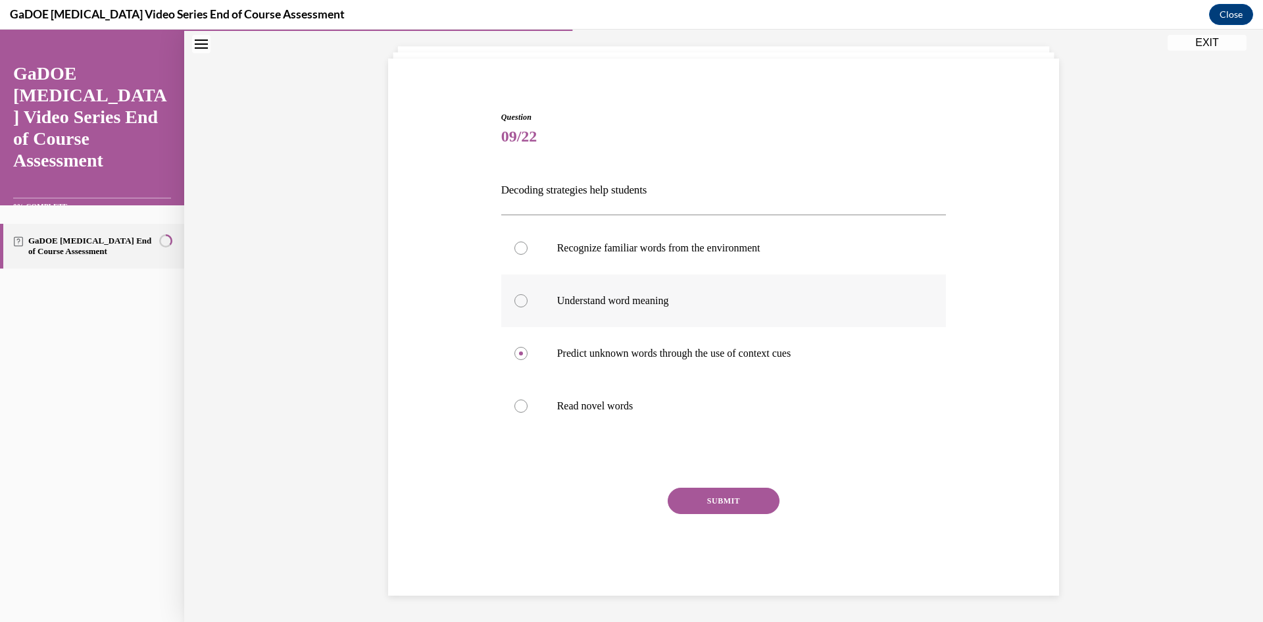
click at [527, 307] on input "Understand word meaning" at bounding box center [520, 300] width 13 height 13
radio input "true"
click at [719, 493] on button "SUBMIT" at bounding box center [724, 500] width 112 height 26
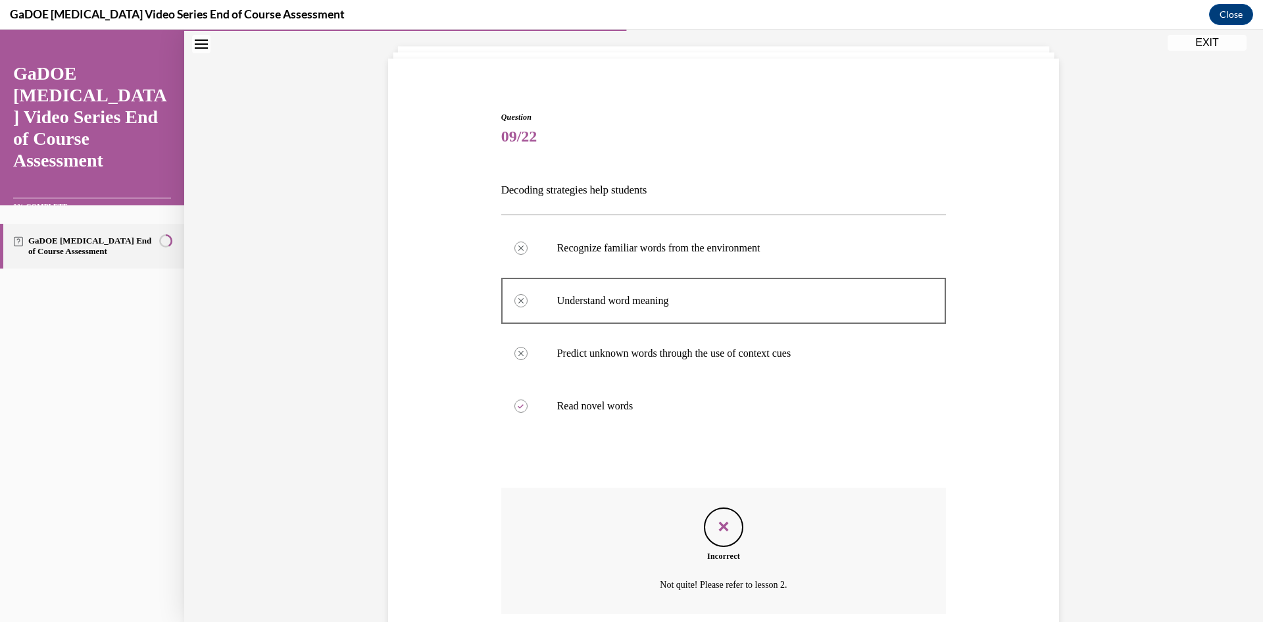
scroll to position [178, 0]
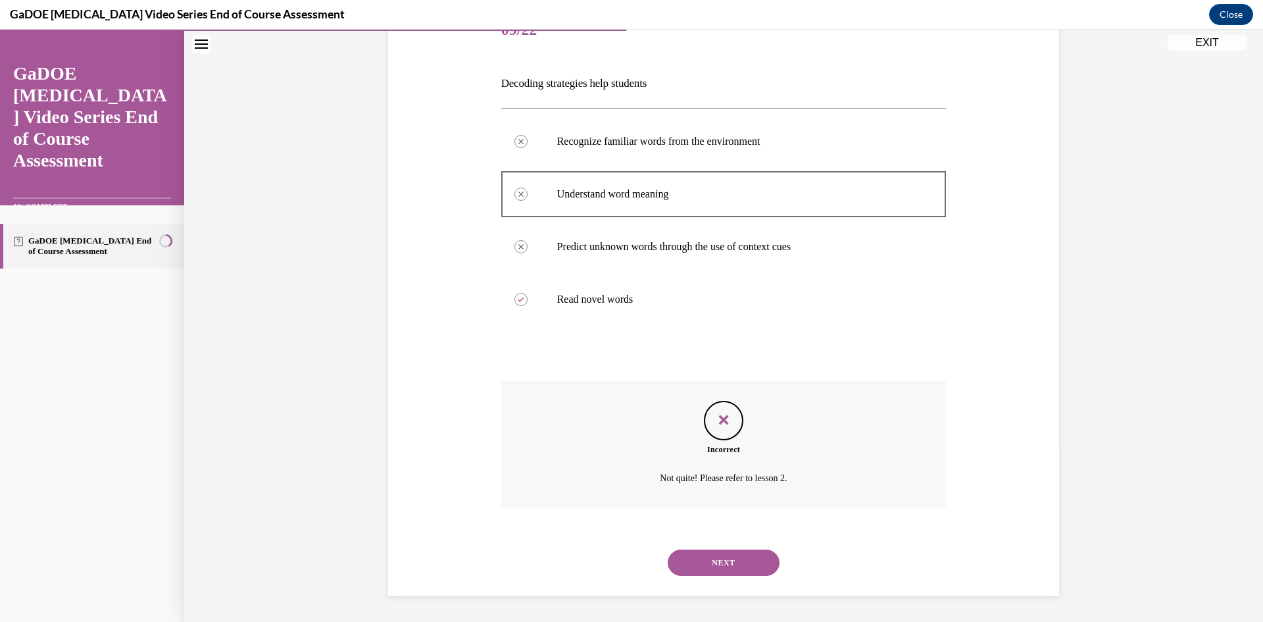
click at [704, 563] on button "NEXT" at bounding box center [724, 562] width 112 height 26
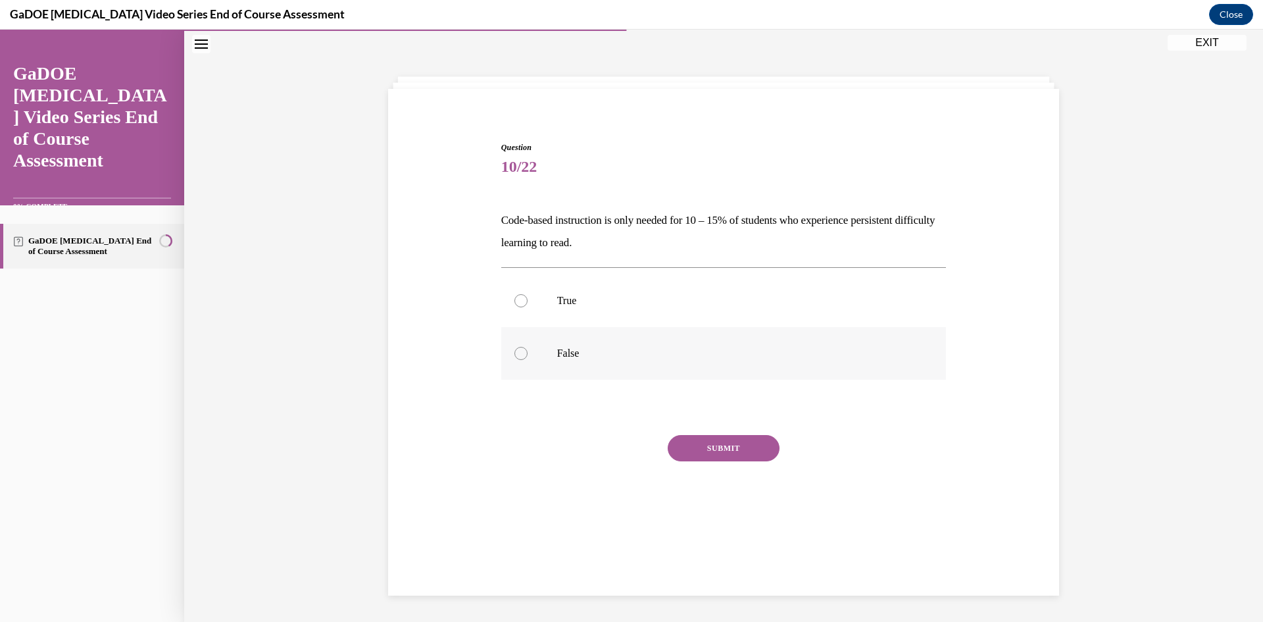
click at [639, 354] on p "False" at bounding box center [735, 353] width 356 height 13
click at [527, 354] on input "False" at bounding box center [520, 353] width 13 height 13
radio input "true"
click at [736, 452] on button "SUBMIT" at bounding box center [724, 448] width 112 height 26
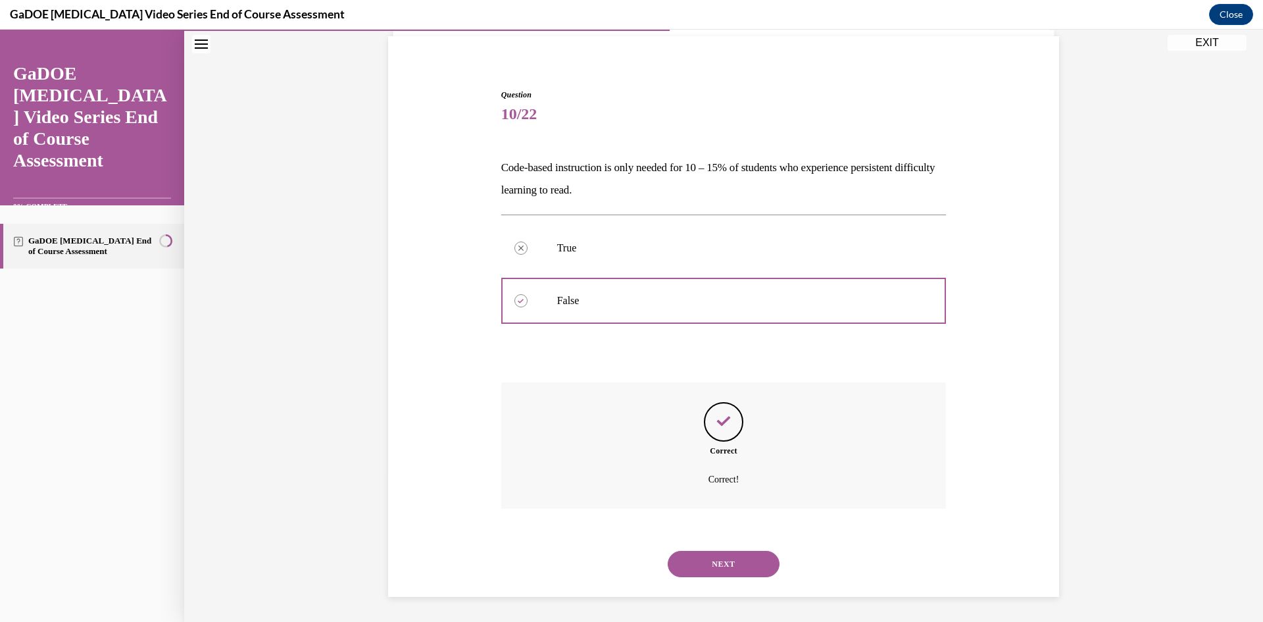
scroll to position [95, 0]
click at [735, 564] on button "NEXT" at bounding box center [724, 562] width 112 height 26
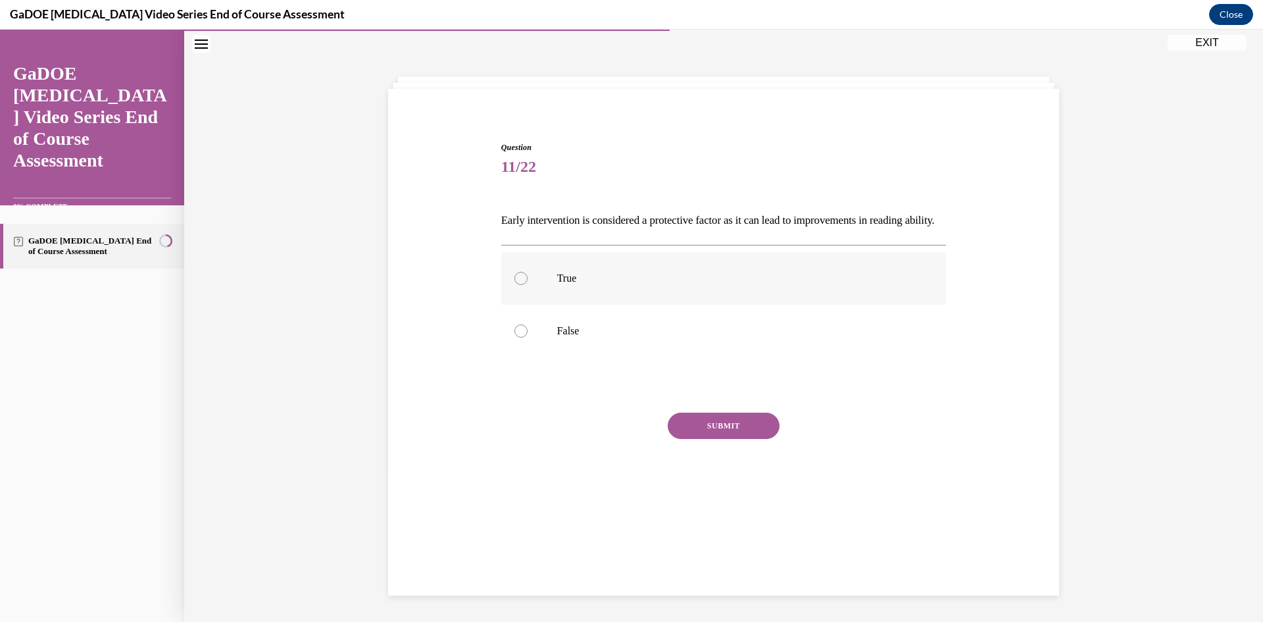
click at [598, 289] on label "True" at bounding box center [723, 278] width 445 height 53
click at [527, 285] on input "True" at bounding box center [520, 278] width 13 height 13
radio input "true"
click at [710, 430] on div "Question 11/22 Early intervention is considered a protective factor as it can l…" at bounding box center [723, 330] width 445 height 379
click at [714, 439] on button "SUBMIT" at bounding box center [724, 425] width 112 height 26
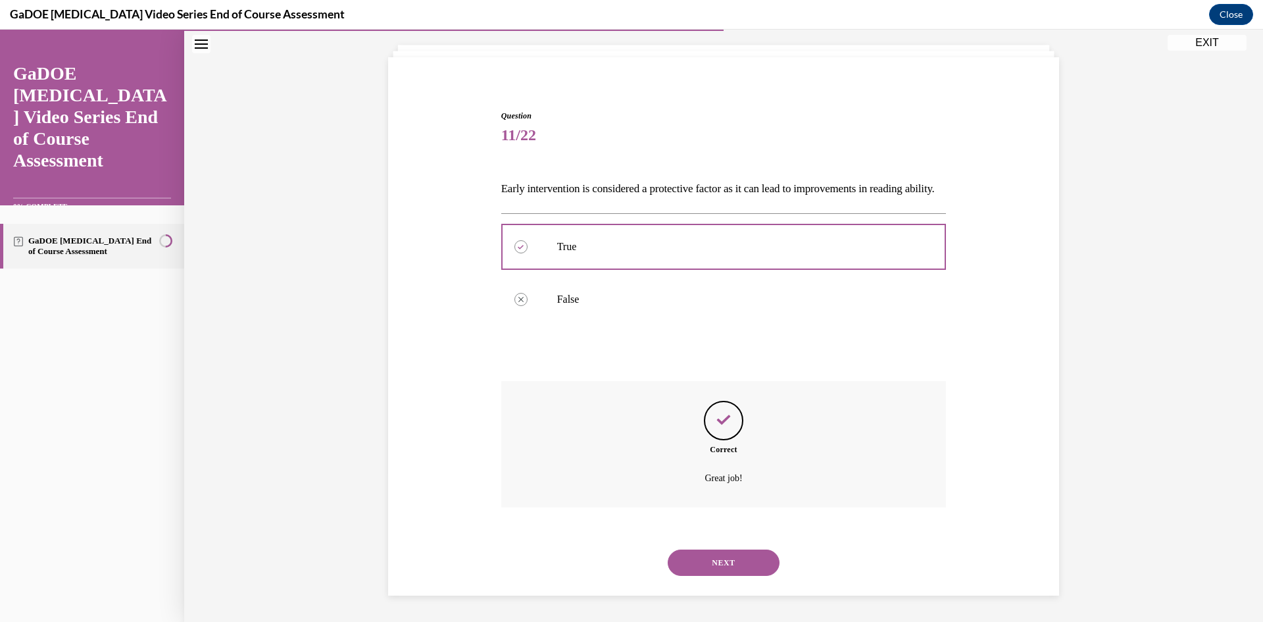
scroll to position [95, 0]
click at [746, 553] on button "NEXT" at bounding box center [724, 562] width 112 height 26
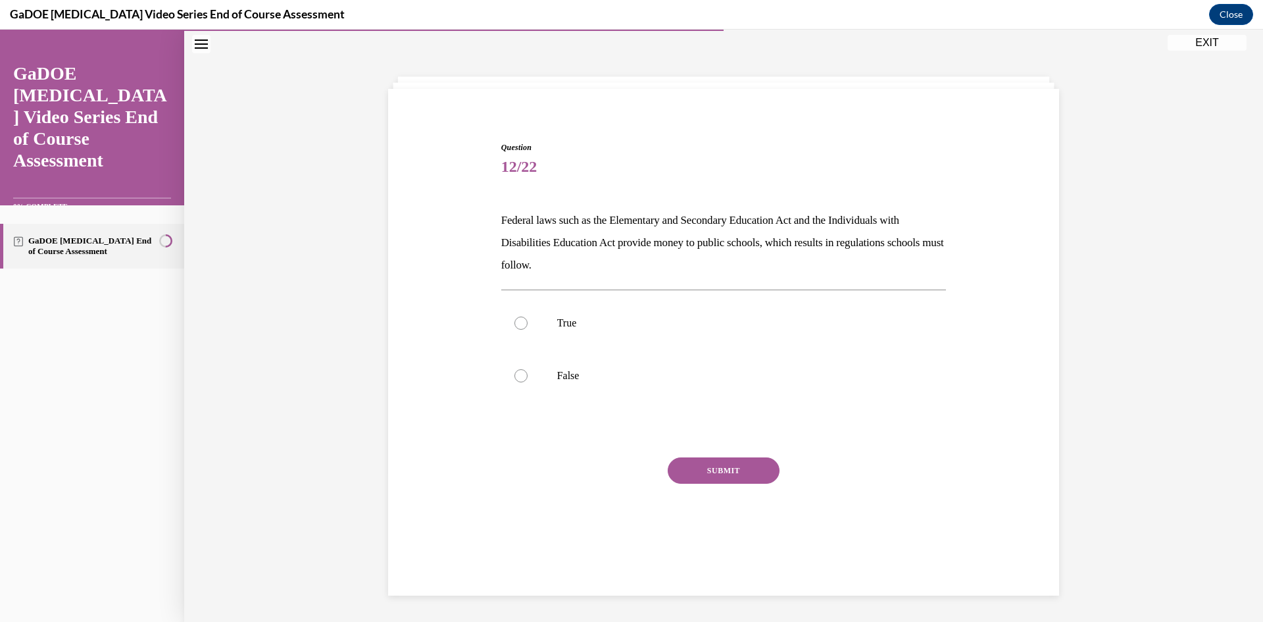
scroll to position [41, 0]
click at [682, 323] on p "True" at bounding box center [735, 322] width 356 height 13
click at [527, 323] on input "True" at bounding box center [520, 322] width 13 height 13
radio input "true"
click at [753, 472] on button "SUBMIT" at bounding box center [724, 470] width 112 height 26
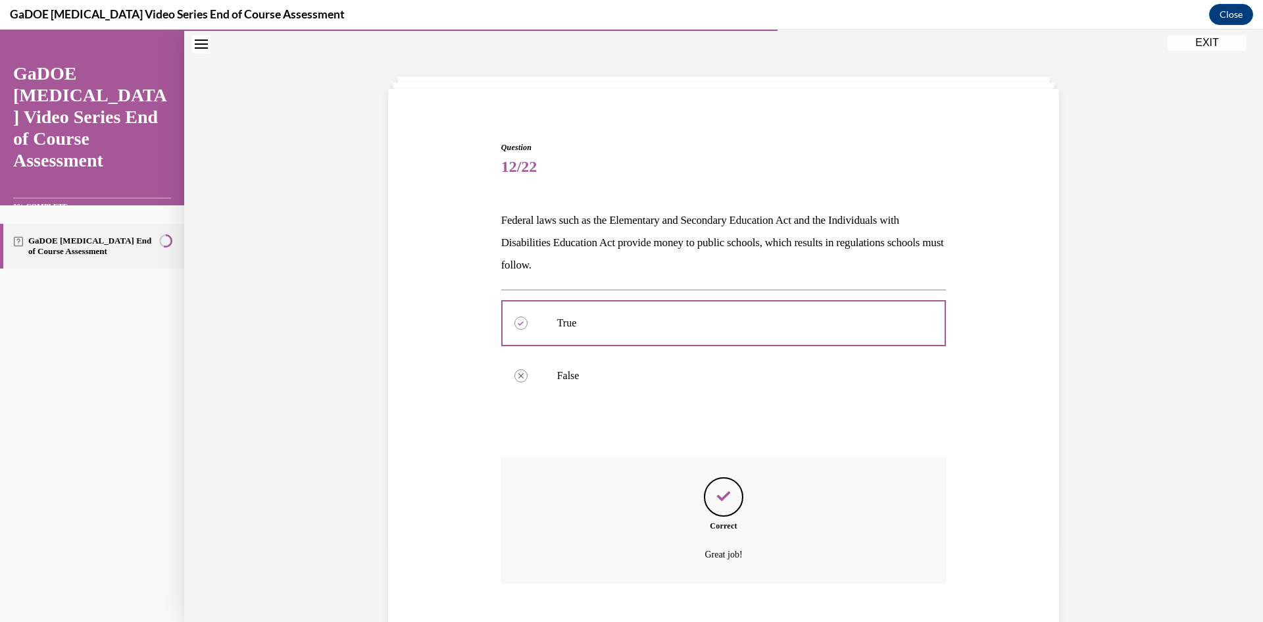
scroll to position [118, 0]
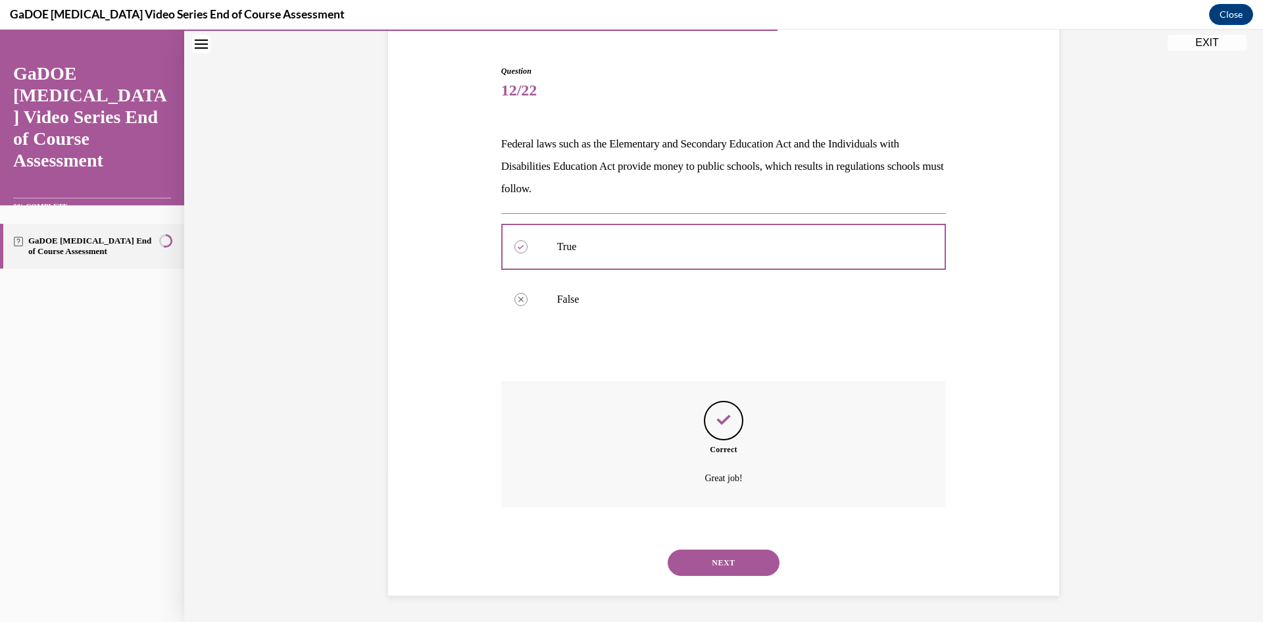
click at [737, 557] on button "NEXT" at bounding box center [724, 562] width 112 height 26
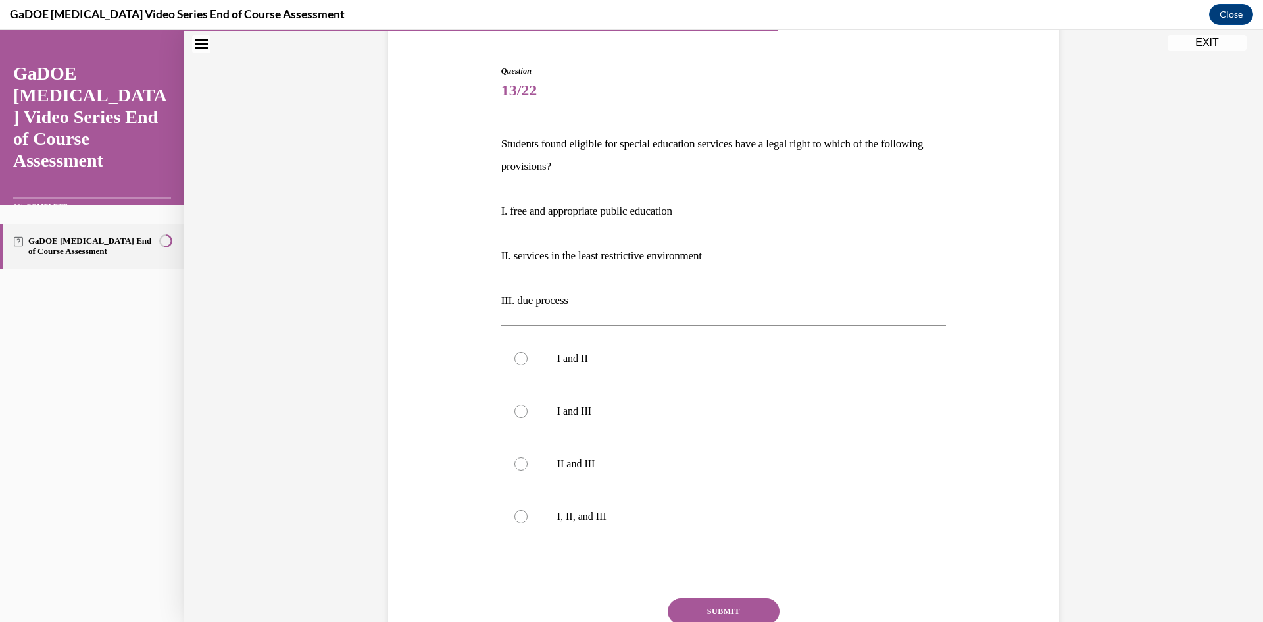
scroll to position [69, 0]
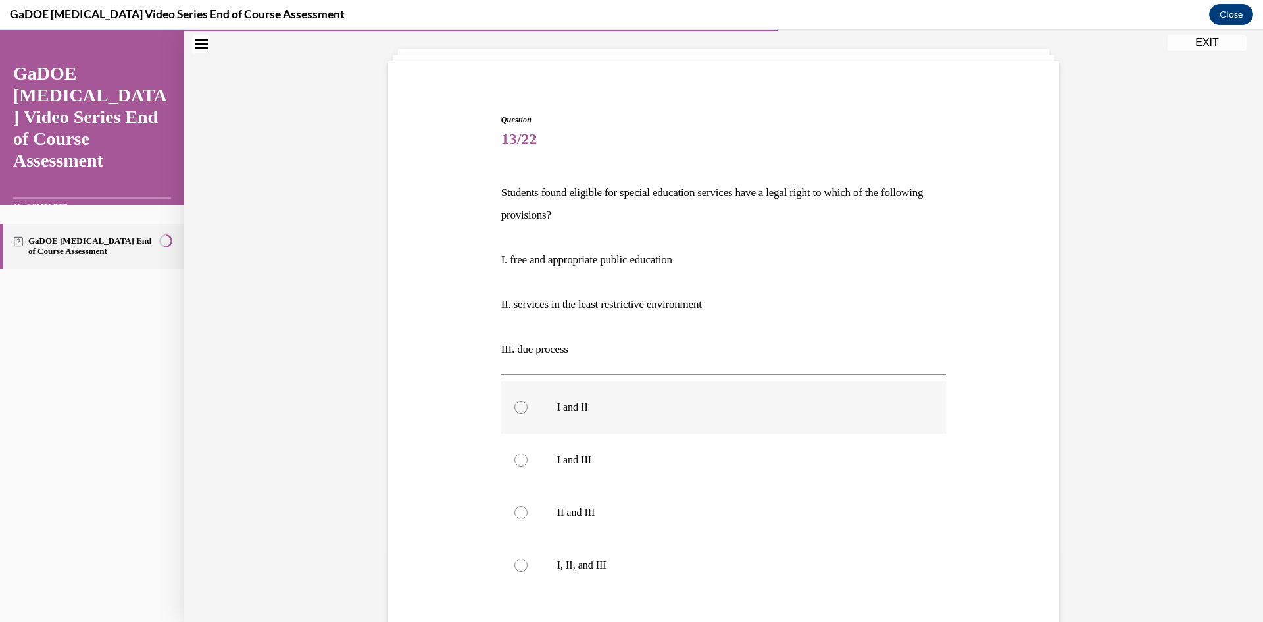
click at [595, 412] on p "I and II" at bounding box center [735, 407] width 356 height 13
click at [527, 412] on input "I and II" at bounding box center [520, 407] width 13 height 13
radio input "true"
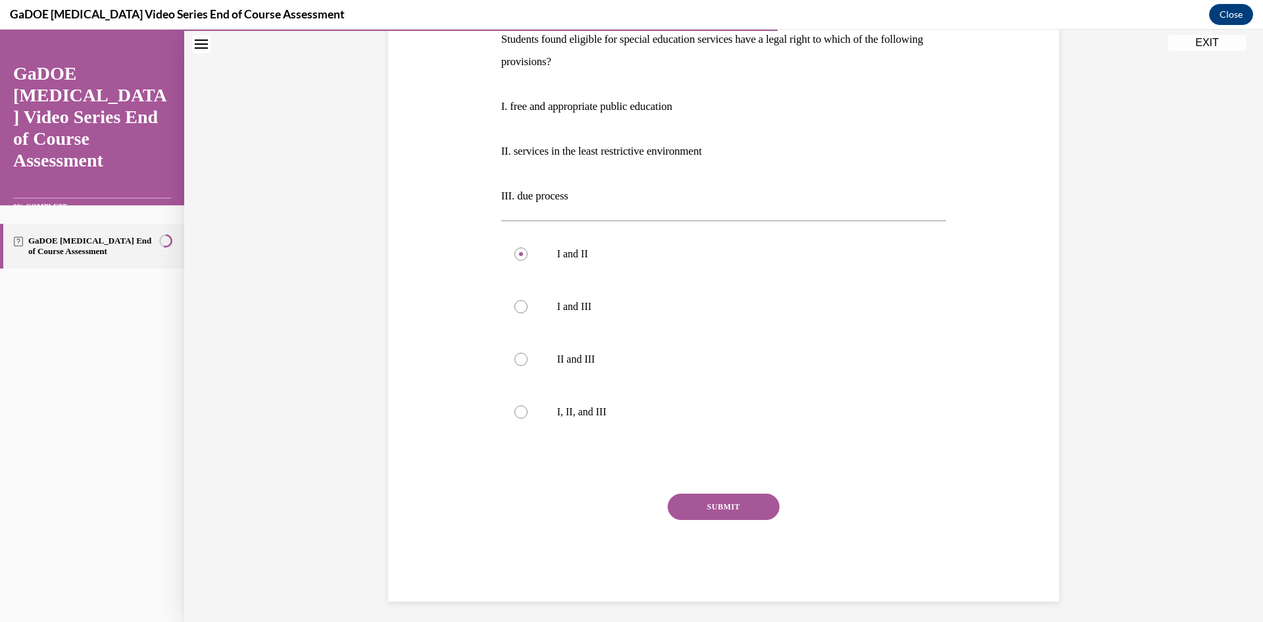
scroll to position [228, 0]
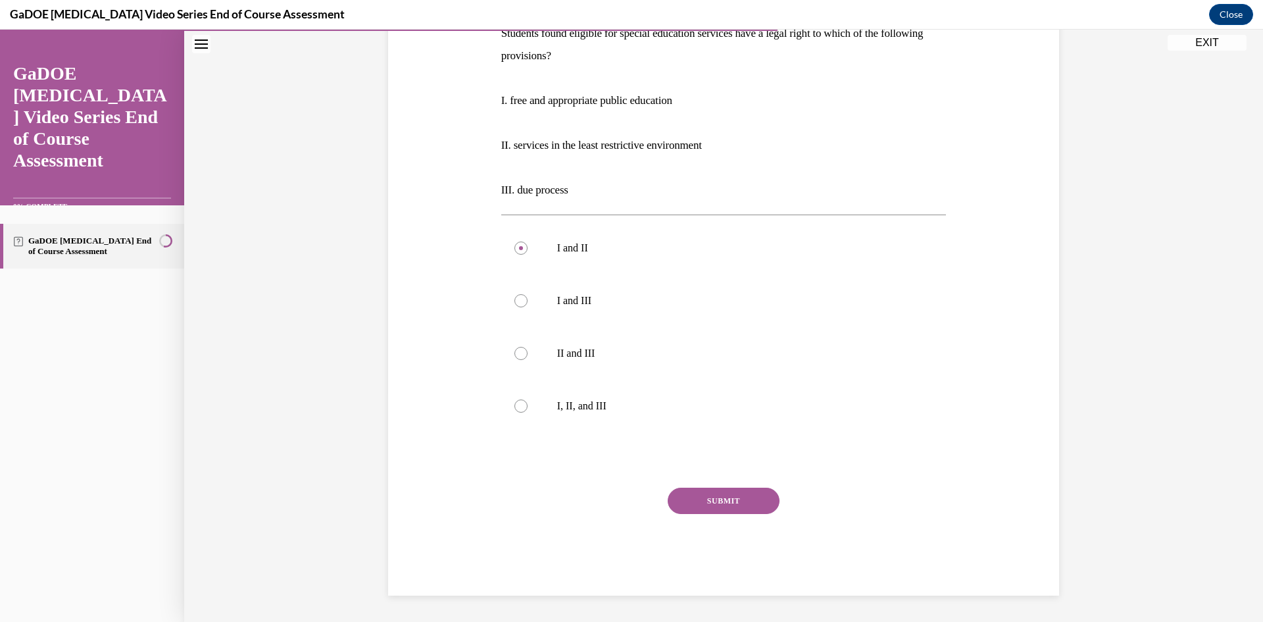
click at [717, 487] on div "Question 13/22 Students found eligible for special education services have a le…" at bounding box center [723, 275] width 445 height 641
click at [730, 497] on button "SUBMIT" at bounding box center [724, 500] width 112 height 26
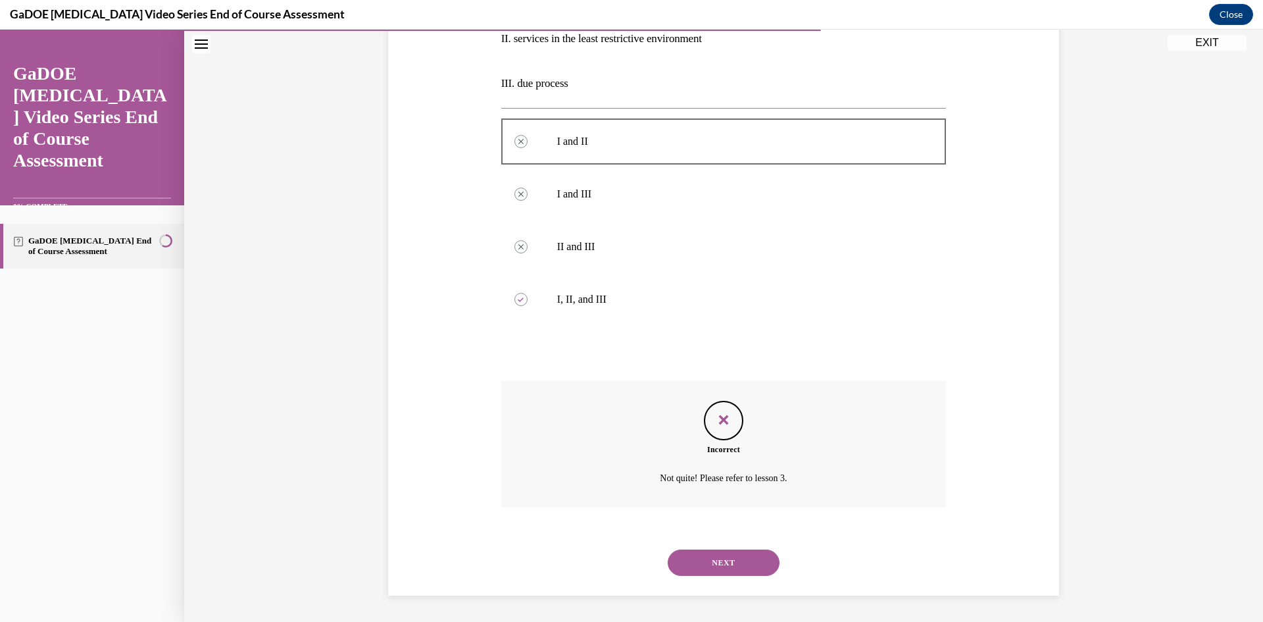
click at [743, 562] on button "NEXT" at bounding box center [724, 562] width 112 height 26
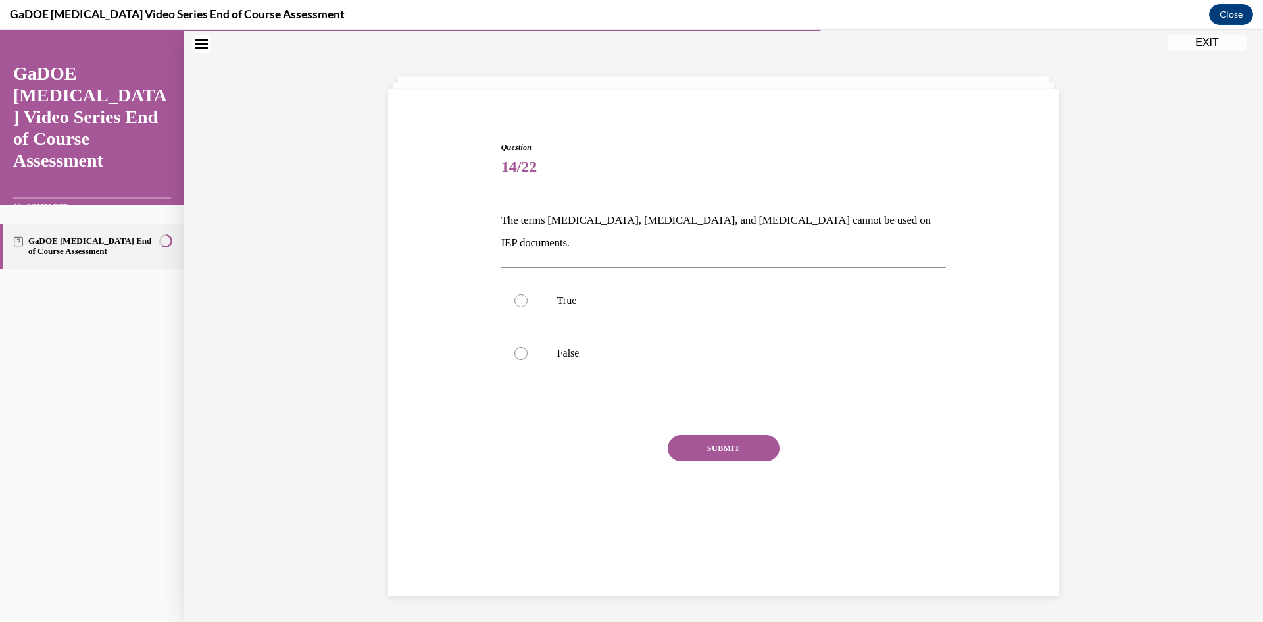
scroll to position [41, 0]
click at [585, 347] on p "False" at bounding box center [735, 353] width 356 height 13
click at [527, 347] on input "False" at bounding box center [520, 353] width 13 height 13
radio input "true"
click at [709, 435] on button "SUBMIT" at bounding box center [724, 448] width 112 height 26
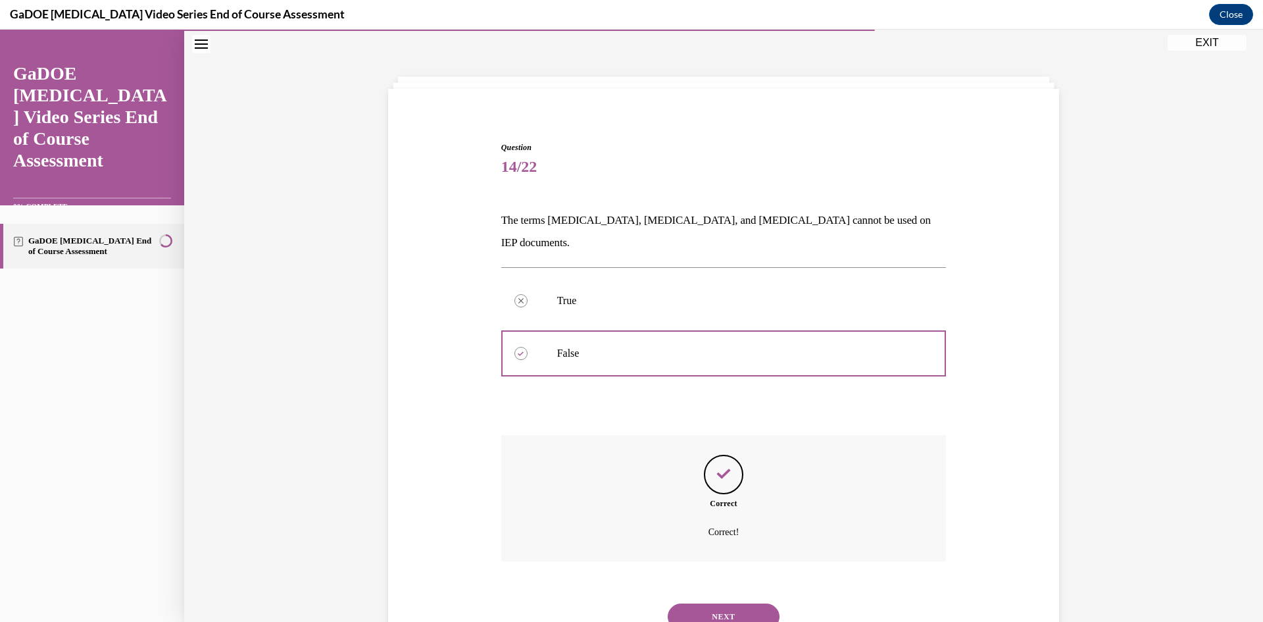
scroll to position [73, 0]
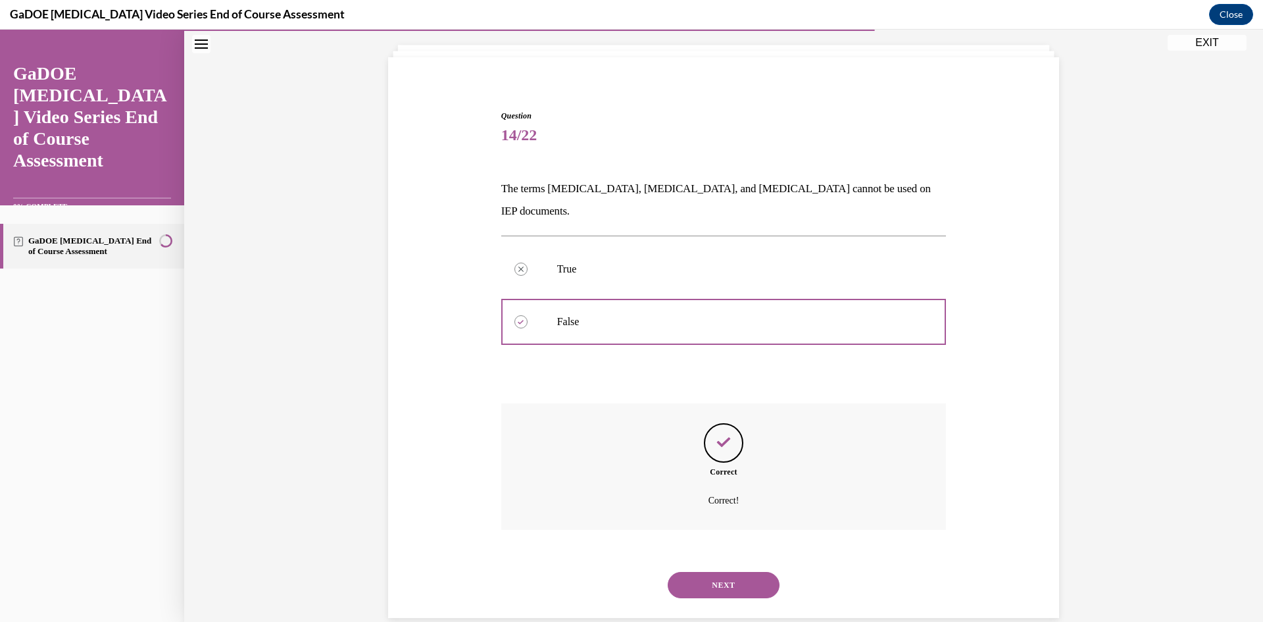
click at [721, 572] on button "NEXT" at bounding box center [724, 585] width 112 height 26
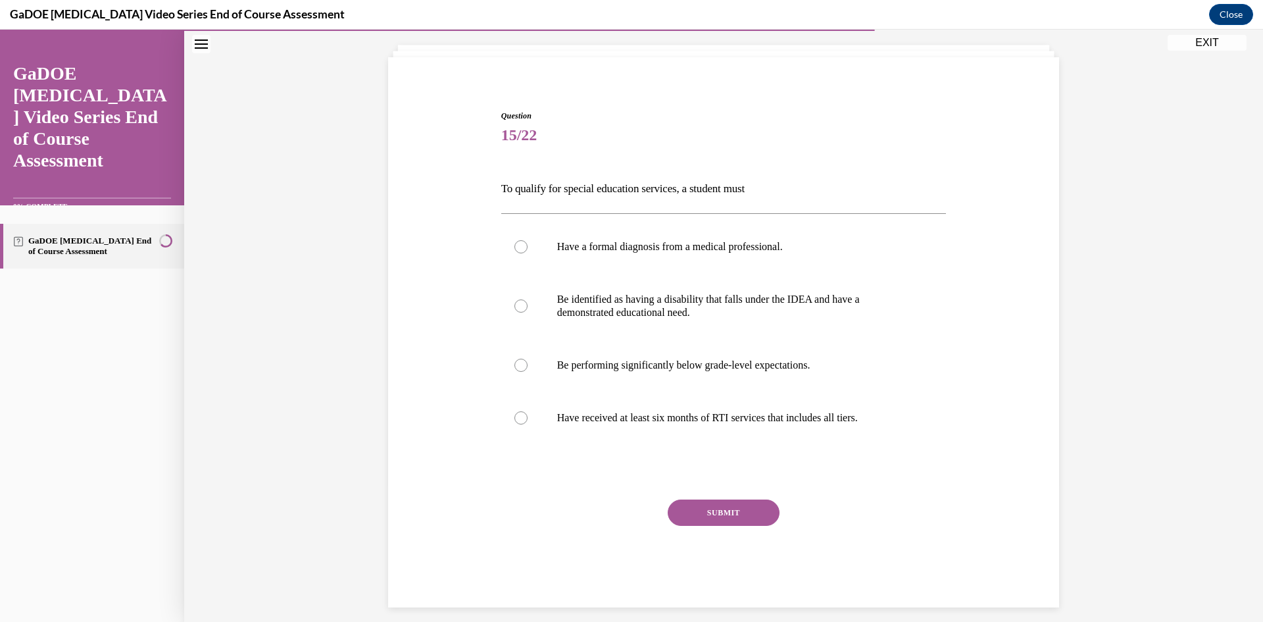
scroll to position [69, 0]
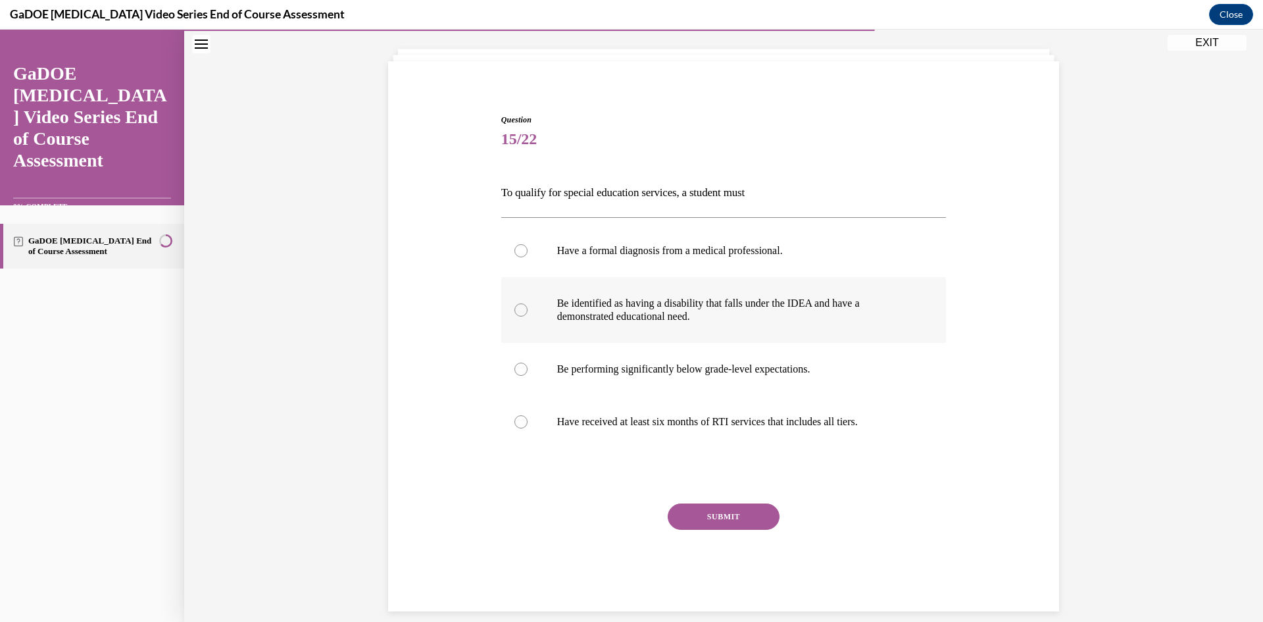
click at [718, 308] on p "Be identified as having a disability that falls under the IDEA and have a demon…" at bounding box center [735, 310] width 356 height 26
click at [527, 308] on input "Be identified as having a disability that falls under the IDEA and have a demon…" at bounding box center [520, 309] width 13 height 13
radio input "true"
click at [705, 519] on button "SUBMIT" at bounding box center [724, 516] width 112 height 26
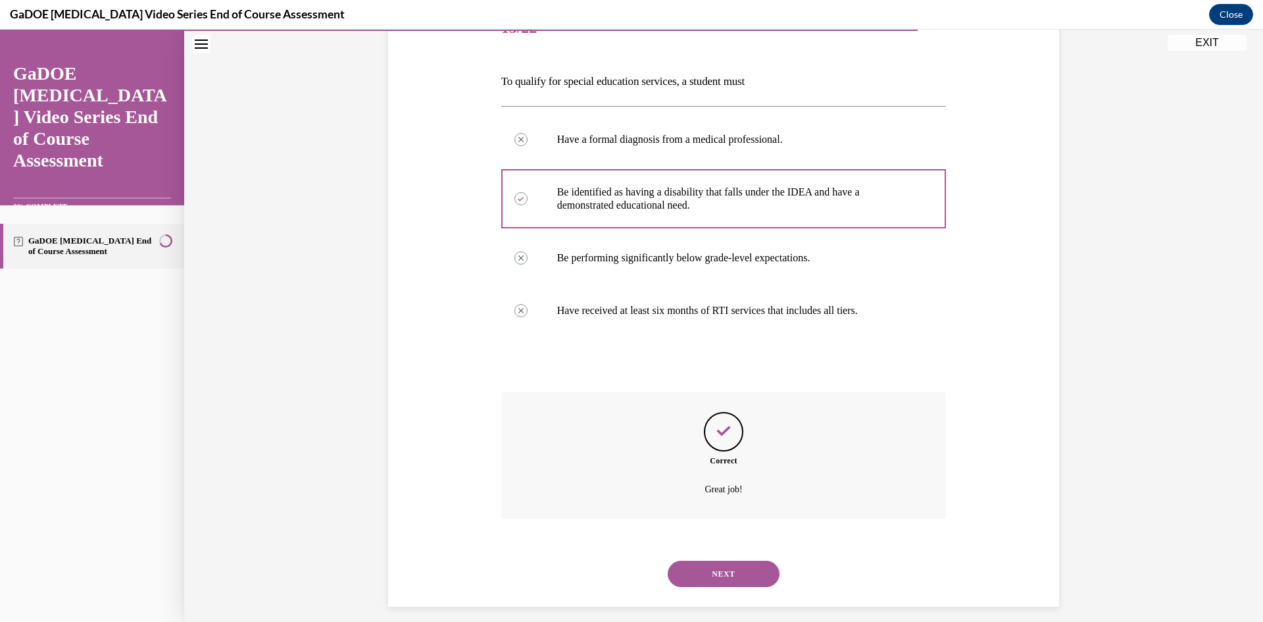
scroll to position [191, 0]
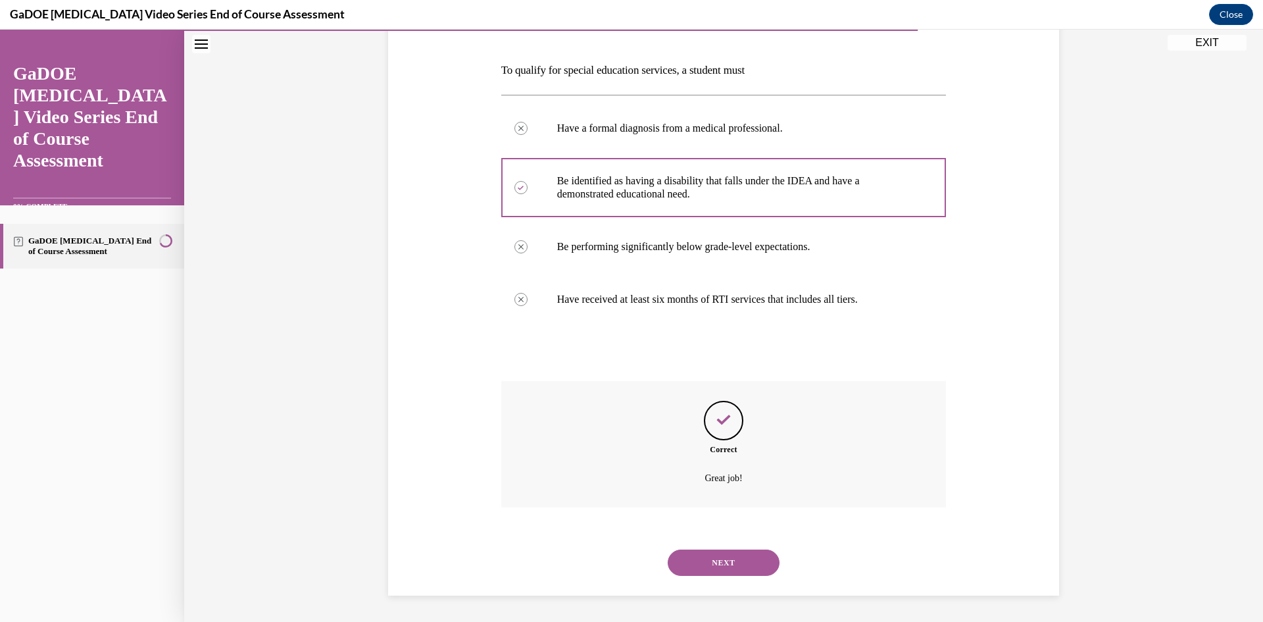
click at [734, 566] on button "NEXT" at bounding box center [724, 562] width 112 height 26
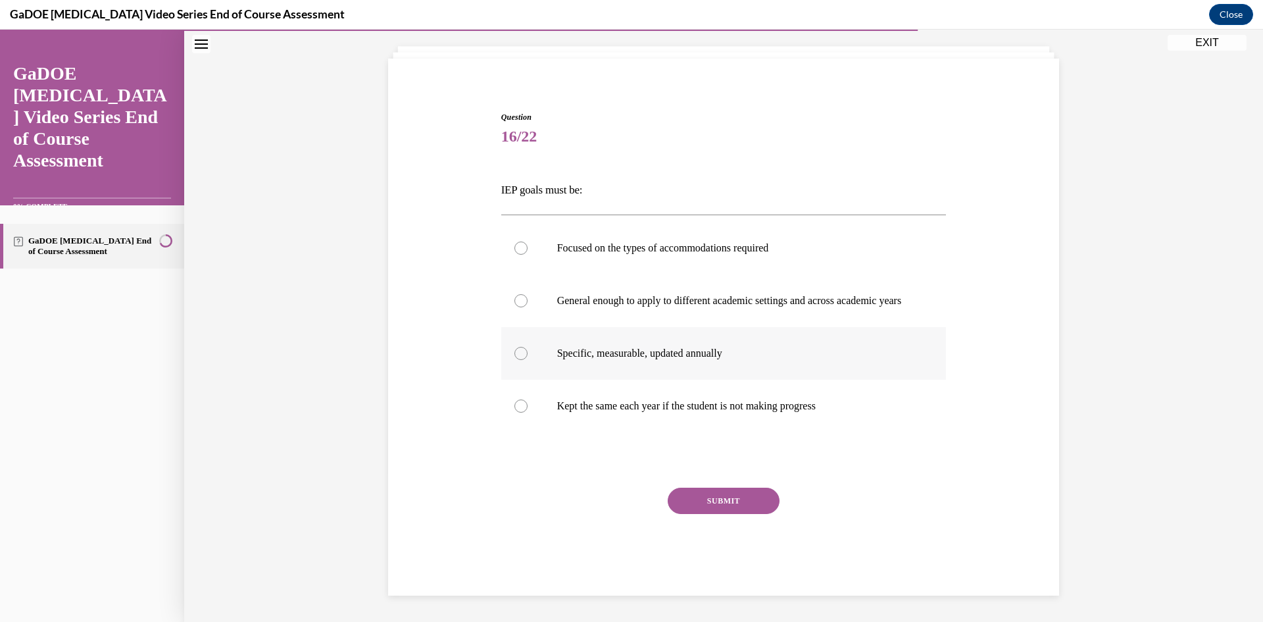
click at [612, 356] on p "Specific, measurable, updated annually" at bounding box center [735, 353] width 356 height 13
click at [527, 356] on input "Specific, measurable, updated annually" at bounding box center [520, 353] width 13 height 13
radio input "true"
click at [690, 492] on button "SUBMIT" at bounding box center [724, 500] width 112 height 26
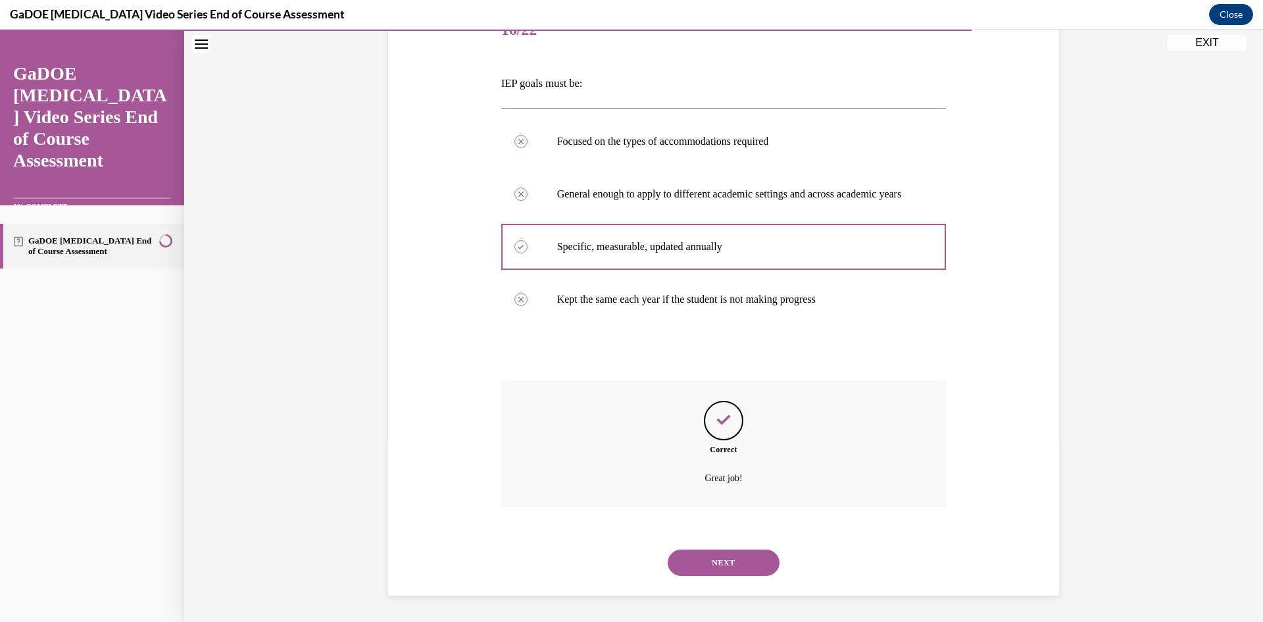
scroll to position [191, 0]
click at [723, 560] on button "NEXT" at bounding box center [724, 562] width 112 height 26
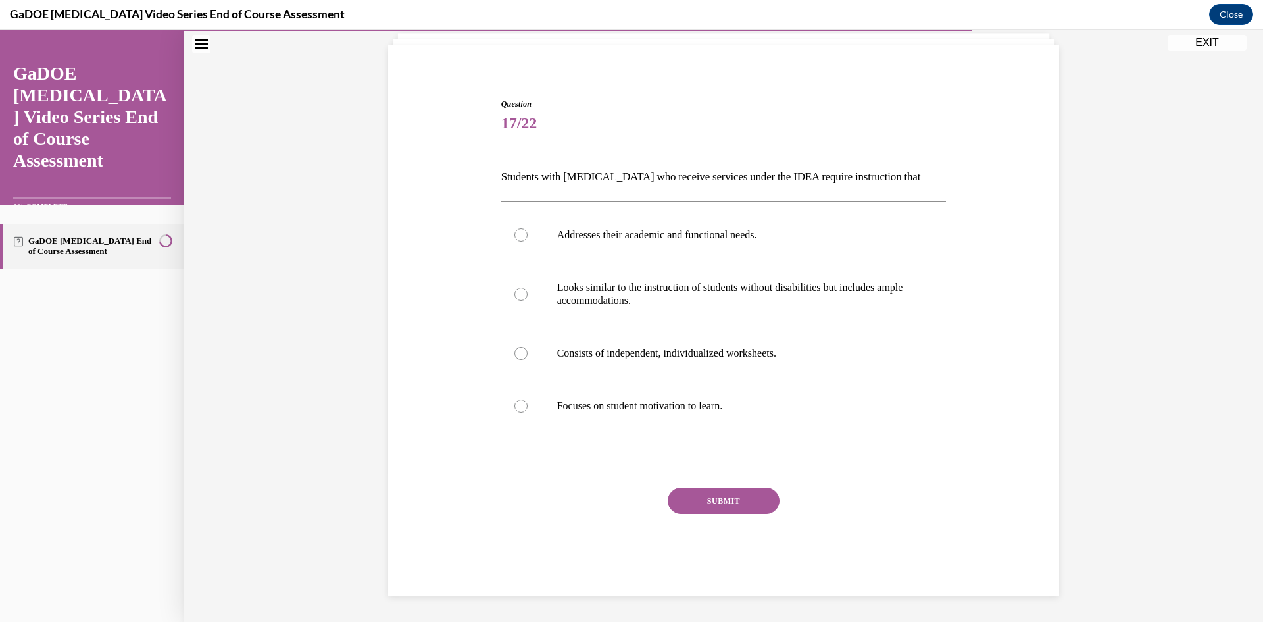
scroll to position [85, 0]
drag, startPoint x: 620, startPoint y: 237, endPoint x: 623, endPoint y: 245, distance: 8.8
click at [623, 253] on label "Addresses their academic and functional needs." at bounding box center [723, 234] width 445 height 53
click at [626, 240] on p "Addresses their academic and functional needs." at bounding box center [735, 234] width 356 height 13
click at [527, 240] on input "Addresses their academic and functional needs." at bounding box center [520, 234] width 13 height 13
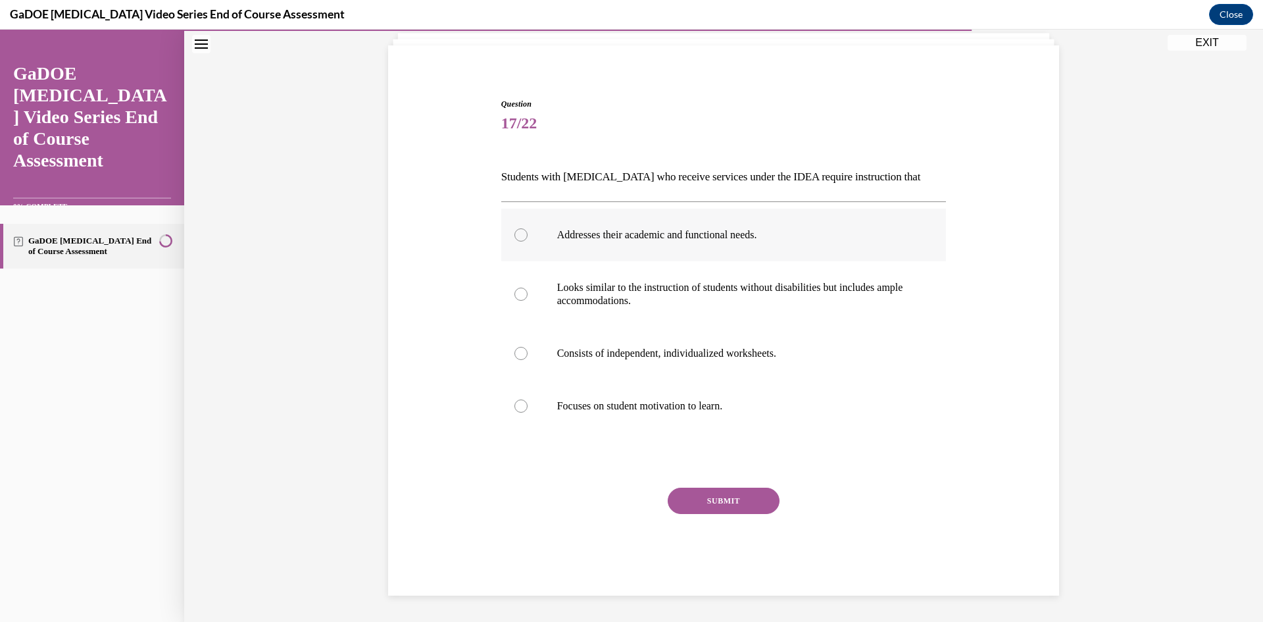
radio input "true"
click at [727, 500] on button "SUBMIT" at bounding box center [724, 500] width 112 height 26
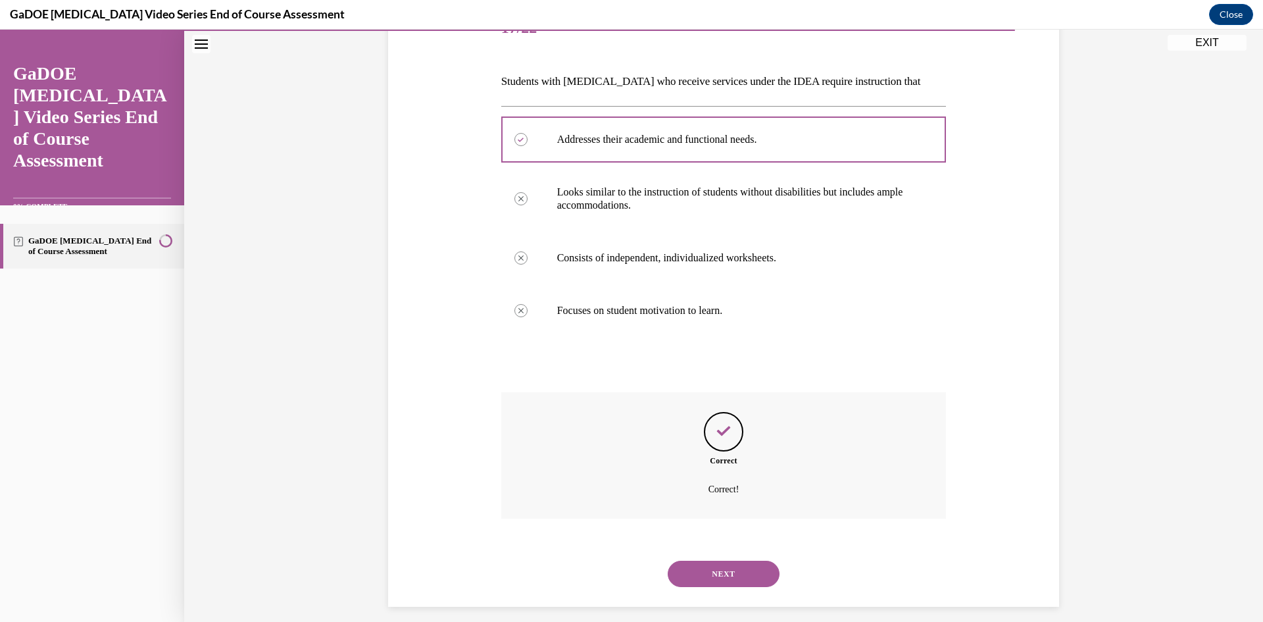
scroll to position [191, 0]
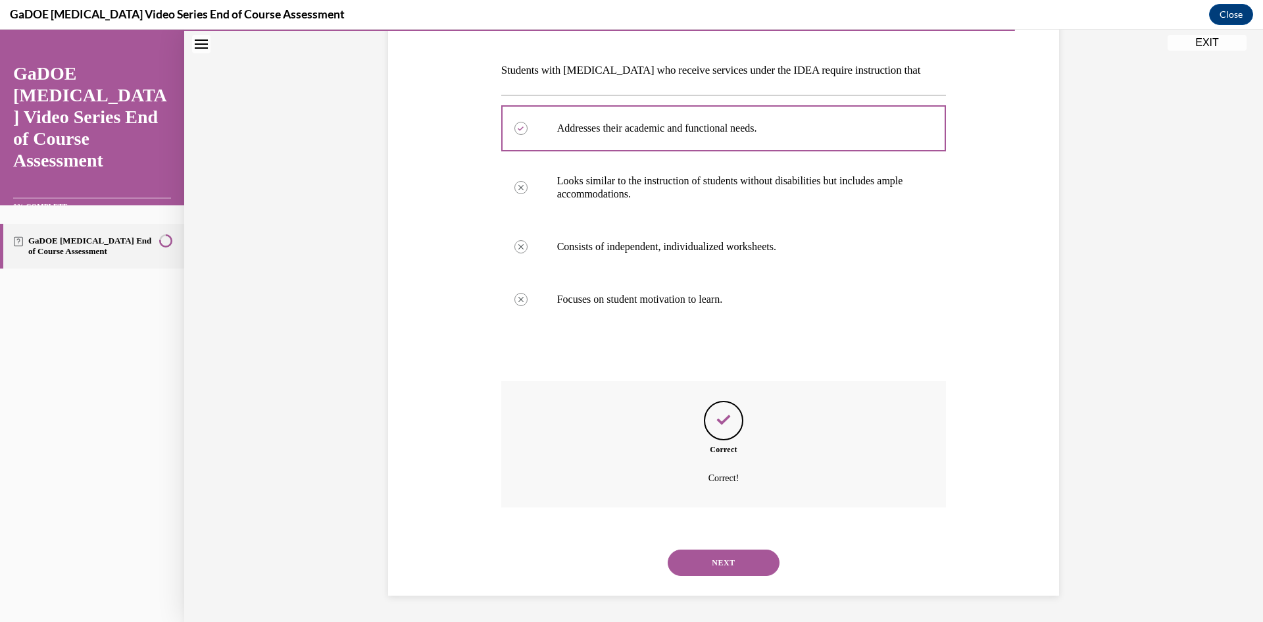
click at [735, 570] on button "NEXT" at bounding box center [724, 562] width 112 height 26
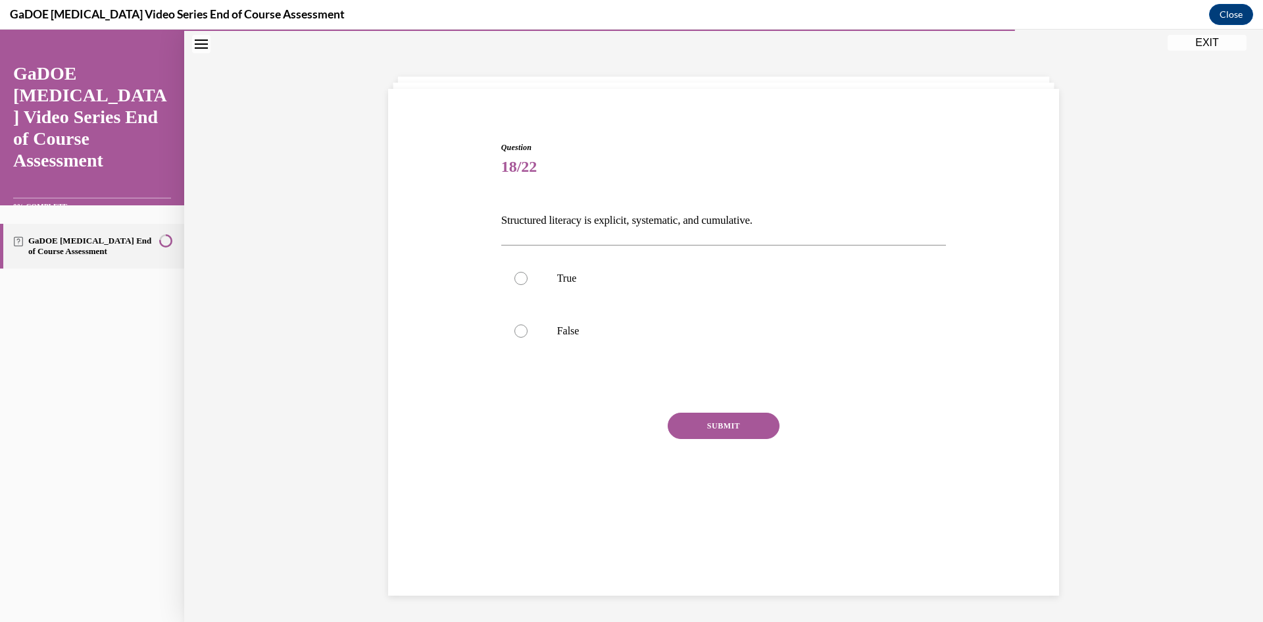
scroll to position [41, 0]
click at [606, 272] on p "True" at bounding box center [735, 278] width 356 height 13
click at [527, 272] on input "True" at bounding box center [520, 278] width 13 height 13
radio input "true"
click at [724, 426] on button "SUBMIT" at bounding box center [724, 425] width 112 height 26
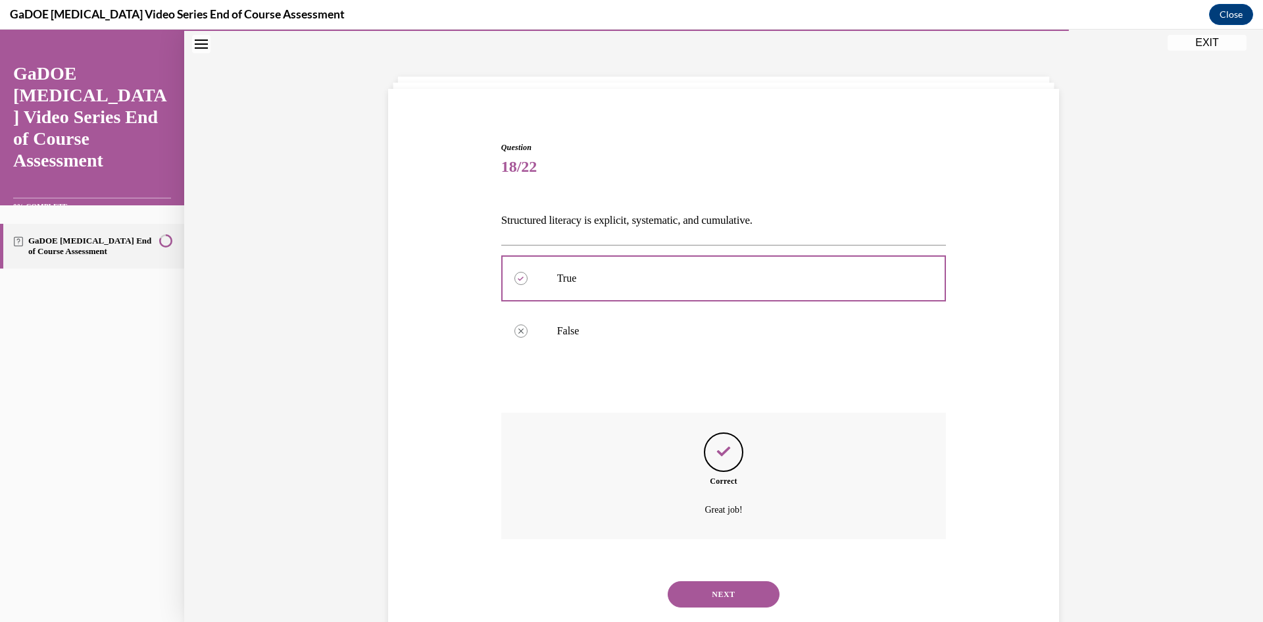
scroll to position [73, 0]
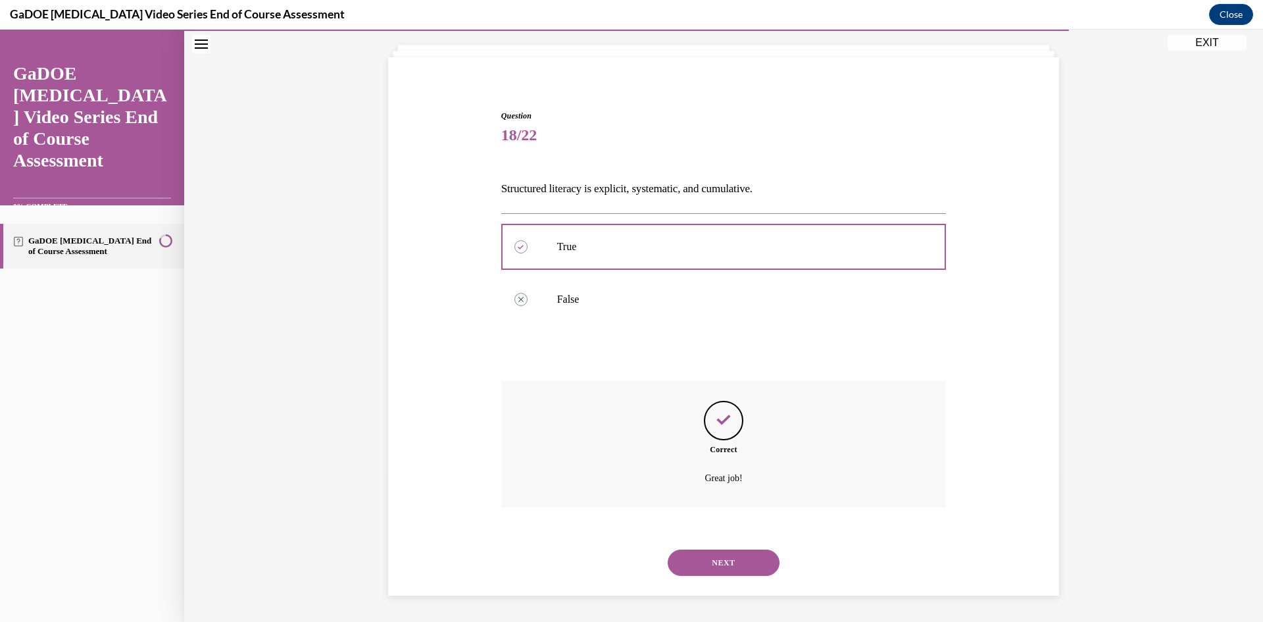
click at [704, 550] on button "NEXT" at bounding box center [724, 562] width 112 height 26
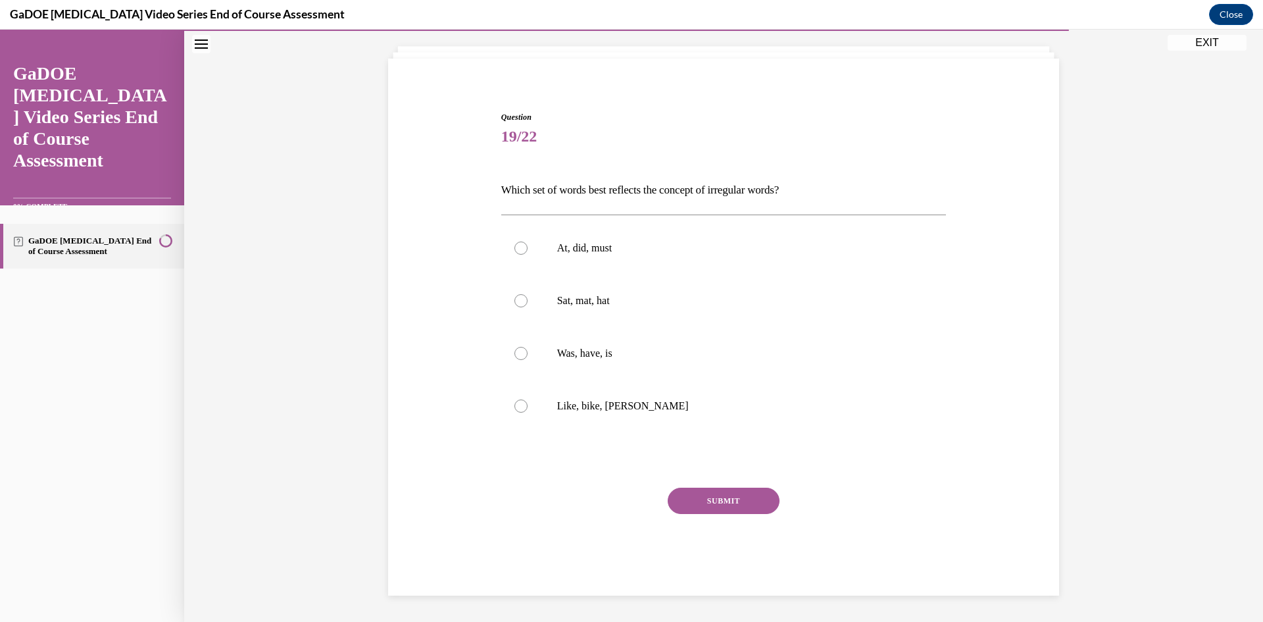
scroll to position [68, 0]
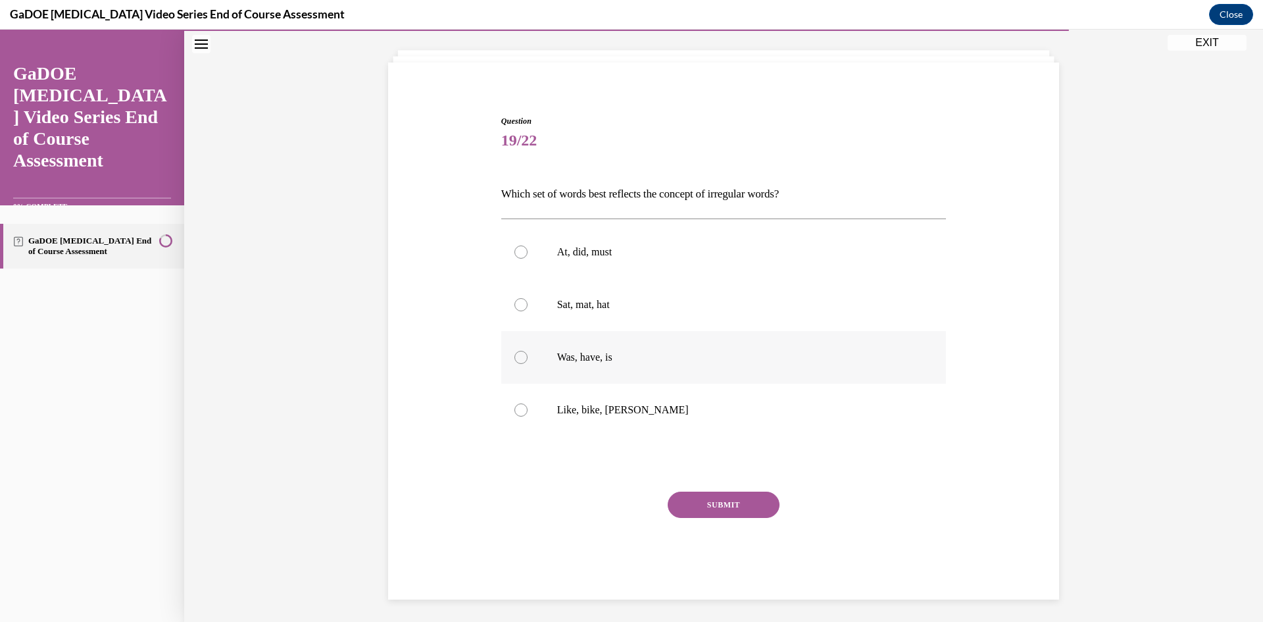
click at [570, 360] on p "Was, have, is" at bounding box center [735, 357] width 356 height 13
click at [527, 360] on input "Was, have, is" at bounding box center [520, 357] width 13 height 13
radio input "true"
click at [701, 501] on button "SUBMIT" at bounding box center [724, 504] width 112 height 26
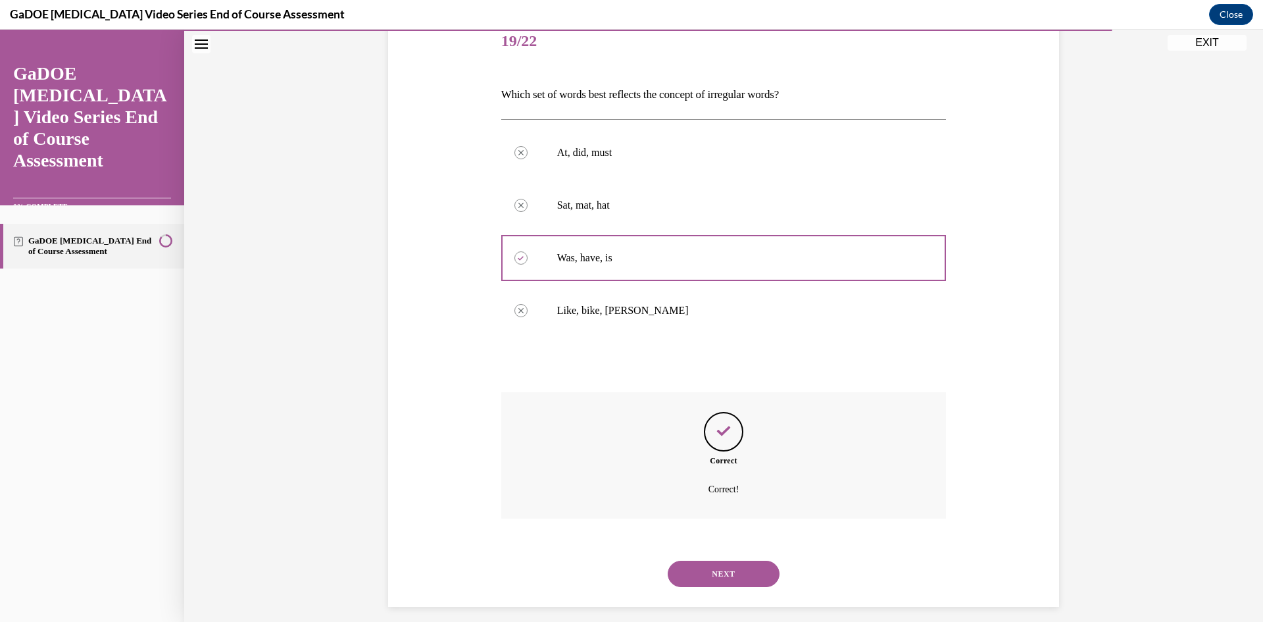
scroll to position [178, 0]
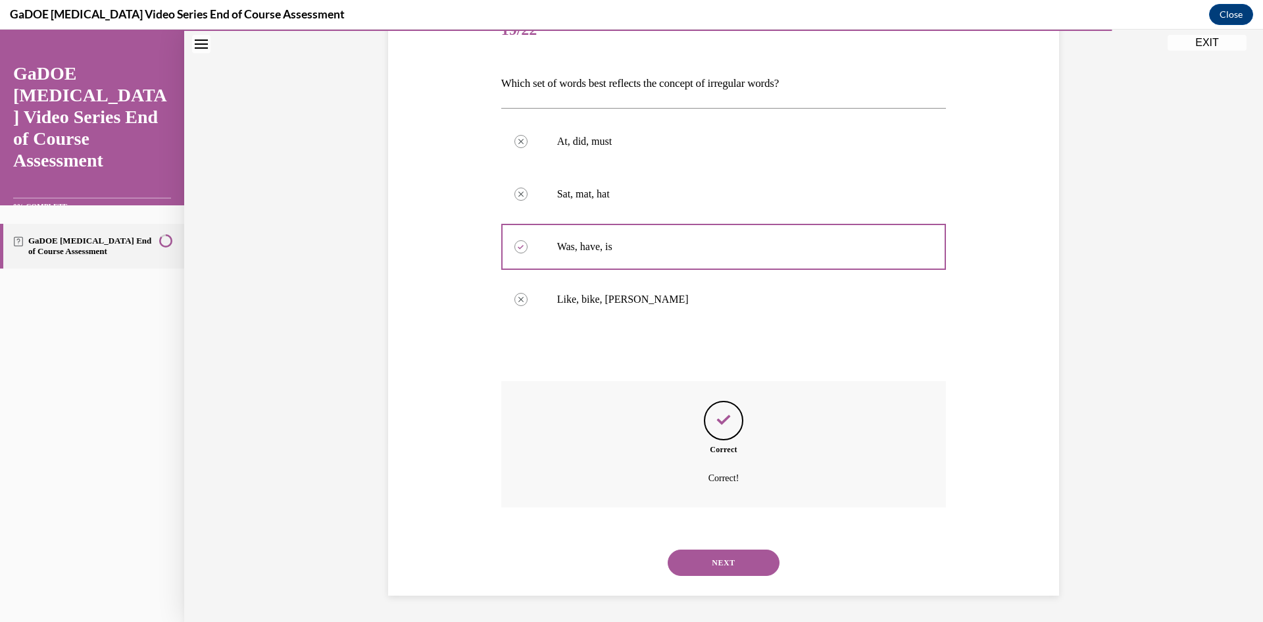
click at [748, 559] on button "NEXT" at bounding box center [724, 562] width 112 height 26
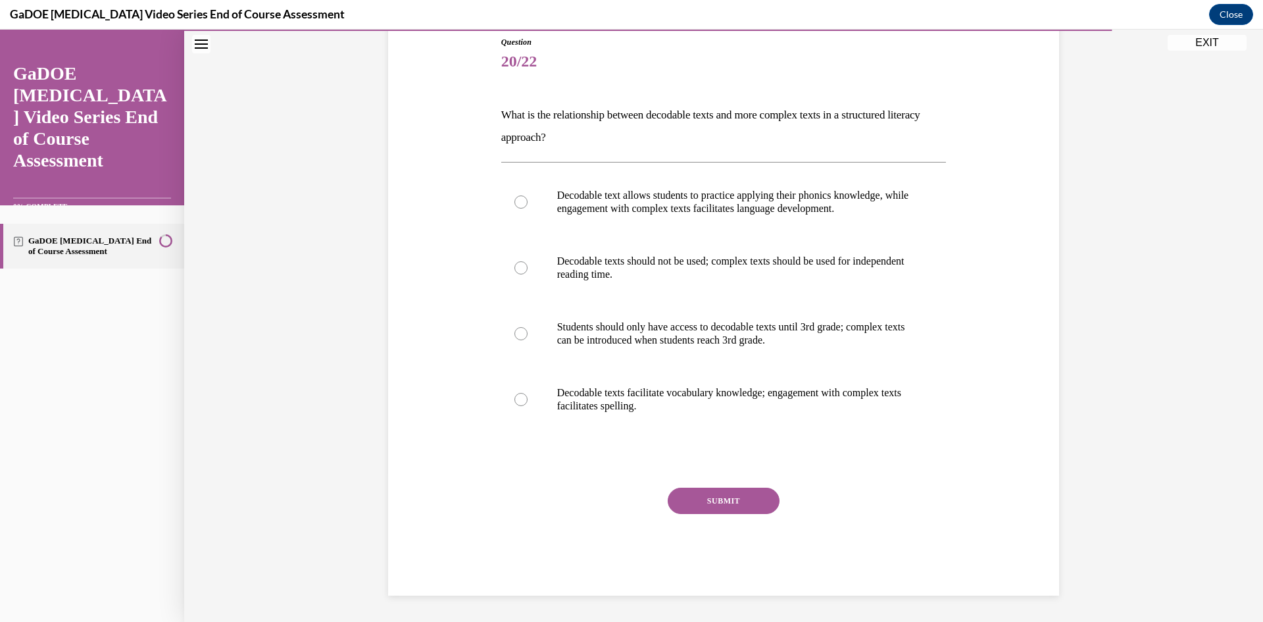
scroll to position [147, 0]
click at [667, 212] on p "Decodable text allows students to practice applying their phonics knowledge, wh…" at bounding box center [735, 202] width 356 height 26
click at [527, 208] on input "Decodable text allows students to practice applying their phonics knowledge, wh…" at bounding box center [520, 201] width 13 height 13
radio input "true"
click at [758, 495] on button "SUBMIT" at bounding box center [724, 500] width 112 height 26
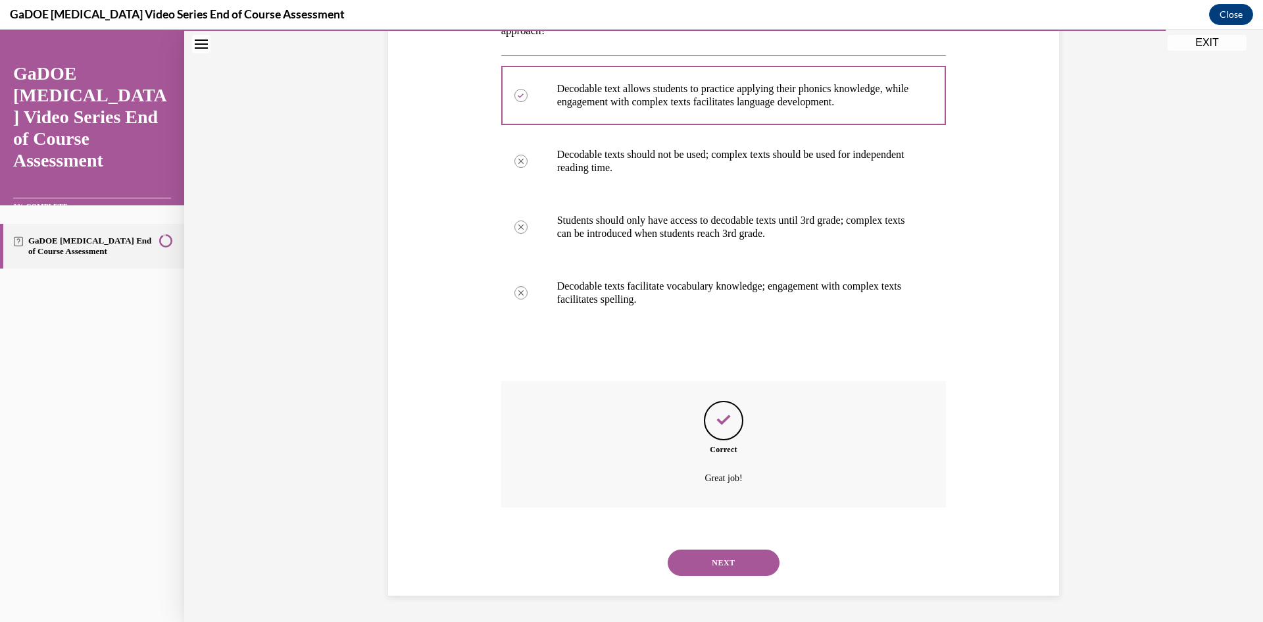
click at [726, 570] on button "NEXT" at bounding box center [724, 562] width 112 height 26
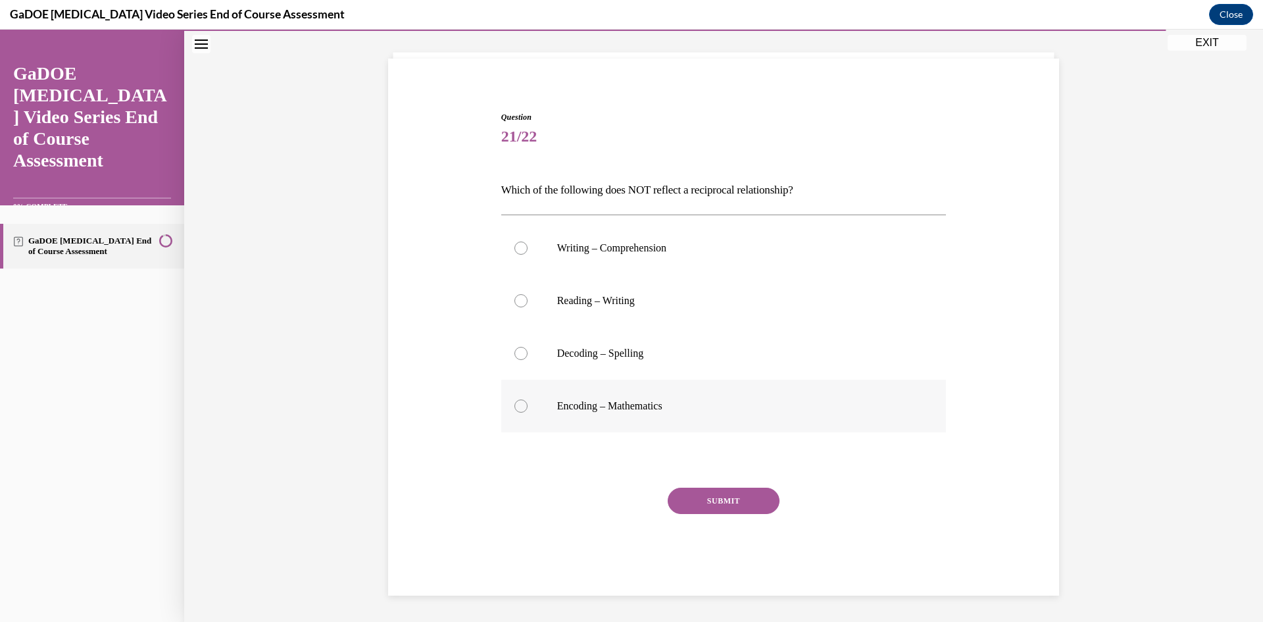
click at [558, 398] on label "Encoding – Mathematics" at bounding box center [723, 405] width 445 height 53
click at [527, 399] on input "Encoding – Mathematics" at bounding box center [520, 405] width 13 height 13
radio input "true"
click at [722, 502] on button "SUBMIT" at bounding box center [724, 500] width 112 height 26
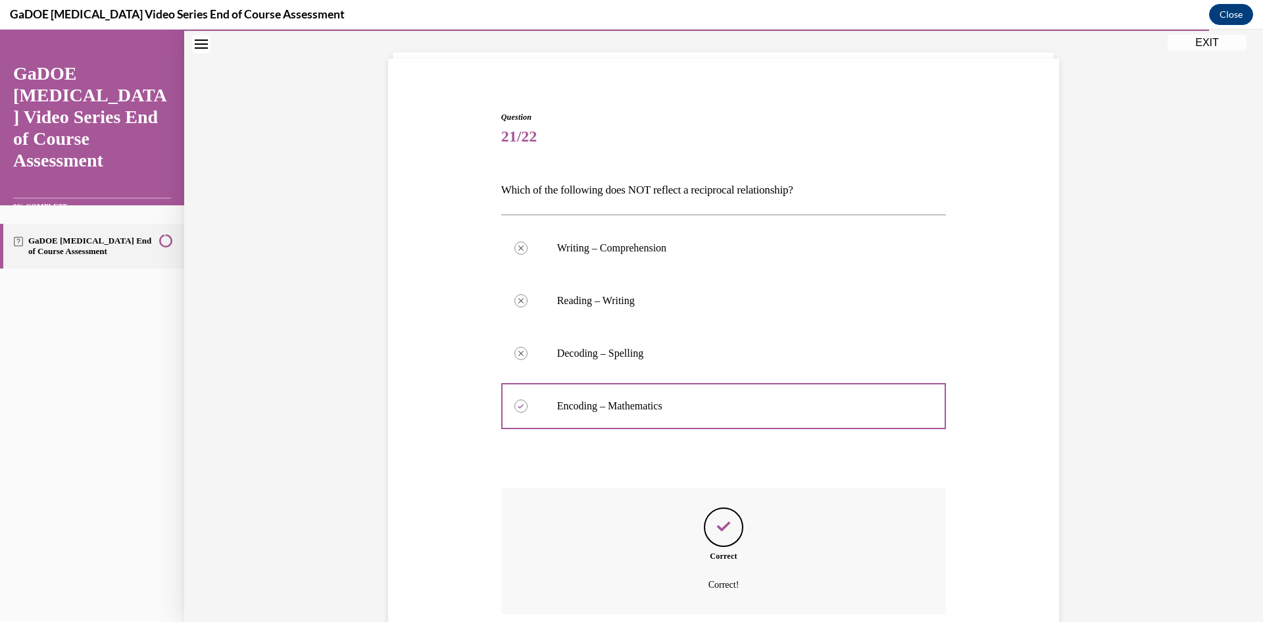
scroll to position [178, 0]
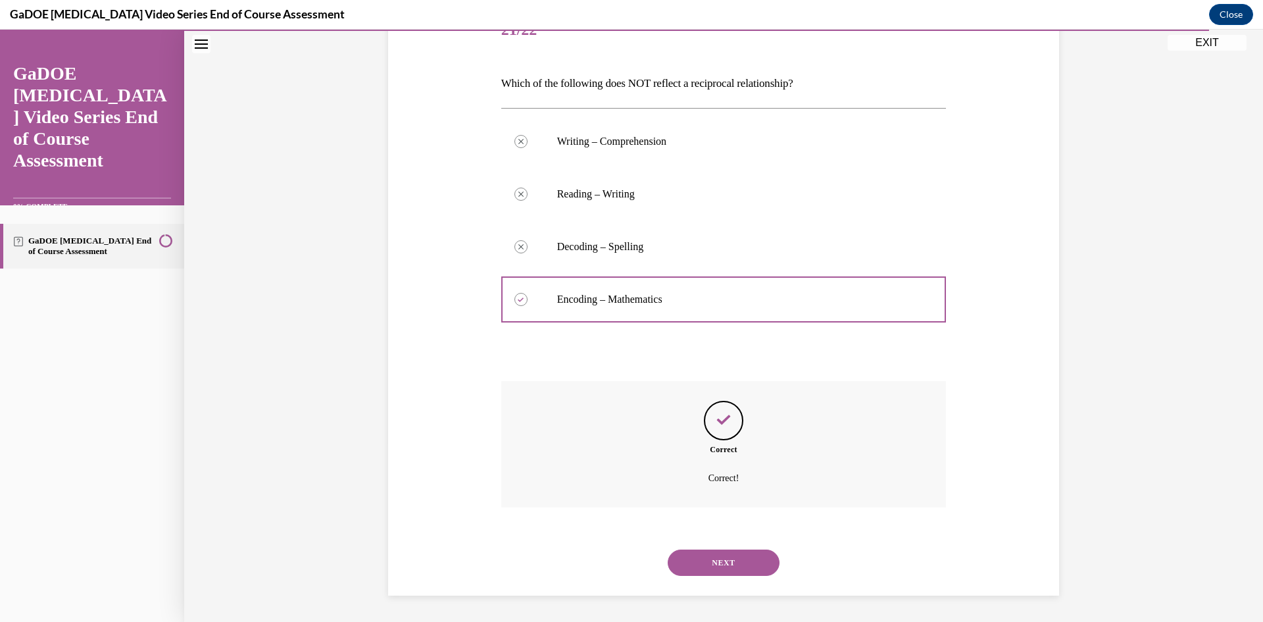
click at [727, 565] on button "NEXT" at bounding box center [724, 562] width 112 height 26
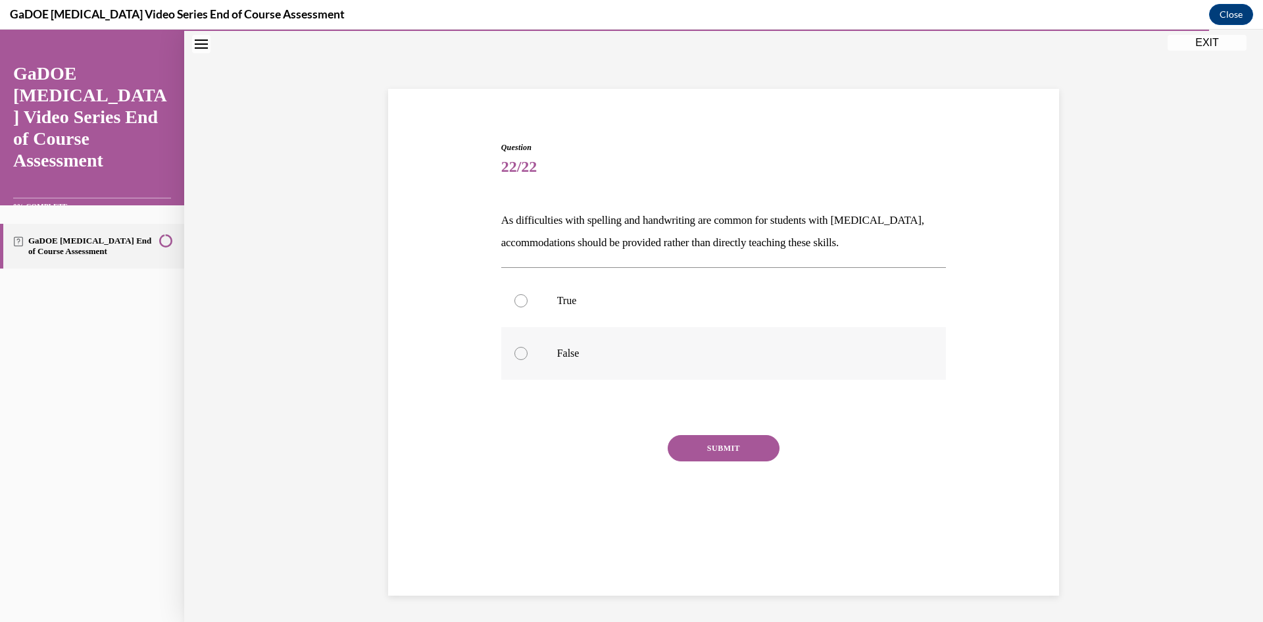
drag, startPoint x: 641, startPoint y: 348, endPoint x: 646, endPoint y: 364, distance: 17.3
click at [639, 343] on label "False" at bounding box center [723, 353] width 445 height 53
click at [527, 347] on input "False" at bounding box center [520, 353] width 13 height 13
radio input "true"
click at [708, 447] on button "SUBMIT" at bounding box center [724, 448] width 112 height 26
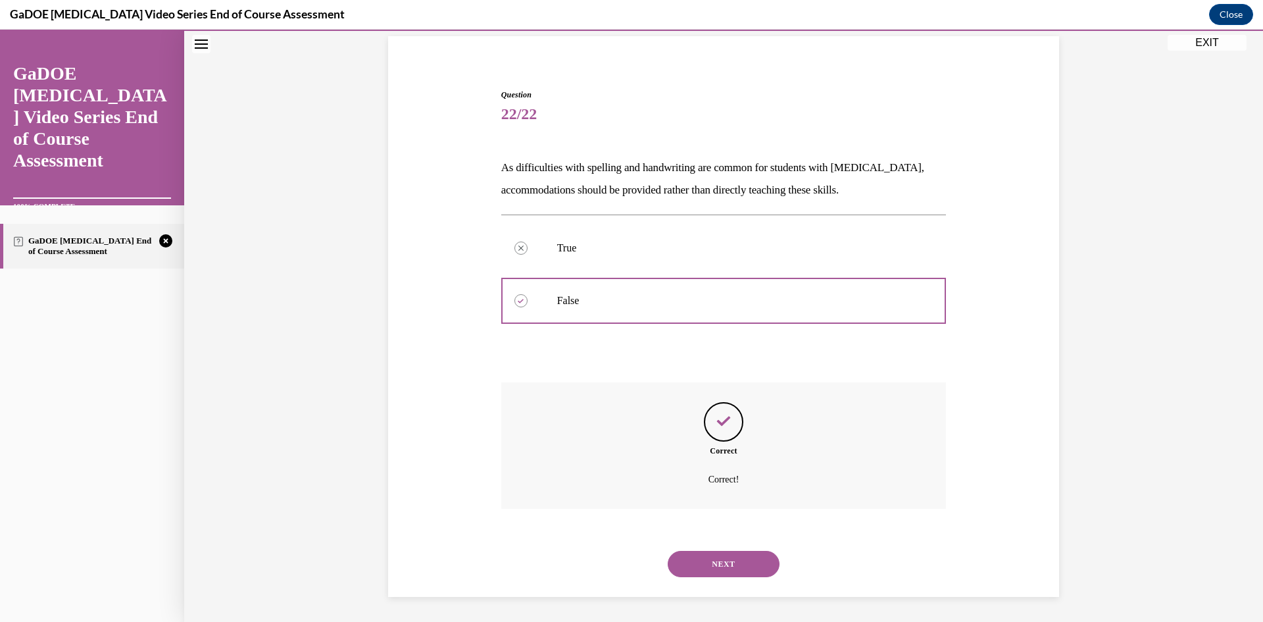
scroll to position [95, 0]
click at [715, 568] on button "NEXT" at bounding box center [724, 562] width 112 height 26
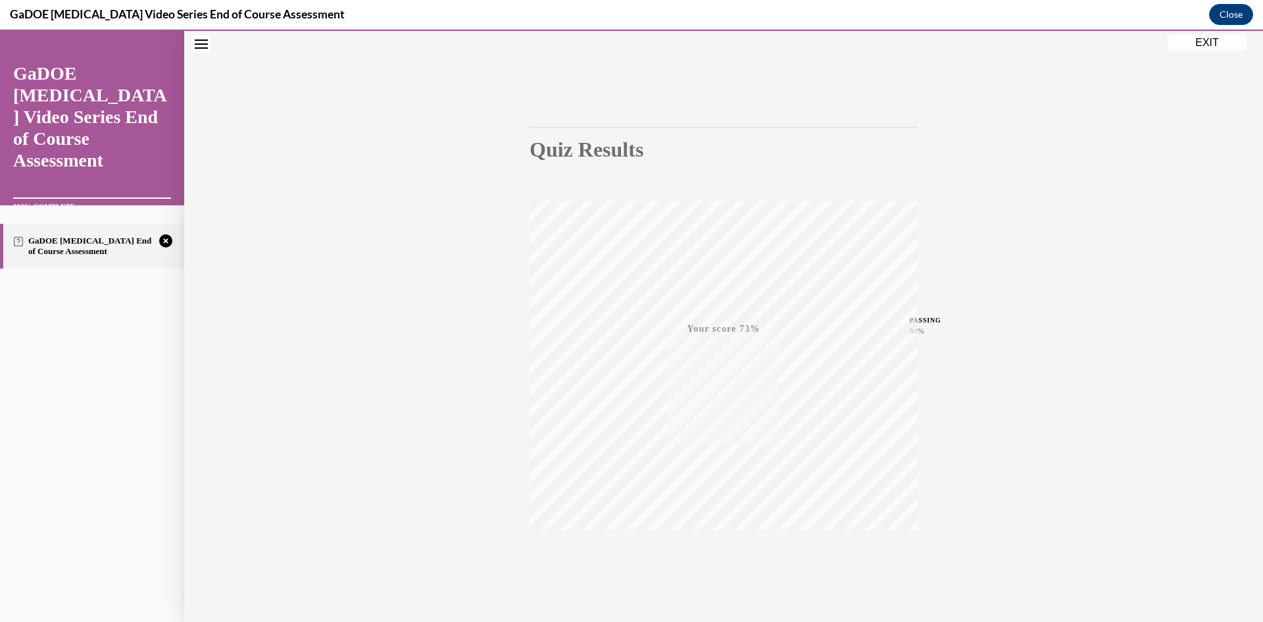
scroll to position [82, 0]
click at [1233, 45] on button "EXIT" at bounding box center [1206, 43] width 79 height 16
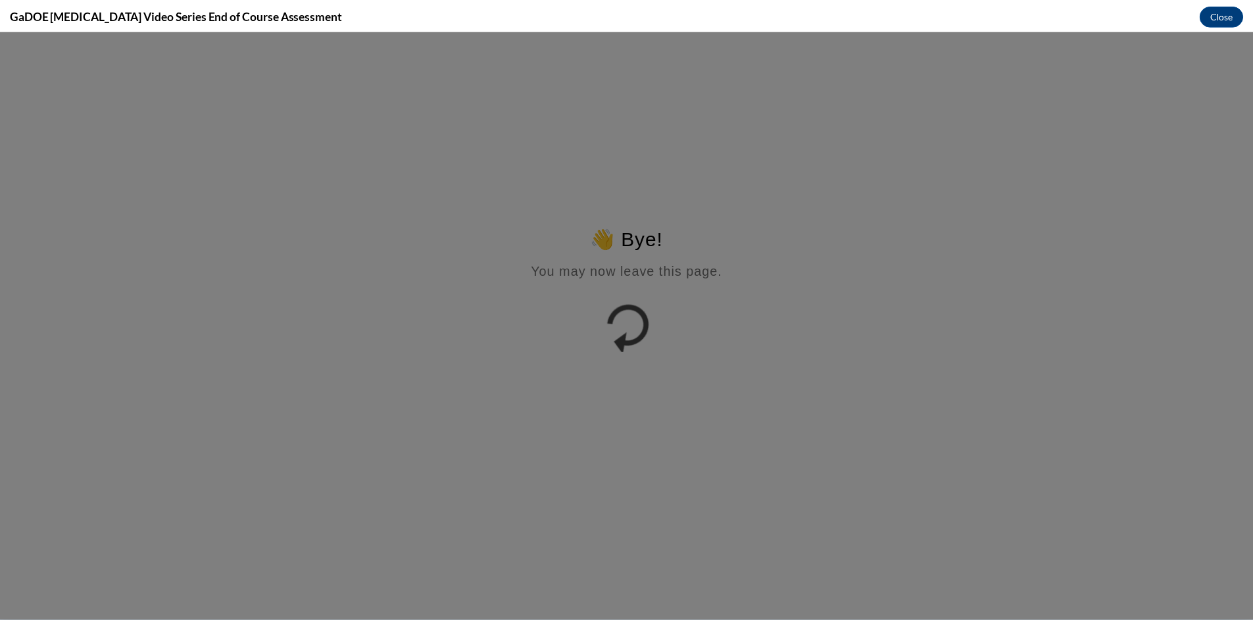
scroll to position [0, 0]
